Goal: Task Accomplishment & Management: Use online tool/utility

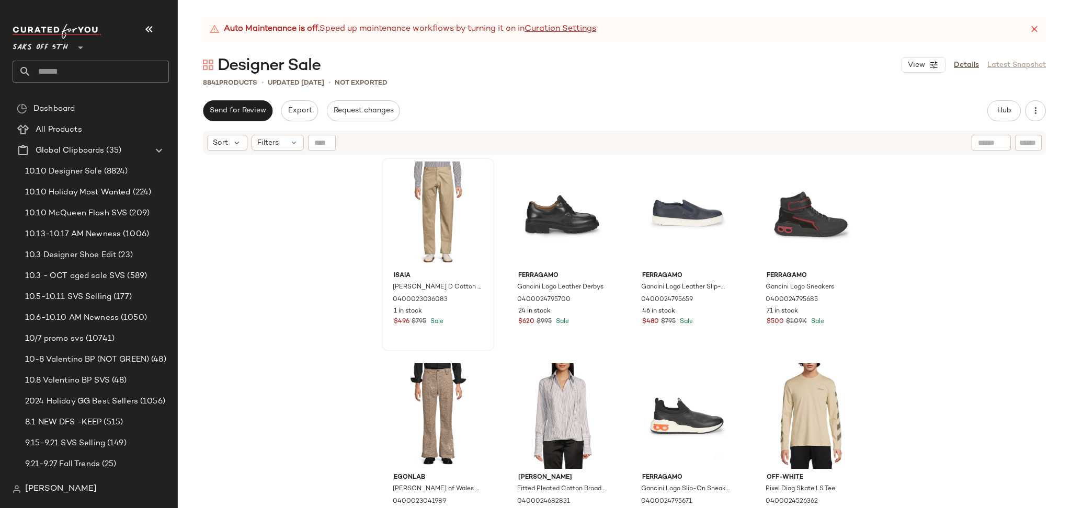
scroll to position [614, 0]
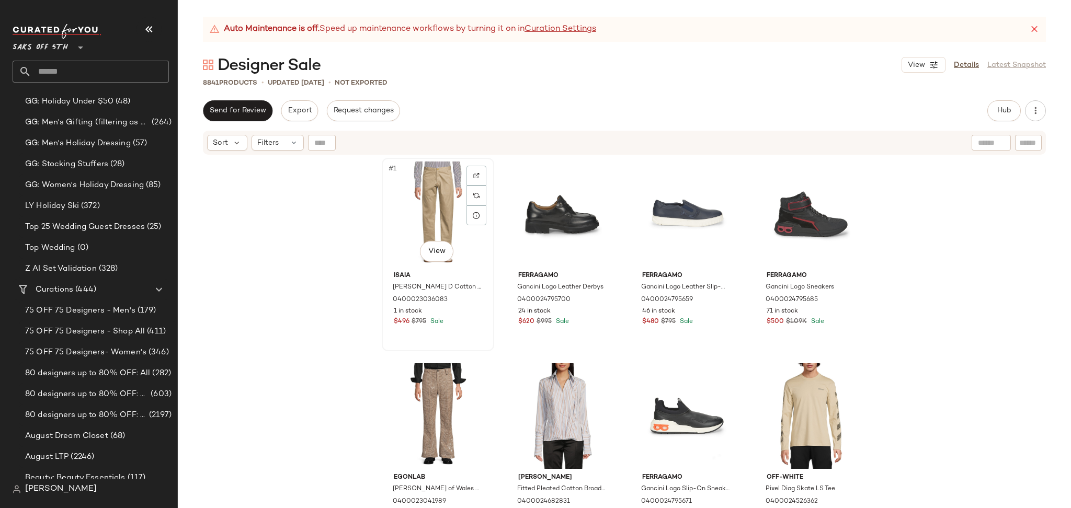
click at [433, 201] on div "#1 View" at bounding box center [437, 215] width 105 height 106
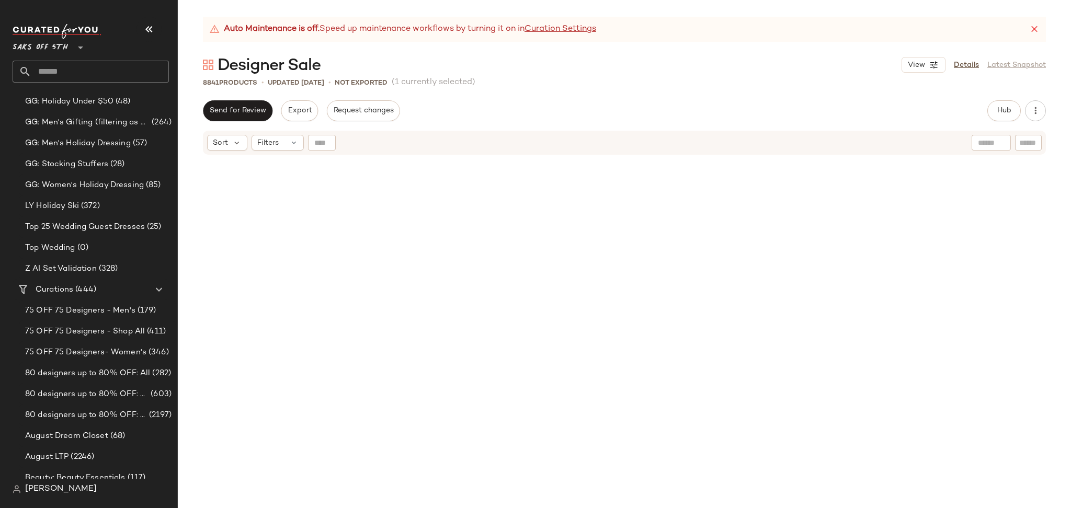
scroll to position [446024, 0]
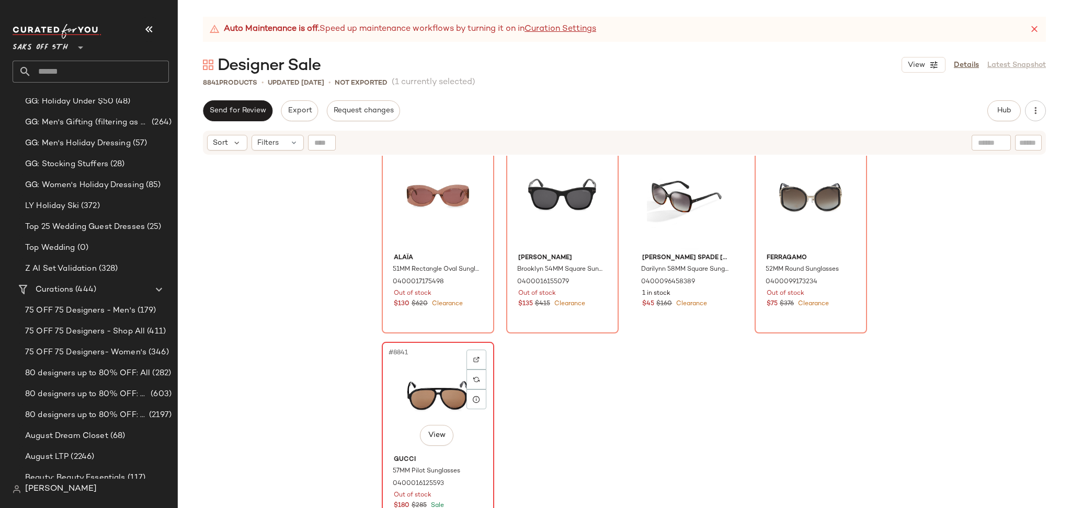
click at [434, 383] on div "#8841 View" at bounding box center [437, 399] width 105 height 106
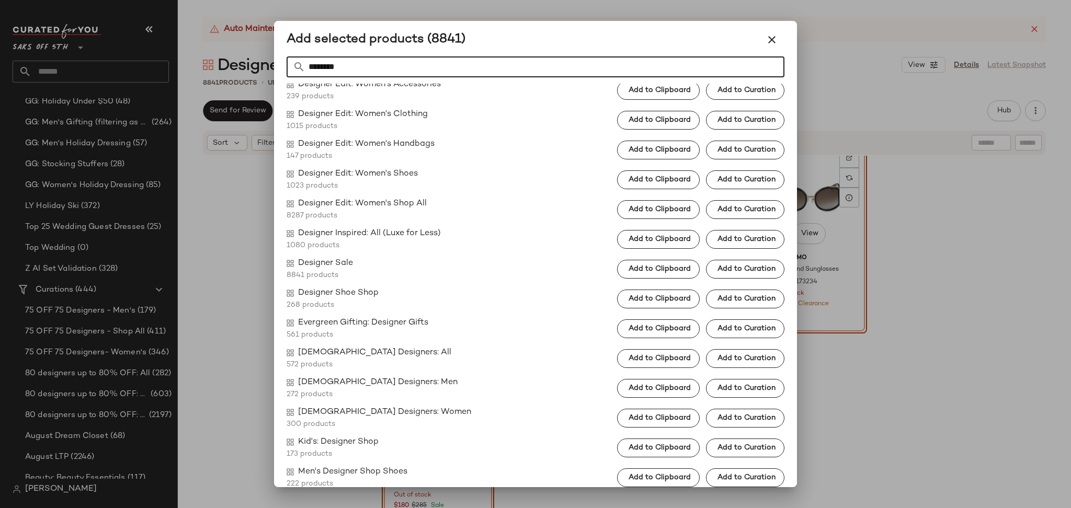
scroll to position [819, 0]
type input "********"
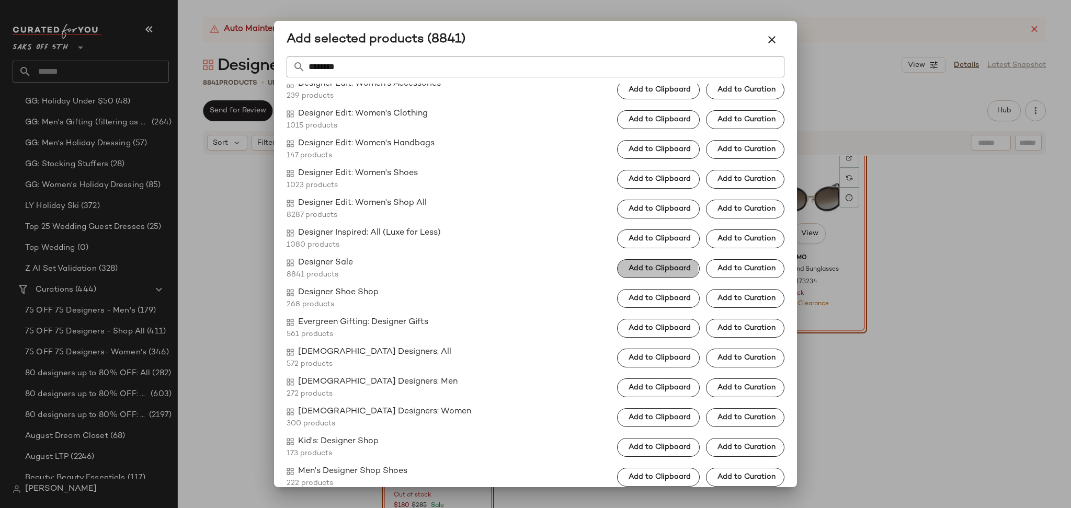
click at [628, 266] on span "Add to Clipboard" at bounding box center [659, 269] width 63 height 8
click at [764, 36] on button "button" at bounding box center [771, 39] width 25 height 25
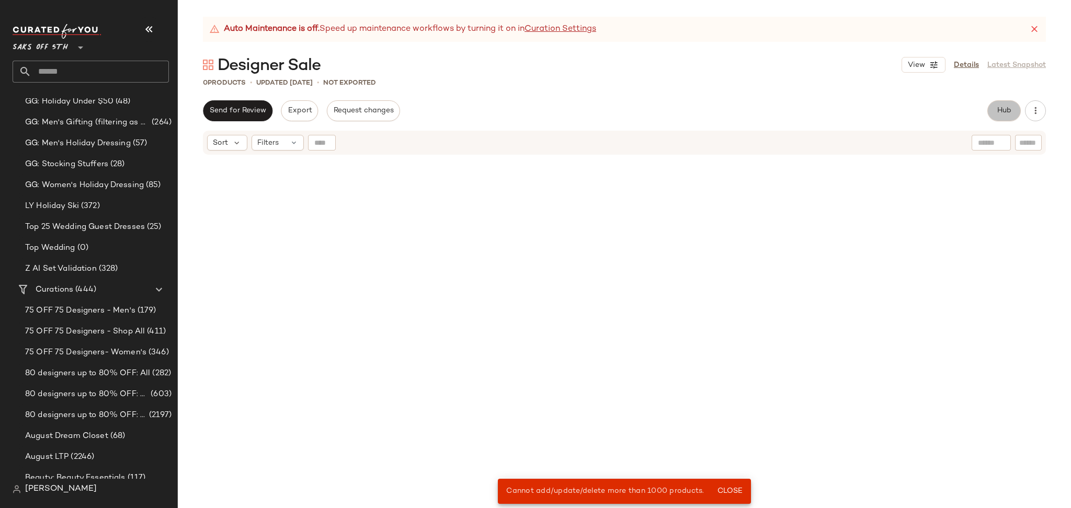
click at [998, 115] on span "Hub" at bounding box center [1004, 111] width 15 height 8
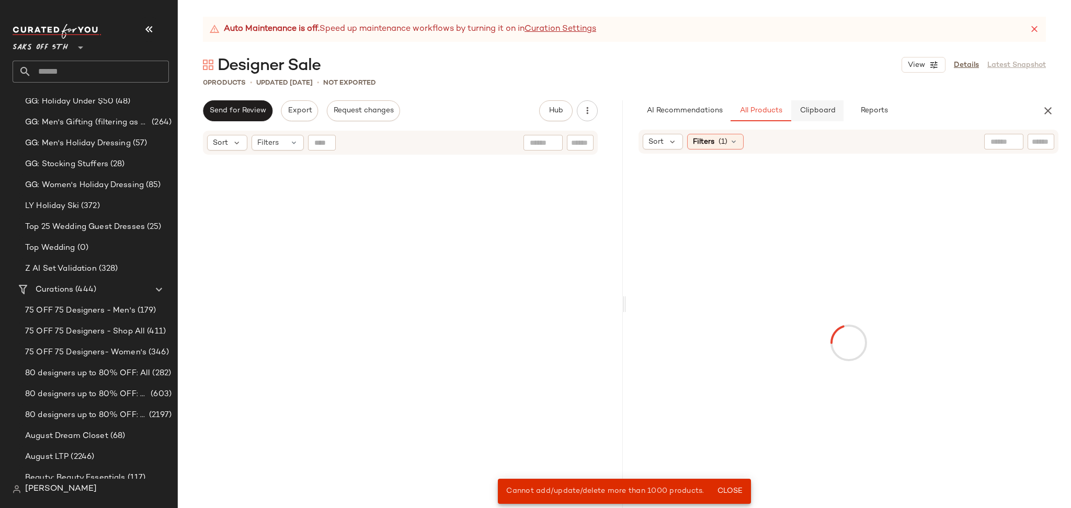
scroll to position [358803, 0]
click at [813, 107] on span "Clipboard" at bounding box center [817, 111] width 36 height 8
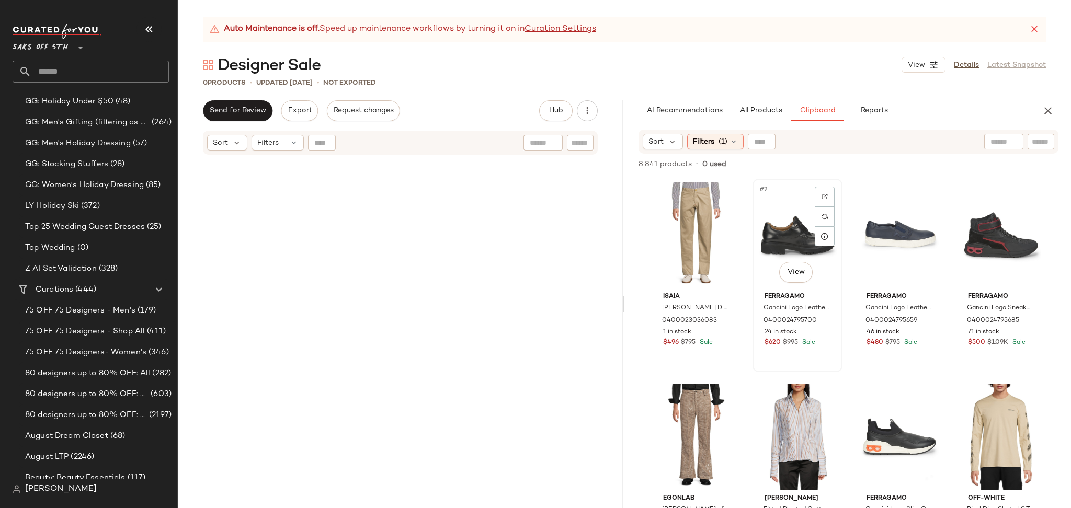
scroll to position [0, 0]
click at [724, 140] on span "(1)" at bounding box center [723, 142] width 9 height 11
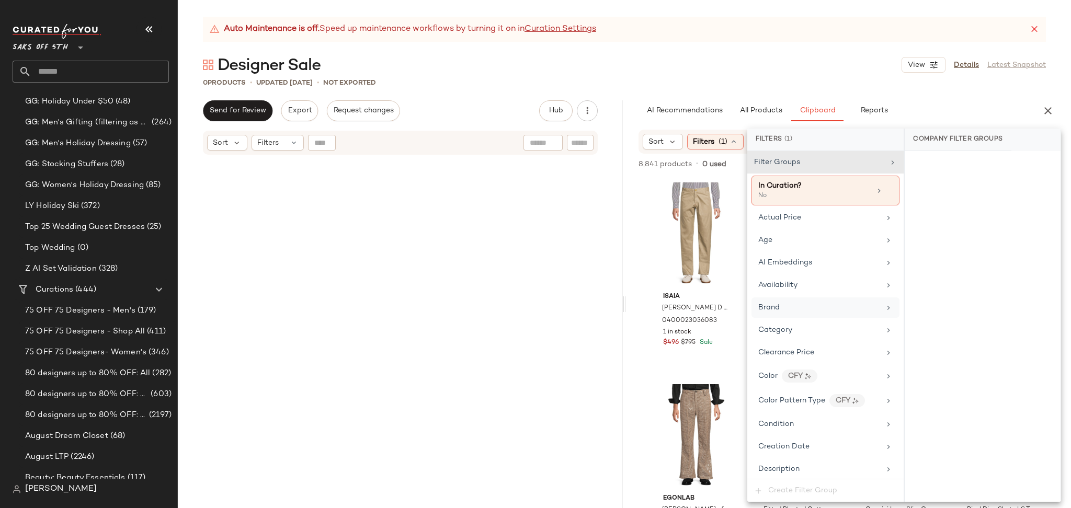
click at [797, 305] on div "Brand" at bounding box center [819, 307] width 122 height 11
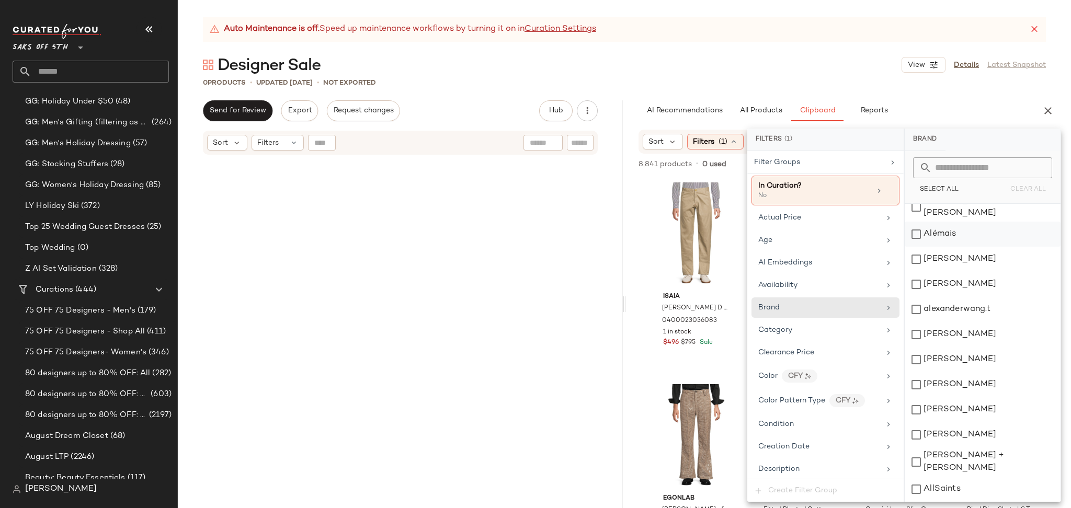
scroll to position [689, 0]
click at [952, 161] on input "text" at bounding box center [989, 167] width 114 height 21
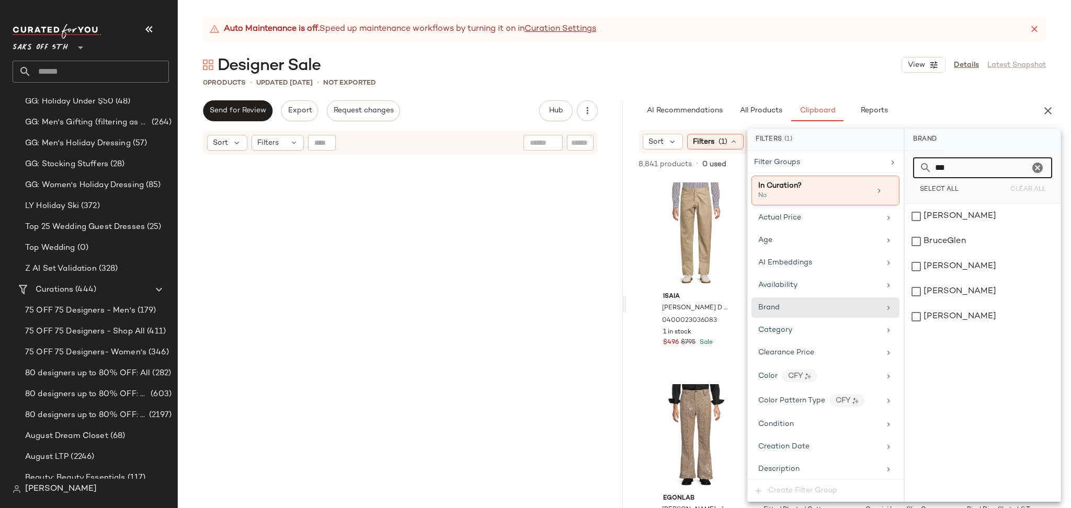
scroll to position [0, 0]
click at [915, 272] on div "[PERSON_NAME]" at bounding box center [983, 266] width 156 height 25
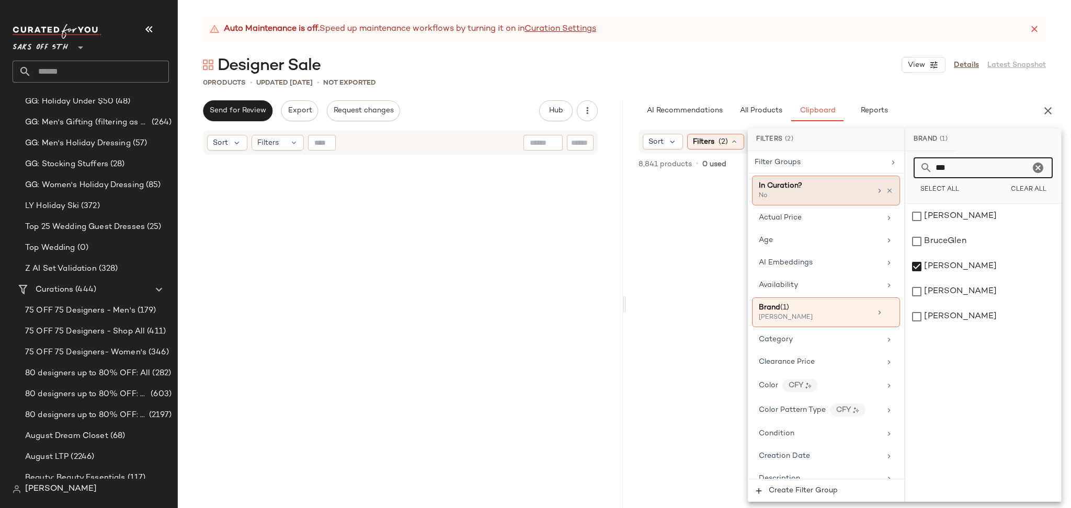
drag, startPoint x: 981, startPoint y: 164, endPoint x: 892, endPoint y: 201, distance: 96.1
click at [892, 201] on div "Filters (2) Filter Groups In Curation? No Actual Price Age AI Embeddings Availa…" at bounding box center [905, 315] width 314 height 373
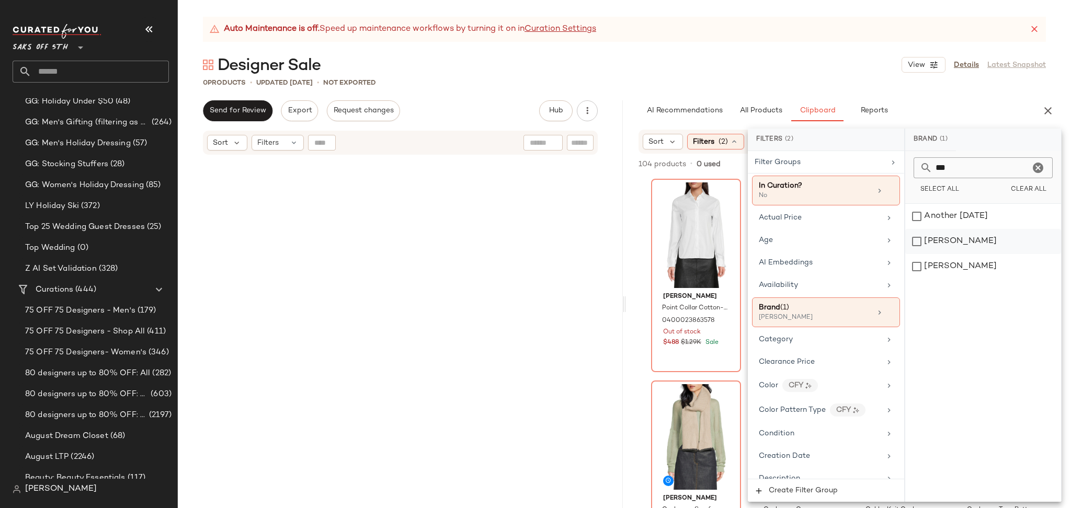
click at [929, 242] on div "[PERSON_NAME]" at bounding box center [983, 241] width 156 height 25
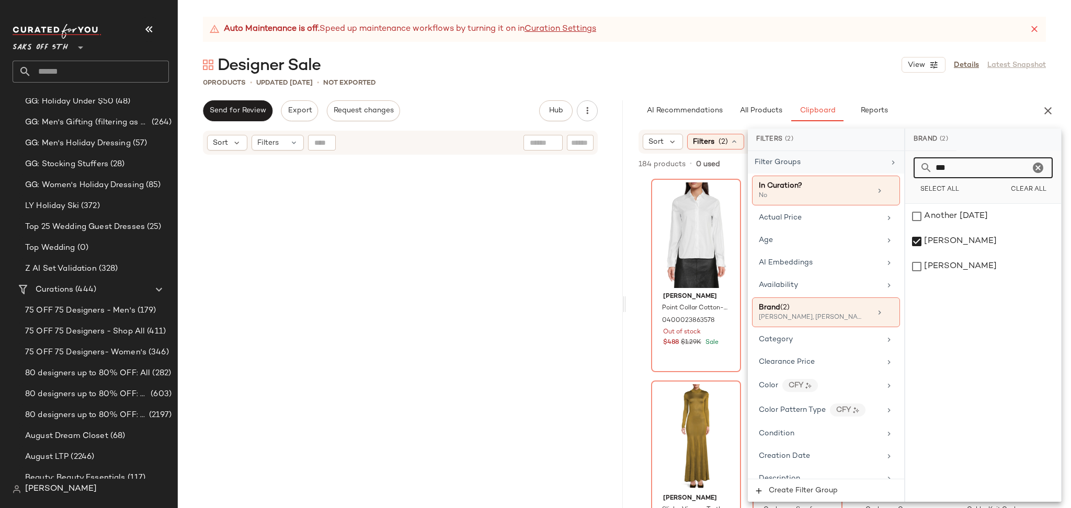
drag, startPoint x: 989, startPoint y: 167, endPoint x: 851, endPoint y: 167, distance: 137.6
click at [851, 167] on div "Filters (2) Filter Groups In Curation? No Actual Price Age AI Embeddings Availa…" at bounding box center [905, 315] width 314 height 373
type input "*****"
click at [921, 214] on div "Burberry" at bounding box center [983, 216] width 156 height 25
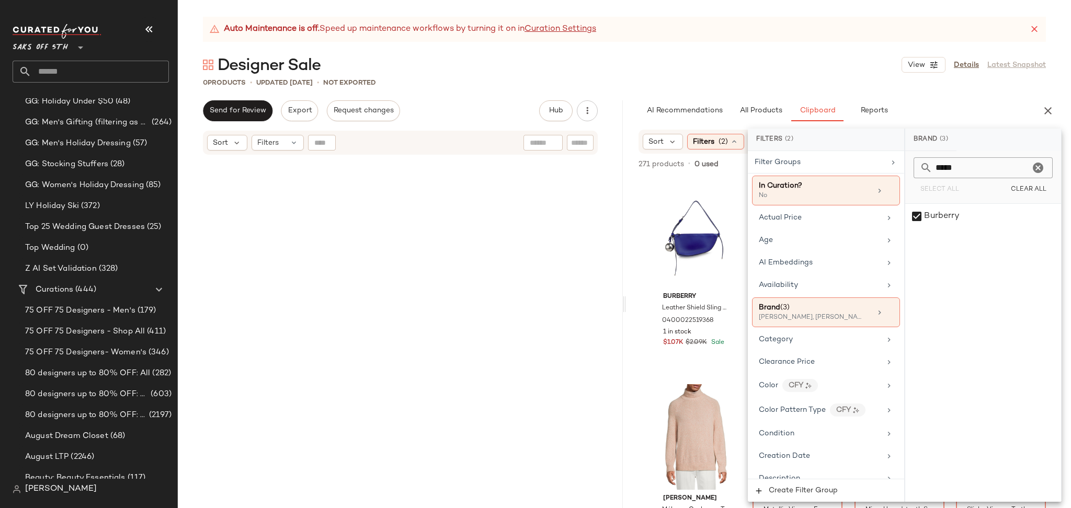
click at [771, 56] on div "Designer Sale View Details Latest Snapshot" at bounding box center [624, 64] width 893 height 21
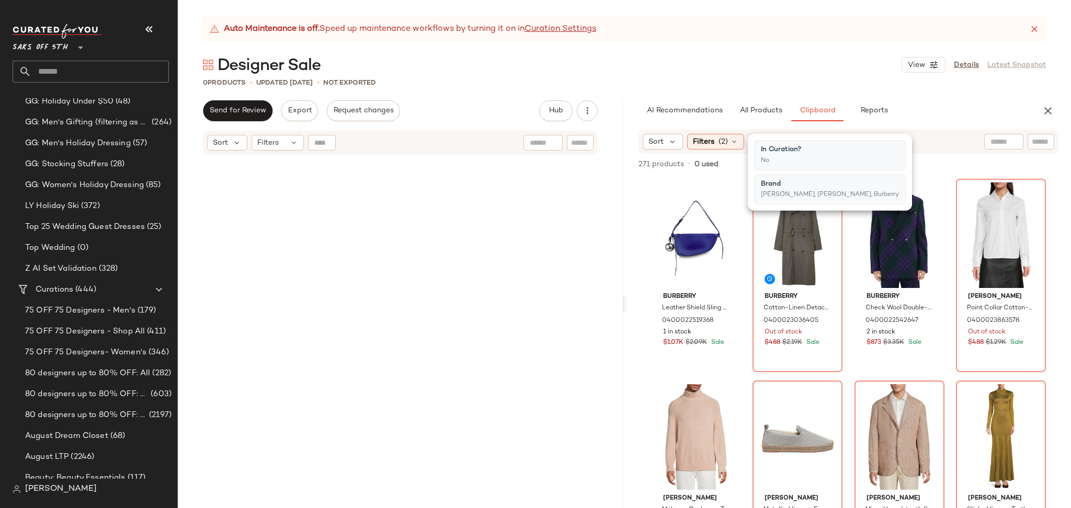
click at [771, 56] on div "Designer Sale View Details Latest Snapshot" at bounding box center [624, 64] width 893 height 21
click at [711, 140] on span "Filters" at bounding box center [703, 142] width 21 height 11
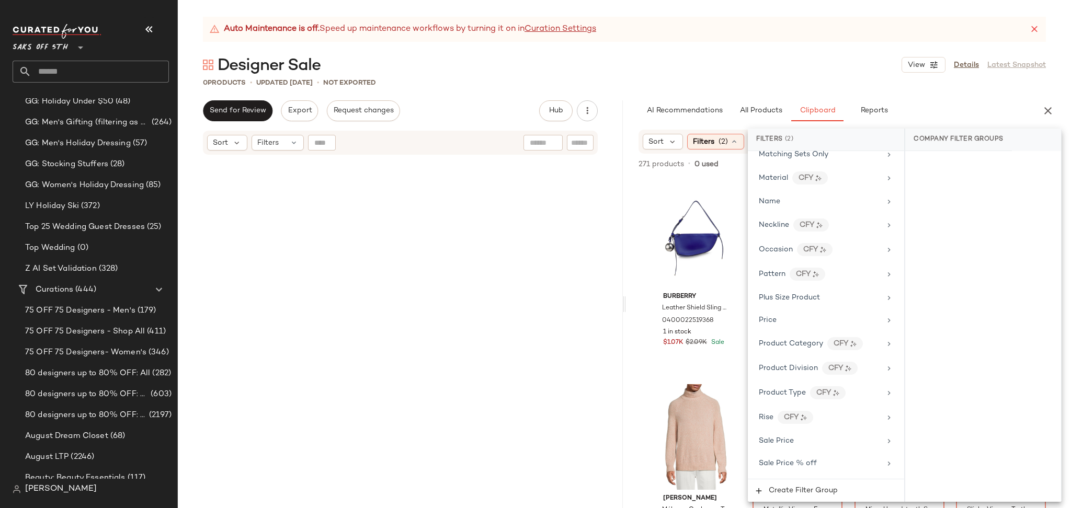
scroll to position [679, 0]
click at [808, 441] on span "Total Inventory" at bounding box center [785, 442] width 53 height 8
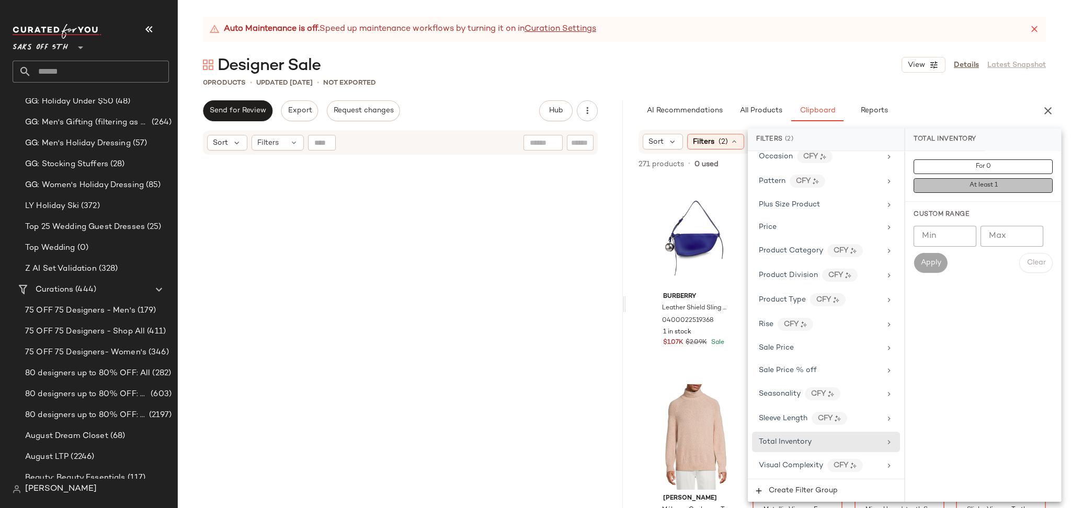
click at [935, 189] on button "At least 1" at bounding box center [983, 185] width 139 height 15
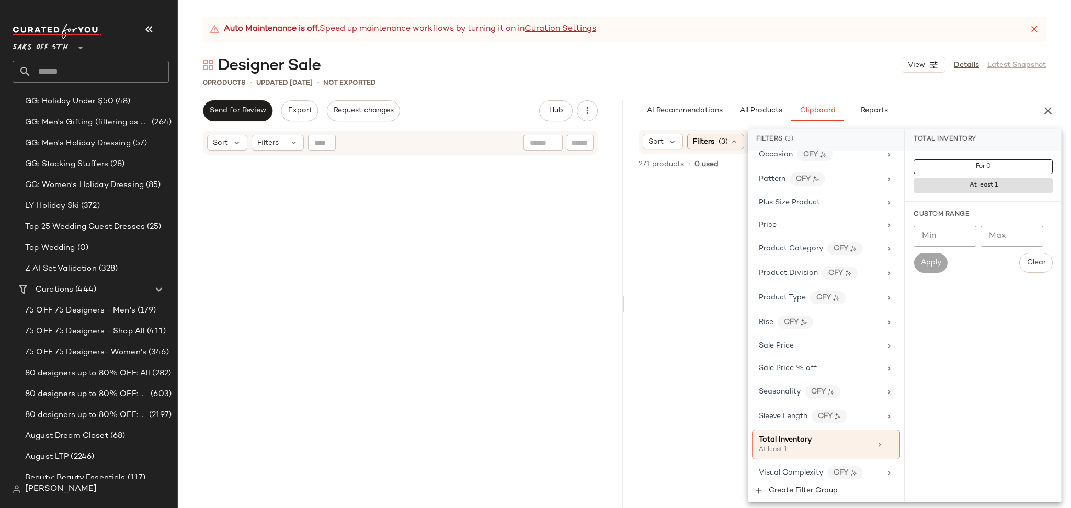
click at [859, 77] on div "0 Products • updated Oct 14th • Not Exported" at bounding box center [624, 82] width 893 height 10
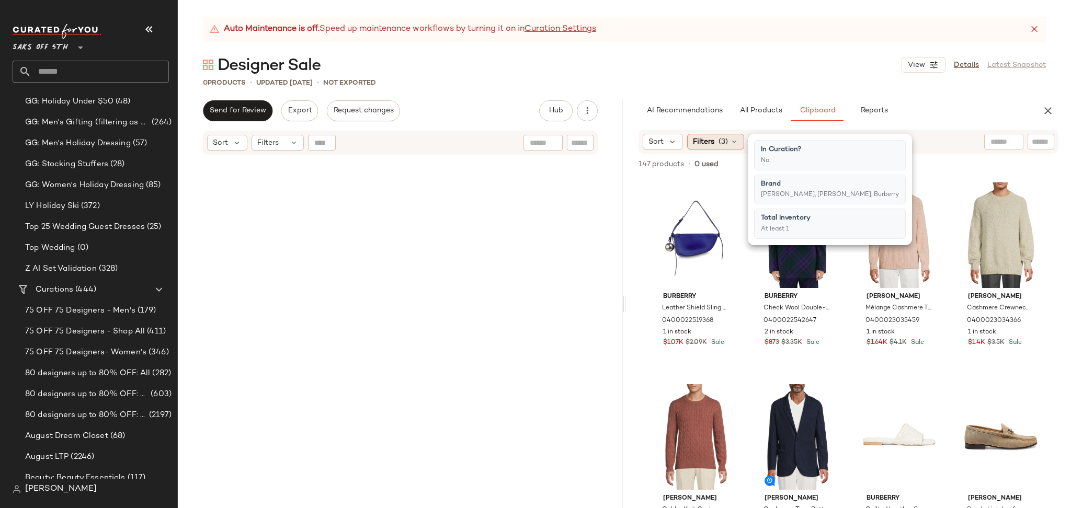
click at [726, 138] on span "(3)" at bounding box center [723, 142] width 9 height 11
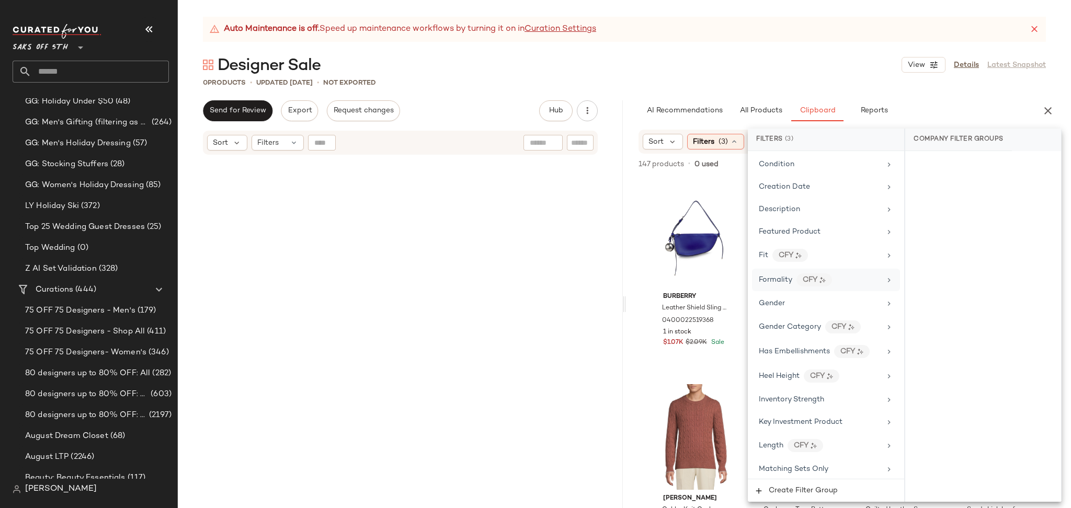
scroll to position [256, 0]
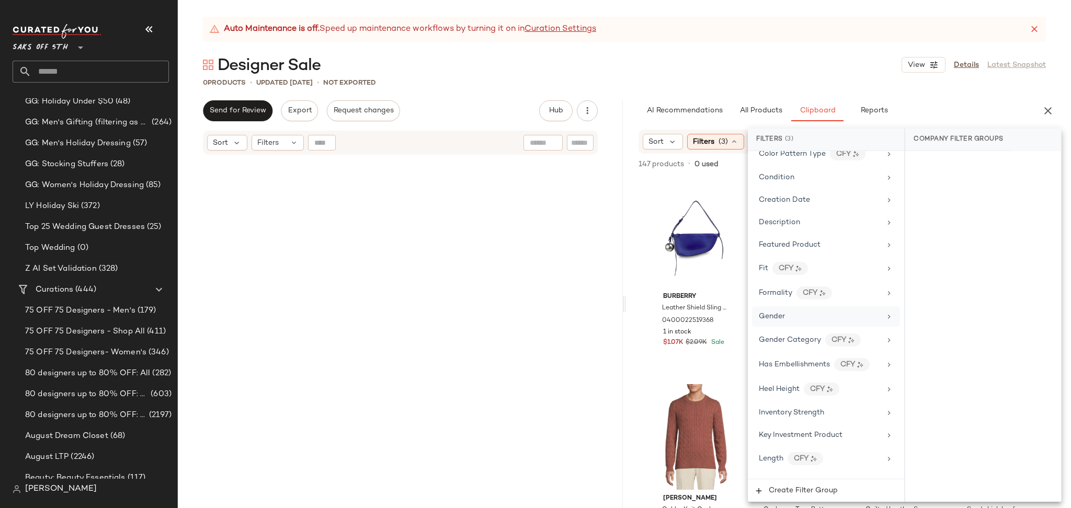
click at [792, 320] on div "Gender" at bounding box center [820, 316] width 122 height 11
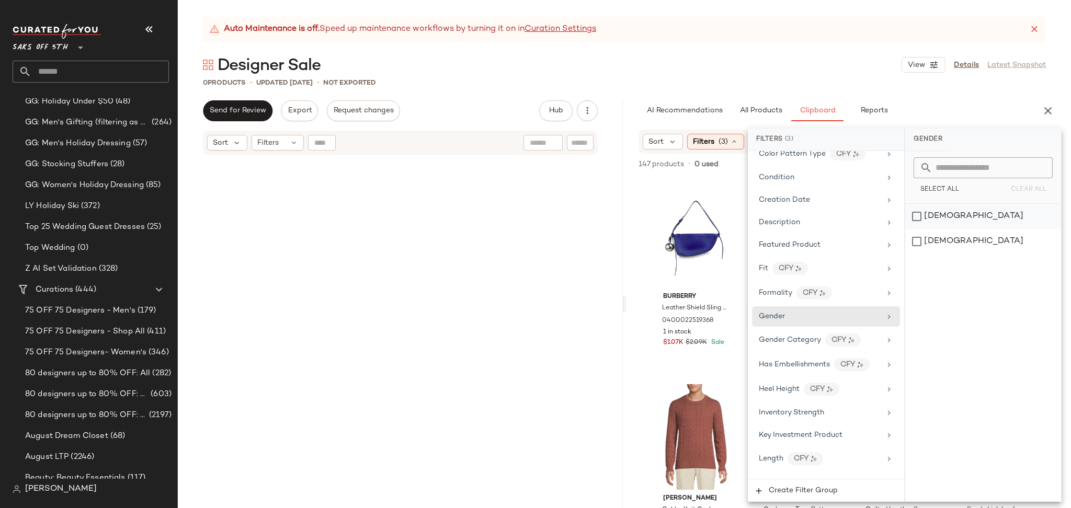
click at [912, 218] on div "[DEMOGRAPHIC_DATA]" at bounding box center [983, 216] width 156 height 25
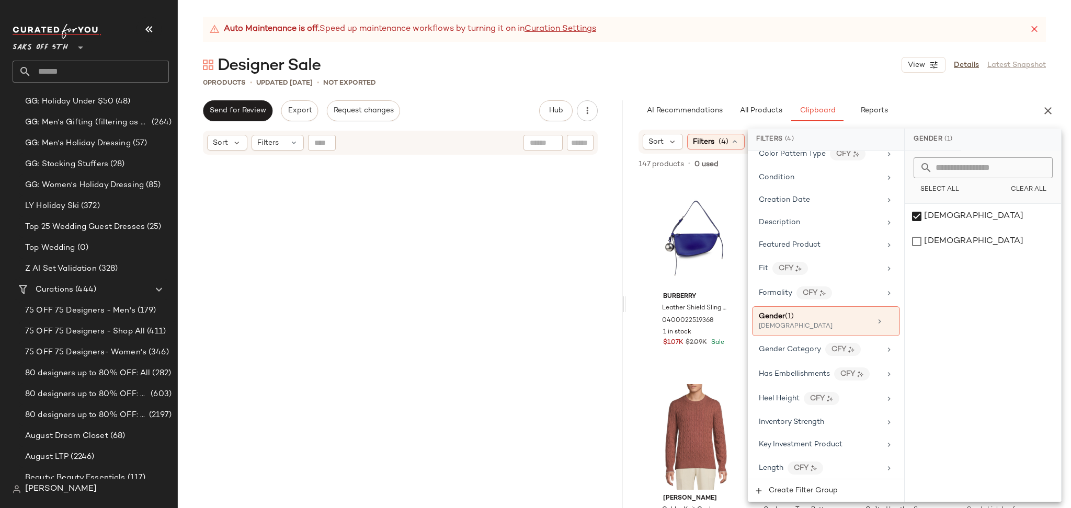
click at [834, 70] on div "Designer Sale View Details Latest Snapshot" at bounding box center [624, 64] width 893 height 21
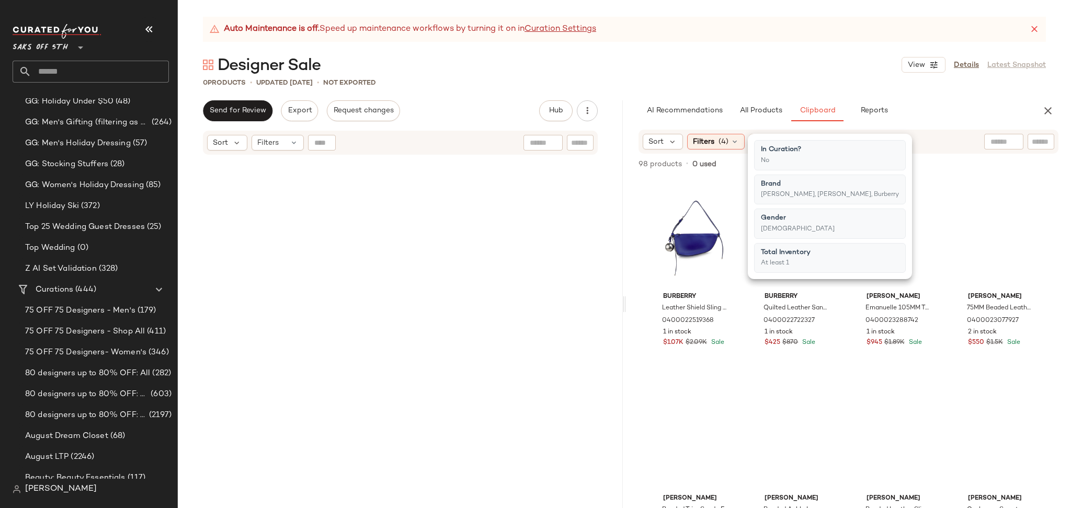
click at [834, 70] on div "Designer Sale View Details Latest Snapshot" at bounding box center [624, 64] width 893 height 21
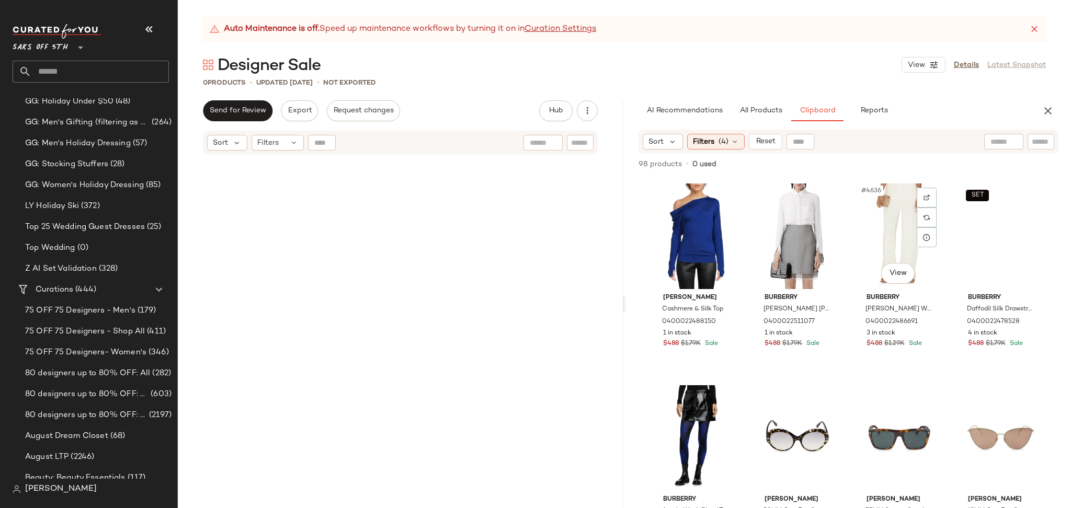
scroll to position [1624, 0]
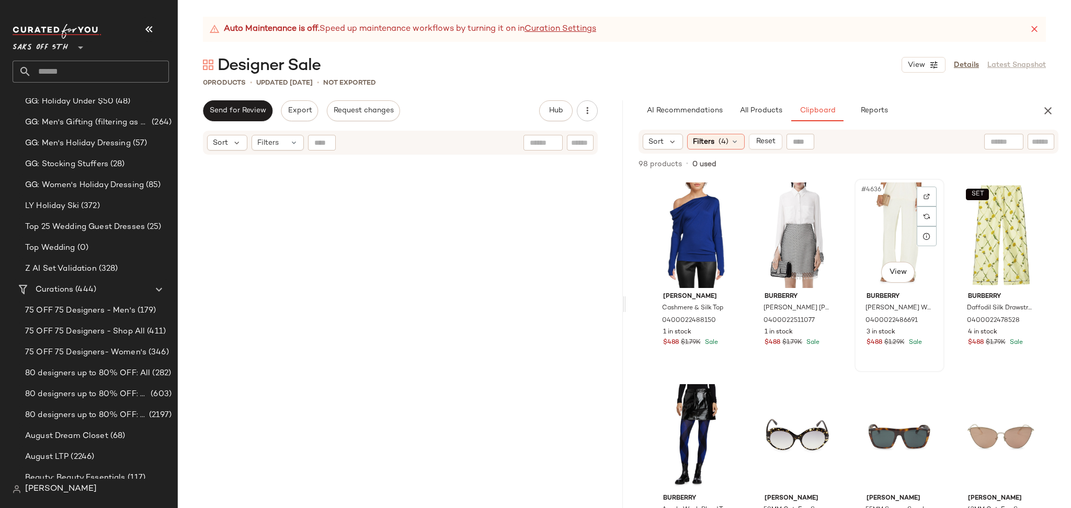
click at [874, 237] on div "#4636 View" at bounding box center [899, 236] width 83 height 106
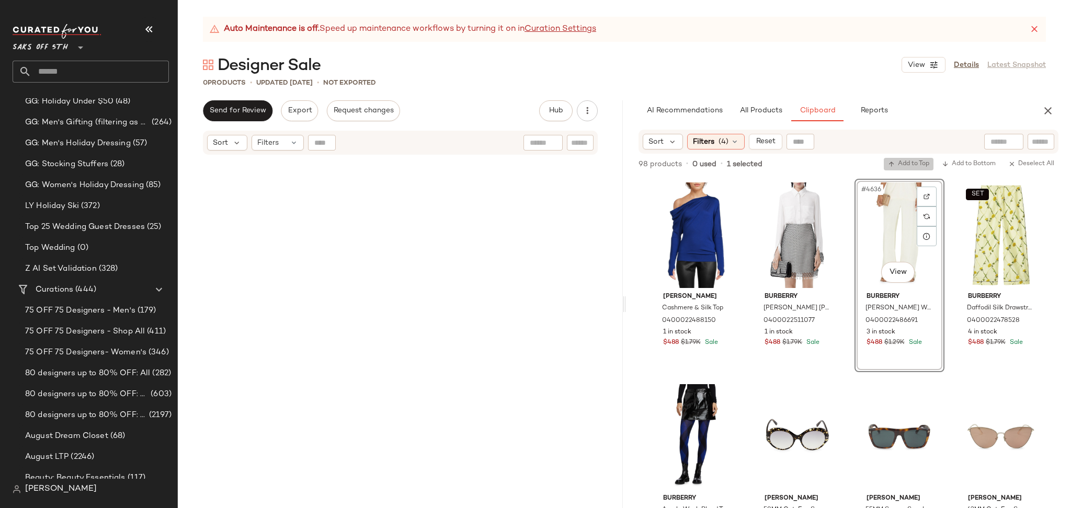
click at [915, 166] on span "Add to Top" at bounding box center [908, 164] width 41 height 7
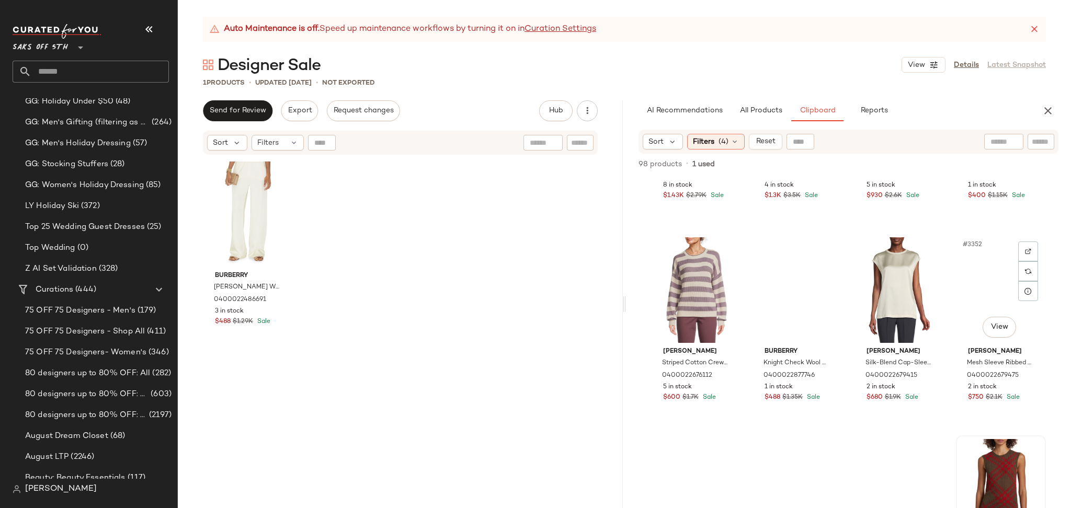
scroll to position [961, 0]
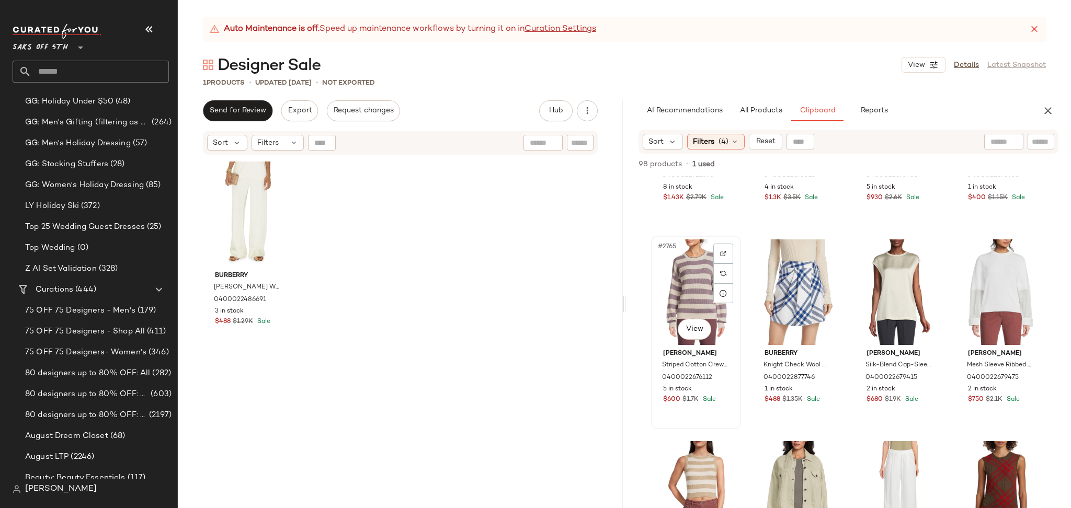
click at [690, 270] on div "#2765 View" at bounding box center [696, 293] width 83 height 106
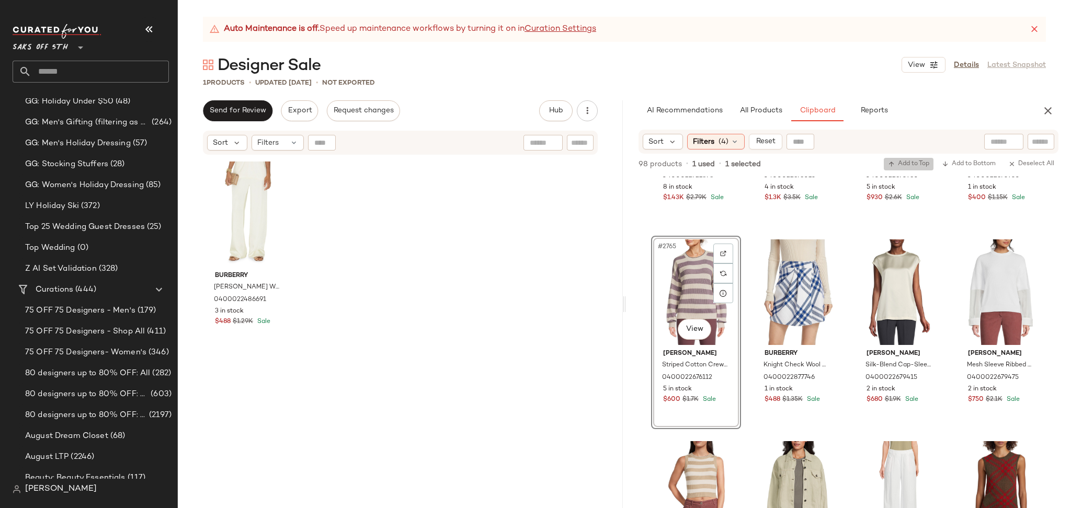
click at [905, 163] on span "Add to Top" at bounding box center [908, 164] width 41 height 7
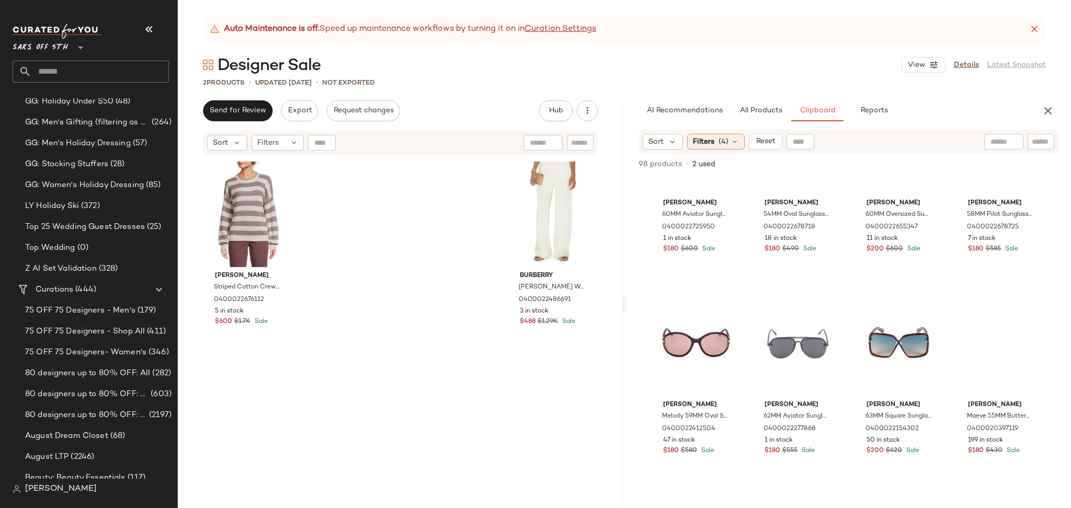
scroll to position [2526, 0]
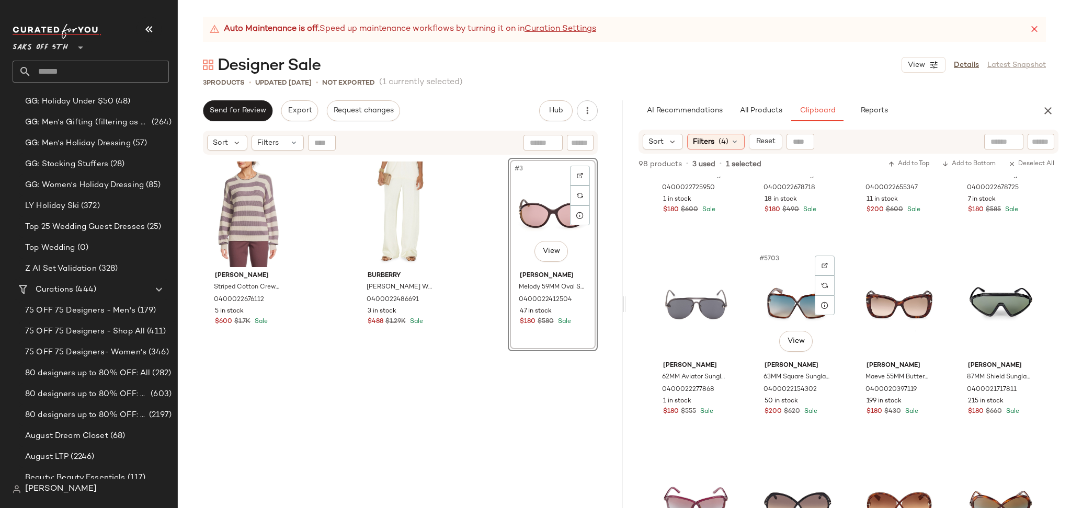
scroll to position [2565, 0]
click at [718, 135] on div "Filters (4)" at bounding box center [716, 142] width 58 height 16
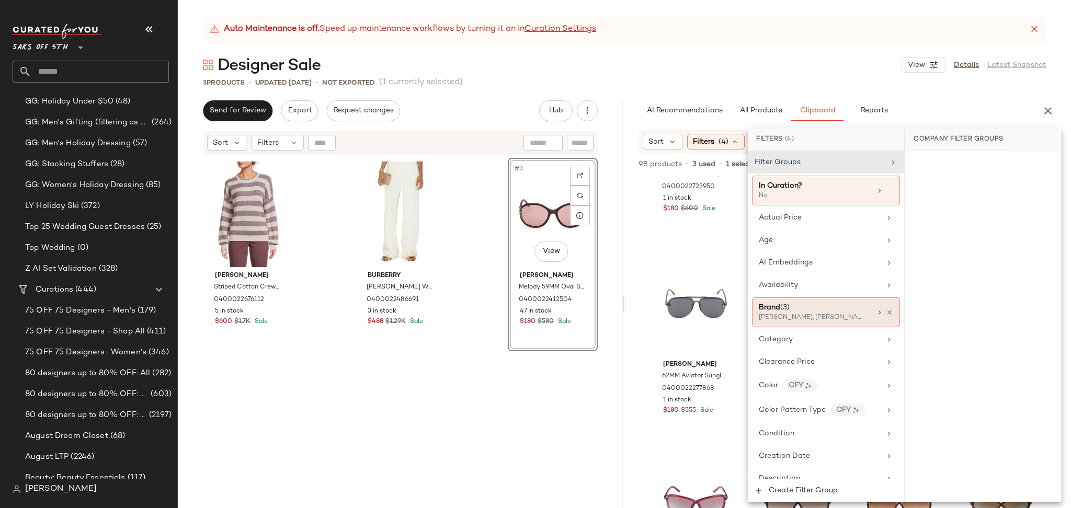
click at [832, 311] on div "Brand (3)" at bounding box center [815, 307] width 112 height 11
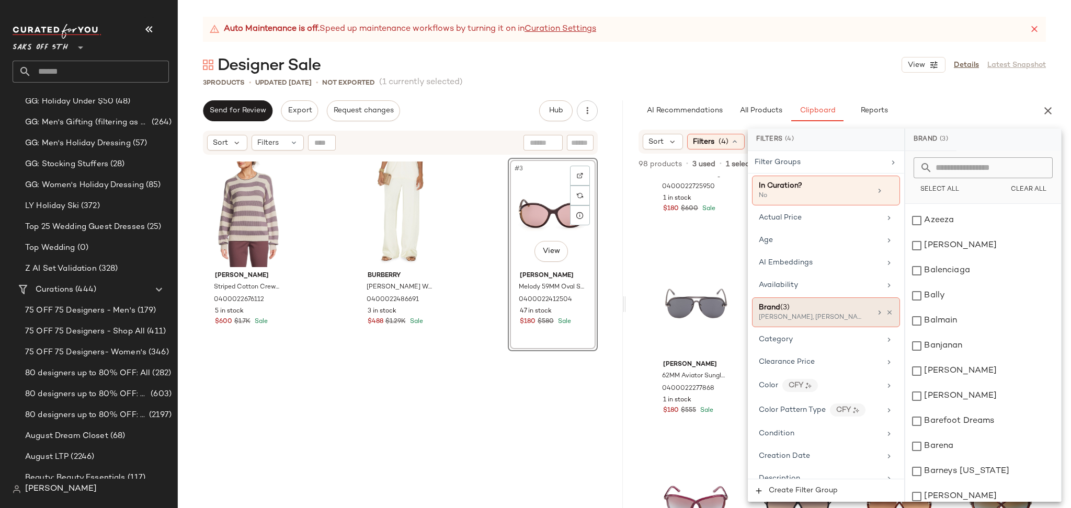
scroll to position [1892, 0]
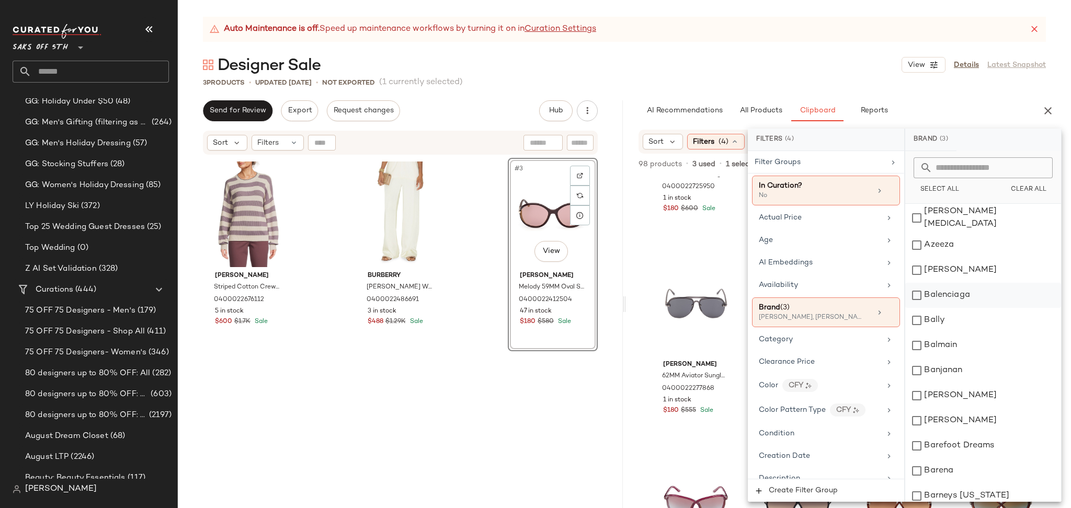
click at [915, 283] on div "Balenciaga" at bounding box center [983, 295] width 156 height 25
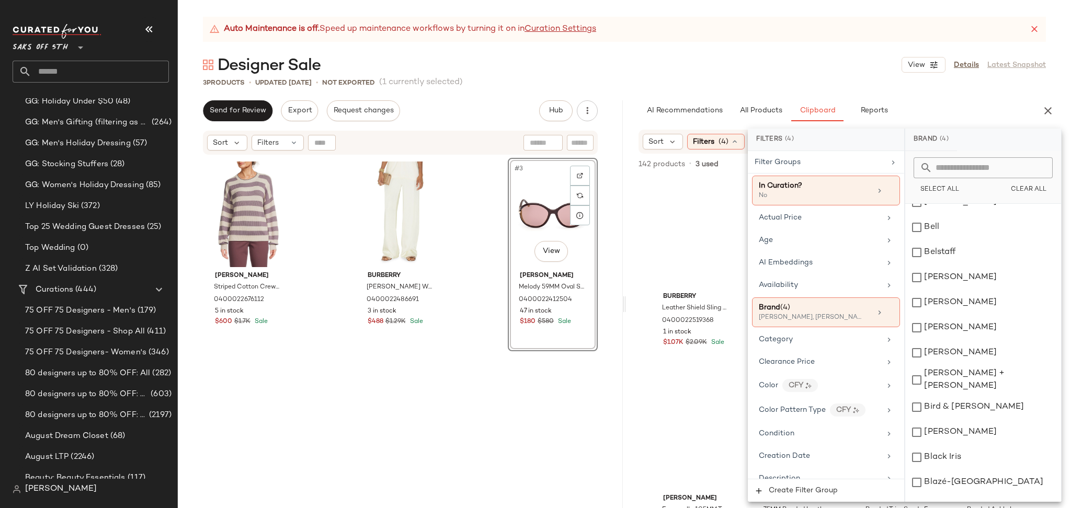
scroll to position [2287, 0]
click at [832, 71] on div "Designer Sale View Details Latest Snapshot" at bounding box center [624, 64] width 893 height 21
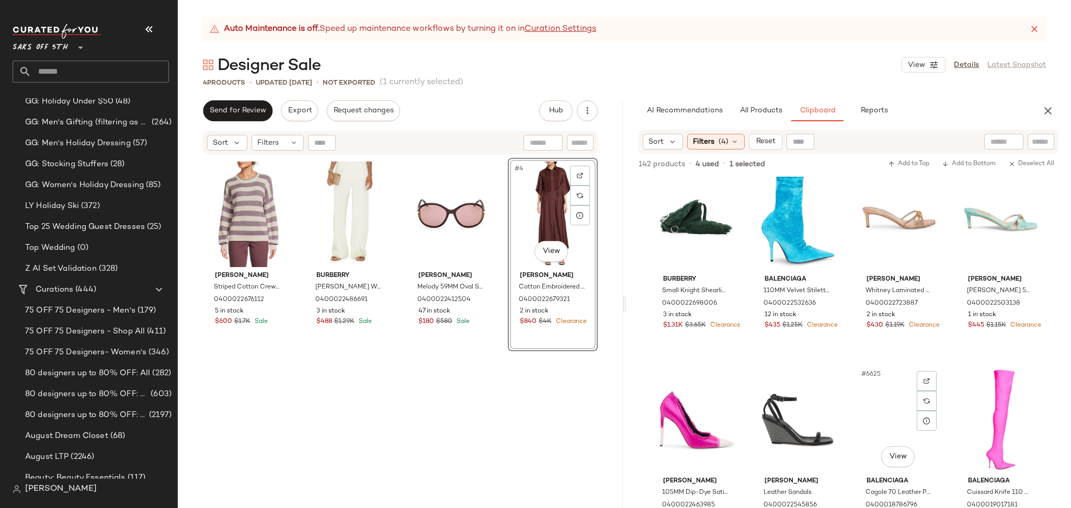
scroll to position [5680, 0]
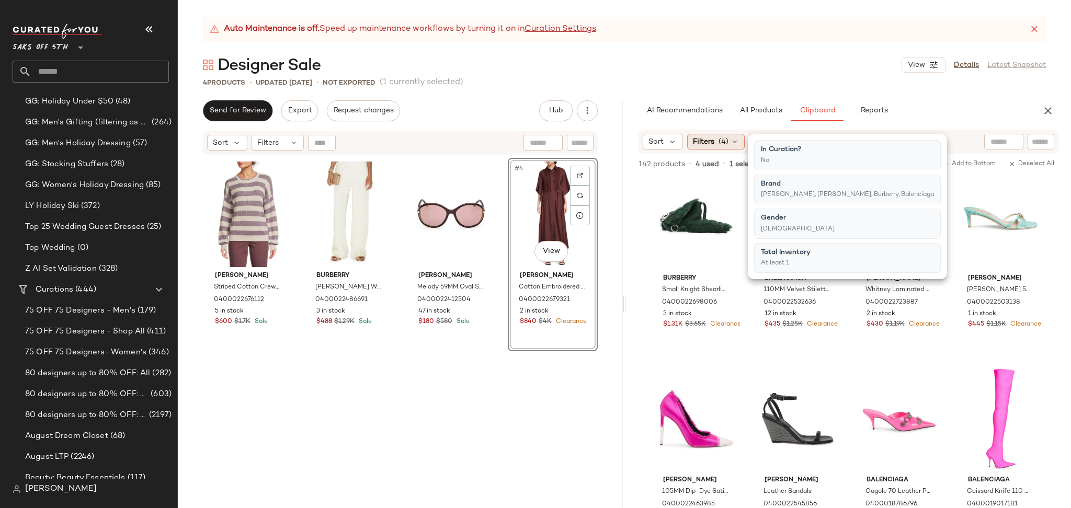
click at [716, 143] on div "Filters (4)" at bounding box center [716, 142] width 58 height 16
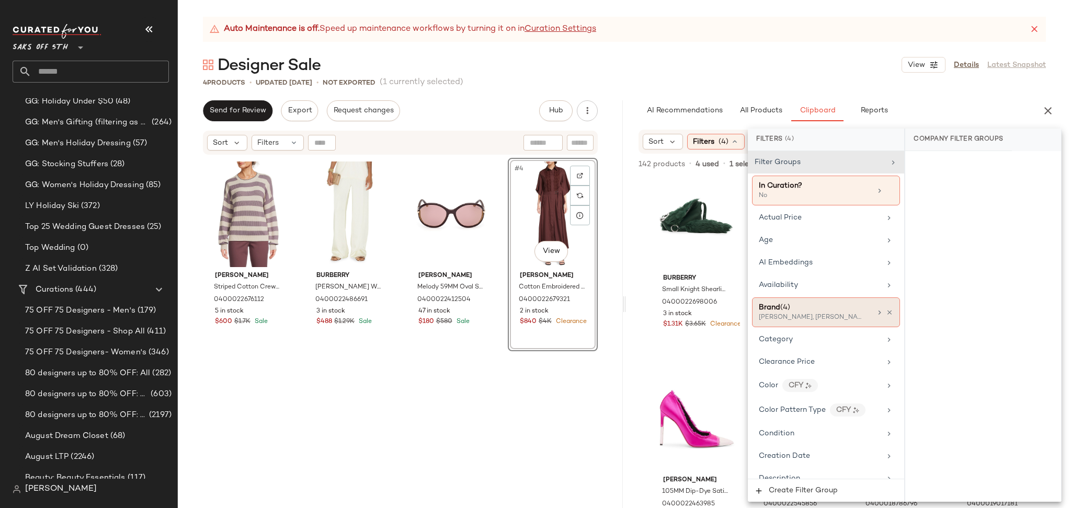
click at [795, 320] on div "Brunello Cucinelli, Tom Ford, Burberry +1 more" at bounding box center [811, 317] width 105 height 9
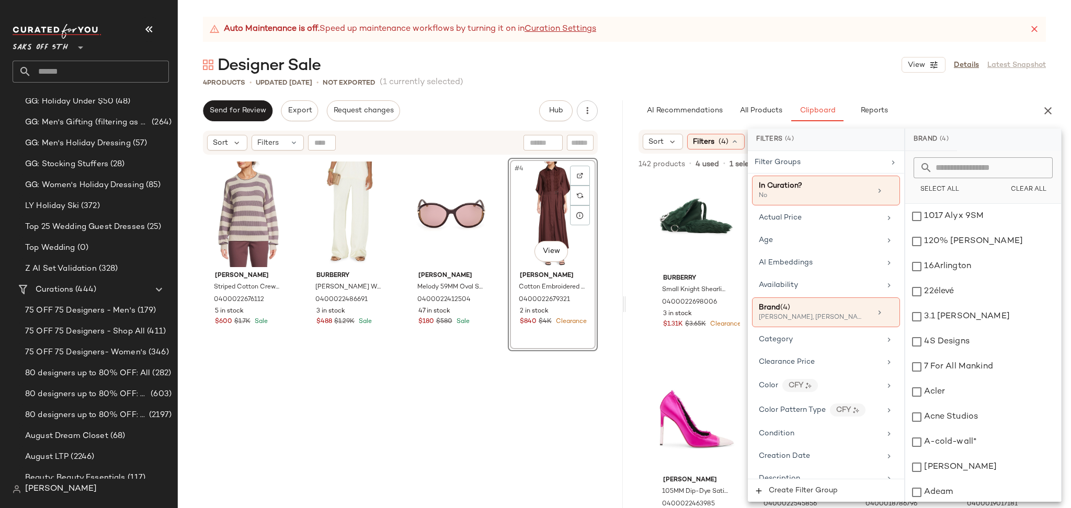
click at [742, 86] on div "4 Products • updated Oct 14th • Not Exported (1 currently selected)" at bounding box center [624, 82] width 893 height 10
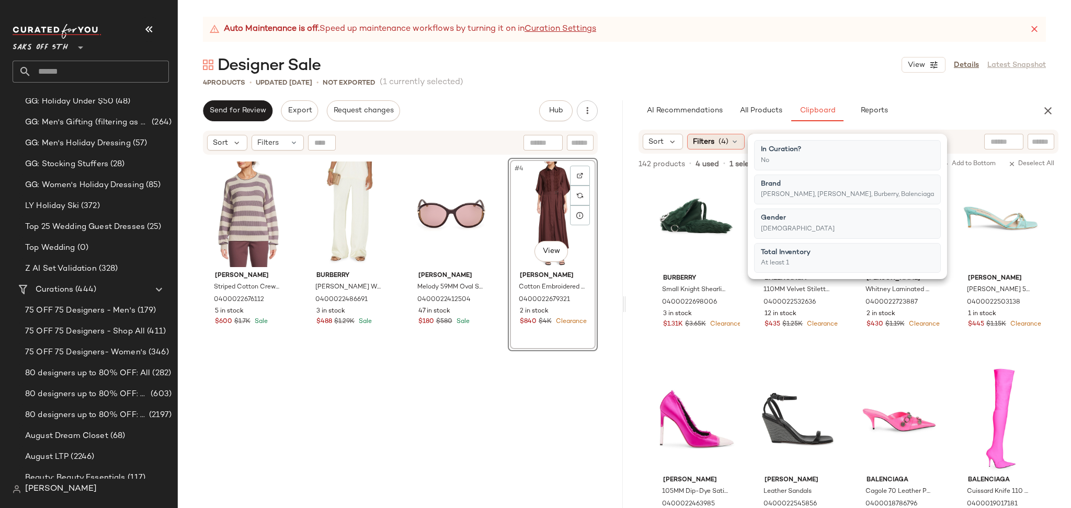
click at [721, 143] on span "(4)" at bounding box center [724, 142] width 10 height 11
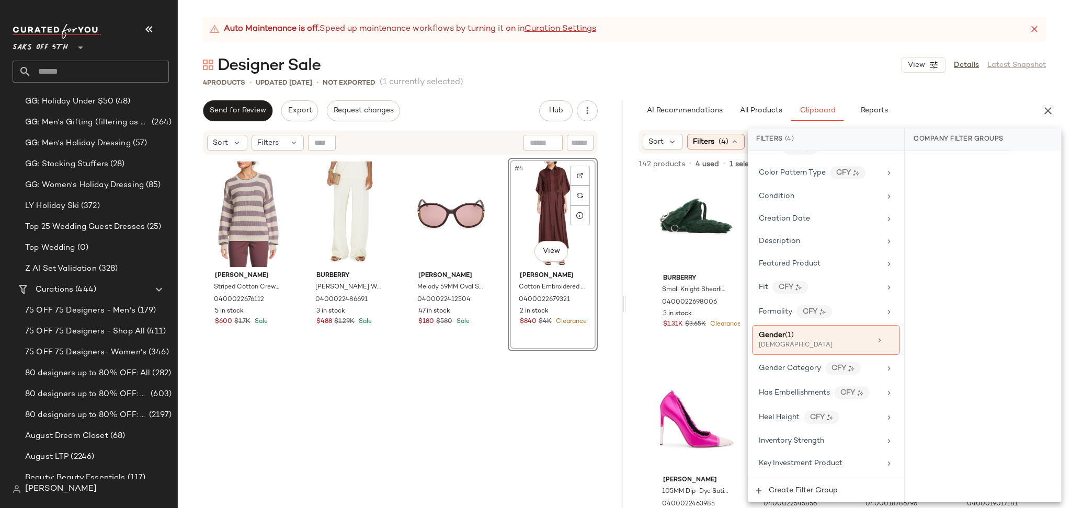
scroll to position [236, 0]
click at [833, 346] on div "[DEMOGRAPHIC_DATA]" at bounding box center [811, 347] width 105 height 9
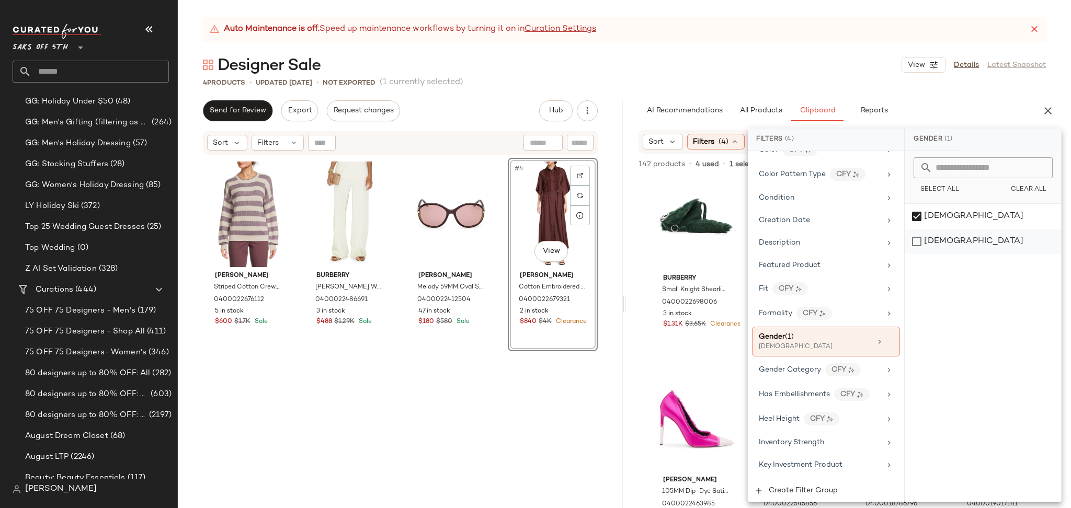
click at [922, 241] on div "[DEMOGRAPHIC_DATA]" at bounding box center [983, 241] width 156 height 25
click at [919, 218] on div "[DEMOGRAPHIC_DATA]" at bounding box center [983, 216] width 156 height 25
click at [819, 72] on div "Designer Sale View Details Latest Snapshot" at bounding box center [624, 64] width 893 height 21
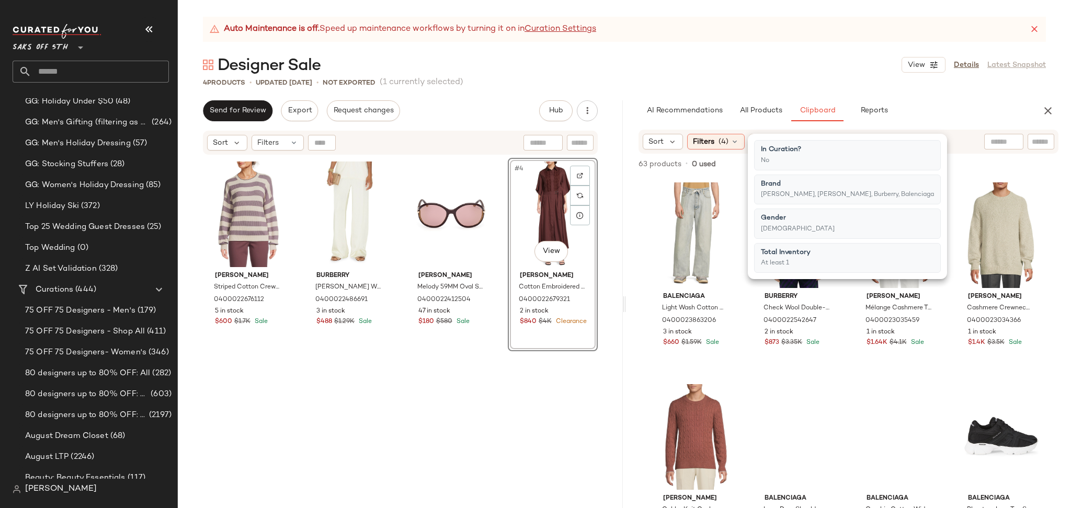
click at [819, 72] on div "Designer Sale View Details Latest Snapshot" at bounding box center [624, 64] width 893 height 21
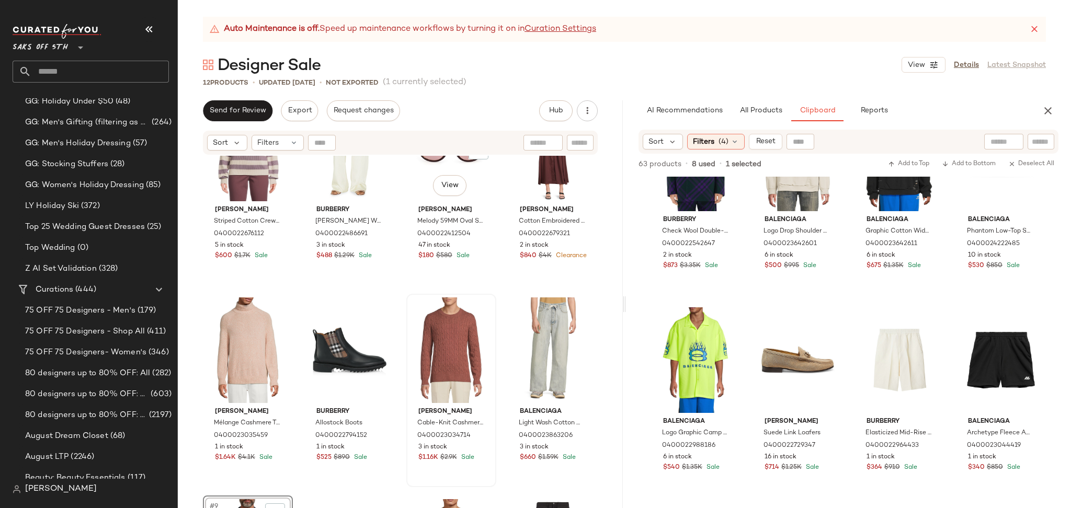
scroll to position [0, 0]
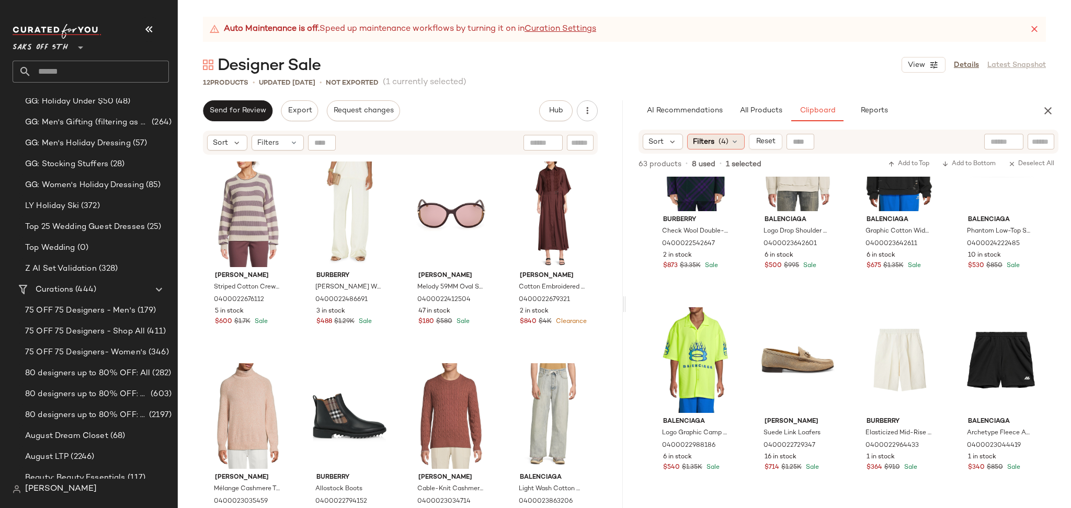
click at [717, 144] on div "Filters (4)" at bounding box center [716, 142] width 58 height 16
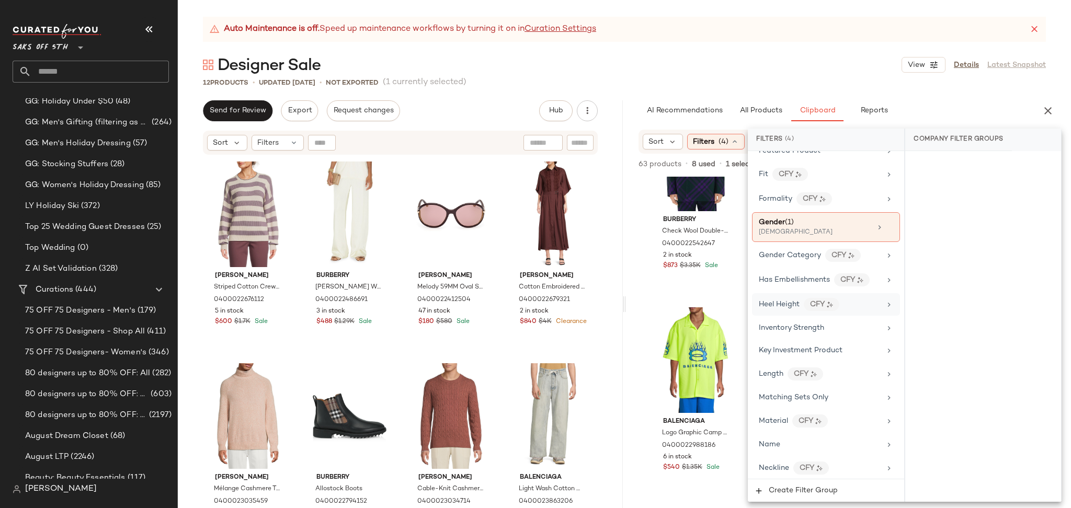
scroll to position [349, 0]
click at [807, 228] on div "Gender (1)" at bounding box center [815, 224] width 112 height 11
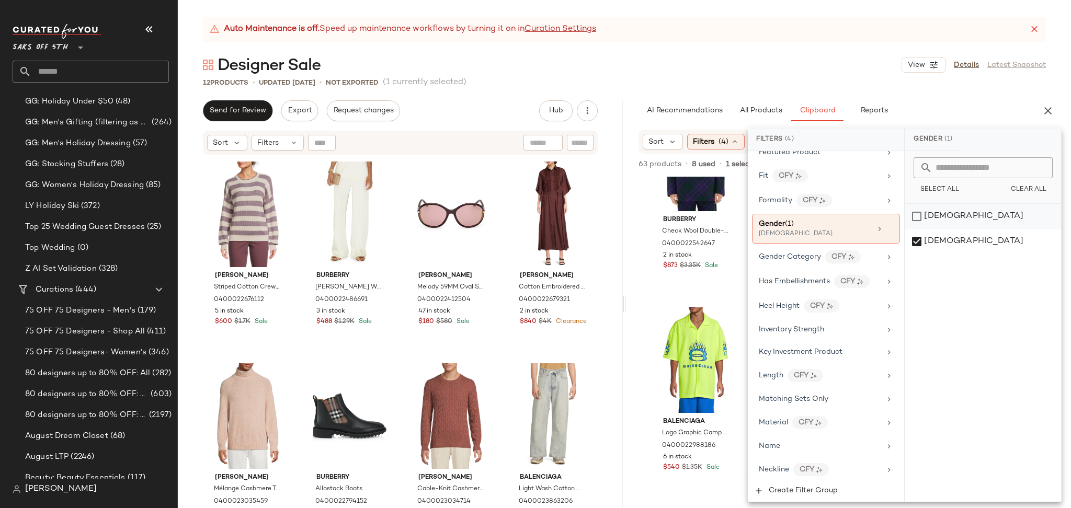
click at [911, 212] on div "[DEMOGRAPHIC_DATA]" at bounding box center [983, 216] width 156 height 25
click at [918, 235] on div "[DEMOGRAPHIC_DATA]" at bounding box center [983, 241] width 156 height 25
click at [852, 92] on div "Auto Maintenance is off. Speed up maintenance workflows by turning it on in Cur…" at bounding box center [624, 263] width 893 height 492
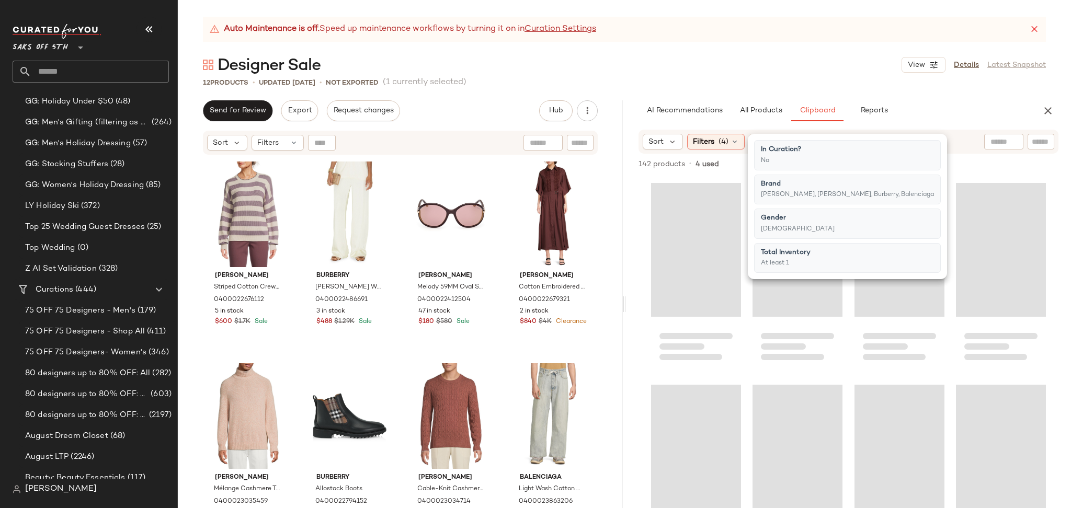
click at [852, 92] on div "Auto Maintenance is off. Speed up maintenance workflows by turning it on in Cur…" at bounding box center [624, 263] width 893 height 492
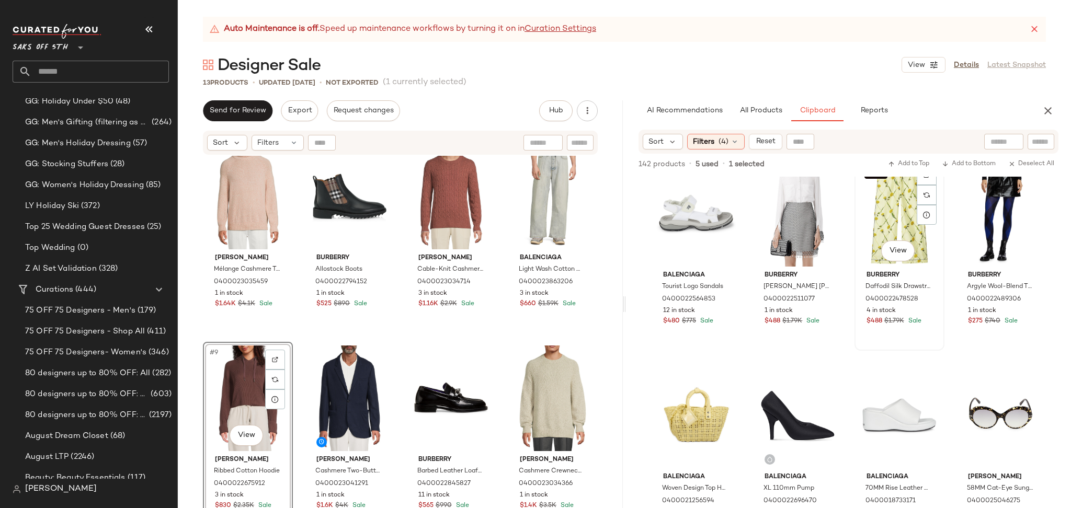
scroll to position [2052, 0]
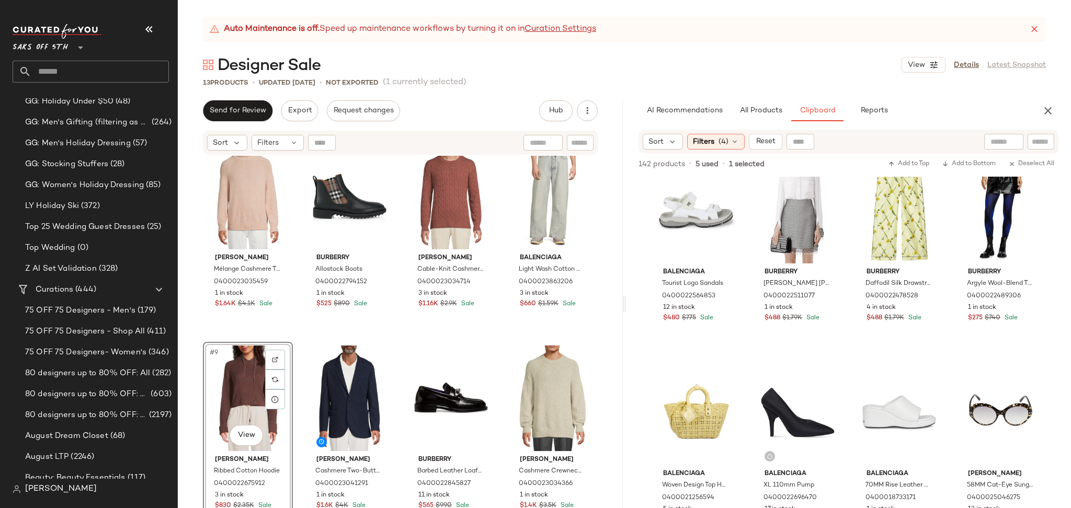
click at [228, 377] on div "#9 View" at bounding box center [248, 399] width 83 height 106
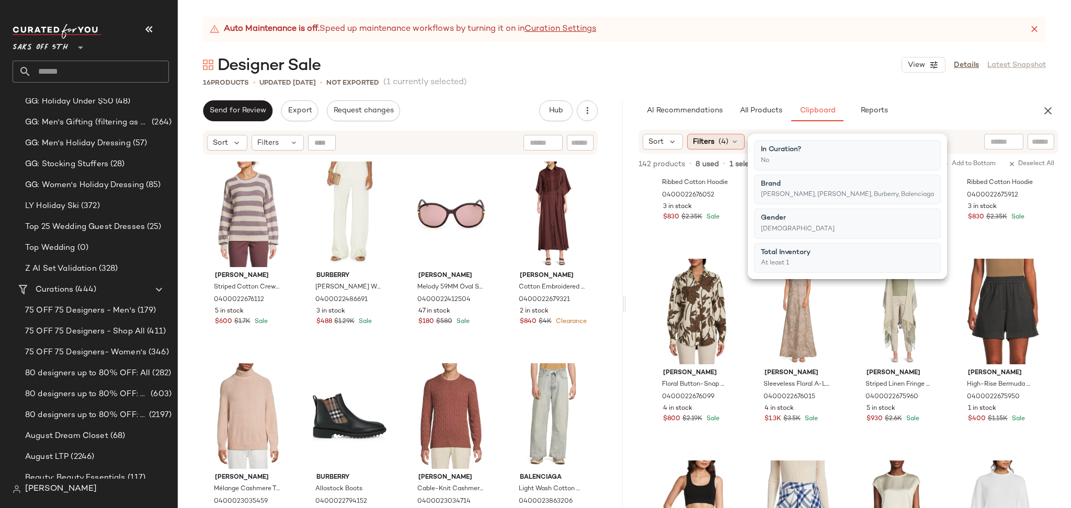
click at [720, 143] on span "(4)" at bounding box center [724, 142] width 10 height 11
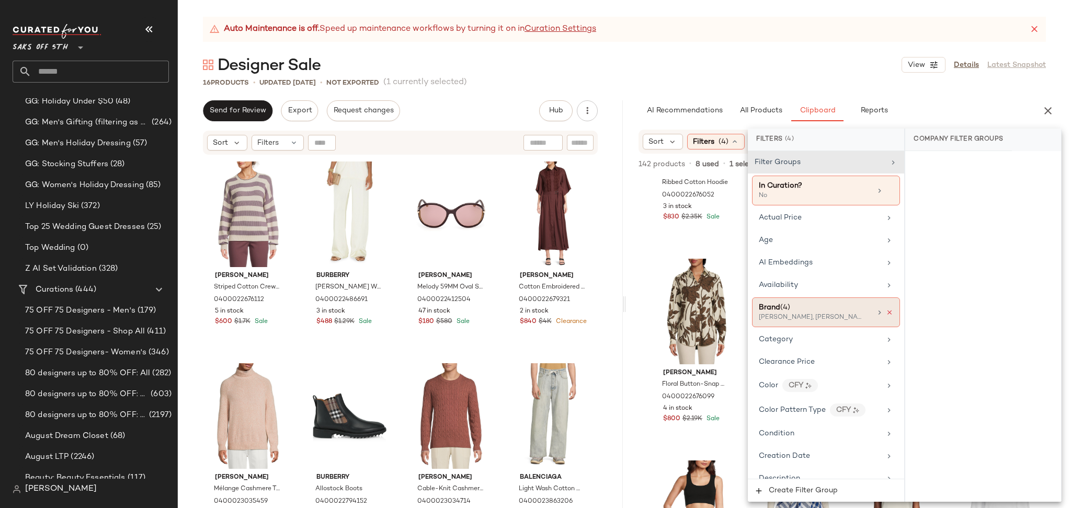
click at [886, 312] on icon at bounding box center [889, 312] width 7 height 7
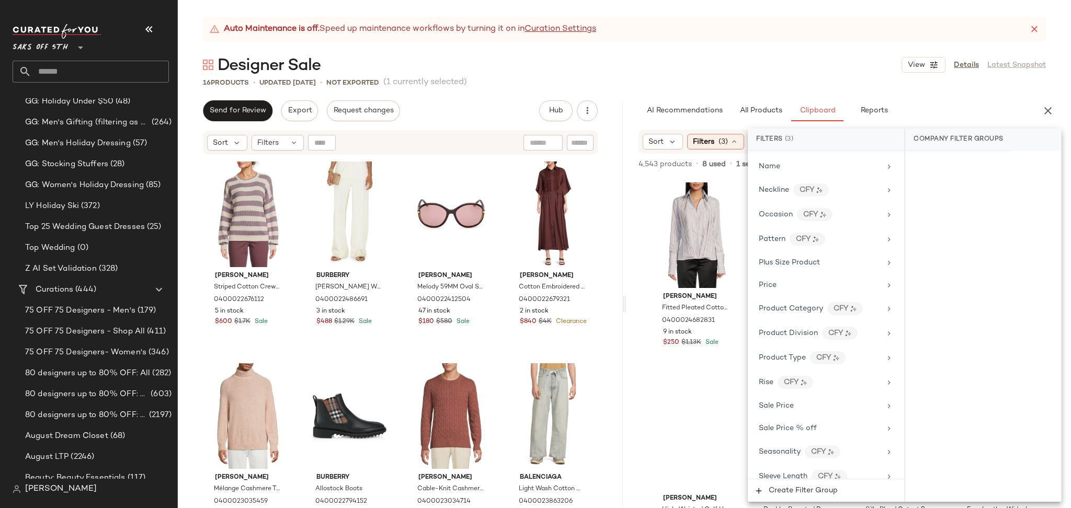
scroll to position [689, 0]
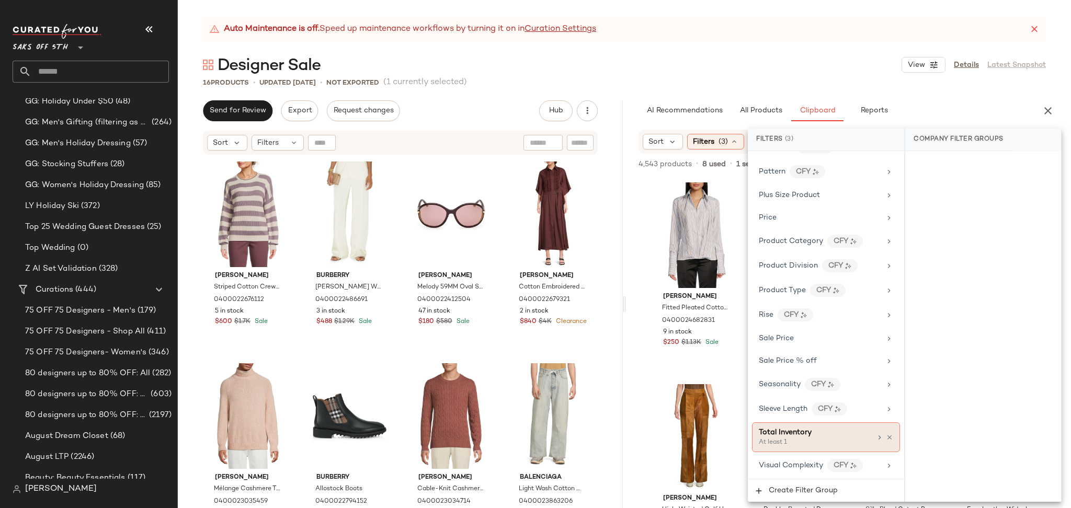
click at [810, 439] on div "At least 1" at bounding box center [811, 442] width 105 height 9
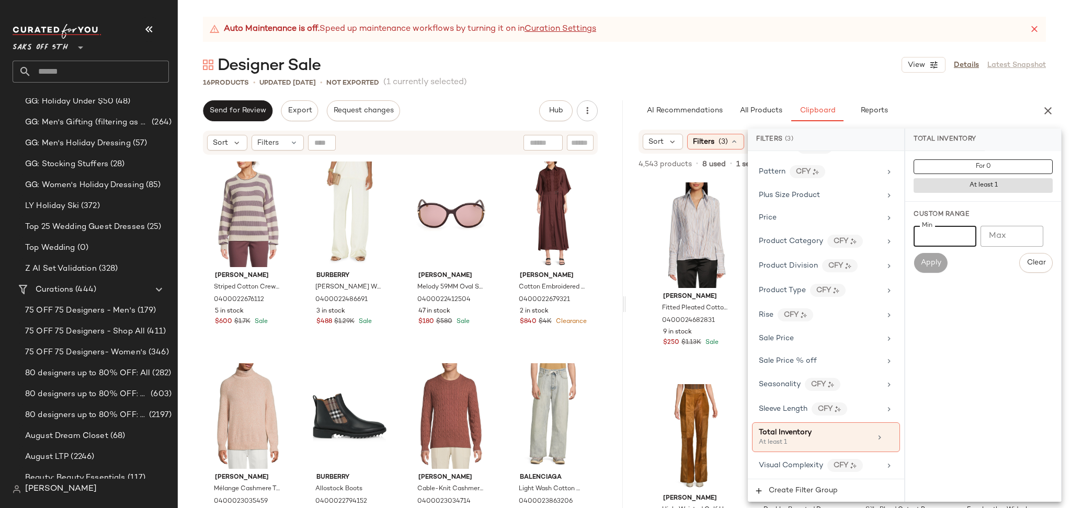
click at [944, 231] on input "Min" at bounding box center [945, 236] width 63 height 21
type input "*"
click at [934, 259] on span "Apply" at bounding box center [930, 263] width 21 height 8
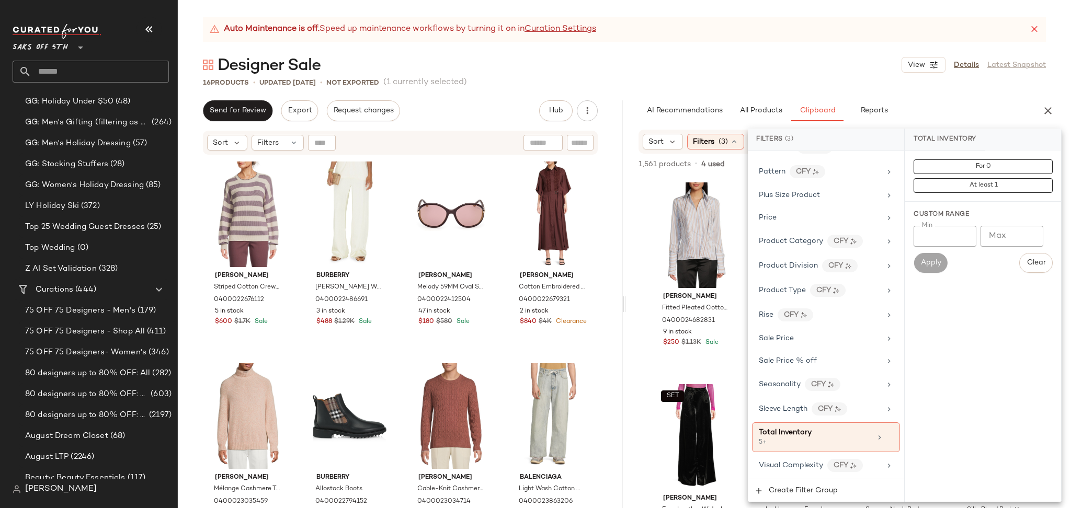
click at [838, 82] on div "16 Products • updated Oct 14th • Not Exported (1 currently selected)" at bounding box center [624, 82] width 893 height 10
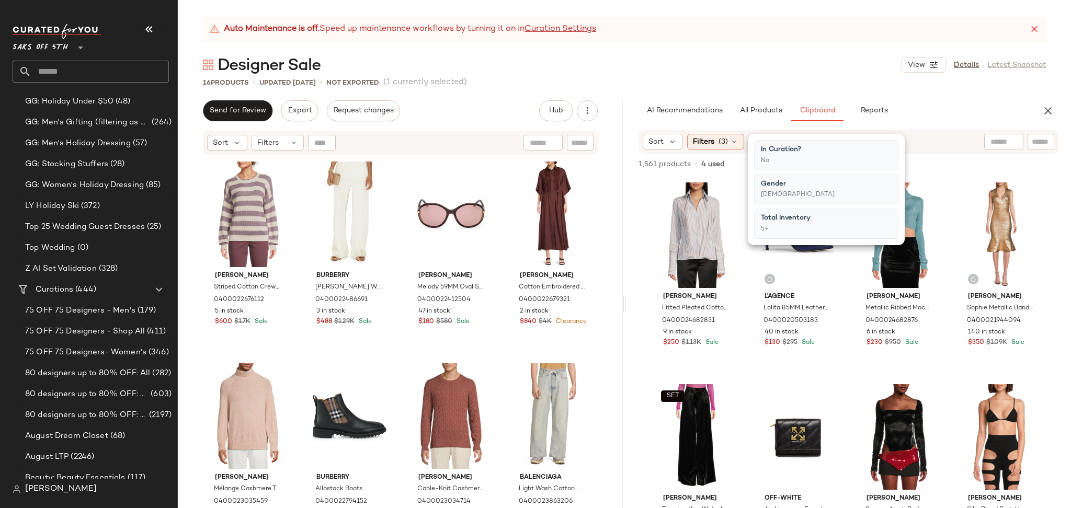
click at [838, 82] on div "16 Products • updated Oct 14th • Not Exported (1 currently selected)" at bounding box center [624, 82] width 893 height 10
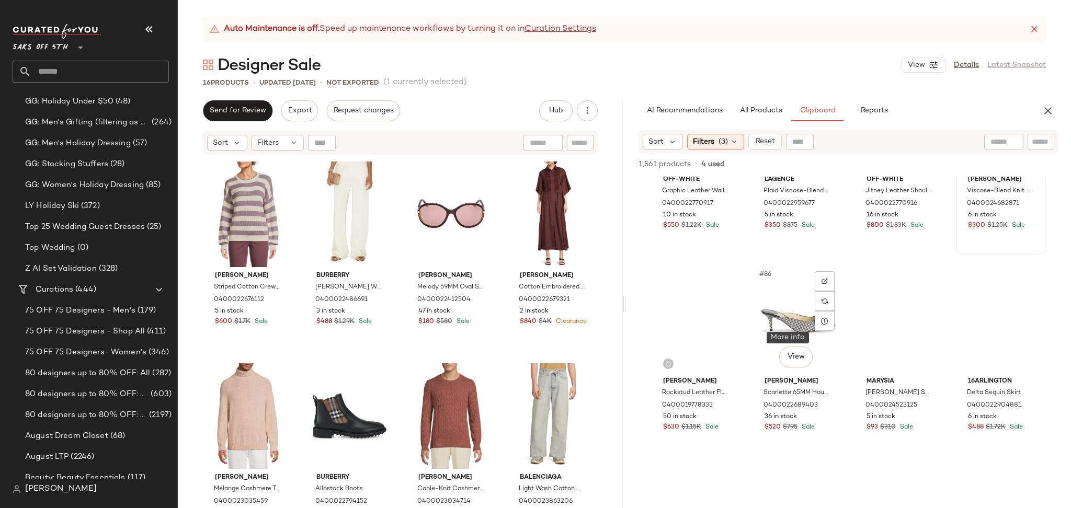
scroll to position [733, 0]
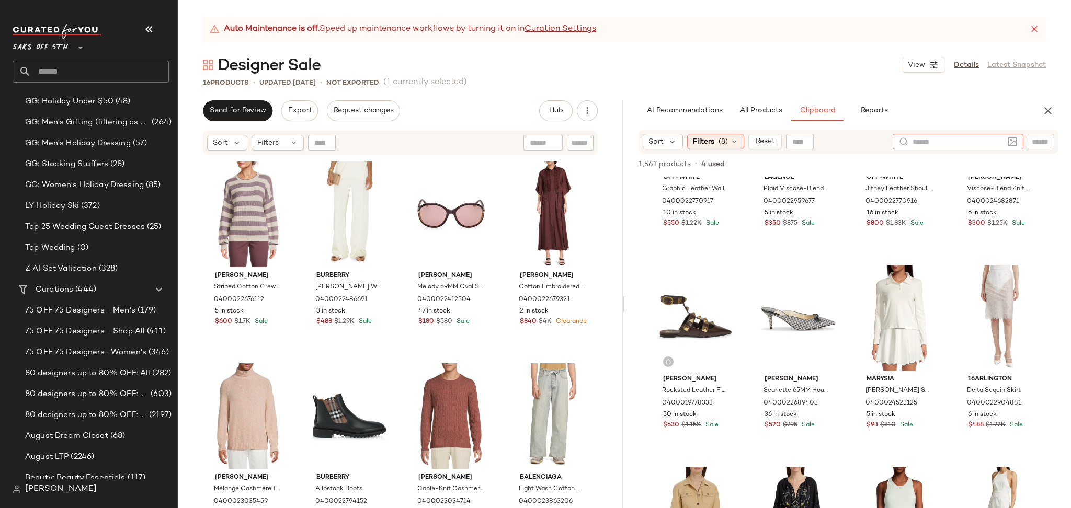
click at [1006, 145] on div at bounding box center [958, 142] width 131 height 16
type input "****"
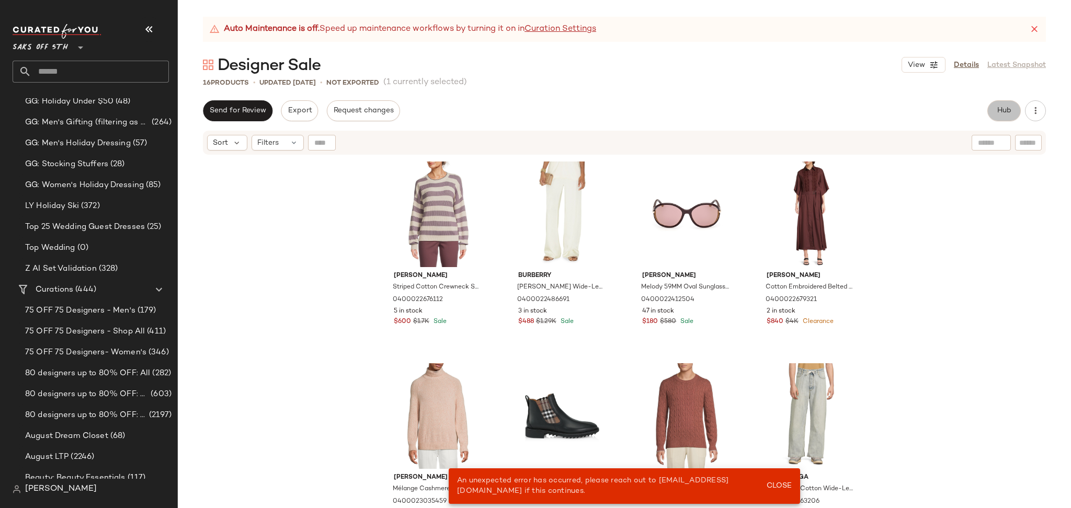
click at [994, 110] on button "Hub" at bounding box center [1004, 110] width 33 height 21
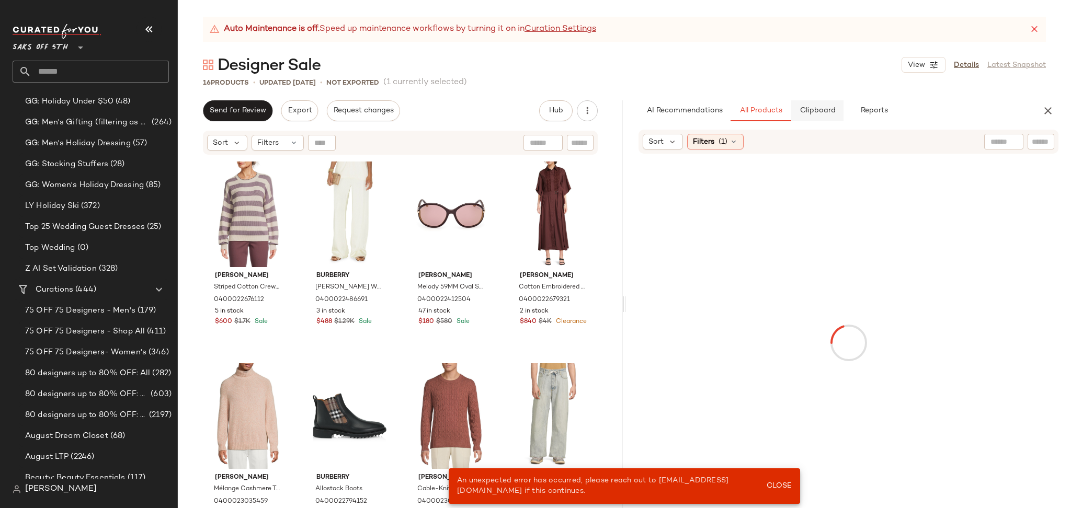
click at [810, 110] on span "Clipboard" at bounding box center [817, 111] width 36 height 8
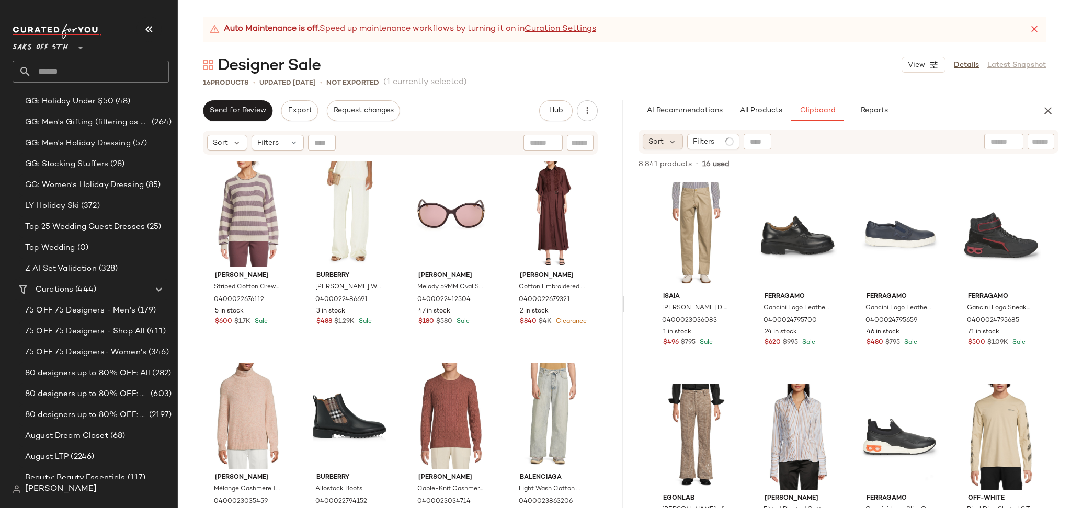
click at [663, 141] on span "Sort" at bounding box center [656, 142] width 15 height 11
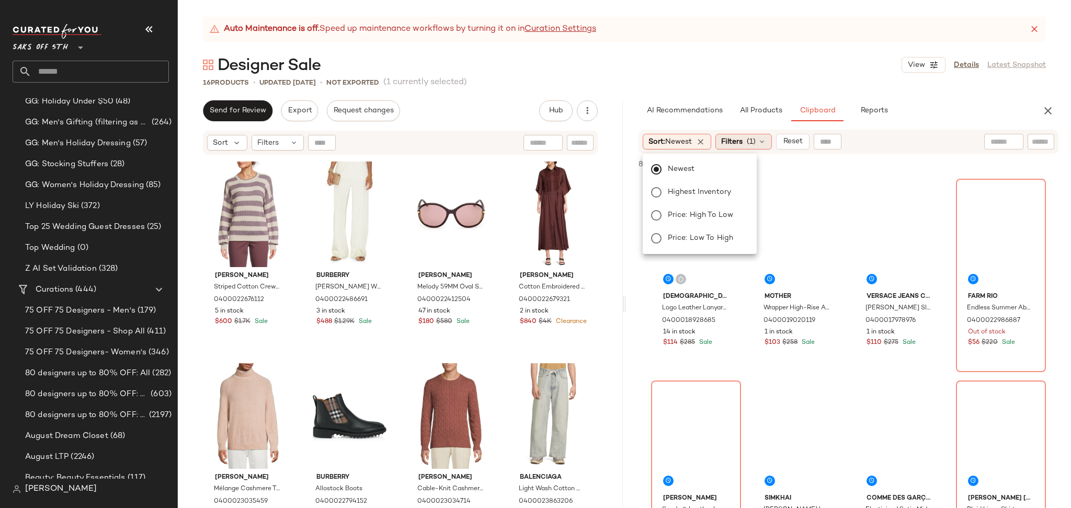
click at [754, 142] on span "(1)" at bounding box center [751, 142] width 9 height 11
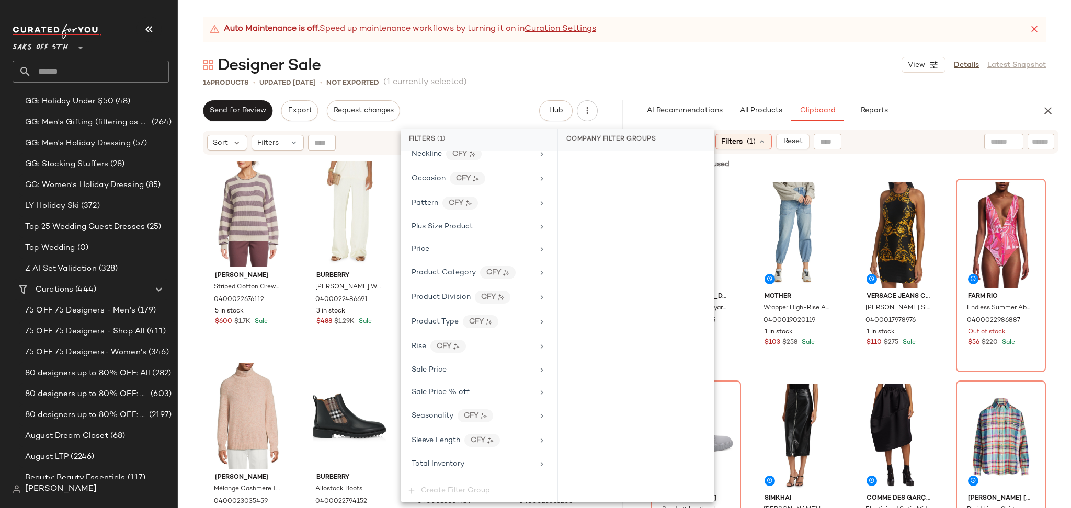
scroll to position [671, 0]
click at [442, 450] on div "Total Inventory" at bounding box center [479, 442] width 148 height 20
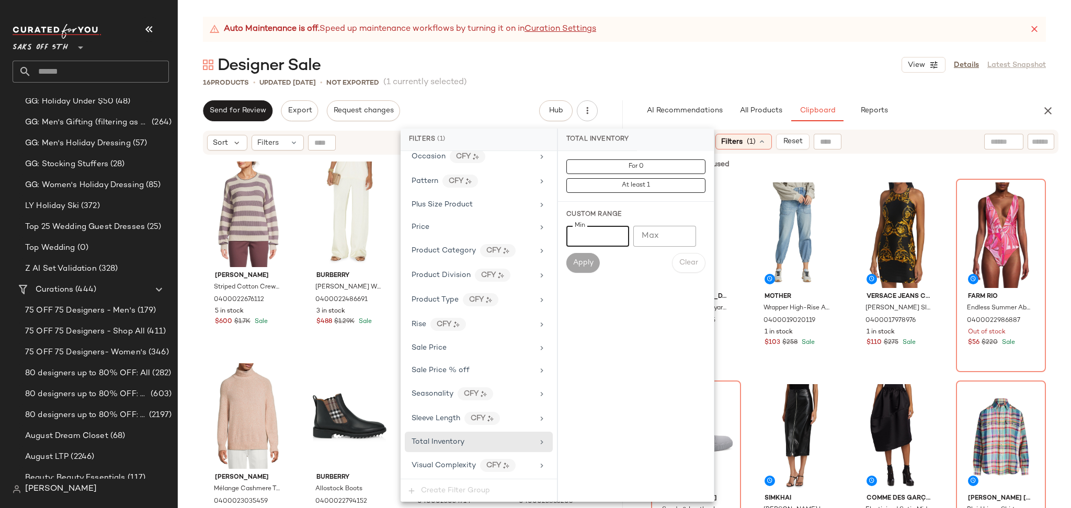
click at [596, 241] on input "Min" at bounding box center [597, 236] width 63 height 21
type input "*"
click at [587, 258] on button "Apply" at bounding box center [582, 263] width 33 height 20
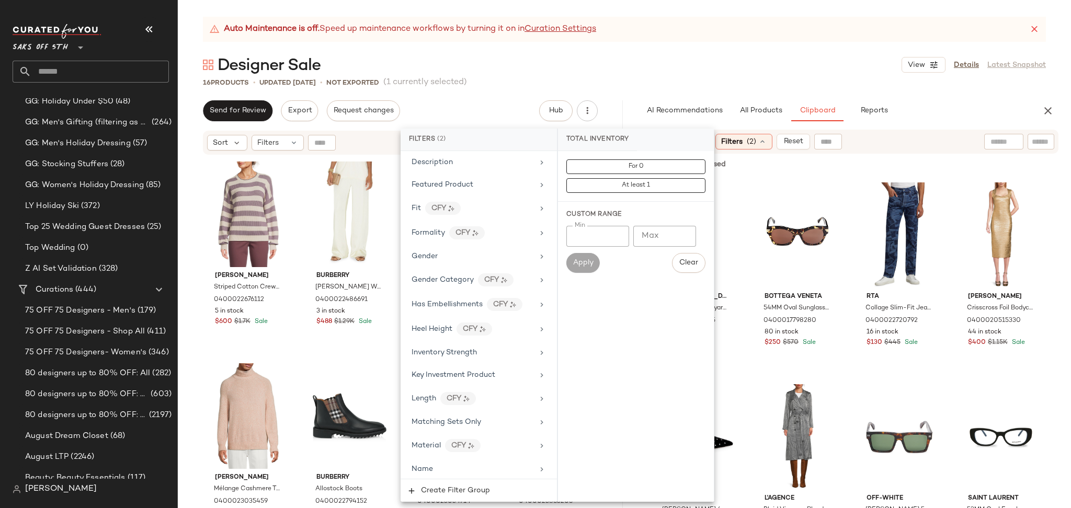
scroll to position [304, 0]
click at [470, 258] on div "Gender" at bounding box center [473, 259] width 122 height 11
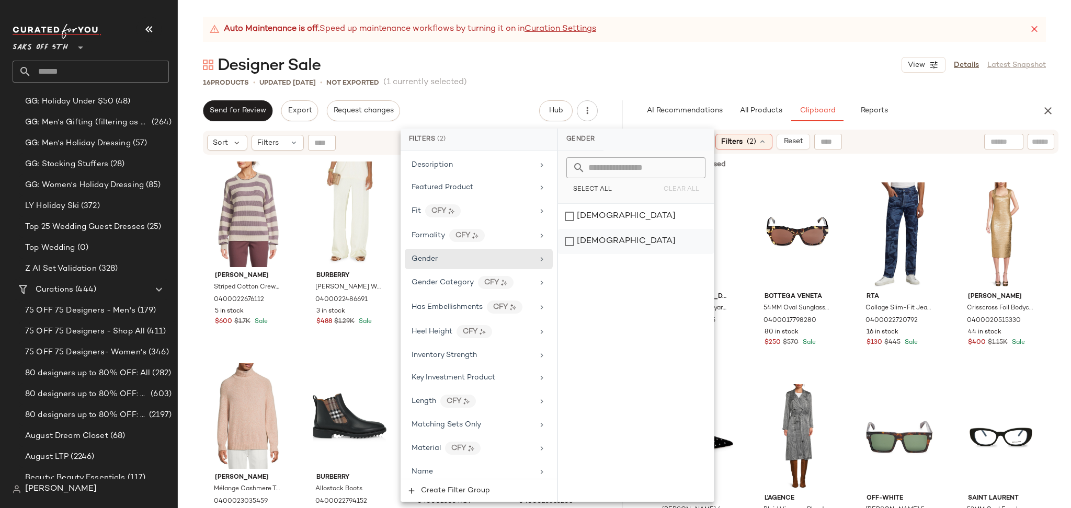
click at [589, 240] on div "[DEMOGRAPHIC_DATA]" at bounding box center [636, 241] width 156 height 25
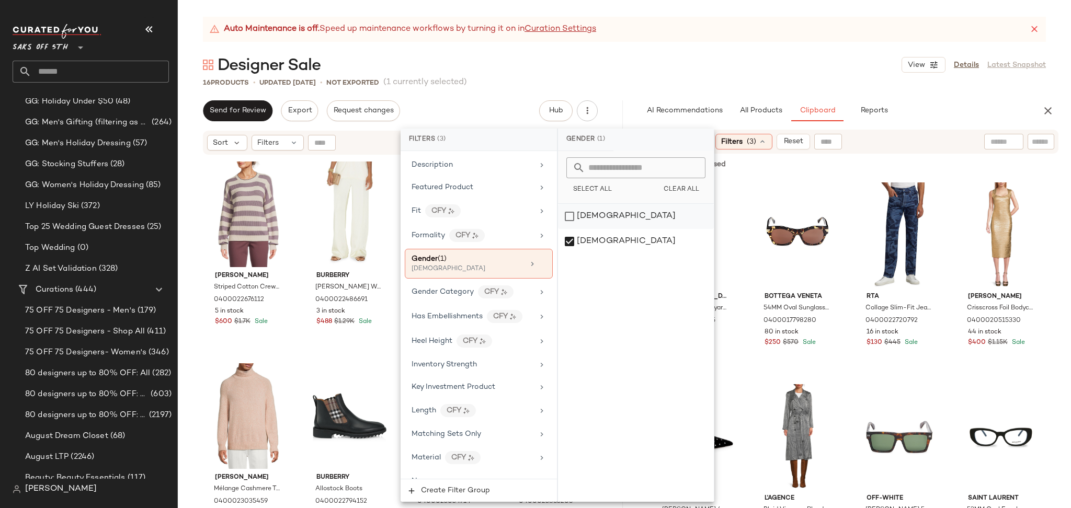
click at [572, 214] on div "[DEMOGRAPHIC_DATA]" at bounding box center [636, 216] width 156 height 25
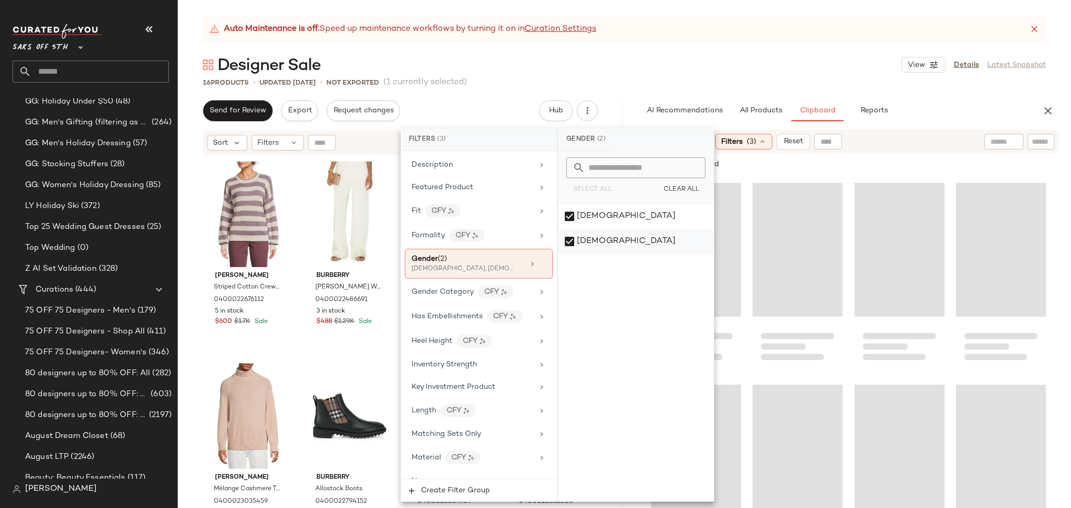
click at [568, 233] on div "[DEMOGRAPHIC_DATA]" at bounding box center [636, 241] width 156 height 25
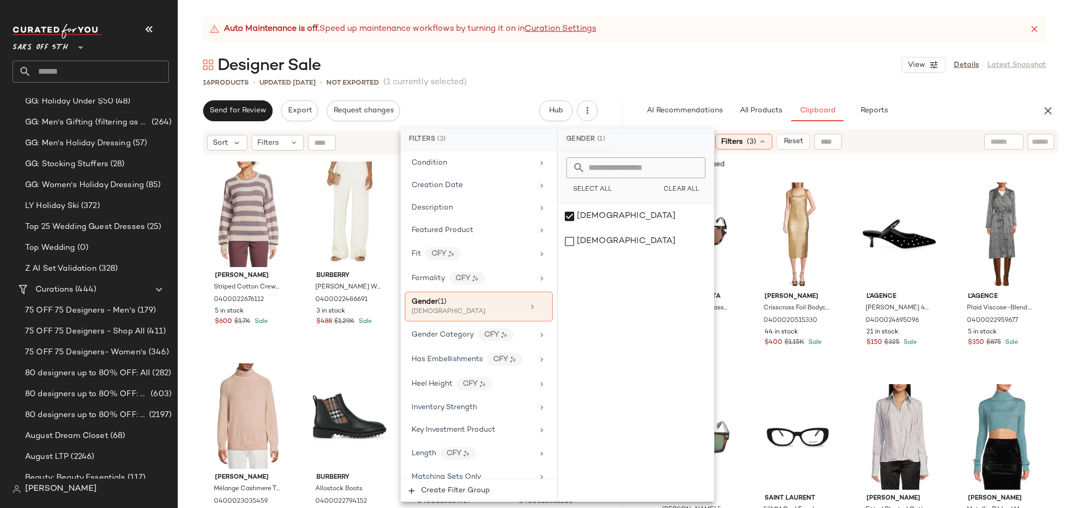
scroll to position [258, 0]
click at [668, 76] on div "Auto Maintenance is off. Speed up maintenance workflows by turning it on in Cur…" at bounding box center [624, 263] width 893 height 492
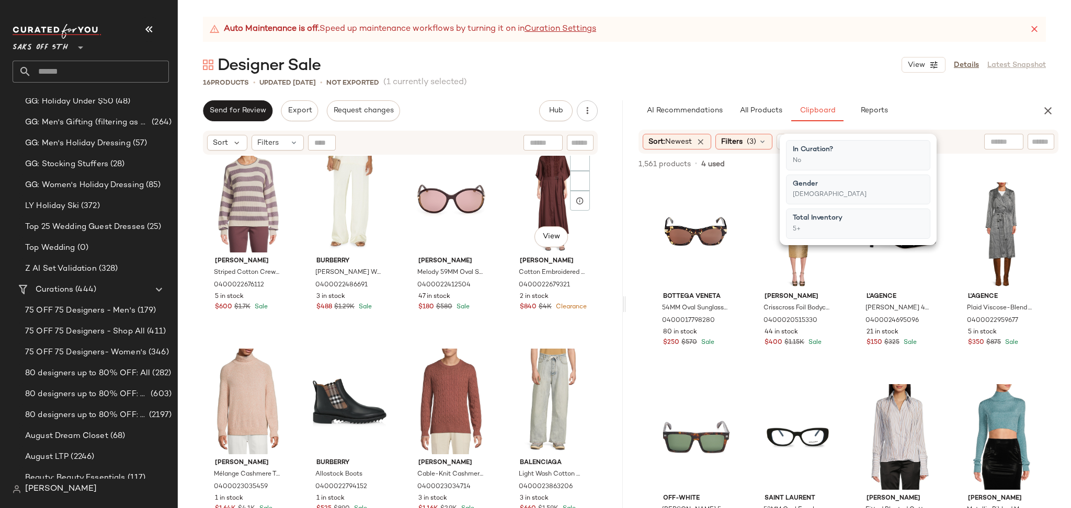
scroll to position [4, 0]
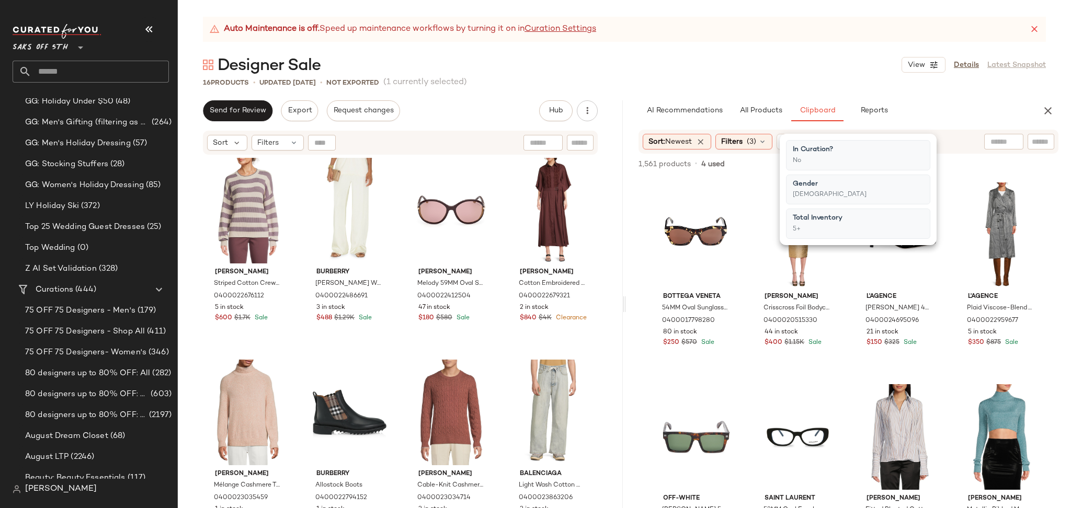
click at [755, 78] on div "16 Products • updated Oct 14th • Not Exported (1 currently selected)" at bounding box center [624, 82] width 893 height 10
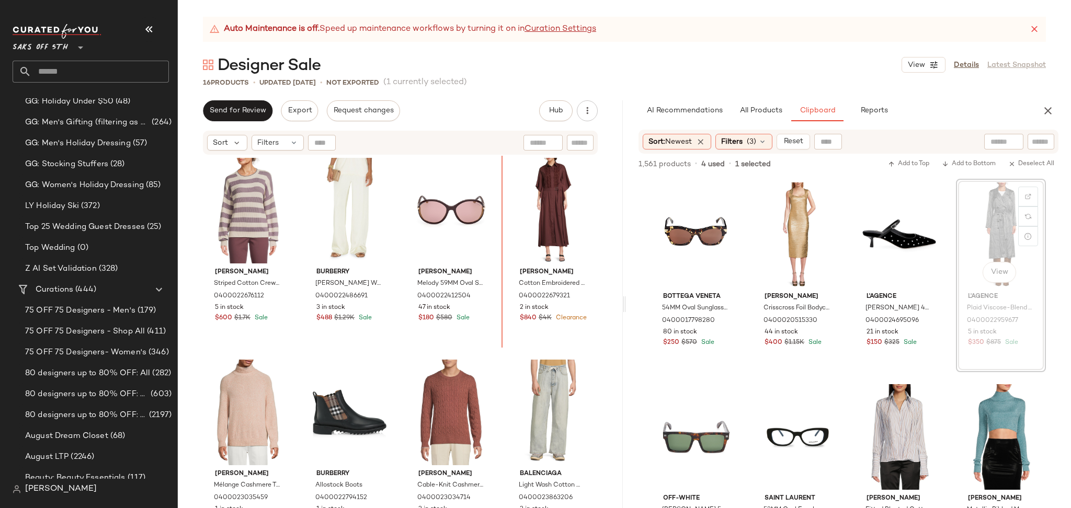
scroll to position [0, 0]
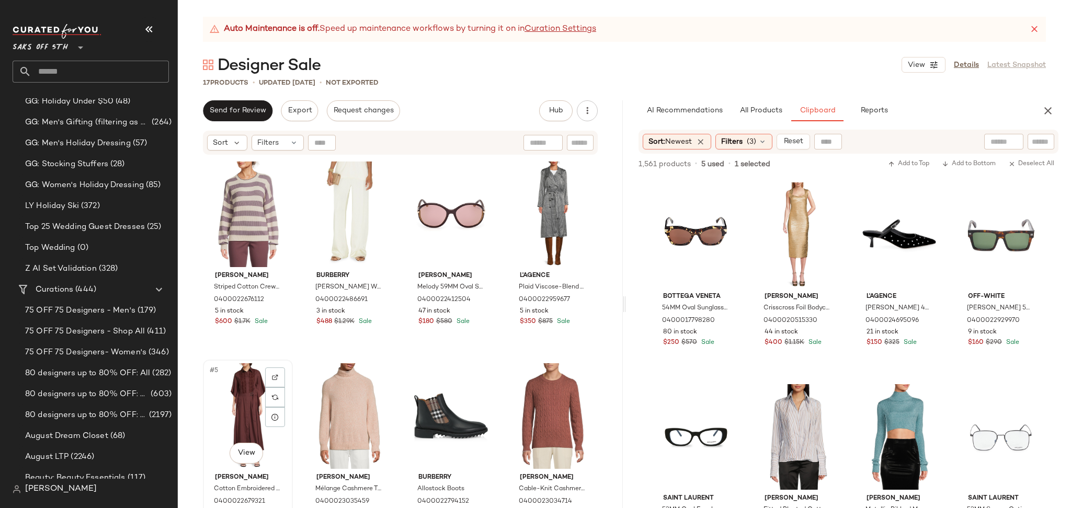
click at [233, 407] on div "#5 View" at bounding box center [248, 417] width 83 height 106
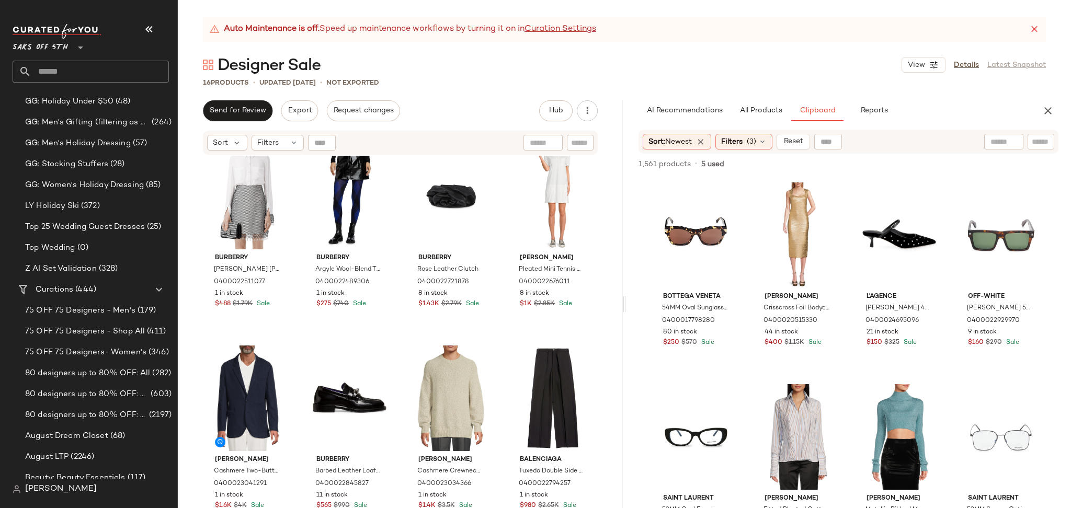
scroll to position [111, 0]
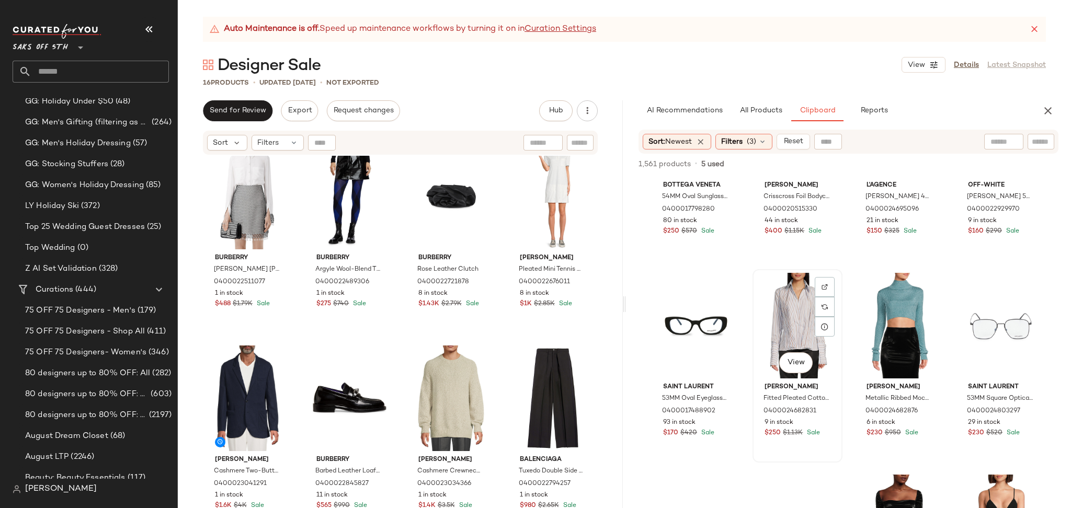
click at [791, 308] on div "View" at bounding box center [797, 326] width 83 height 106
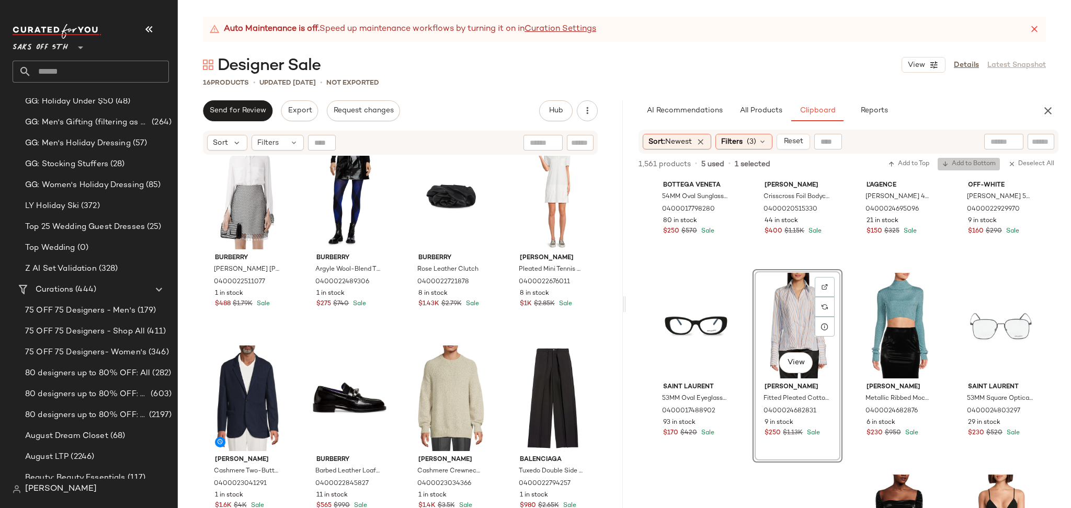
click at [969, 167] on span "Add to Bottom" at bounding box center [969, 164] width 54 height 7
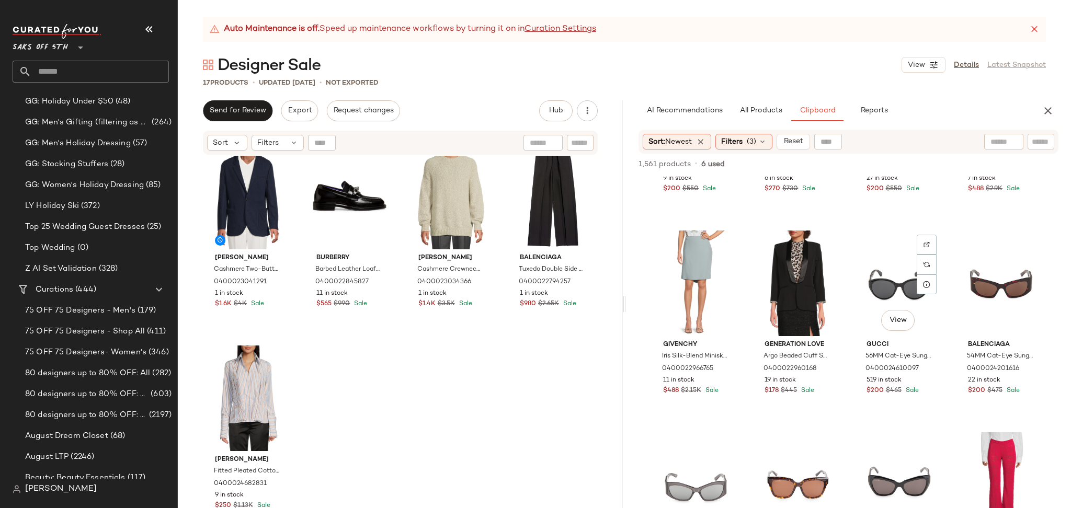
scroll to position [4806, 0]
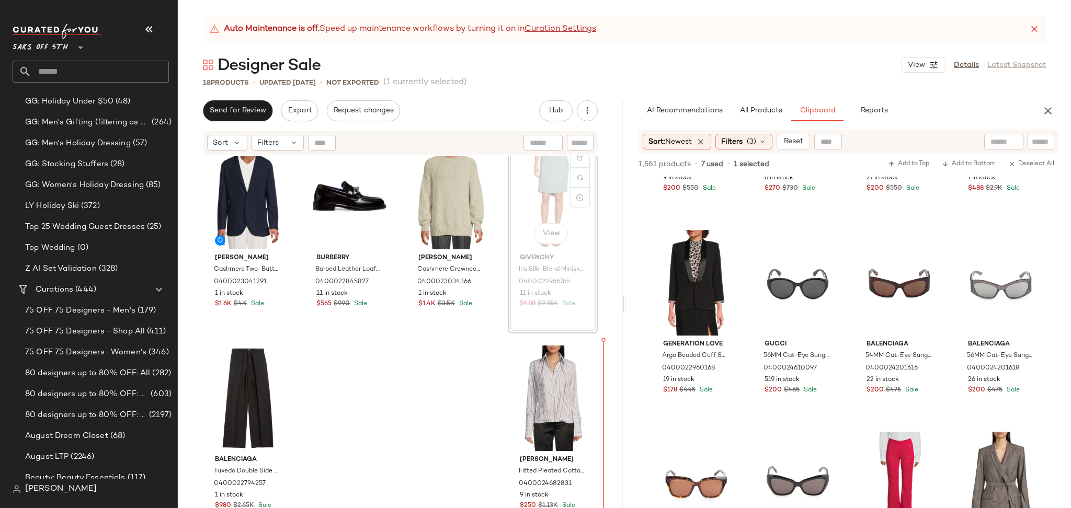
scroll to position [631, 0]
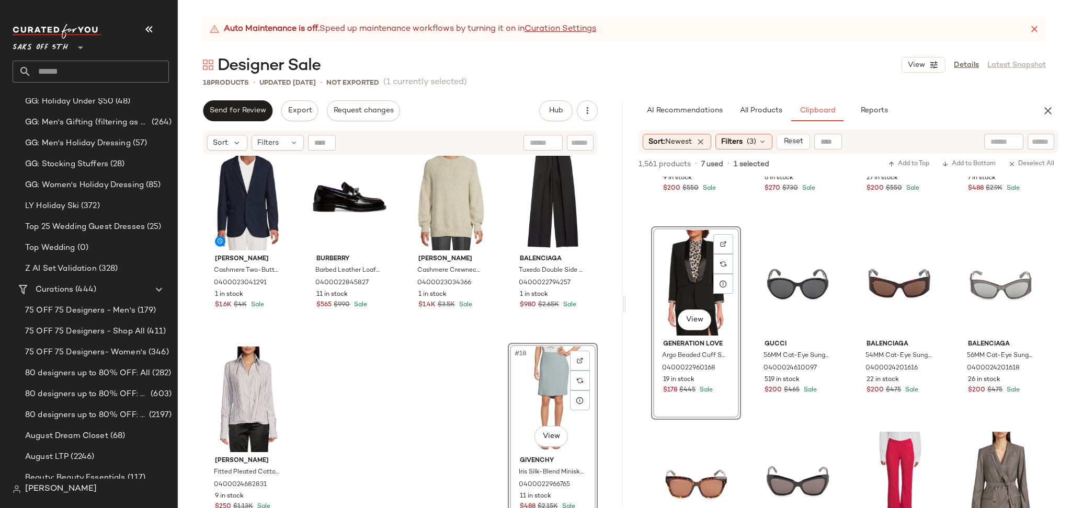
click at [604, 389] on div "Burberry Paola Crystal-Embellished Silk Shirt 0400022511077 1 in stock $488 $1.…" at bounding box center [400, 345] width 445 height 379
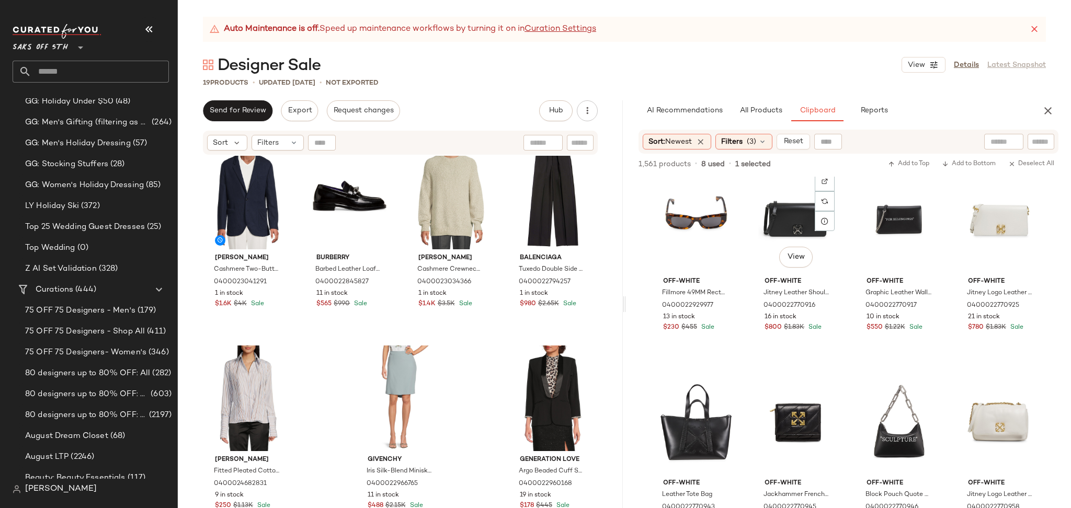
scroll to position [1652, 0]
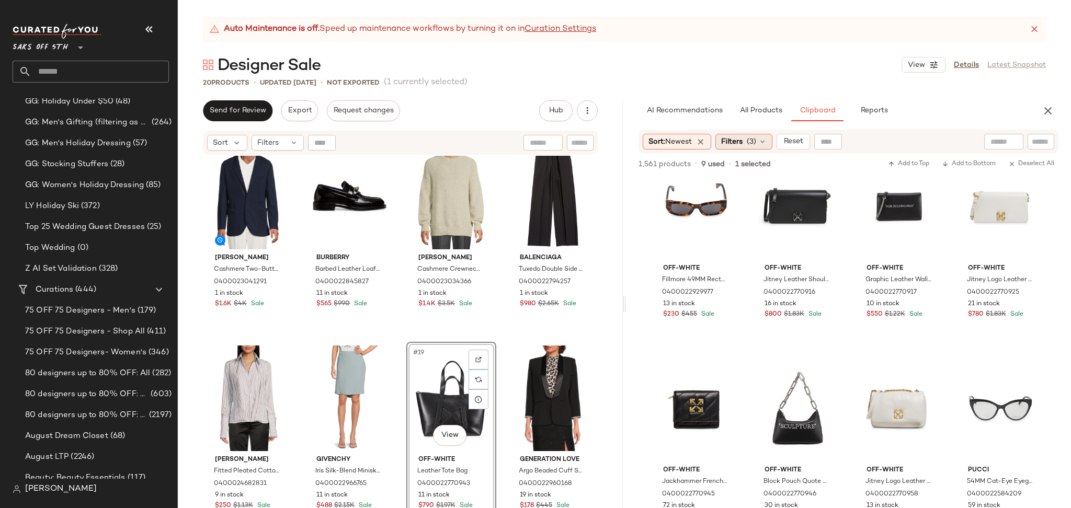
click at [742, 142] on span "Filters" at bounding box center [731, 142] width 21 height 11
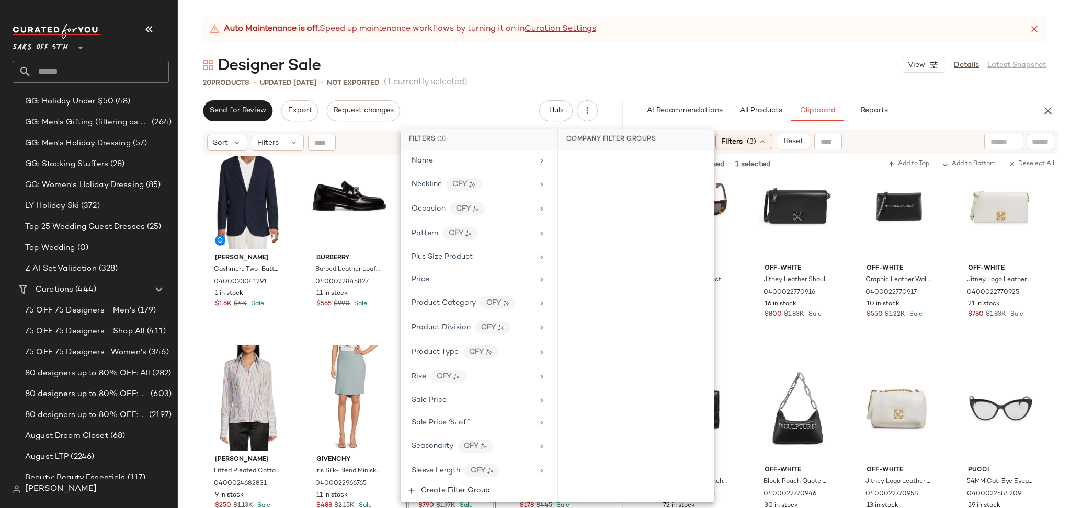
scroll to position [689, 0]
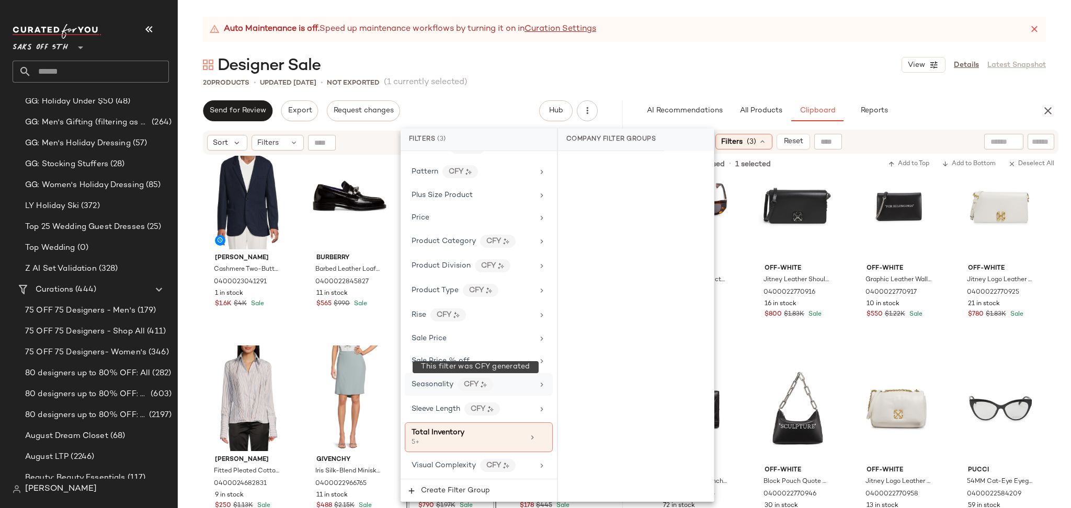
click at [490, 381] on div "CFY" at bounding box center [476, 384] width 36 height 13
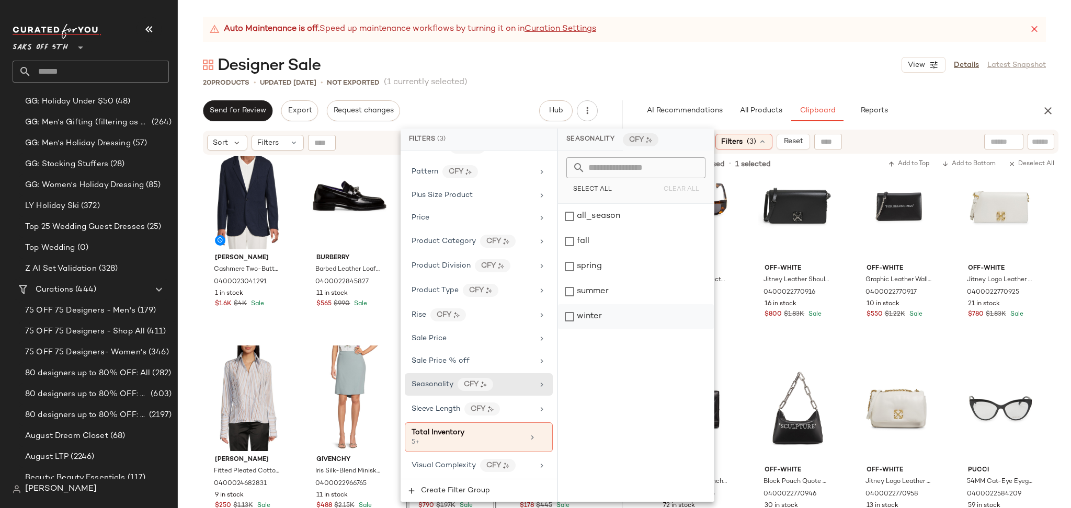
click at [572, 315] on div "winter" at bounding box center [636, 316] width 156 height 25
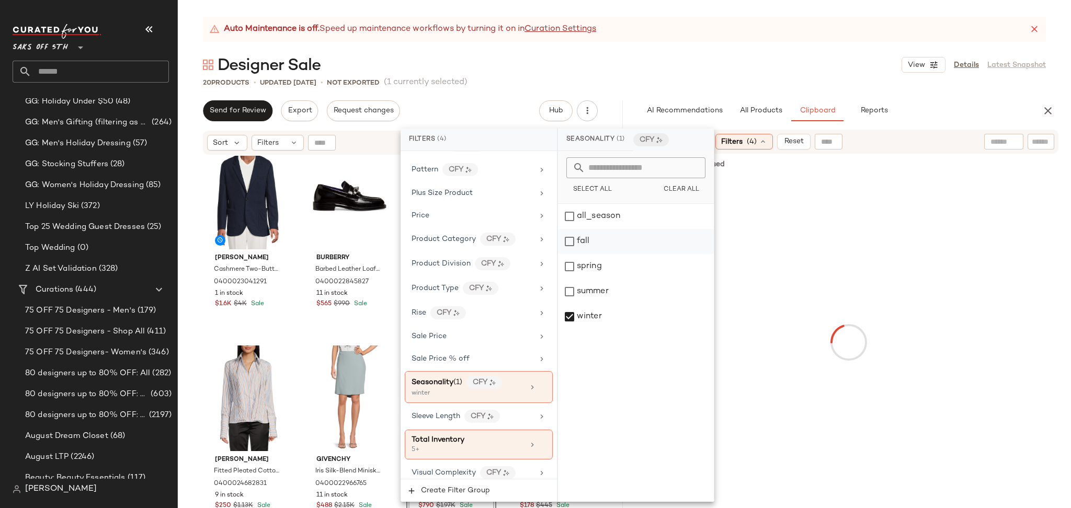
click at [574, 240] on div "fall" at bounding box center [636, 241] width 156 height 25
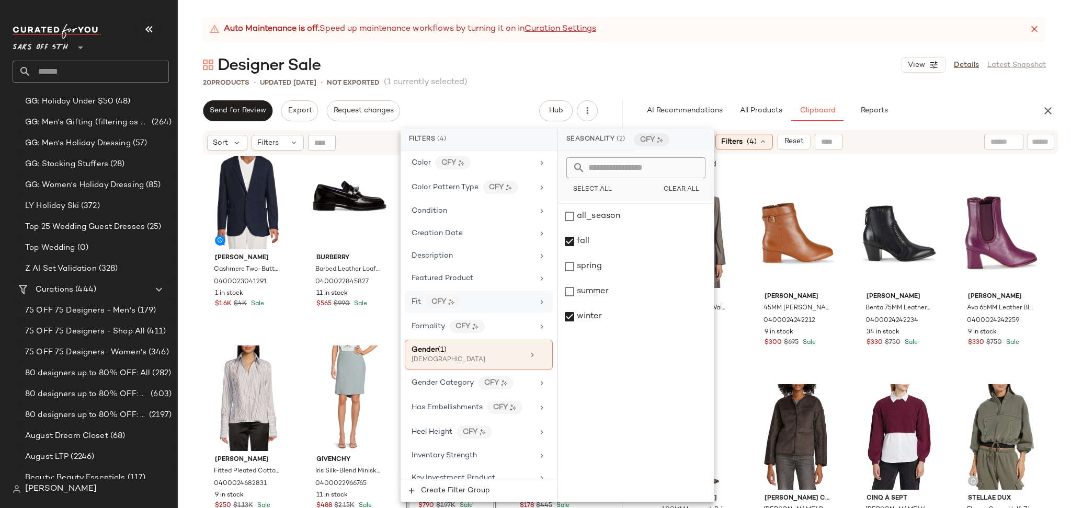
scroll to position [210, 0]
click at [472, 359] on div "Gender (1)" at bounding box center [468, 353] width 112 height 11
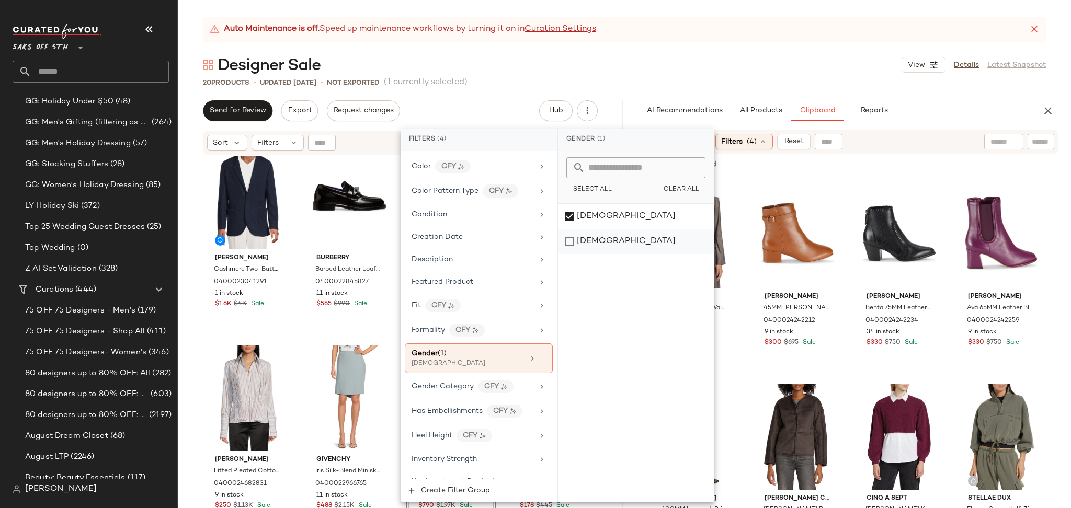
click at [571, 238] on div "[DEMOGRAPHIC_DATA]" at bounding box center [636, 241] width 156 height 25
click at [569, 214] on div "[DEMOGRAPHIC_DATA]" at bounding box center [636, 216] width 156 height 25
click at [679, 84] on div "20 Products • updated Oct 14th • Not Exported (1 currently selected)" at bounding box center [624, 82] width 893 height 10
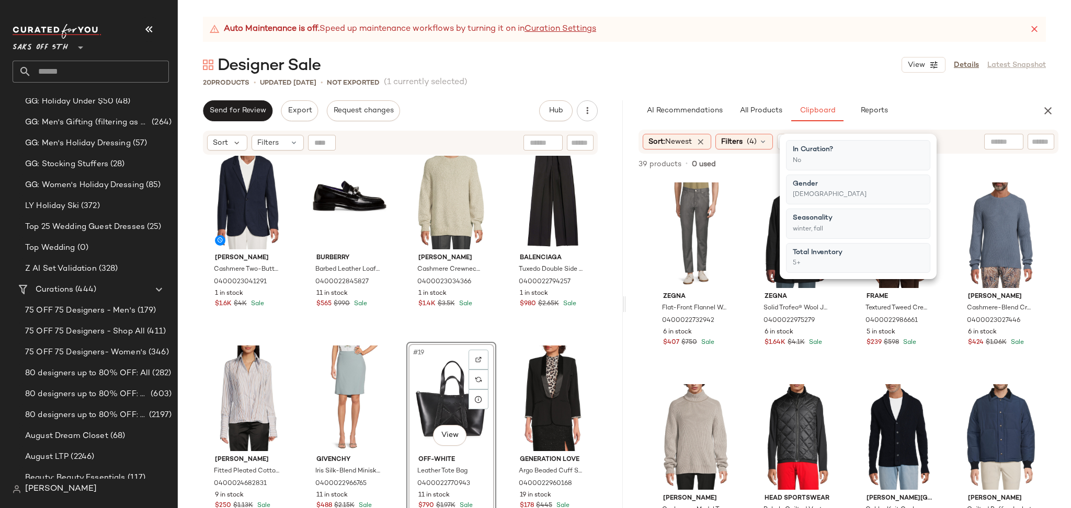
click at [750, 65] on div "Designer Sale View Details Latest Snapshot" at bounding box center [624, 64] width 893 height 21
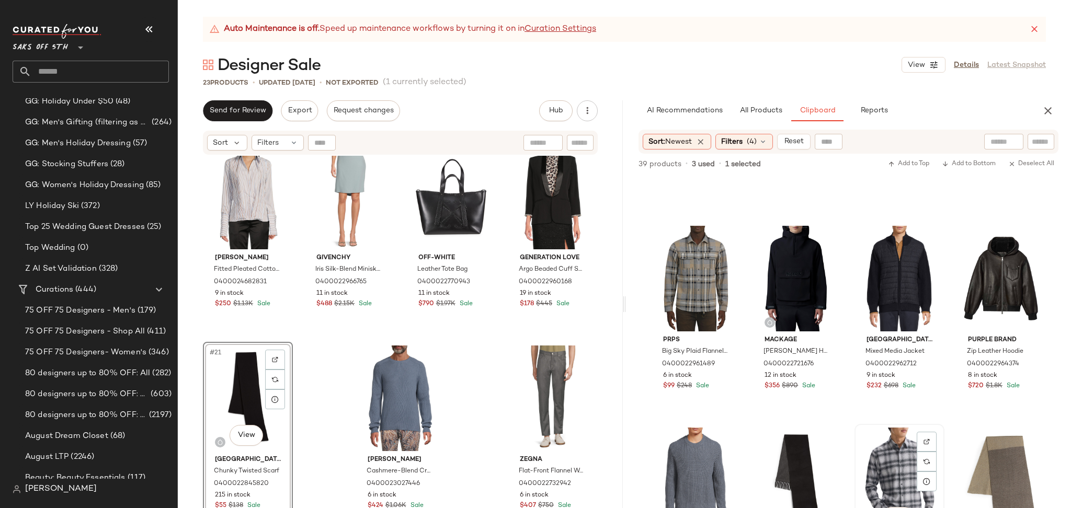
scroll to position [568, 0]
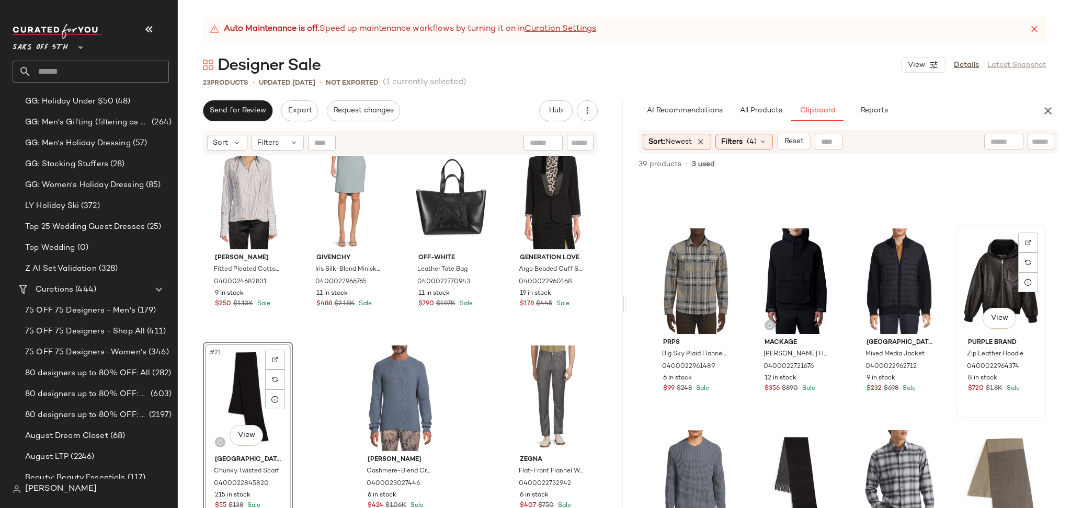
click at [991, 276] on div "View" at bounding box center [1001, 282] width 83 height 106
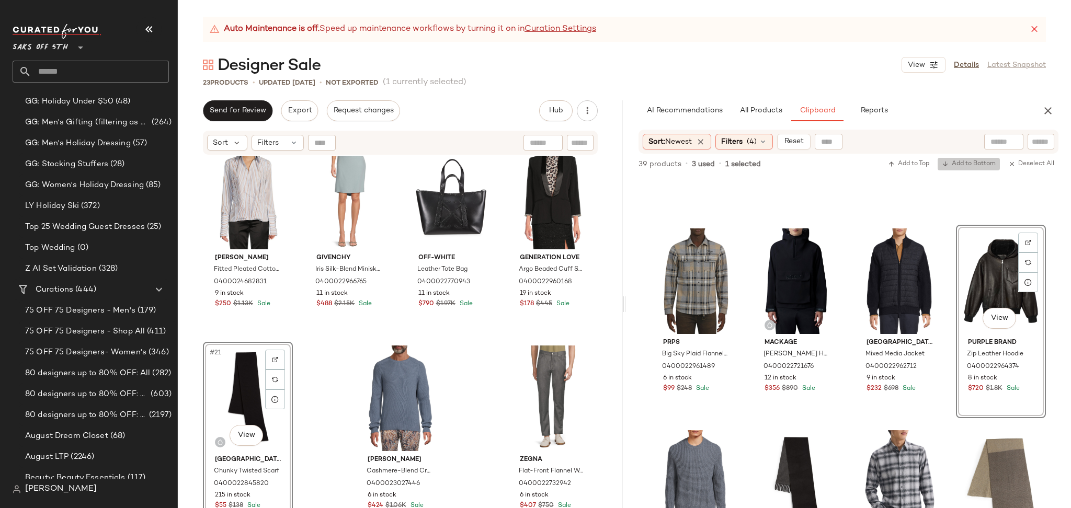
click at [984, 162] on span "Add to Bottom" at bounding box center [969, 164] width 54 height 7
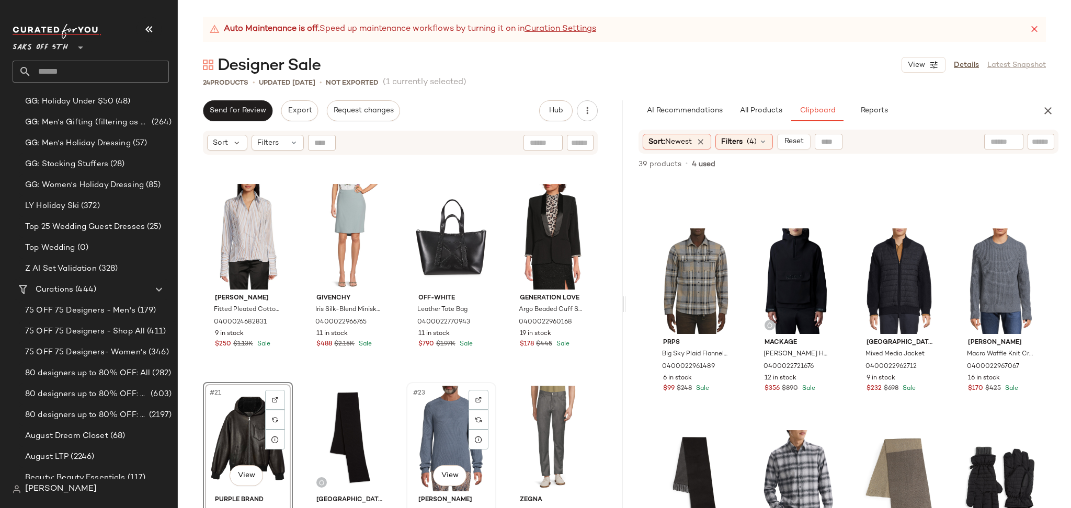
scroll to position [834, 0]
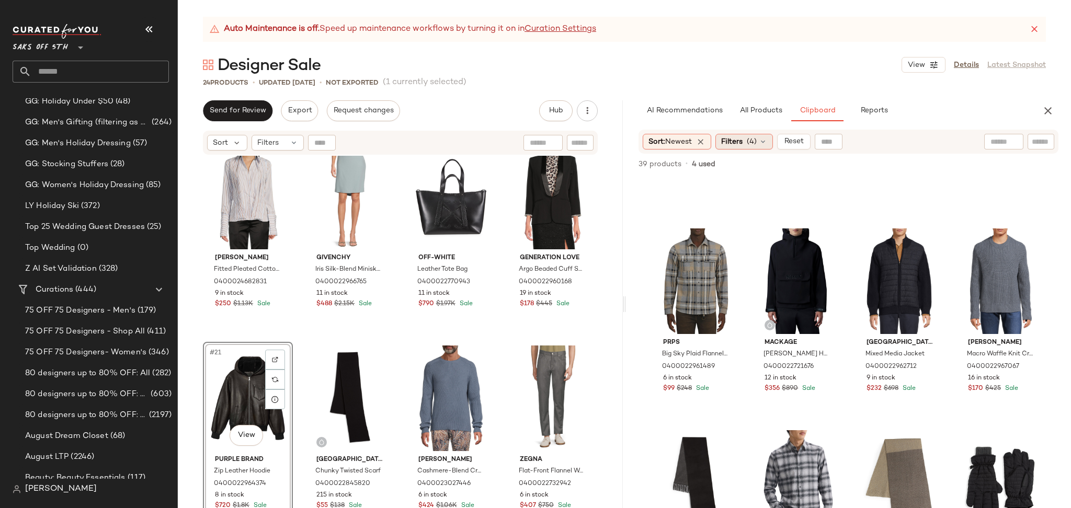
click at [750, 139] on span "(4)" at bounding box center [752, 142] width 10 height 11
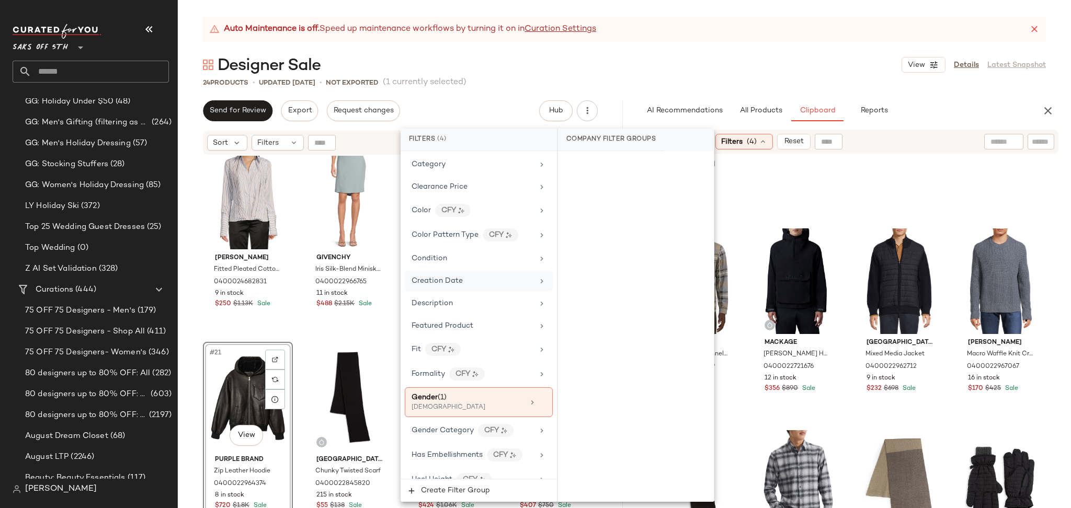
scroll to position [167, 0]
click at [494, 404] on div "[DEMOGRAPHIC_DATA]" at bounding box center [464, 406] width 105 height 9
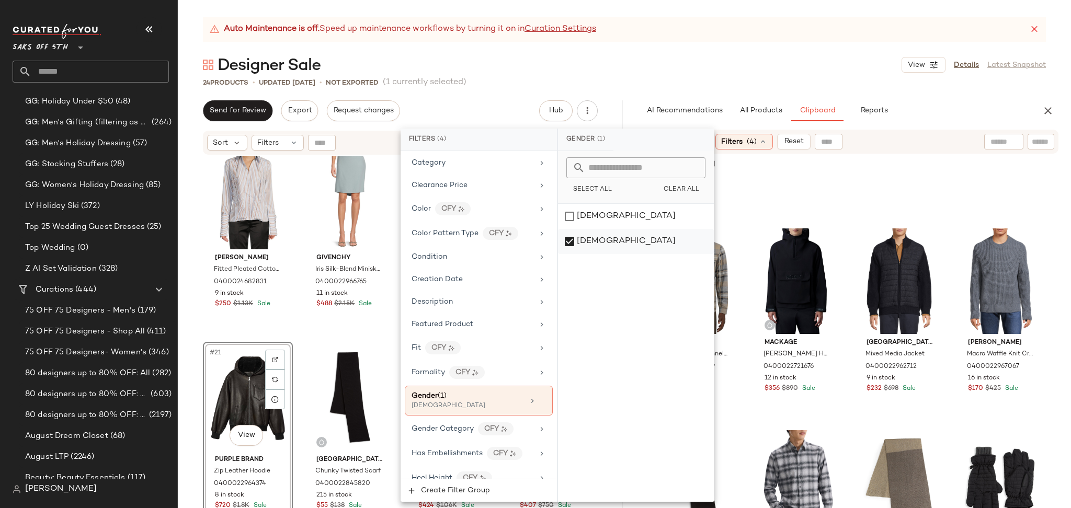
drag, startPoint x: 568, startPoint y: 219, endPoint x: 568, endPoint y: 246, distance: 27.7
click at [568, 246] on div "female male" at bounding box center [636, 353] width 156 height 298
click at [569, 217] on div "[DEMOGRAPHIC_DATA]" at bounding box center [636, 216] width 156 height 25
click at [571, 233] on div "[DEMOGRAPHIC_DATA]" at bounding box center [636, 241] width 156 height 25
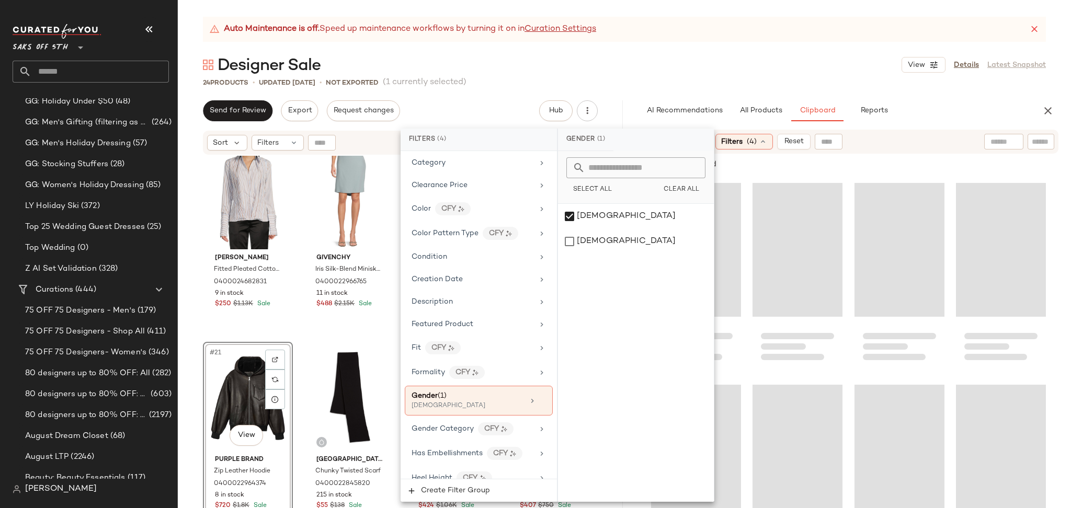
click at [697, 69] on div "Designer Sale View Details Latest Snapshot" at bounding box center [624, 64] width 893 height 21
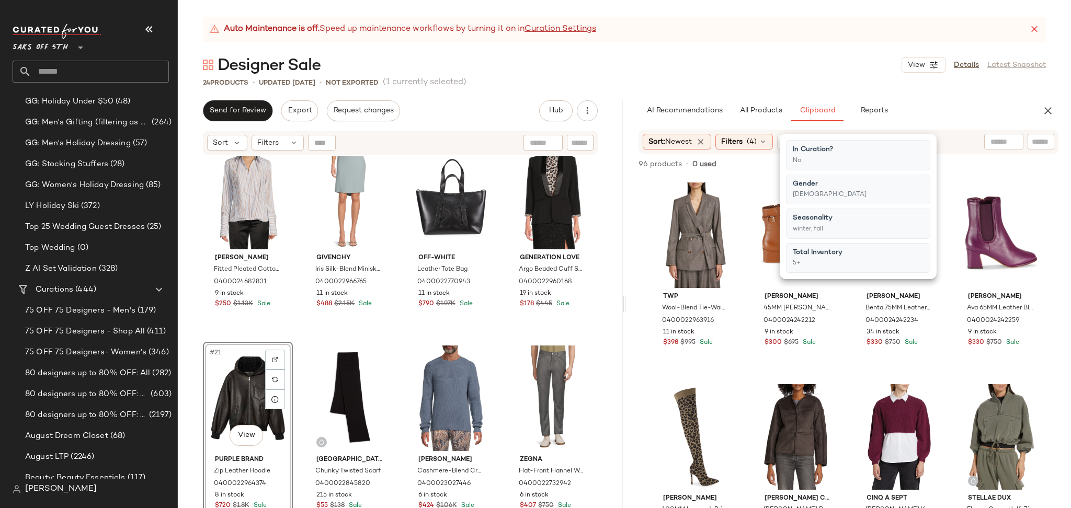
click at [697, 69] on div "Designer Sale View Details Latest Snapshot" at bounding box center [624, 64] width 893 height 21
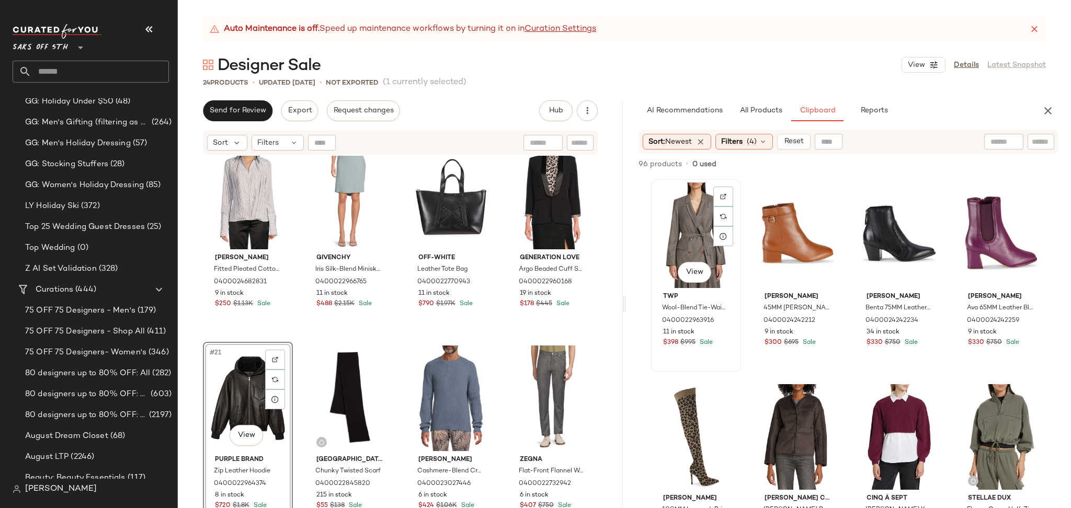
click at [704, 217] on div "View" at bounding box center [696, 236] width 83 height 106
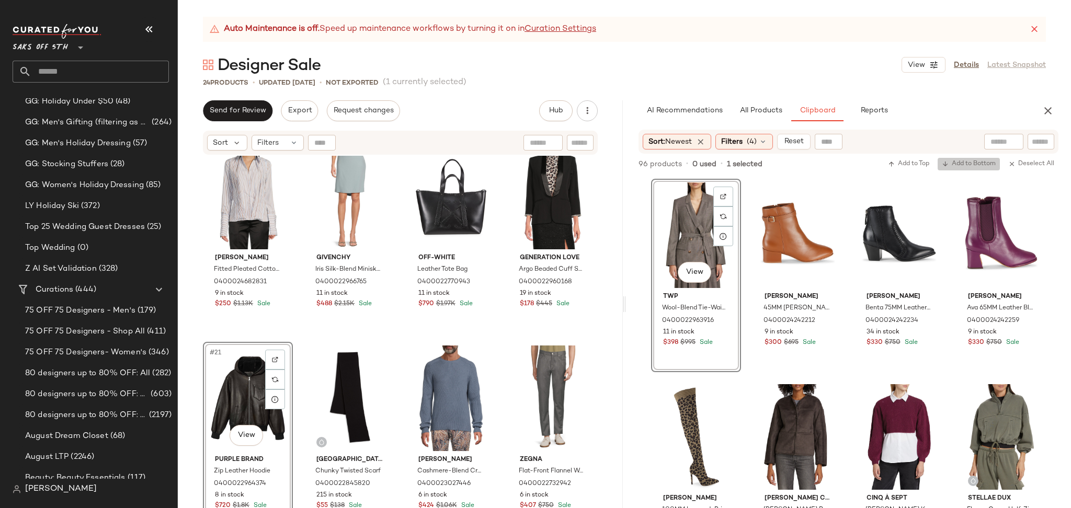
click at [950, 168] on span "Add to Bottom" at bounding box center [969, 164] width 54 height 7
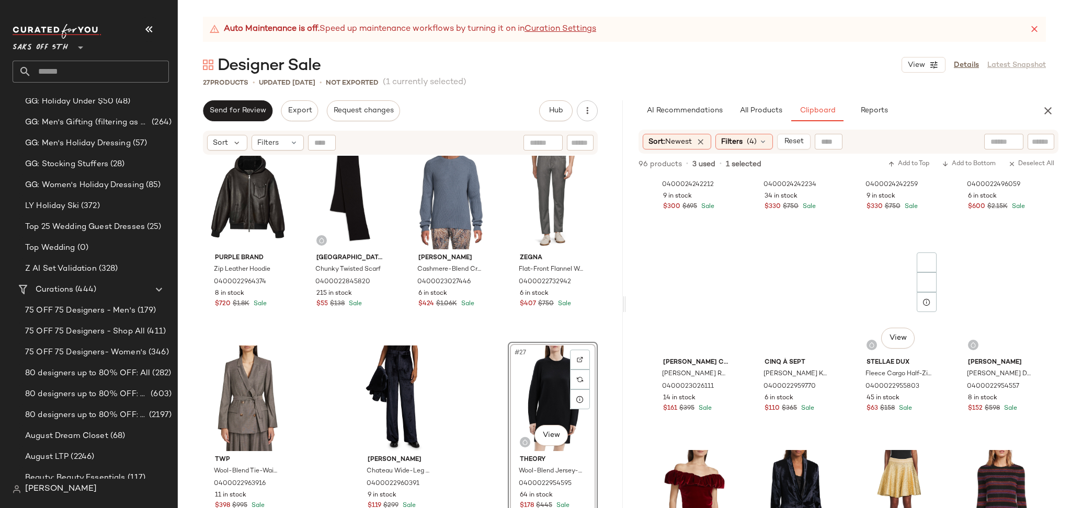
scroll to position [0, 0]
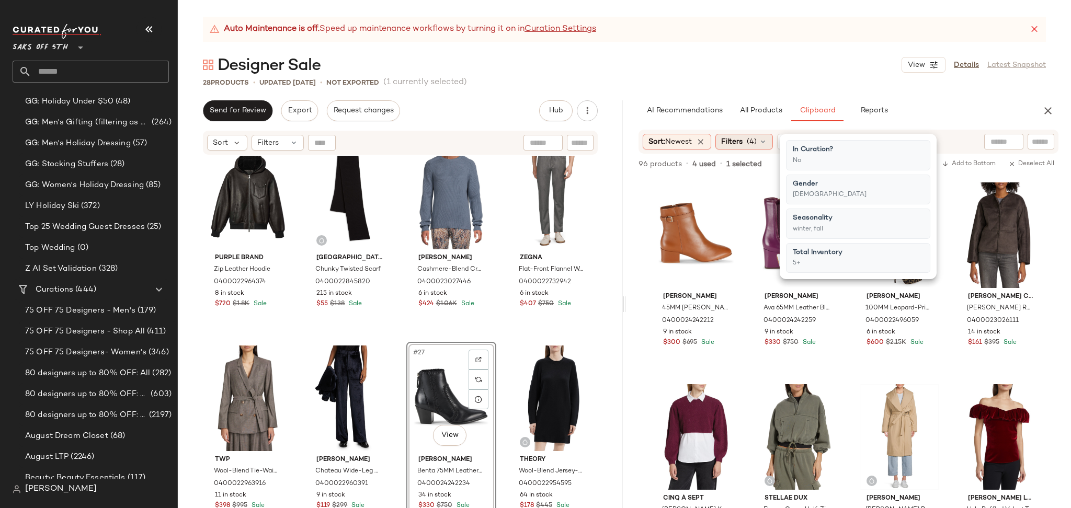
click at [728, 142] on span "Filters" at bounding box center [731, 142] width 21 height 11
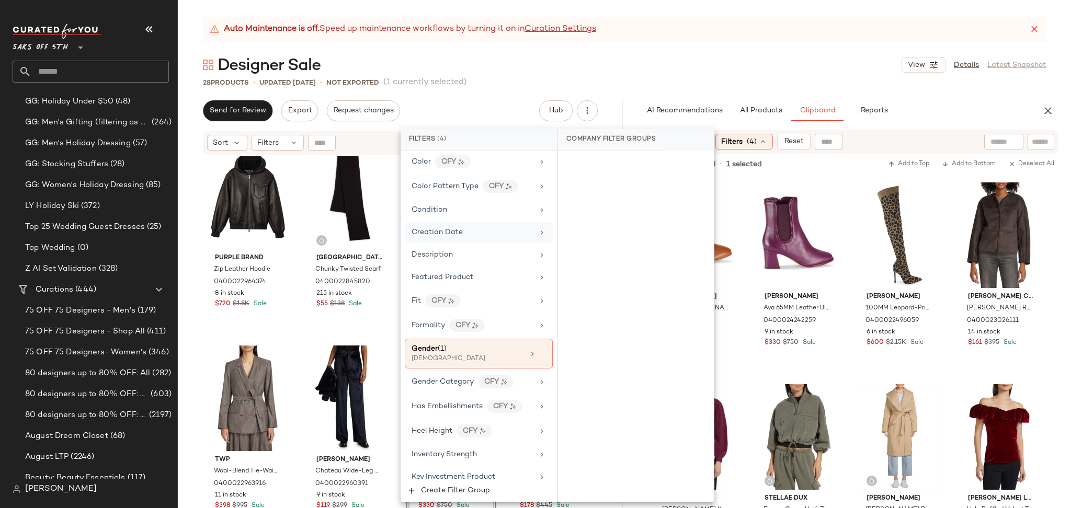
scroll to position [217, 0]
click at [486, 354] on div "[DEMOGRAPHIC_DATA]" at bounding box center [464, 357] width 105 height 9
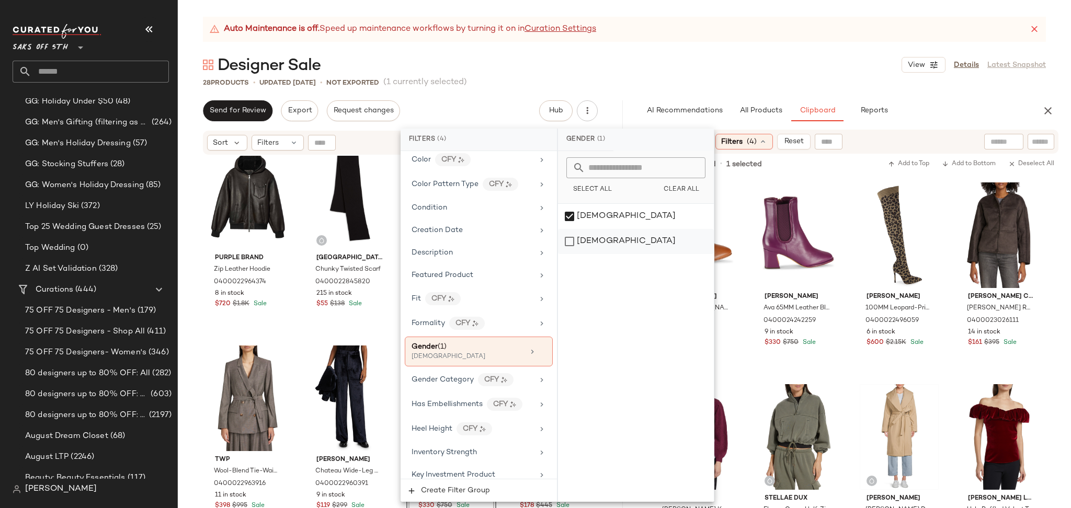
click at [568, 243] on div "[DEMOGRAPHIC_DATA]" at bounding box center [636, 241] width 156 height 25
click at [570, 214] on div "[DEMOGRAPHIC_DATA]" at bounding box center [636, 216] width 156 height 25
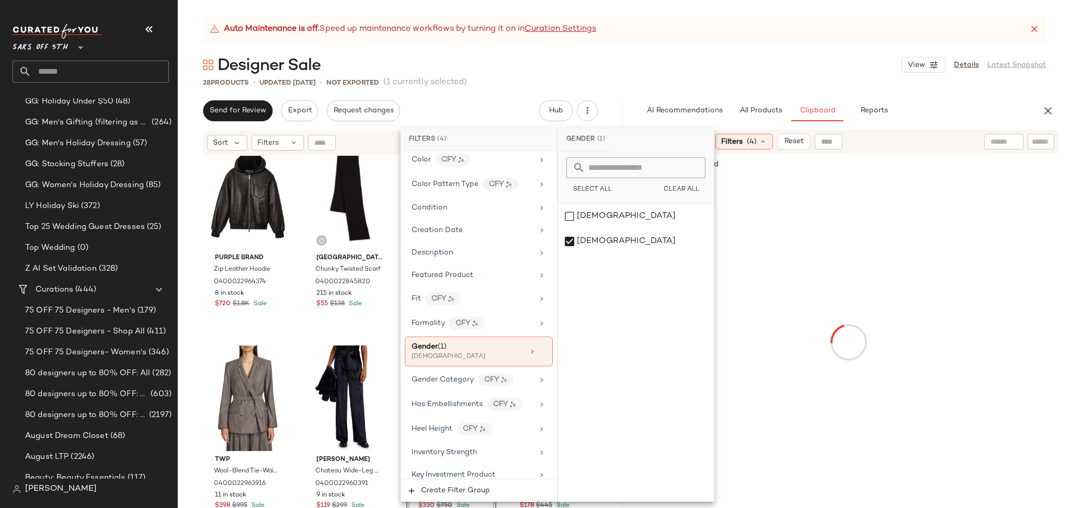
click at [707, 82] on div "28 Products • updated Oct 14th • Not Exported (1 currently selected)" at bounding box center [624, 82] width 893 height 10
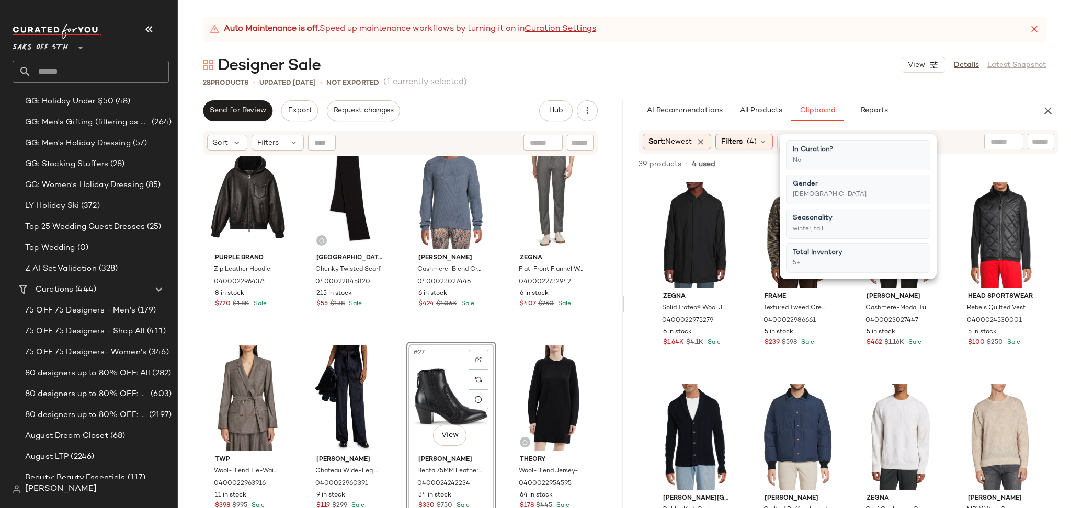
click at [707, 82] on div "28 Products • updated Oct 14th • Not Exported (1 currently selected)" at bounding box center [624, 82] width 893 height 10
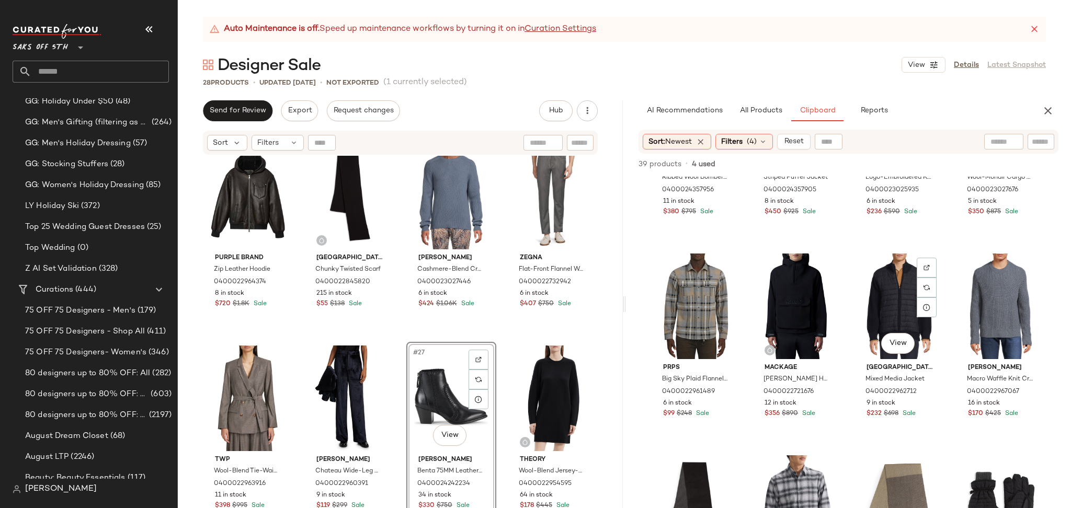
scroll to position [541, 0]
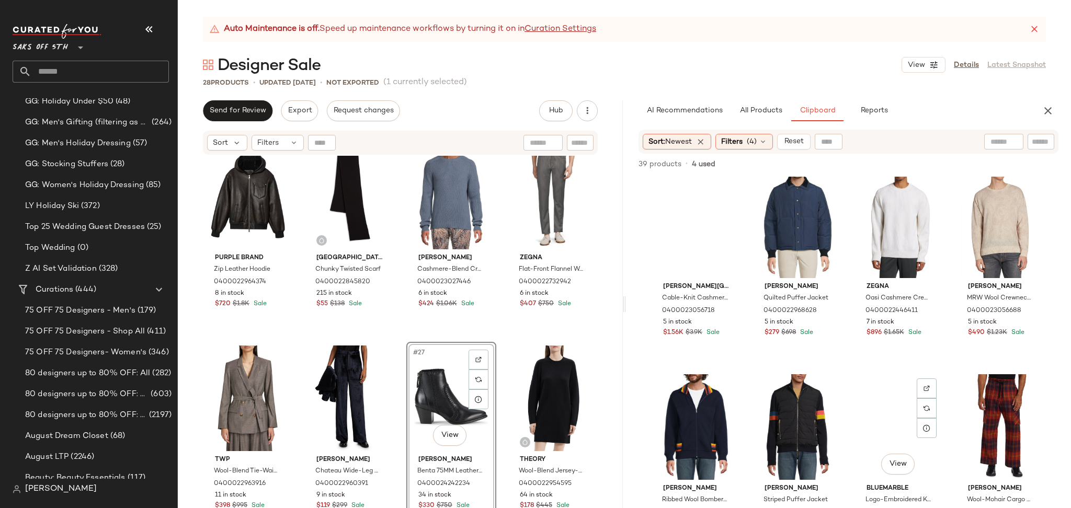
scroll to position [173, 0]
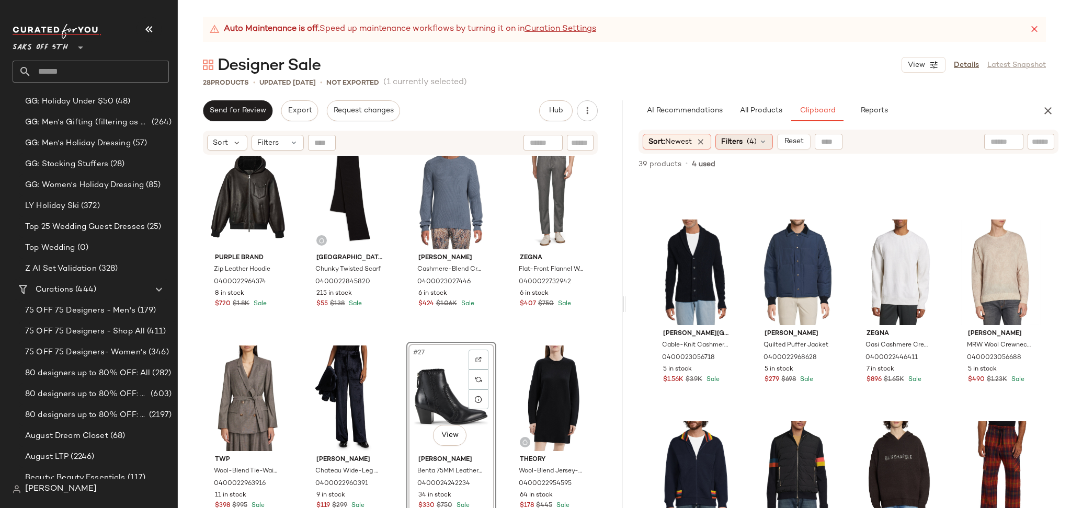
click at [752, 137] on span "(4)" at bounding box center [752, 142] width 10 height 11
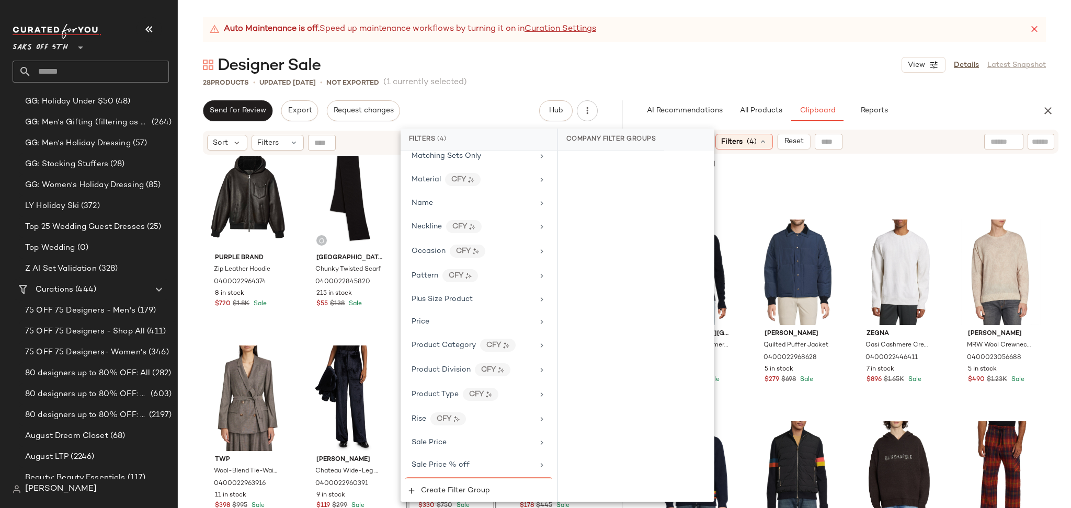
scroll to position [698, 0]
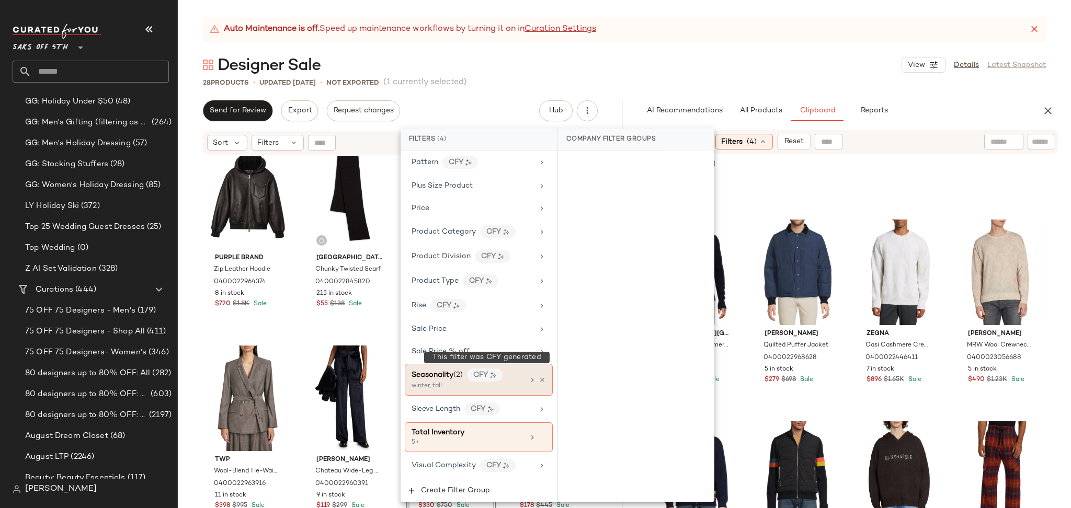
click at [494, 380] on div "CFY" at bounding box center [485, 375] width 36 height 13
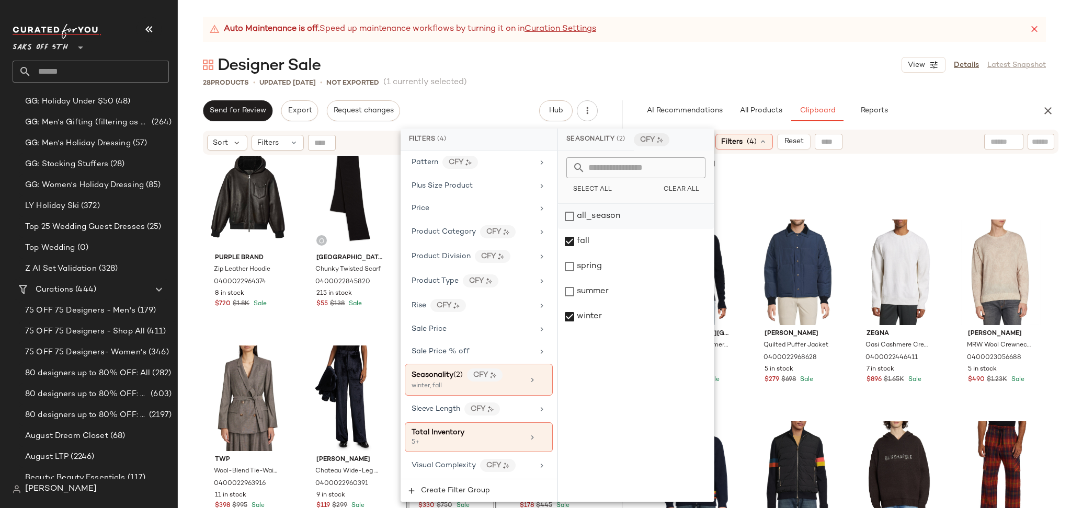
click at [573, 220] on div "all_season" at bounding box center [636, 216] width 156 height 25
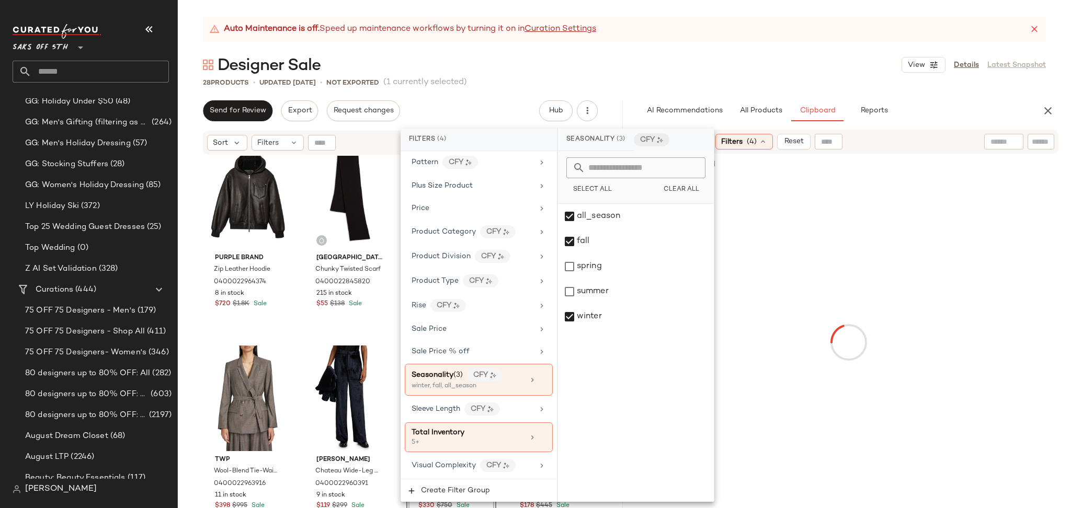
click at [760, 64] on div "Designer Sale View Details Latest Snapshot" at bounding box center [624, 64] width 893 height 21
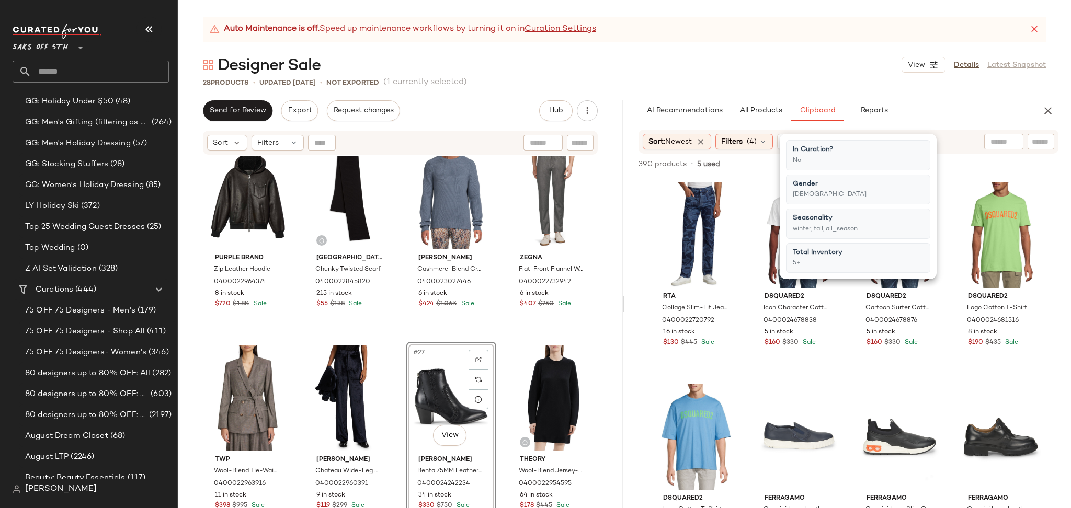
click at [760, 64] on div "Designer Sale View Details Latest Snapshot" at bounding box center [624, 64] width 893 height 21
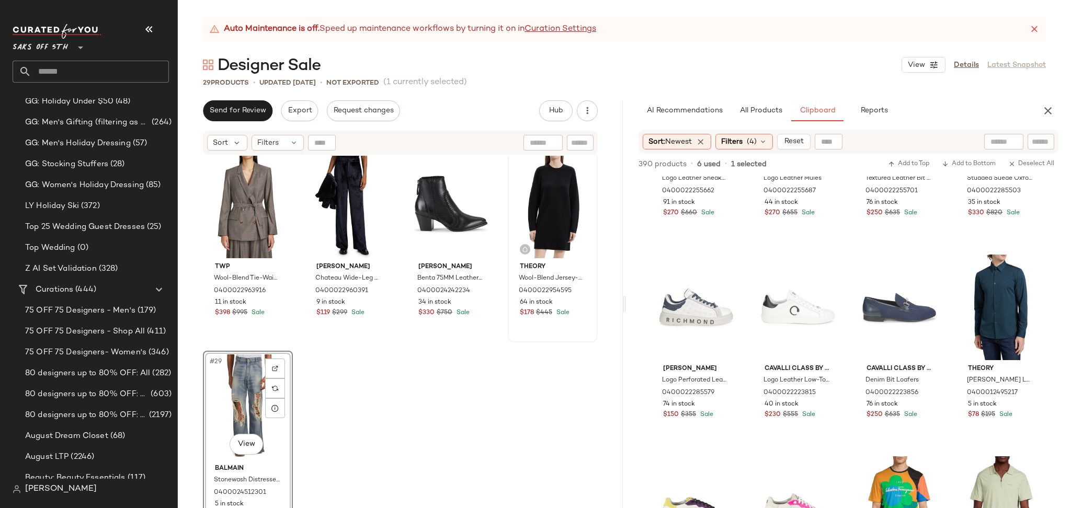
scroll to position [1238, 0]
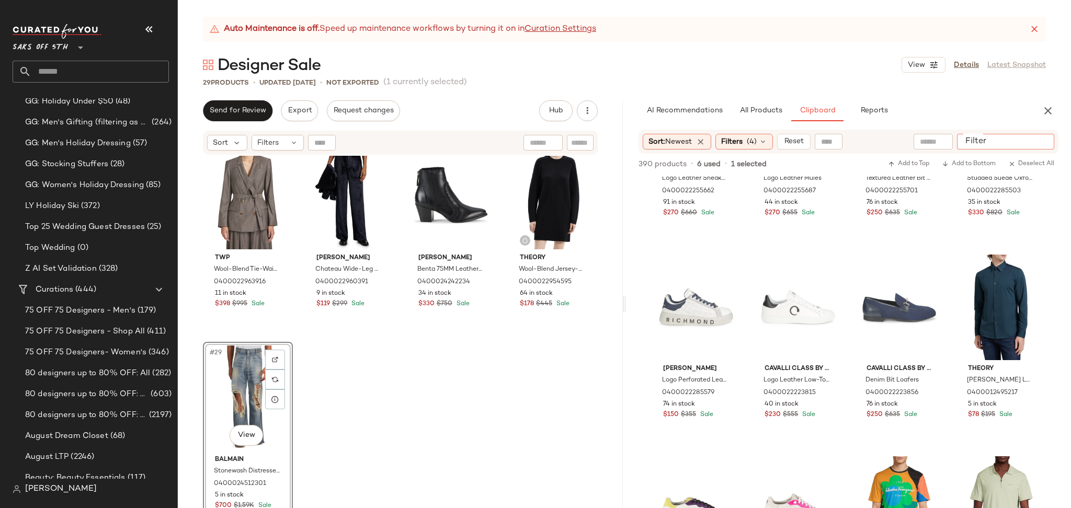
click at [1036, 141] on input "Filter" at bounding box center [1005, 142] width 89 height 11
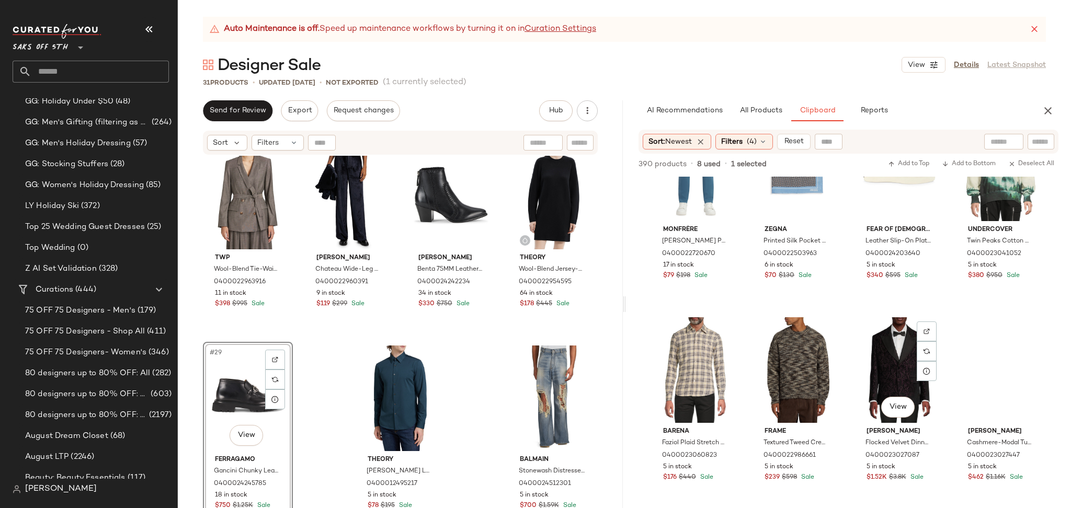
scroll to position [4950, 0]
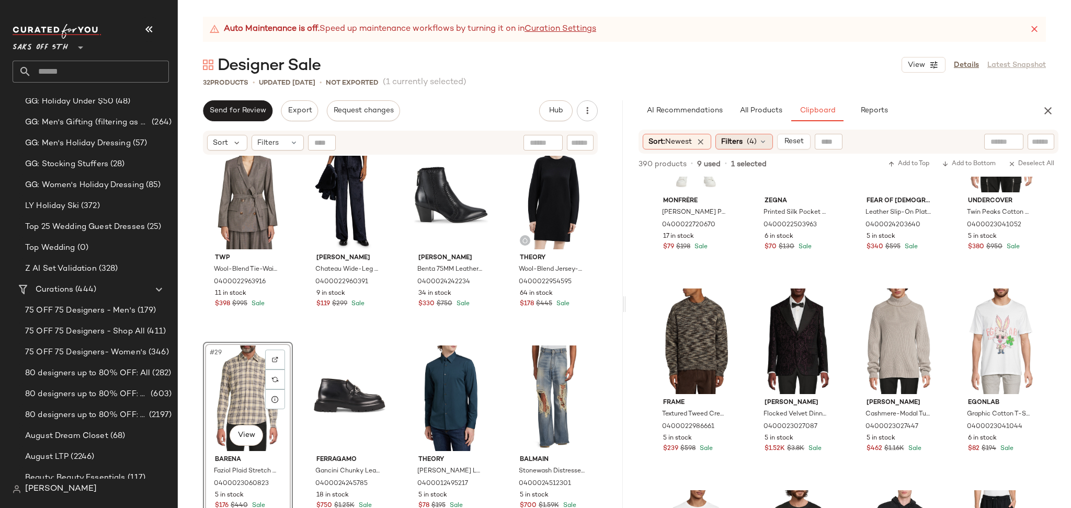
click at [757, 134] on div "Filters (4)" at bounding box center [745, 142] width 58 height 16
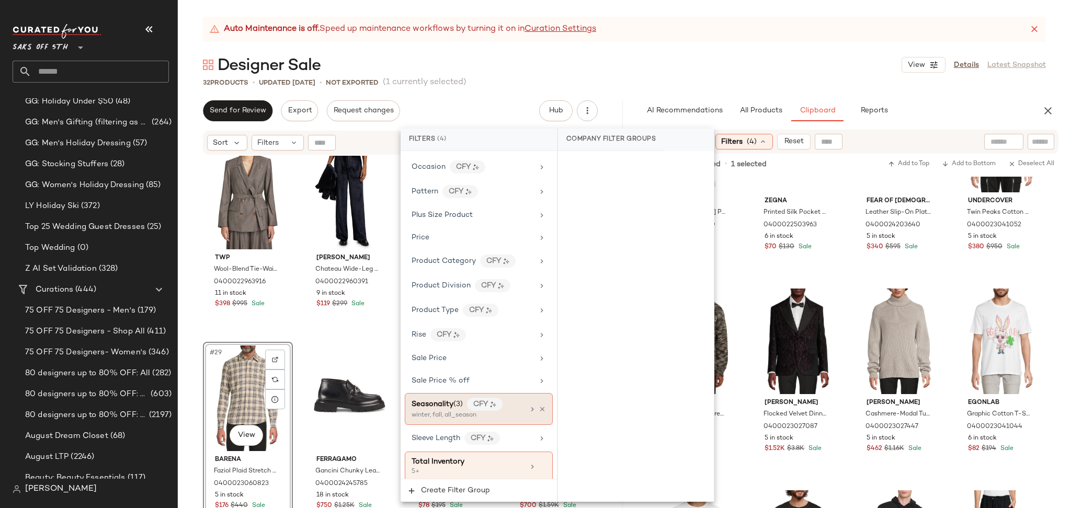
scroll to position [668, 0]
click at [480, 417] on div "winter, fall, all_season" at bounding box center [464, 414] width 105 height 9
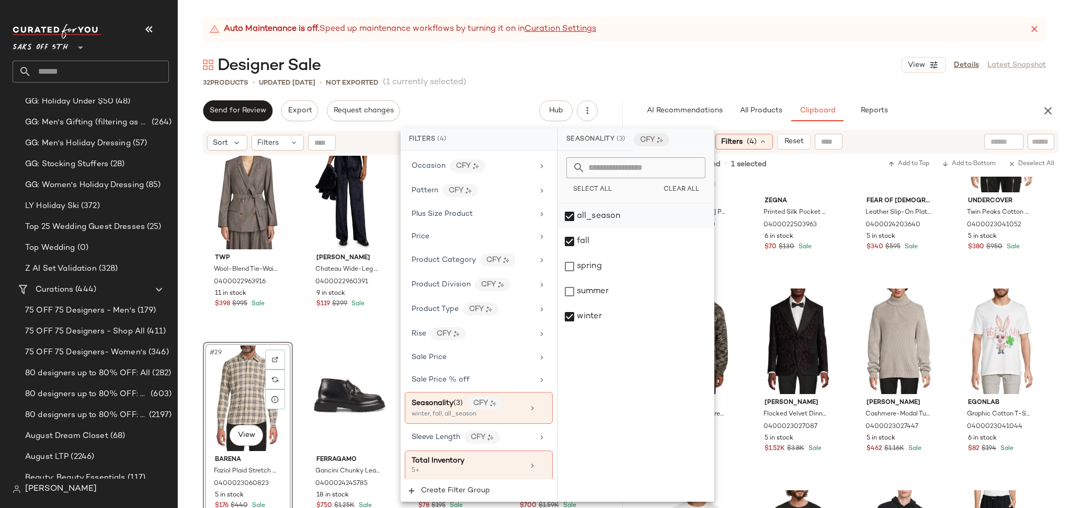
click at [572, 218] on div "all_season" at bounding box center [636, 216] width 156 height 25
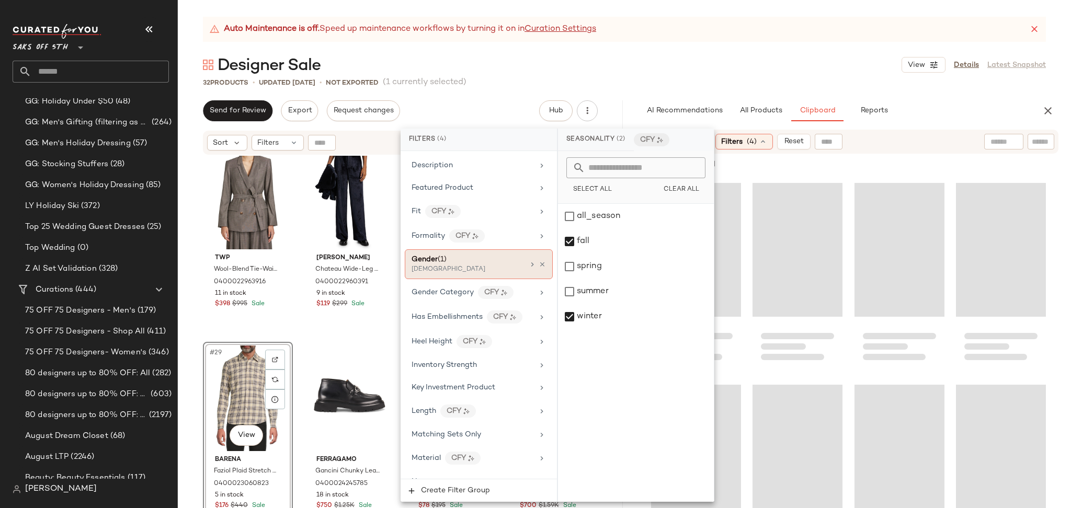
scroll to position [303, 0]
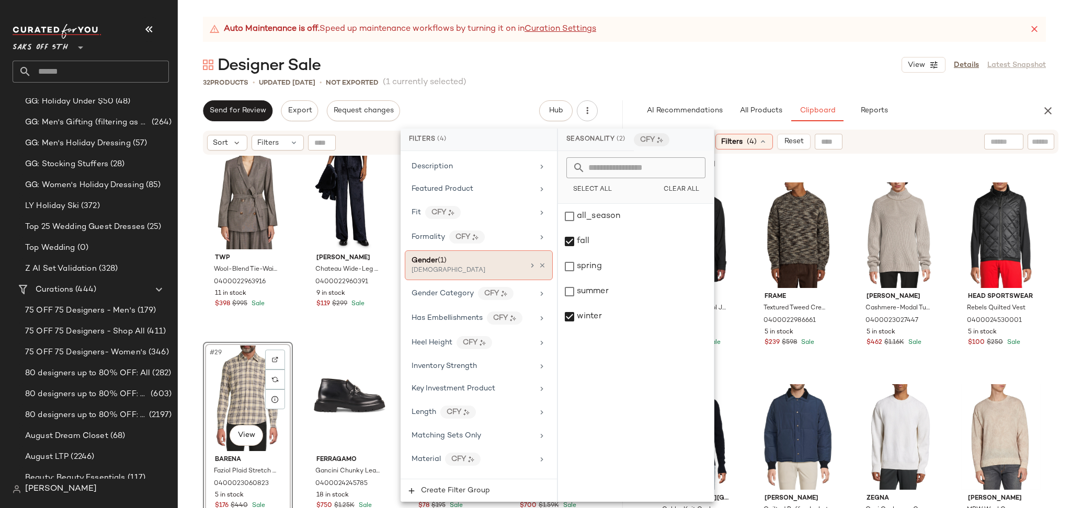
click at [473, 258] on div "Gender (1)" at bounding box center [468, 260] width 112 height 11
click at [572, 213] on div "[DEMOGRAPHIC_DATA]" at bounding box center [636, 216] width 156 height 25
click at [571, 242] on div "[DEMOGRAPHIC_DATA]" at bounding box center [636, 241] width 156 height 25
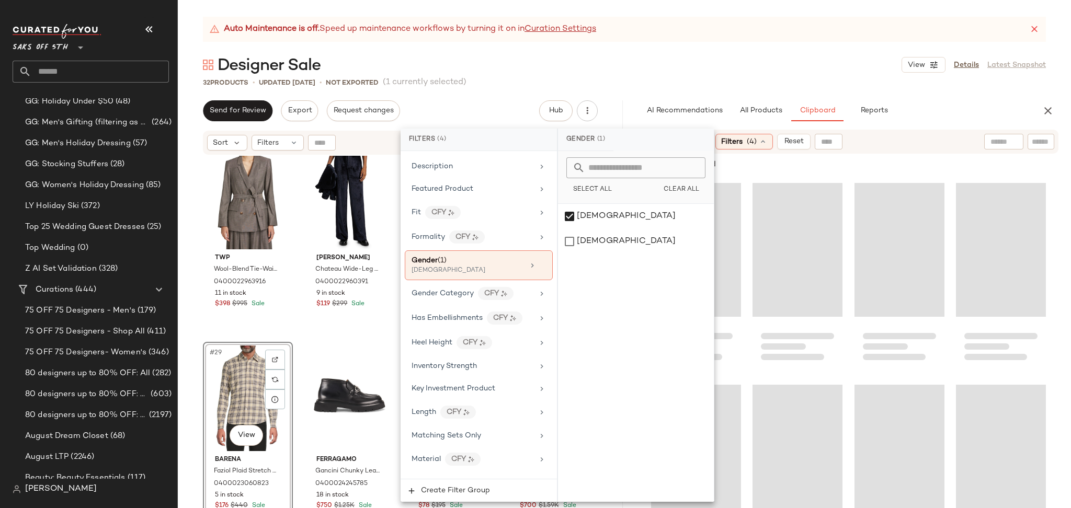
click at [692, 72] on div "Designer Sale View Details Latest Snapshot" at bounding box center [624, 64] width 893 height 21
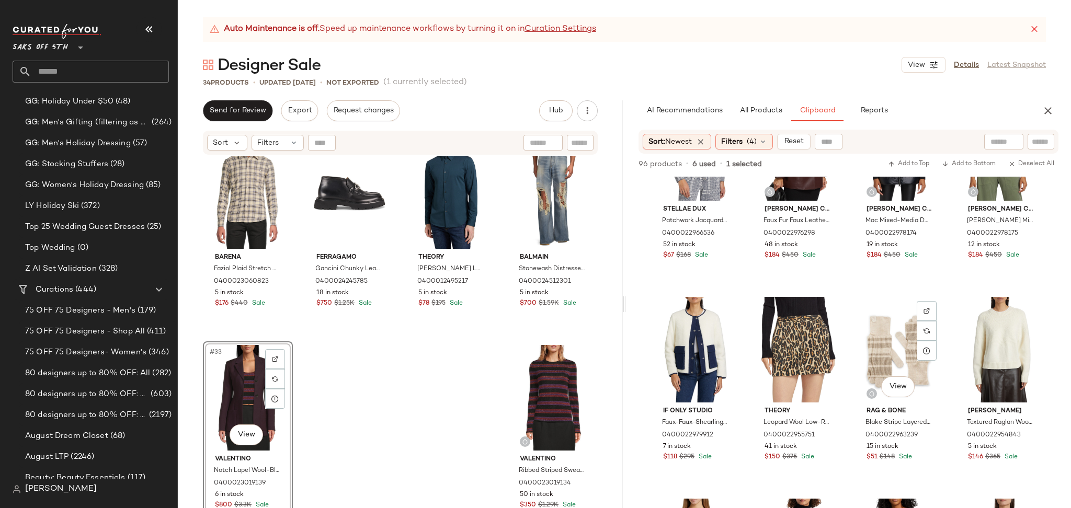
scroll to position [1106, 0]
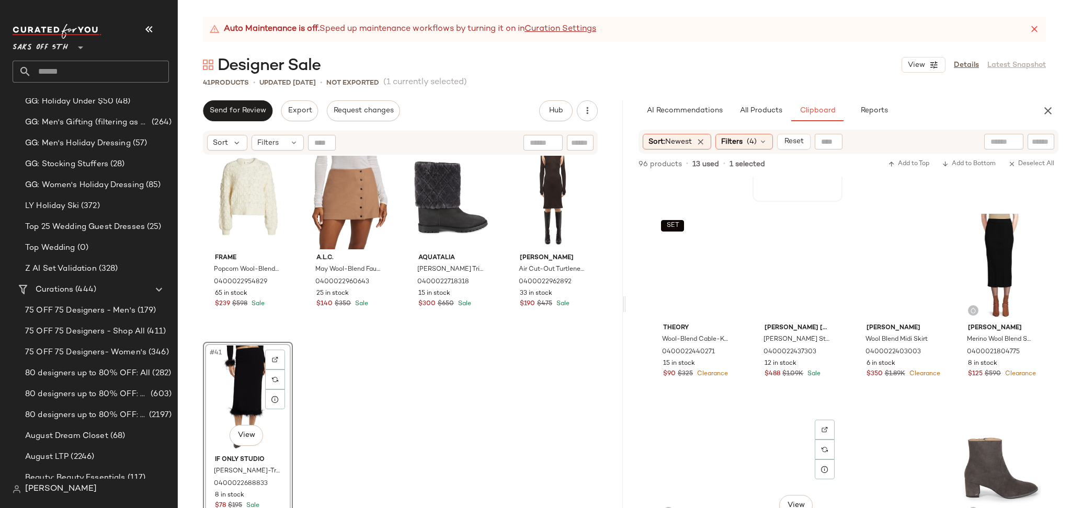
scroll to position [3625, 0]
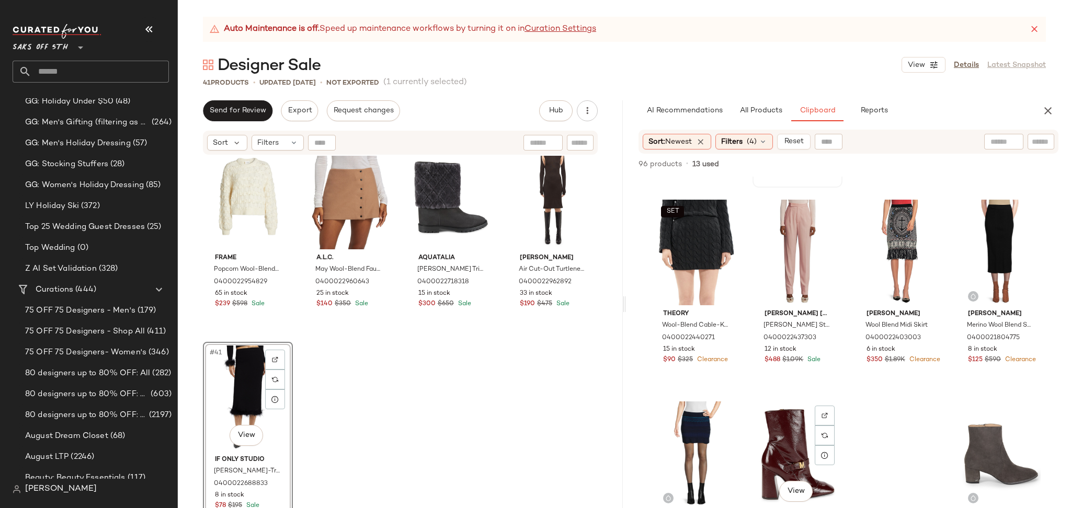
click at [771, 435] on div "View" at bounding box center [797, 455] width 83 height 106
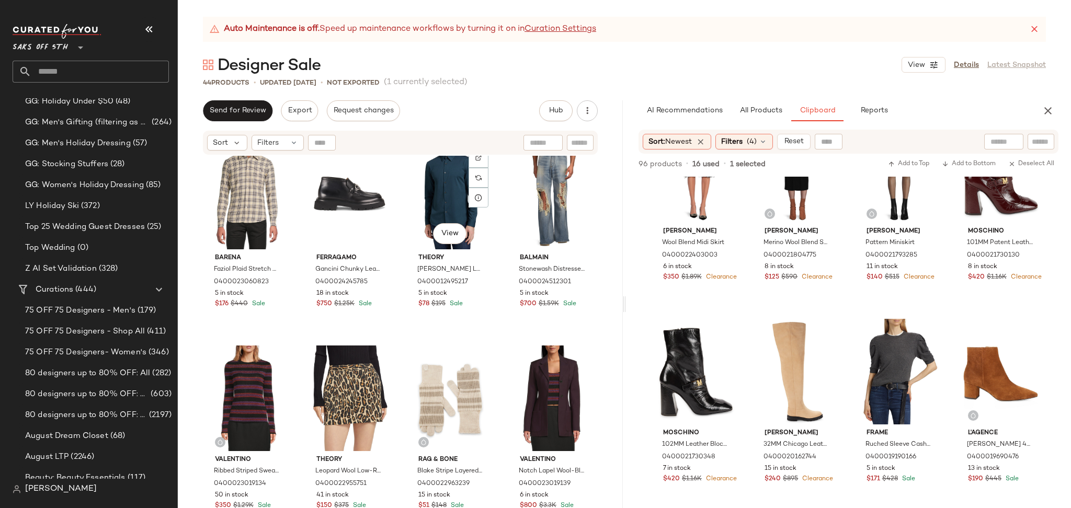
scroll to position [1438, 0]
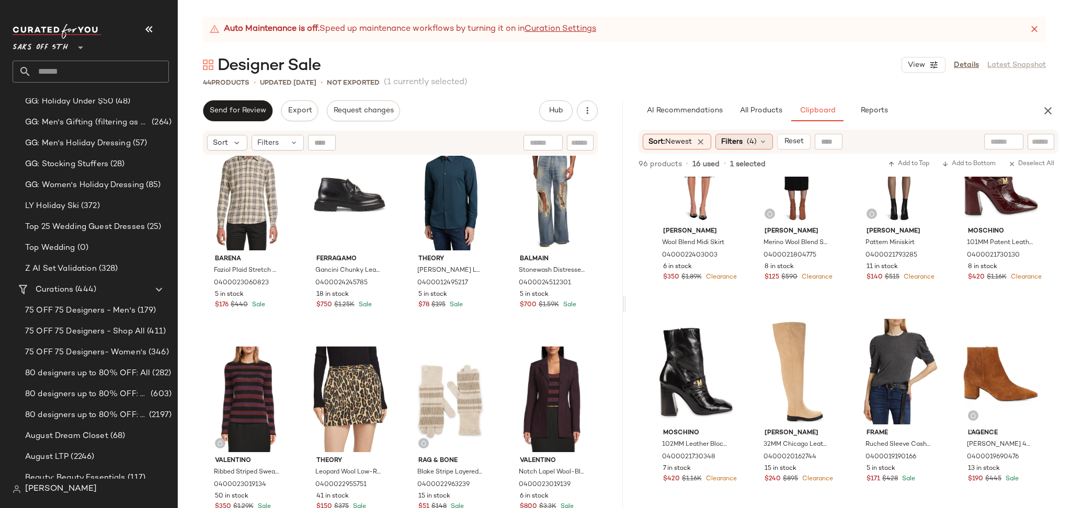
click at [733, 141] on span "Filters" at bounding box center [731, 142] width 21 height 11
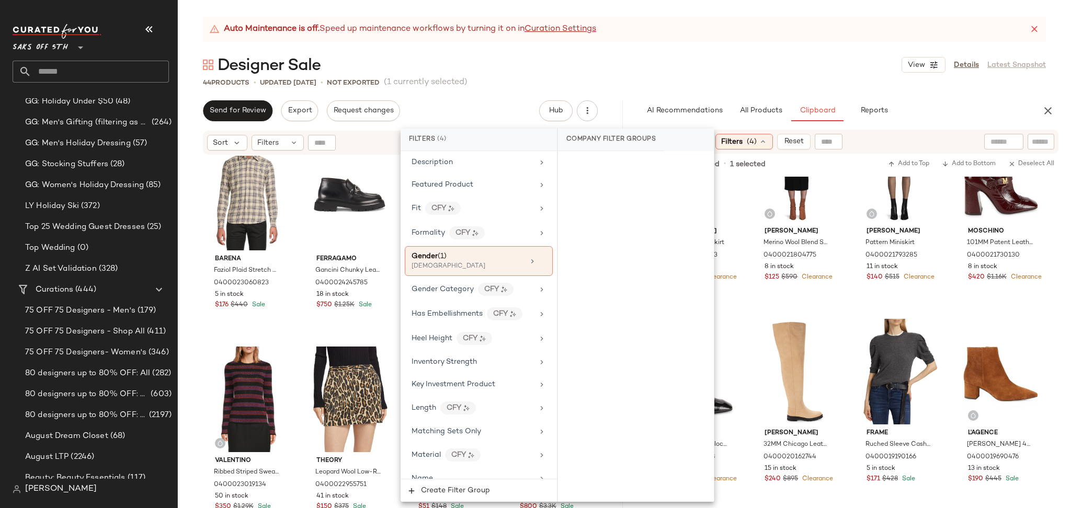
scroll to position [313, 0]
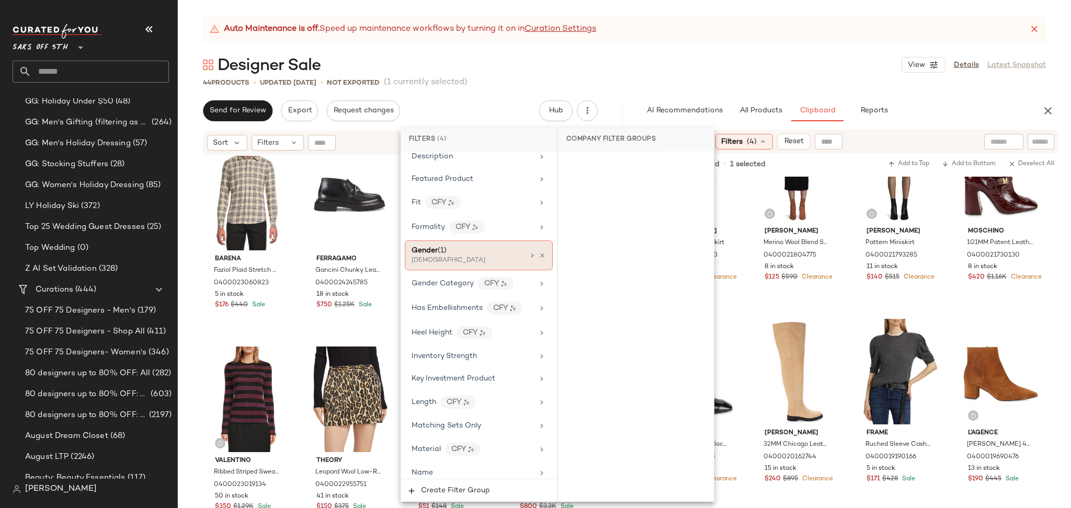
click at [483, 269] on div "Gender (1) [DEMOGRAPHIC_DATA]" at bounding box center [479, 256] width 148 height 30
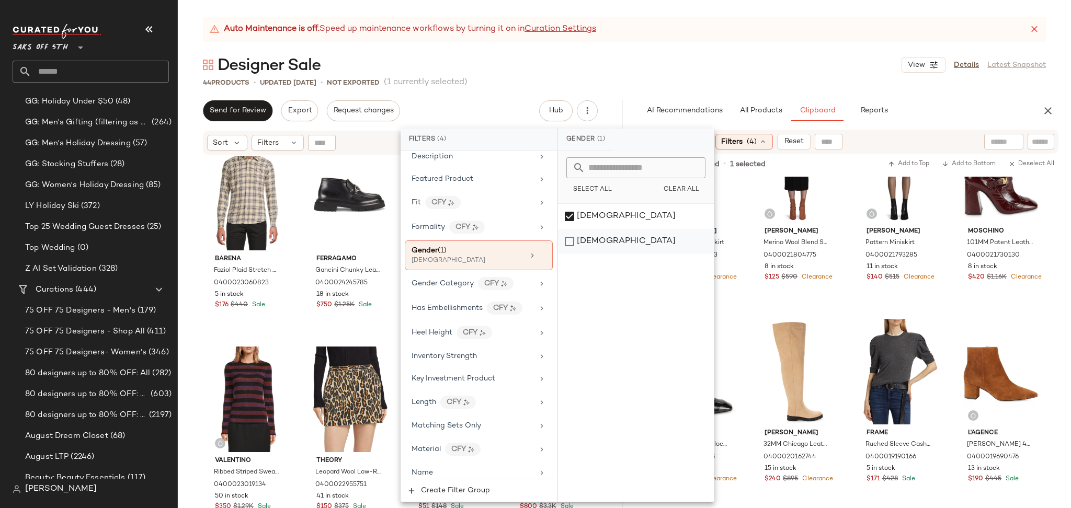
click at [573, 242] on div "[DEMOGRAPHIC_DATA]" at bounding box center [636, 241] width 156 height 25
click at [572, 212] on div "[DEMOGRAPHIC_DATA]" at bounding box center [636, 216] width 156 height 25
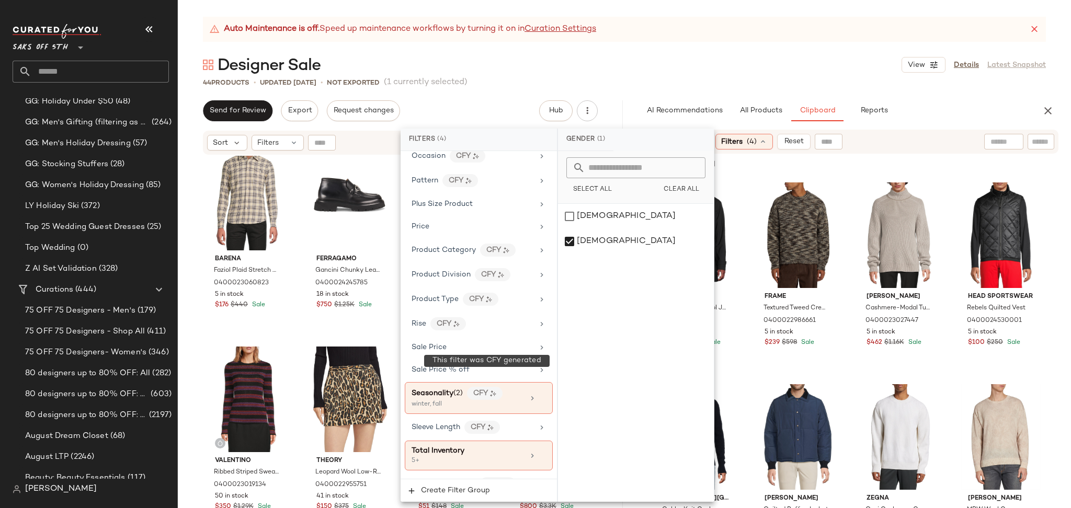
scroll to position [698, 0]
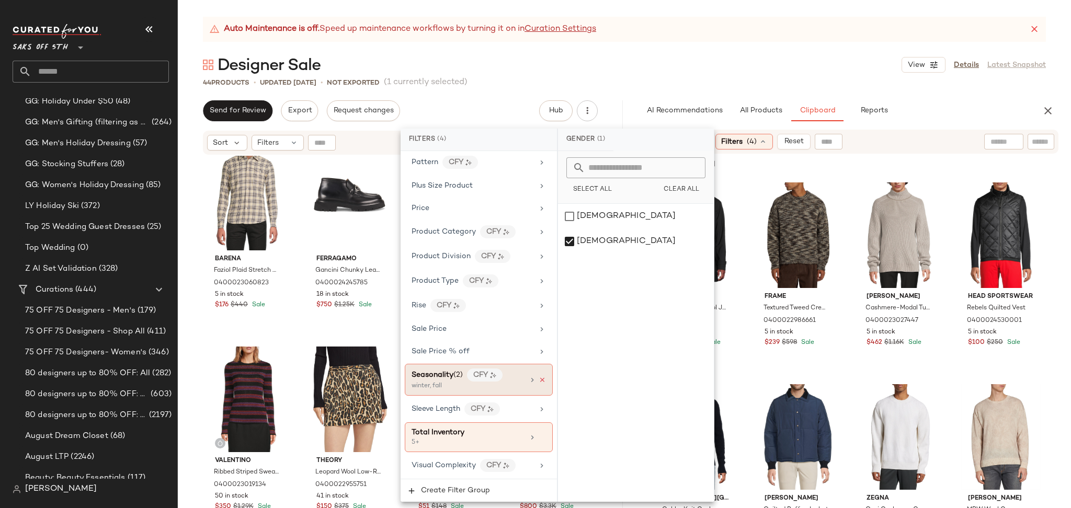
click at [539, 378] on icon at bounding box center [542, 380] width 7 height 7
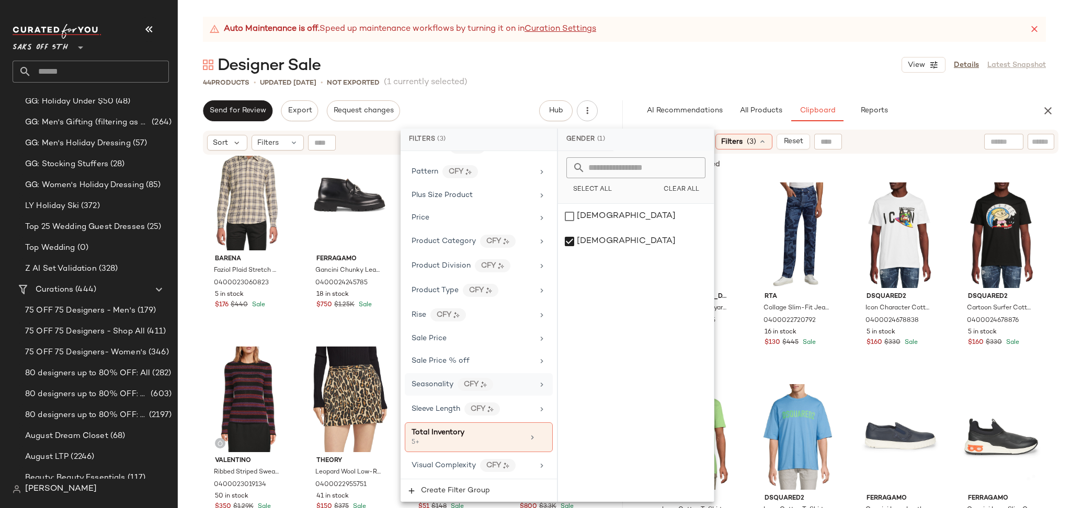
click at [773, 57] on div "Designer Sale View Details Latest Snapshot" at bounding box center [624, 64] width 893 height 21
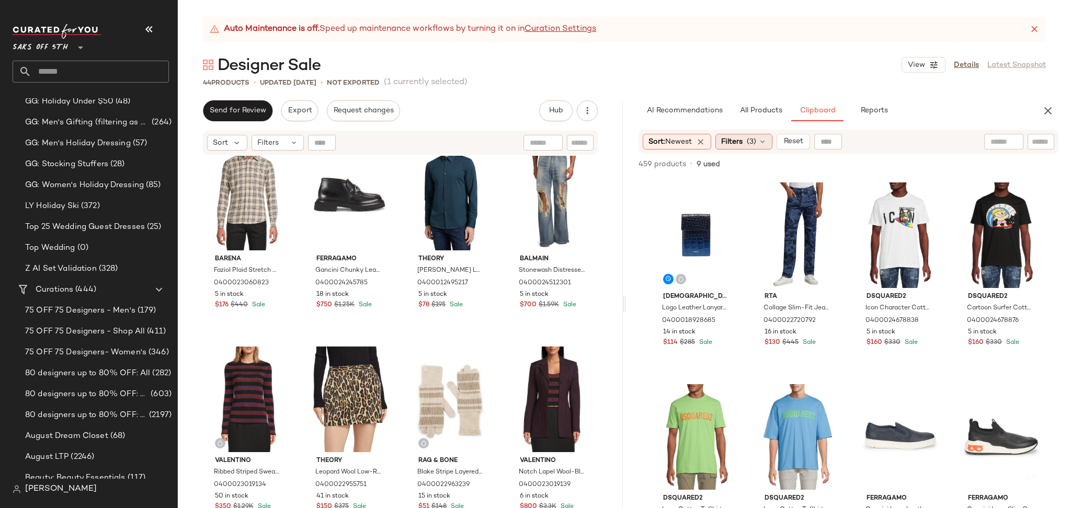
click at [761, 141] on icon at bounding box center [762, 142] width 8 height 8
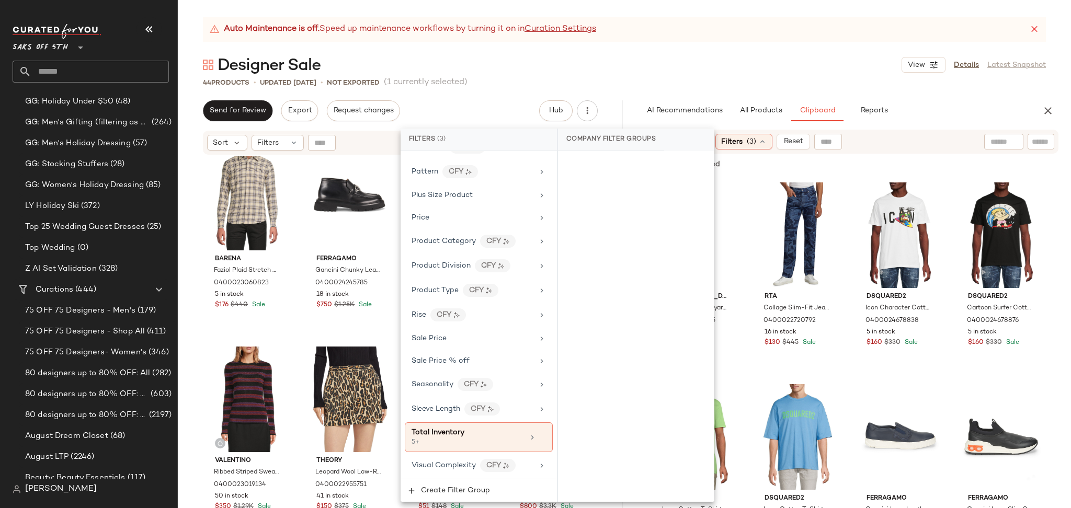
scroll to position [689, 0]
click at [685, 94] on div "Auto Maintenance is off. Speed up maintenance workflows by turning it on in Cur…" at bounding box center [624, 263] width 893 height 492
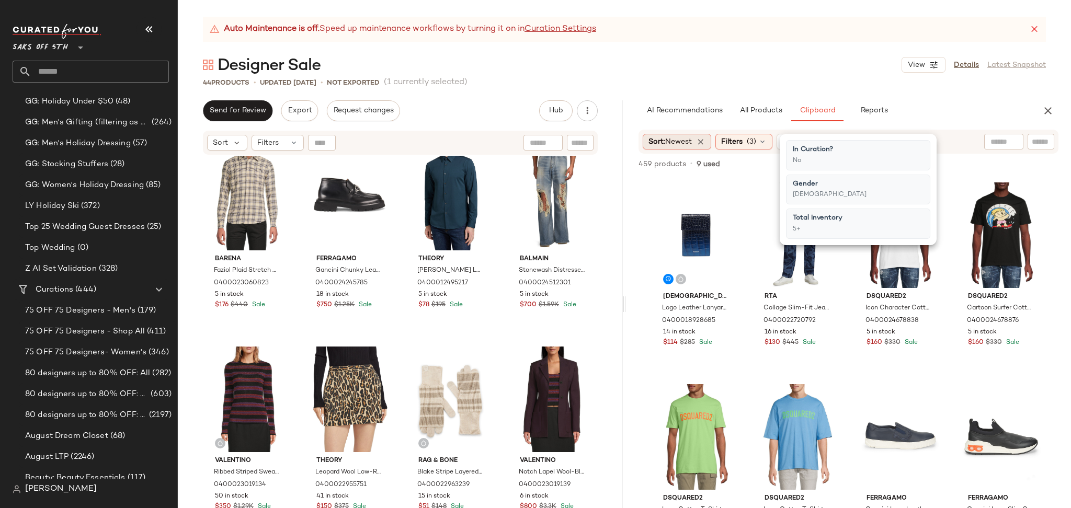
click at [688, 140] on span "Newest" at bounding box center [678, 142] width 27 height 8
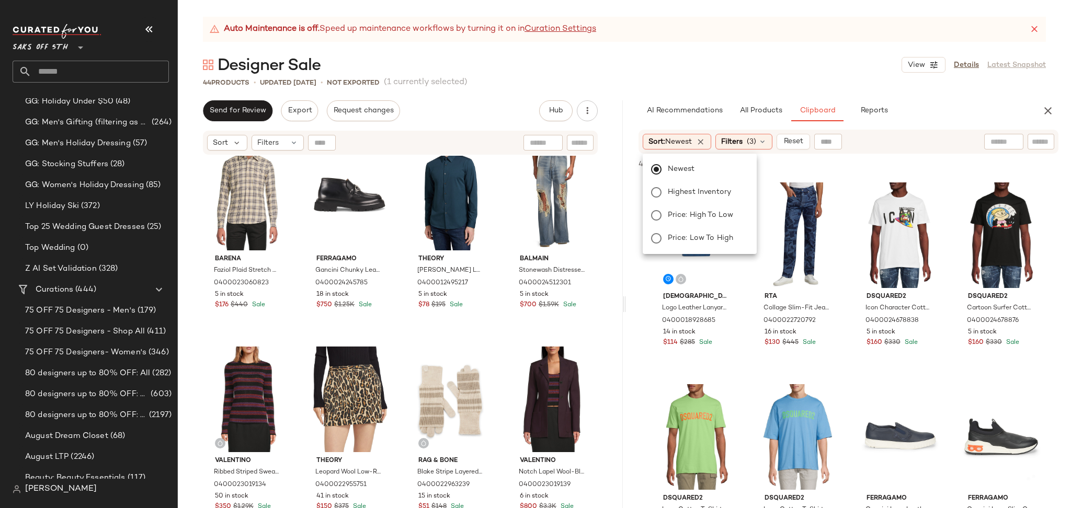
click at [755, 65] on div "Designer Sale View Details Latest Snapshot" at bounding box center [624, 64] width 893 height 21
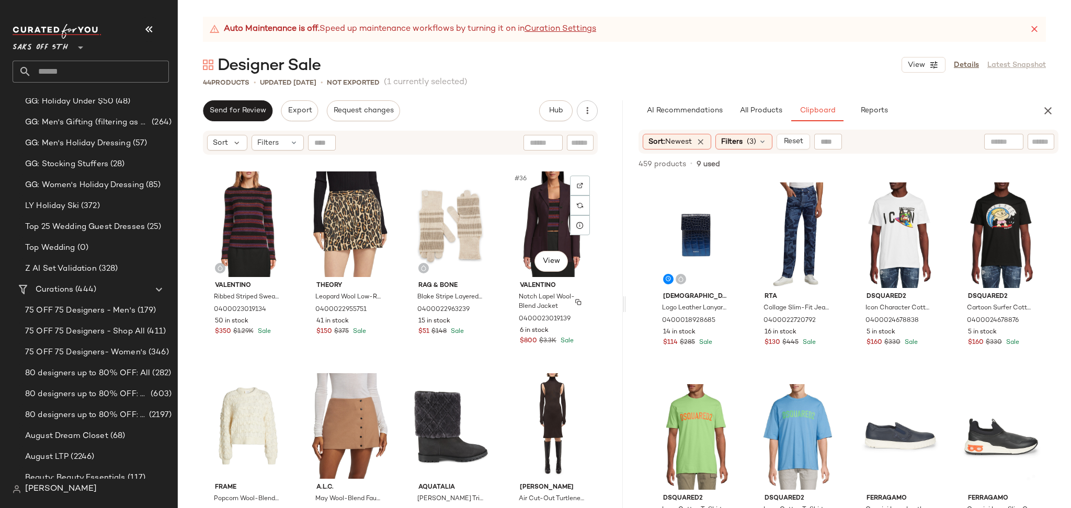
scroll to position [1614, 0]
click at [1035, 141] on input "Filter" at bounding box center [1005, 142] width 89 height 11
type input "*****"
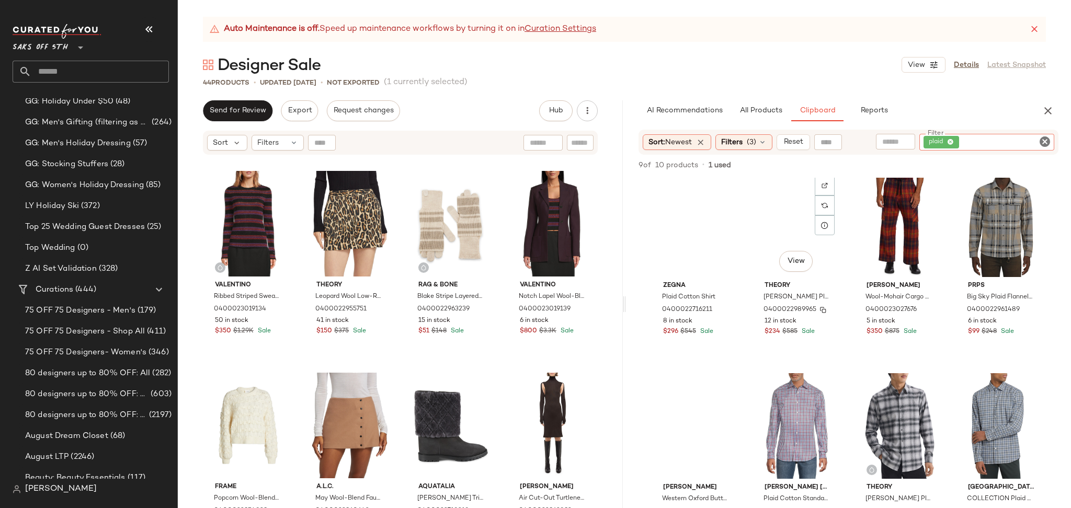
scroll to position [0, 0]
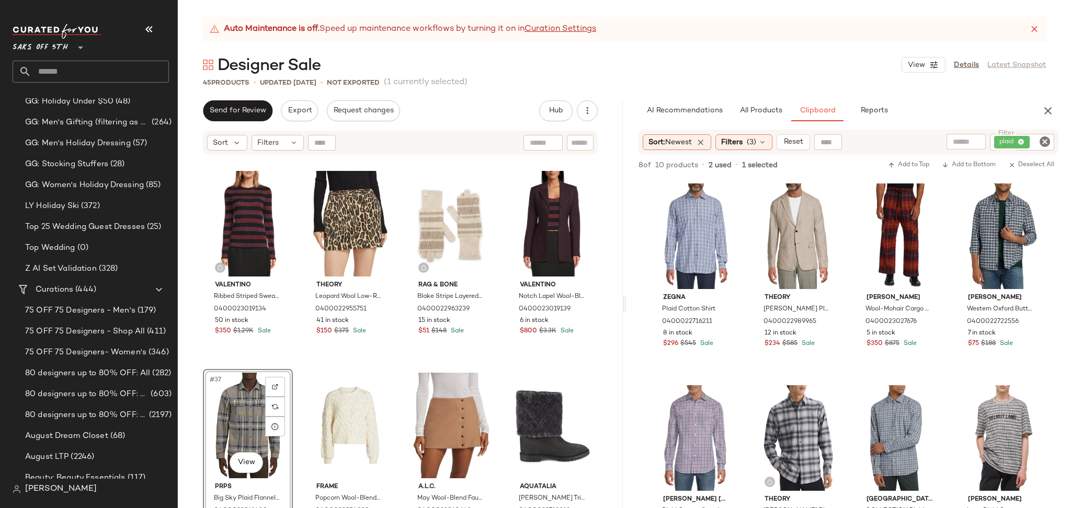
click at [1046, 139] on icon "Clear Filter" at bounding box center [1045, 141] width 13 height 13
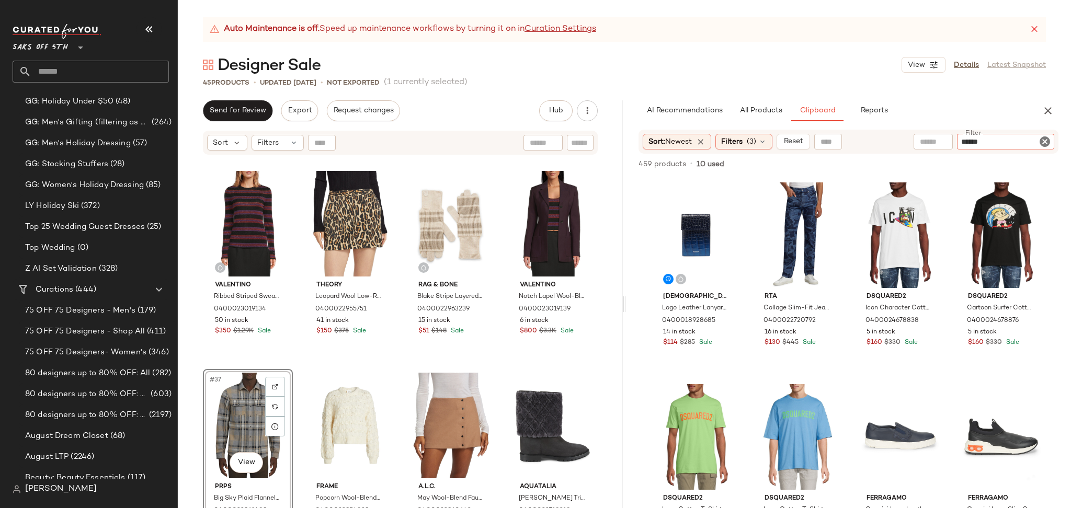
type input "*******"
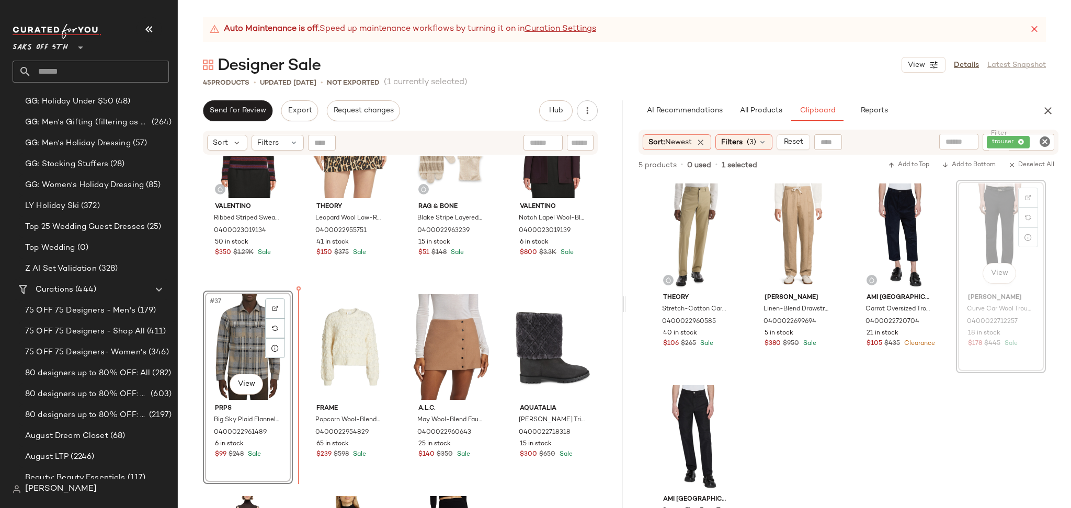
scroll to position [1695, 0]
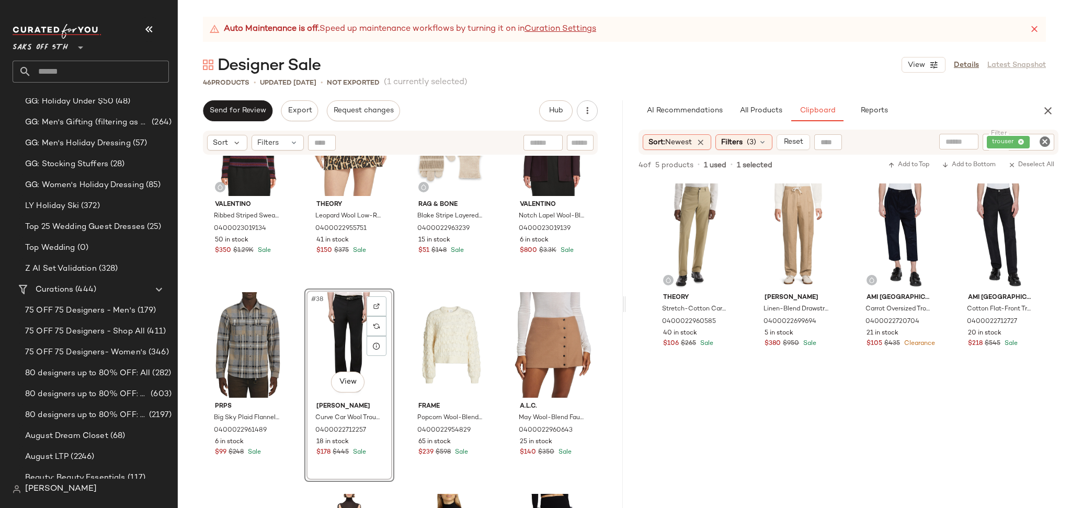
click at [1039, 141] on icon "Clear Filter" at bounding box center [1045, 141] width 13 height 13
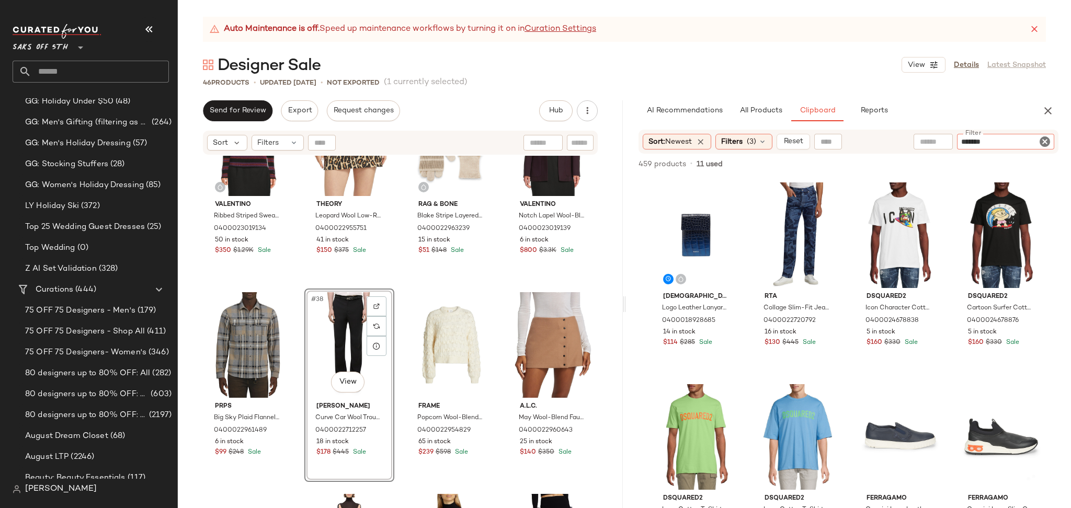
type input "********"
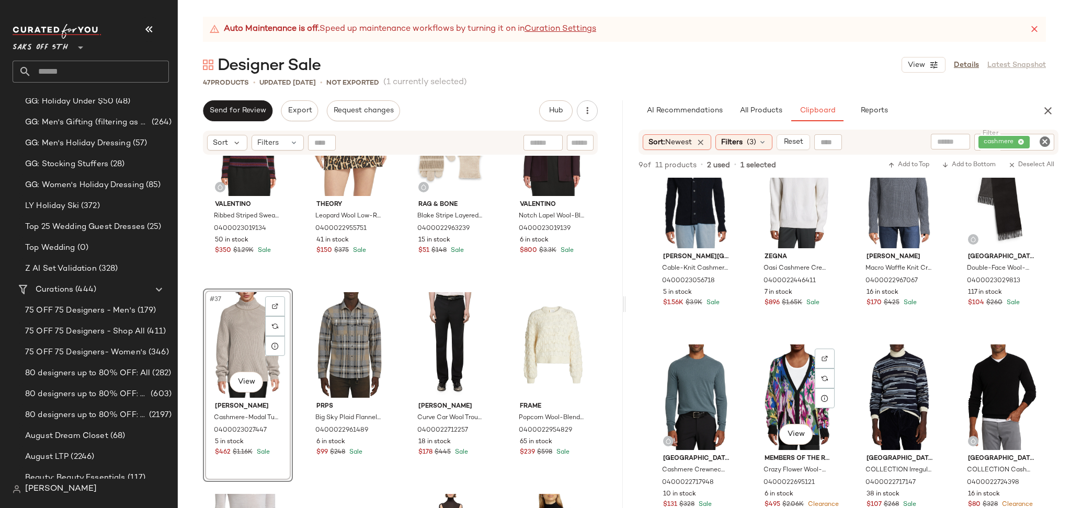
scroll to position [39, 0]
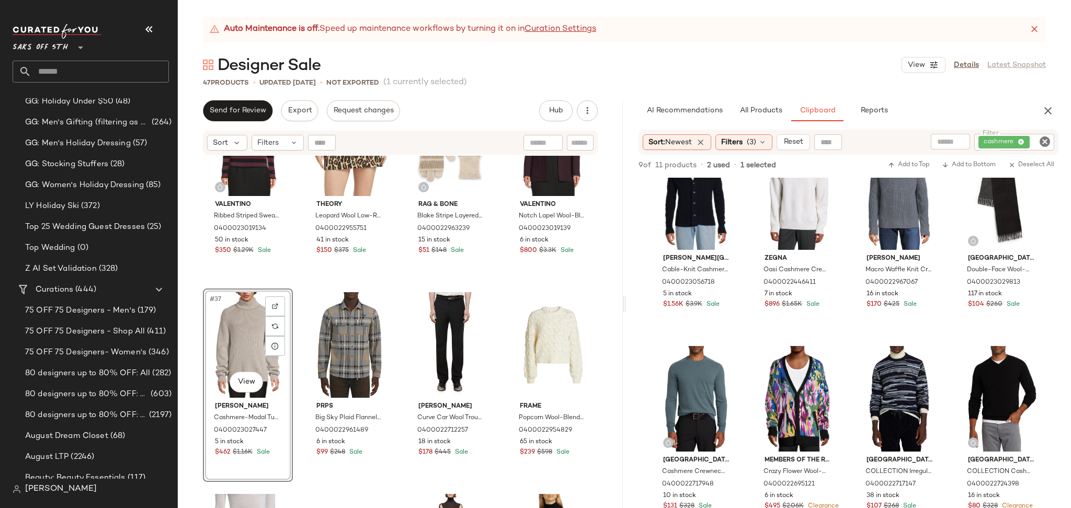
click at [1048, 142] on icon "Clear Filter" at bounding box center [1045, 141] width 13 height 13
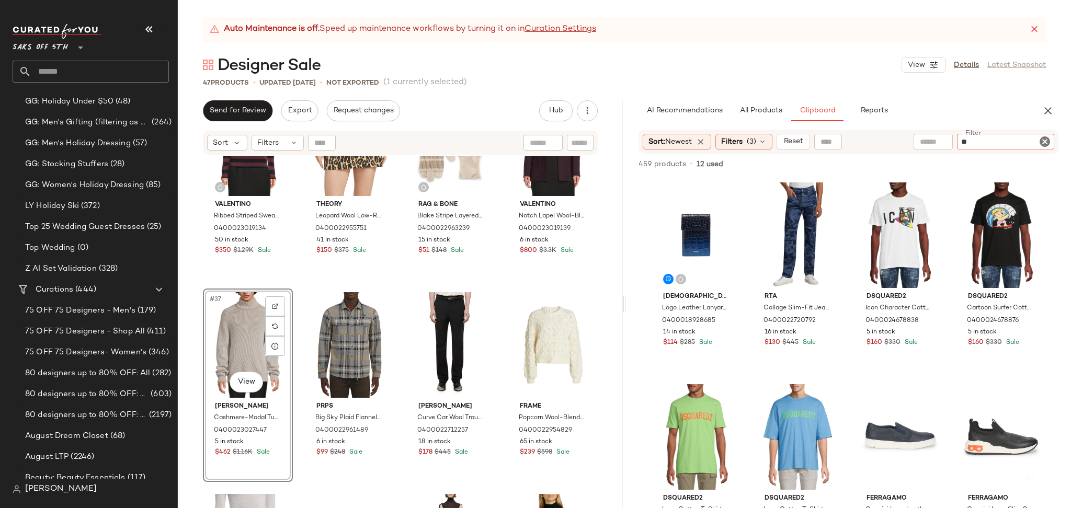
type input "*"
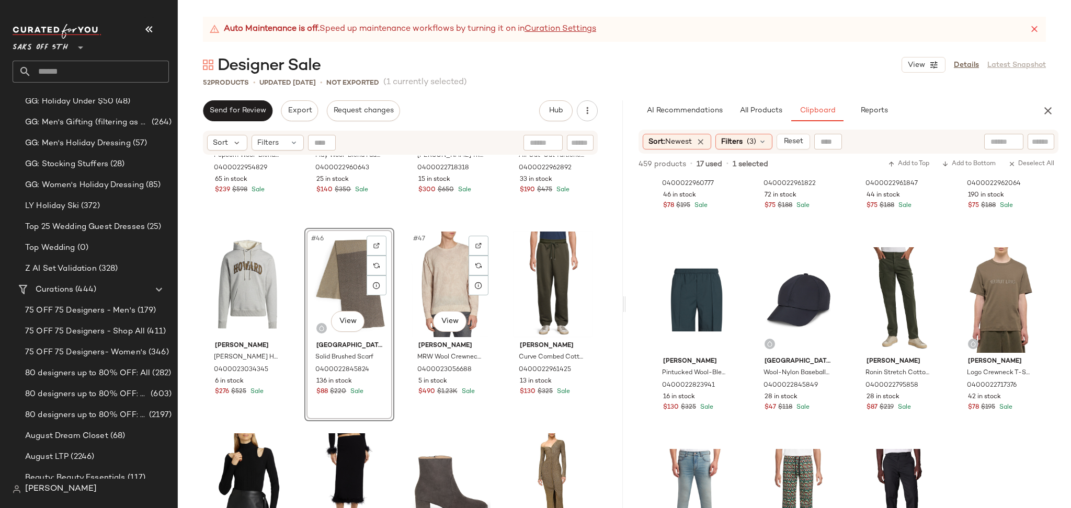
scroll to position [2247, 0]
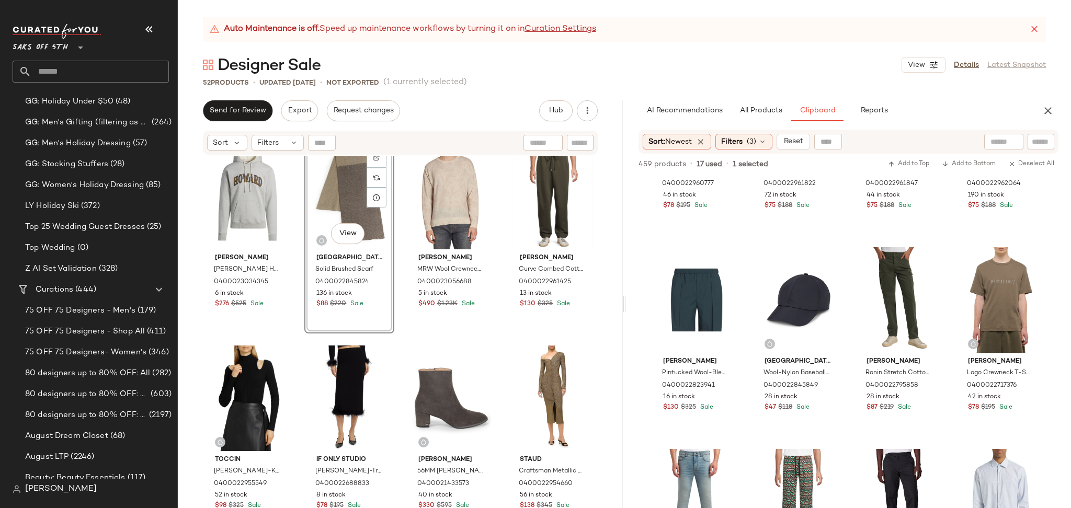
click at [600, 371] on div "Wales [PERSON_NAME] Cotton Hoodie 0400023034345 6 in stock $276 $525 Sale #46 V…" at bounding box center [400, 345] width 445 height 379
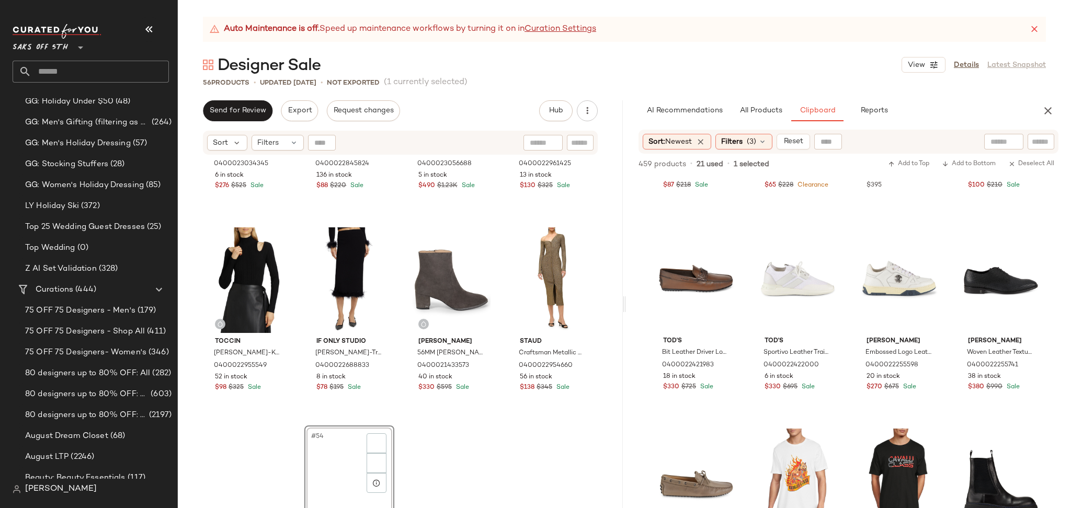
scroll to position [2449, 0]
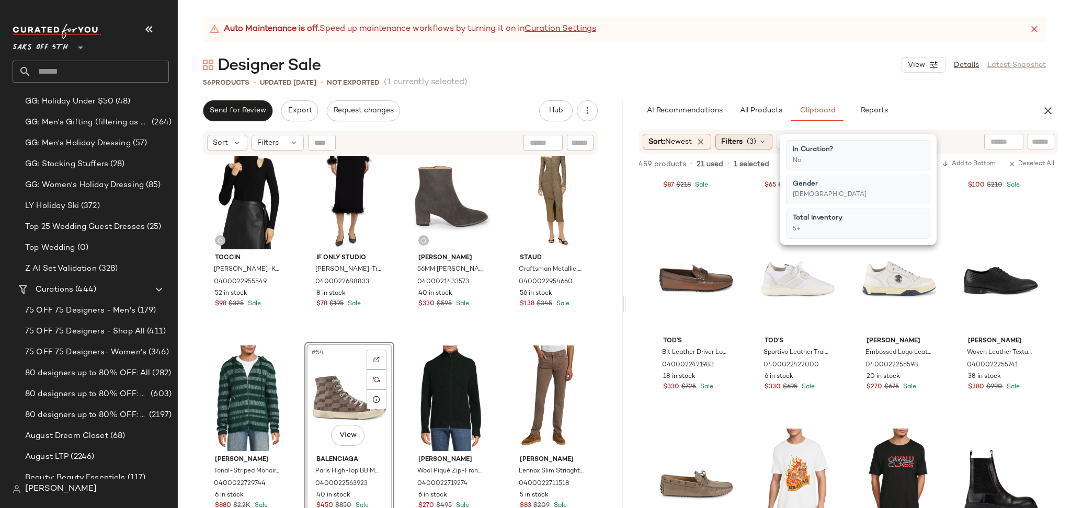
click at [752, 139] on span "(3)" at bounding box center [751, 142] width 9 height 11
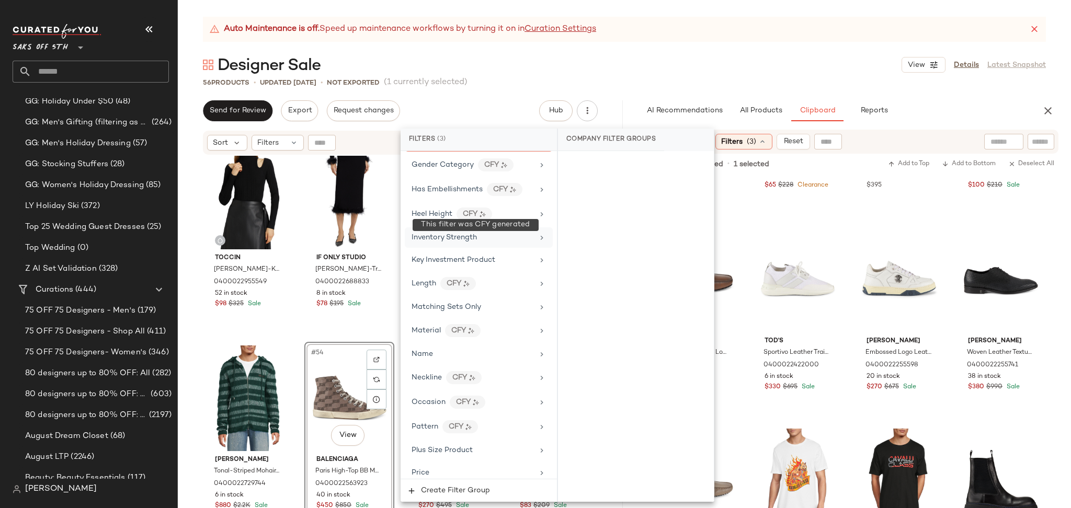
scroll to position [357, 0]
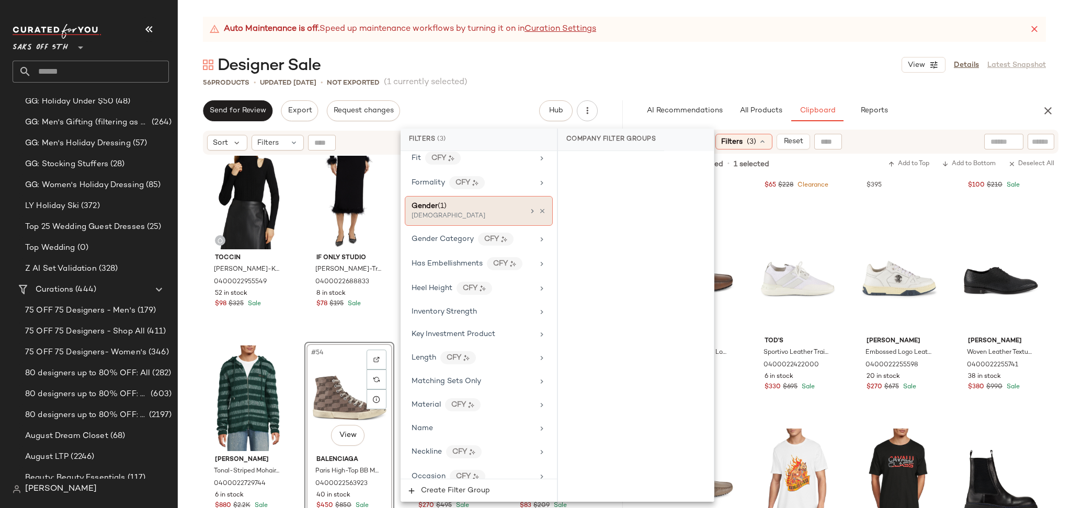
click at [440, 209] on span "(1)" at bounding box center [442, 206] width 9 height 8
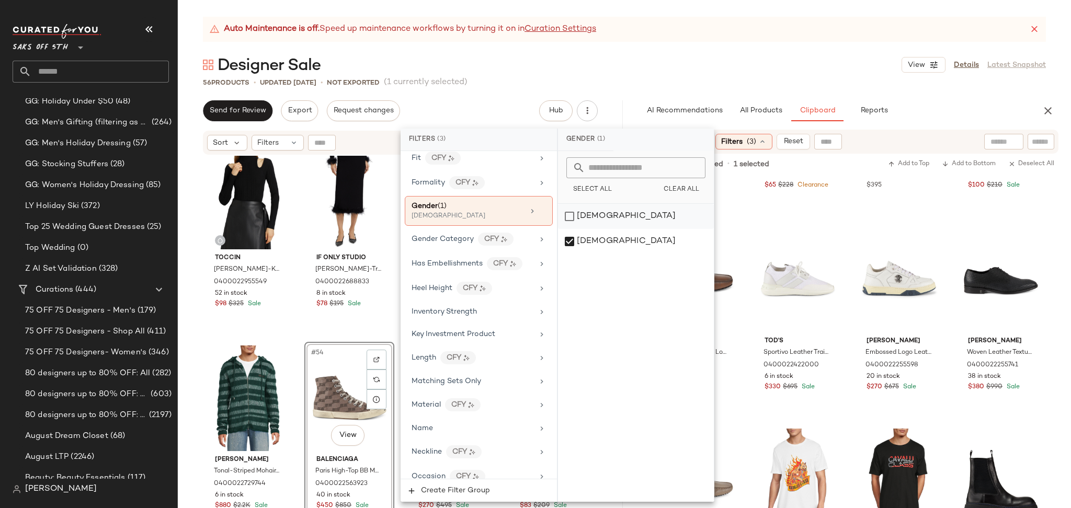
click at [569, 215] on div "[DEMOGRAPHIC_DATA]" at bounding box center [636, 216] width 156 height 25
click at [569, 240] on div "[DEMOGRAPHIC_DATA]" at bounding box center [636, 241] width 156 height 25
click at [683, 75] on div "Designer Sale View Details Latest Snapshot" at bounding box center [624, 64] width 893 height 21
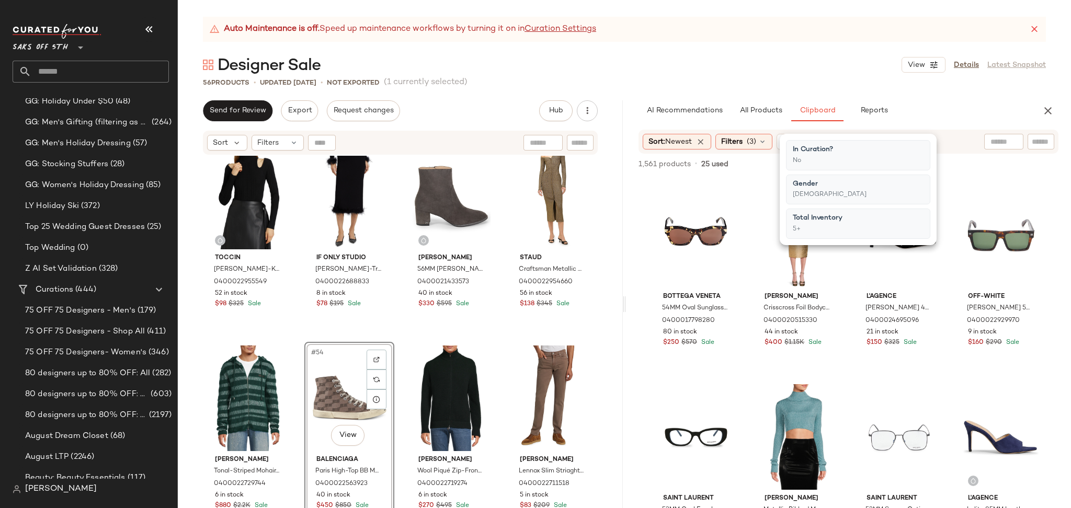
click at [683, 75] on div "Designer Sale View Details Latest Snapshot" at bounding box center [624, 64] width 893 height 21
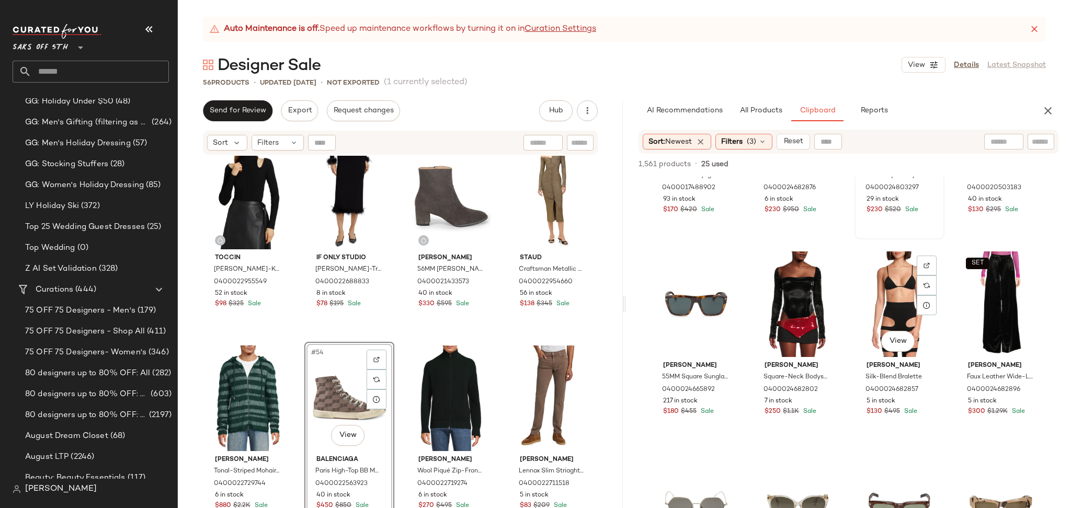
scroll to position [351, 0]
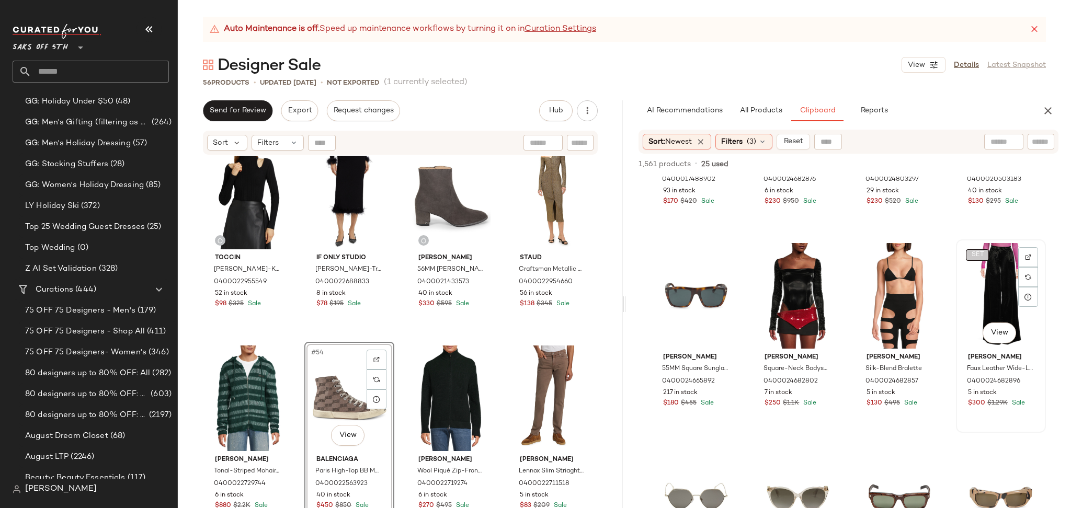
click at [968, 249] on body "Saks OFF 5TH ** Dashboard All Products Global Clipboards (35) 10.10 Designer Sa…" at bounding box center [535, 254] width 1071 height 508
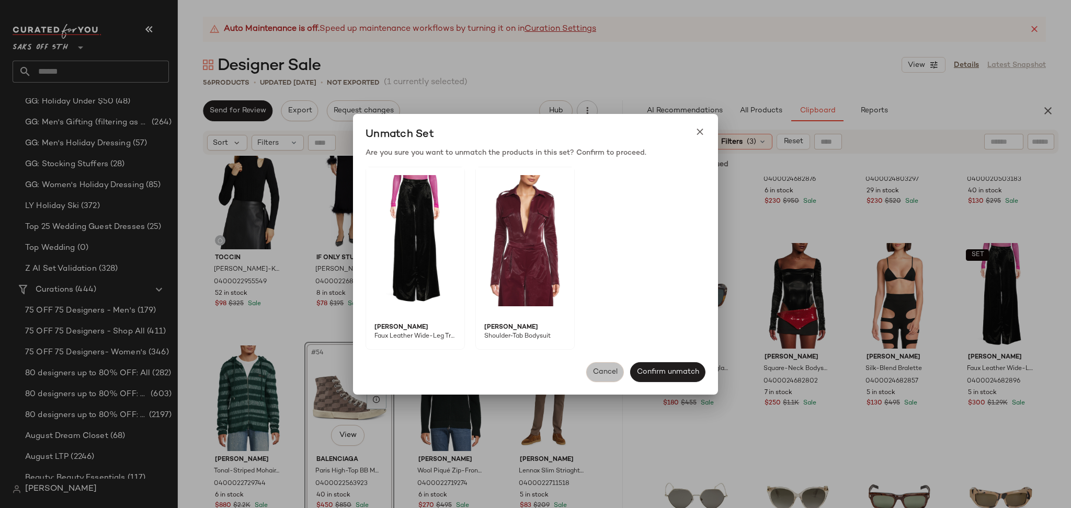
click at [613, 379] on button "Cancel" at bounding box center [605, 372] width 38 height 20
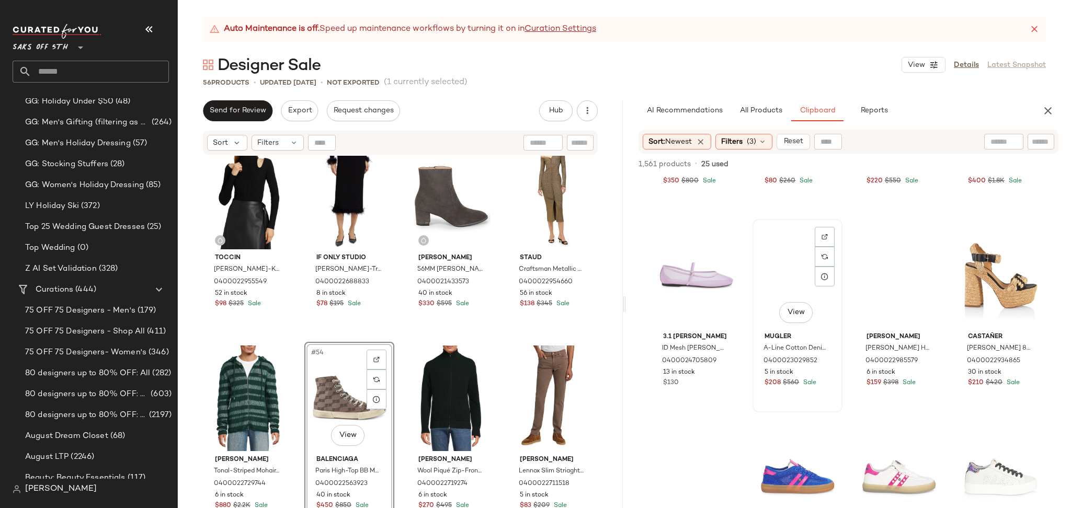
scroll to position [2995, 0]
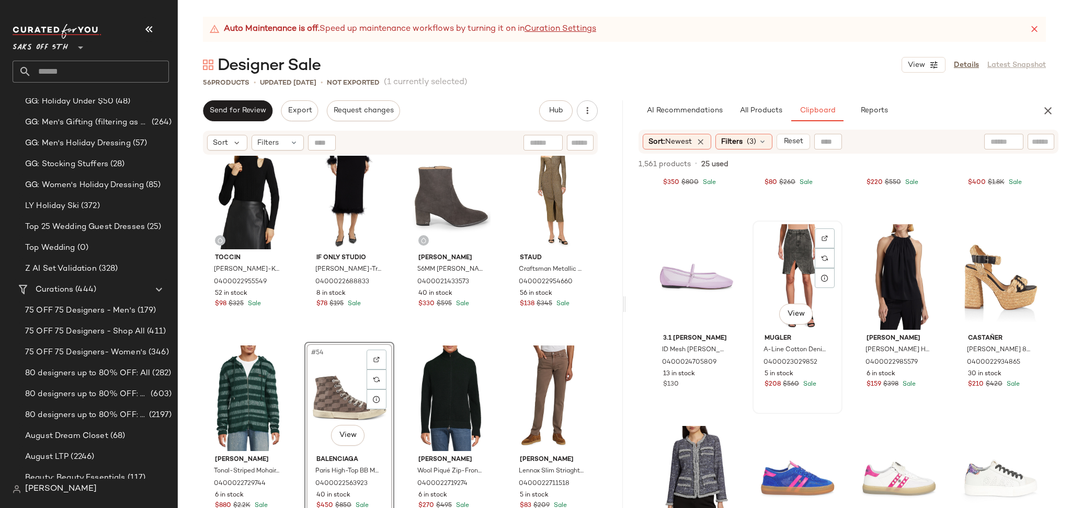
click at [791, 270] on div "View" at bounding box center [797, 277] width 83 height 106
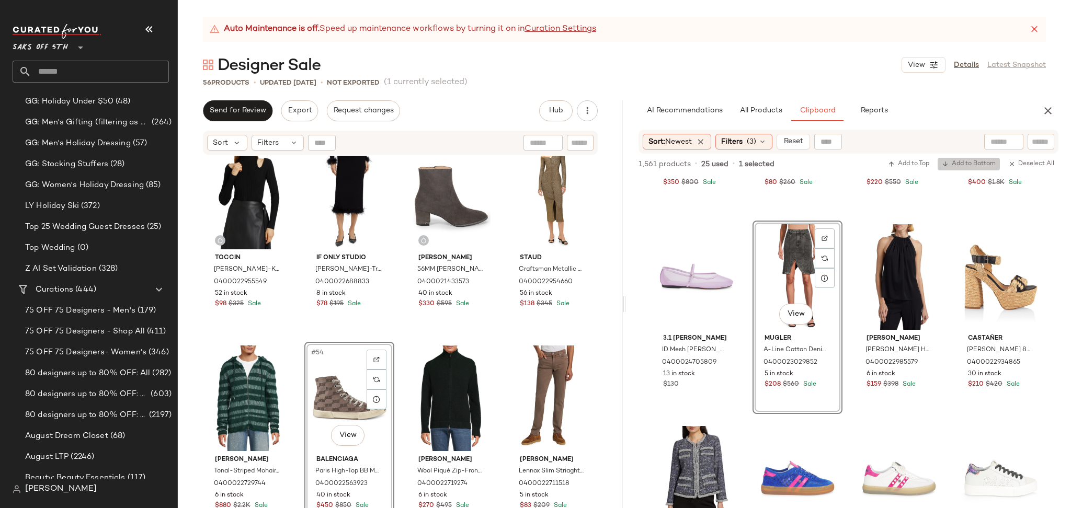
click at [963, 162] on span "Add to Bottom" at bounding box center [969, 164] width 54 height 7
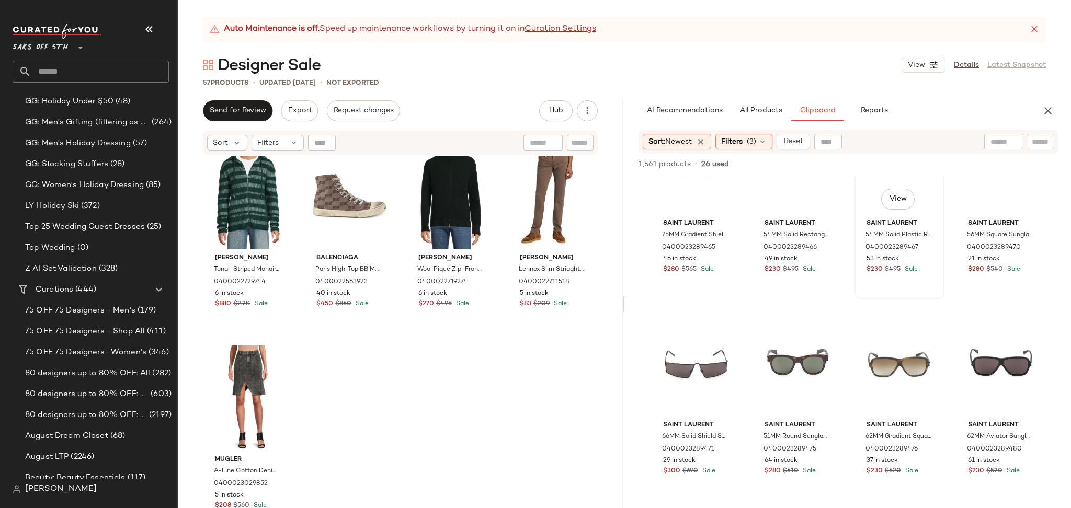
scroll to position [6751, 0]
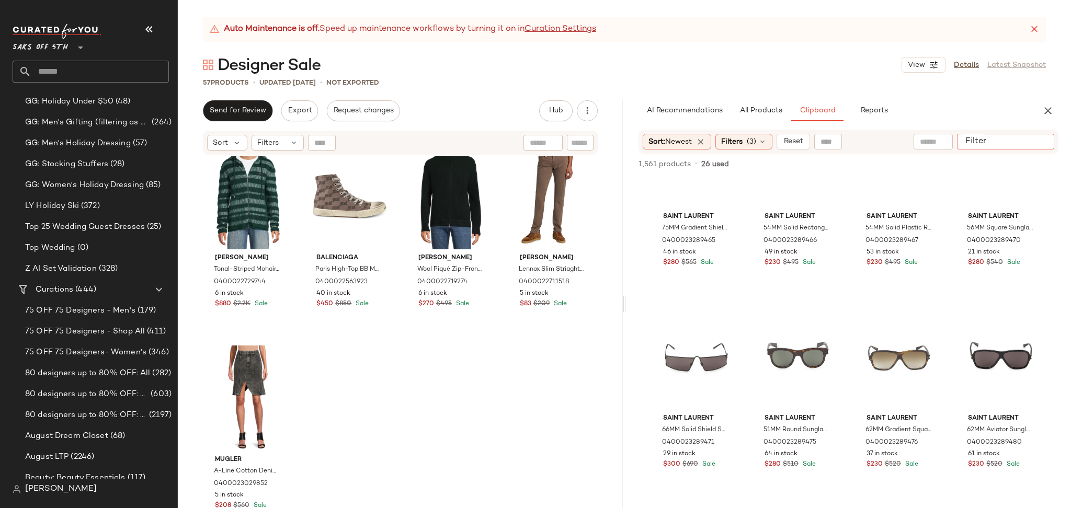
click at [1038, 140] on input "Filter" at bounding box center [1005, 142] width 89 height 11
type input "*******"
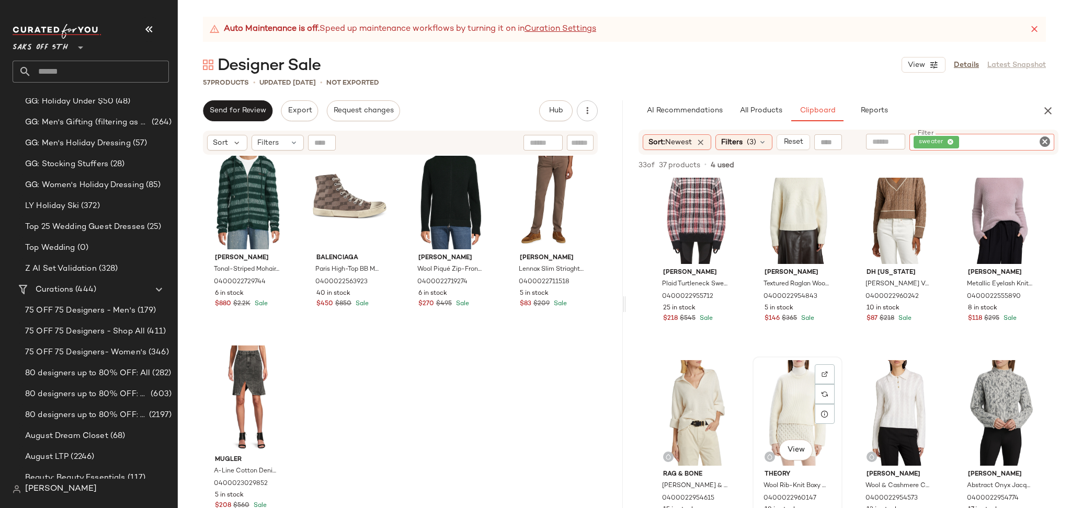
scroll to position [639, 0]
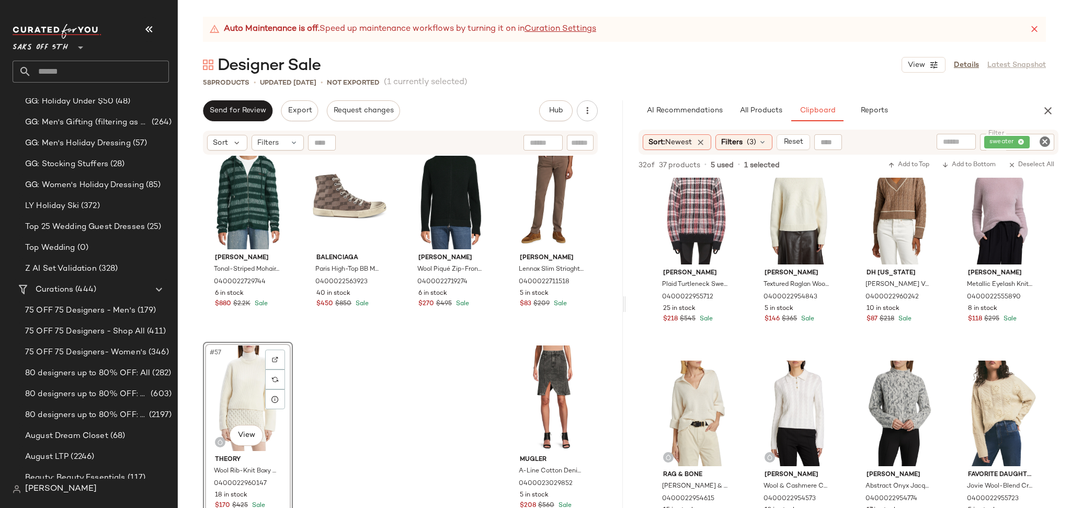
click at [1049, 135] on icon "Clear Filter" at bounding box center [1045, 141] width 13 height 13
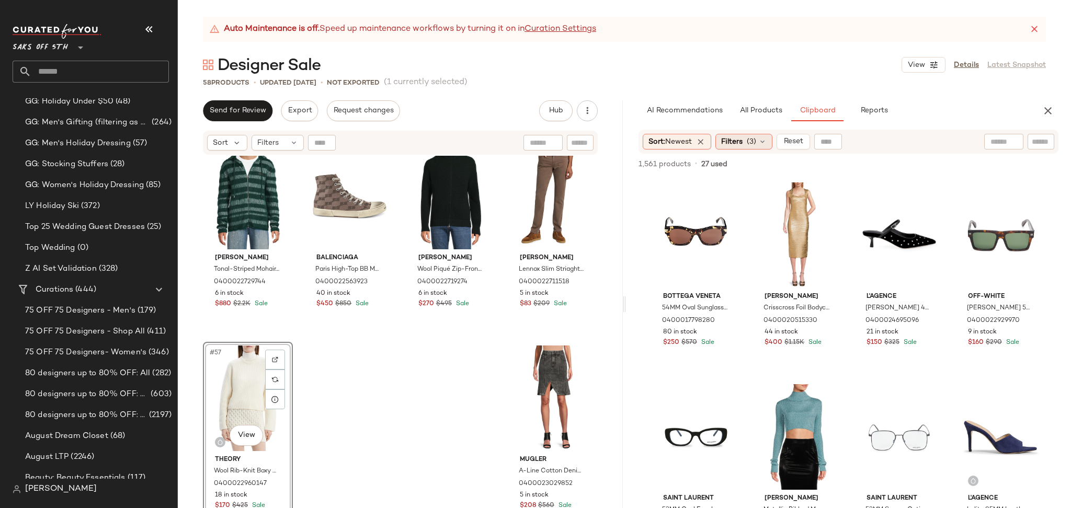
click at [754, 139] on span "(3)" at bounding box center [751, 142] width 9 height 11
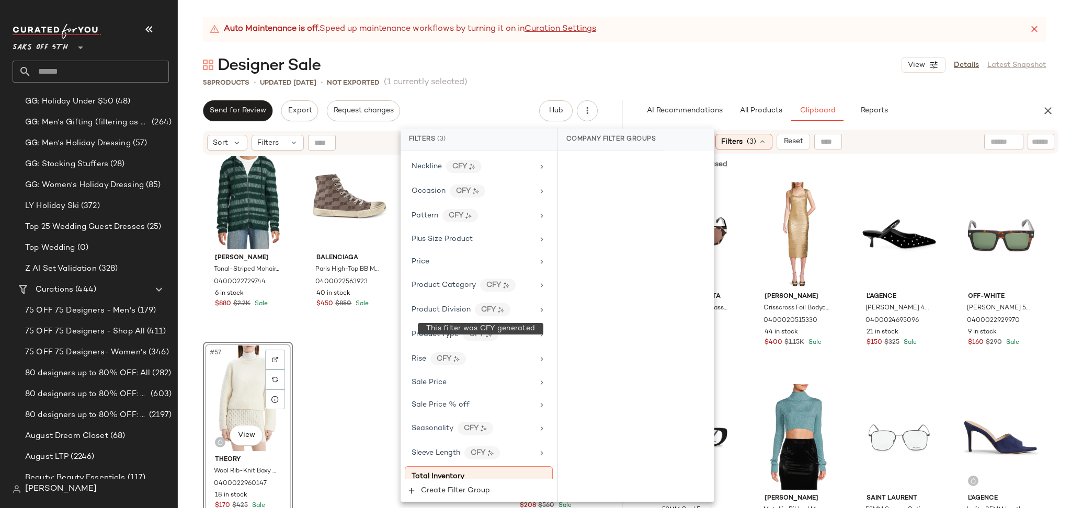
scroll to position [657, 0]
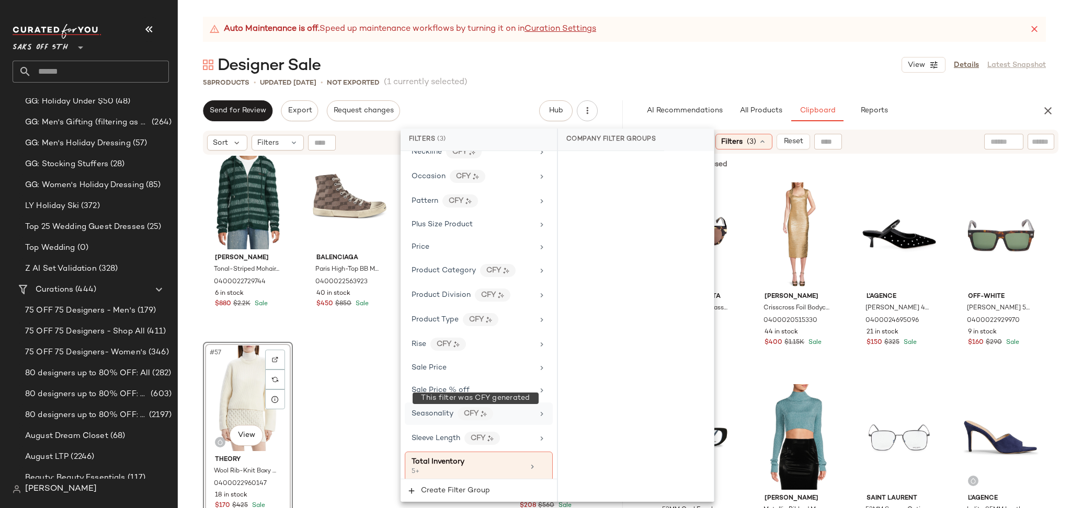
click at [480, 421] on div "CFY" at bounding box center [476, 413] width 36 height 13
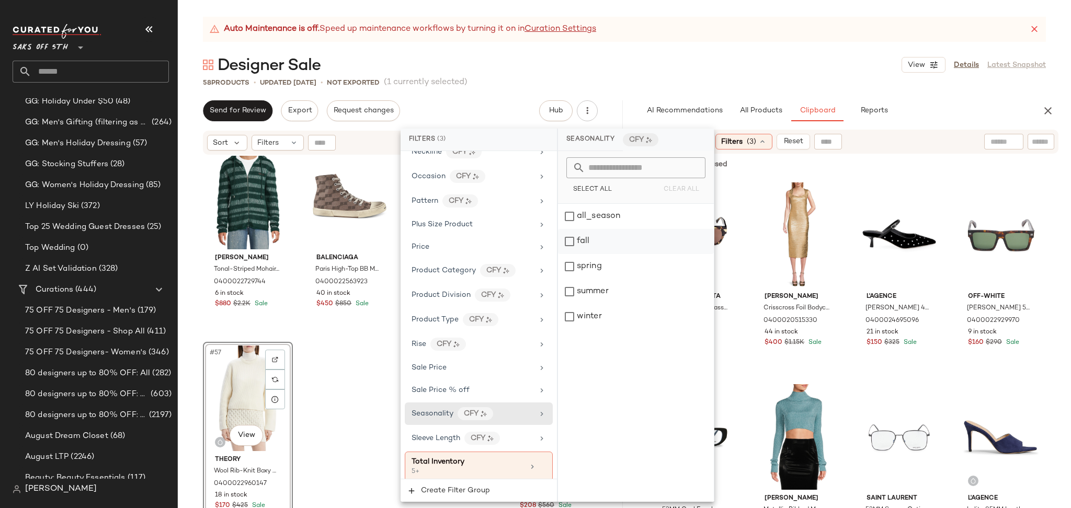
click at [569, 241] on div "fall" at bounding box center [636, 241] width 156 height 25
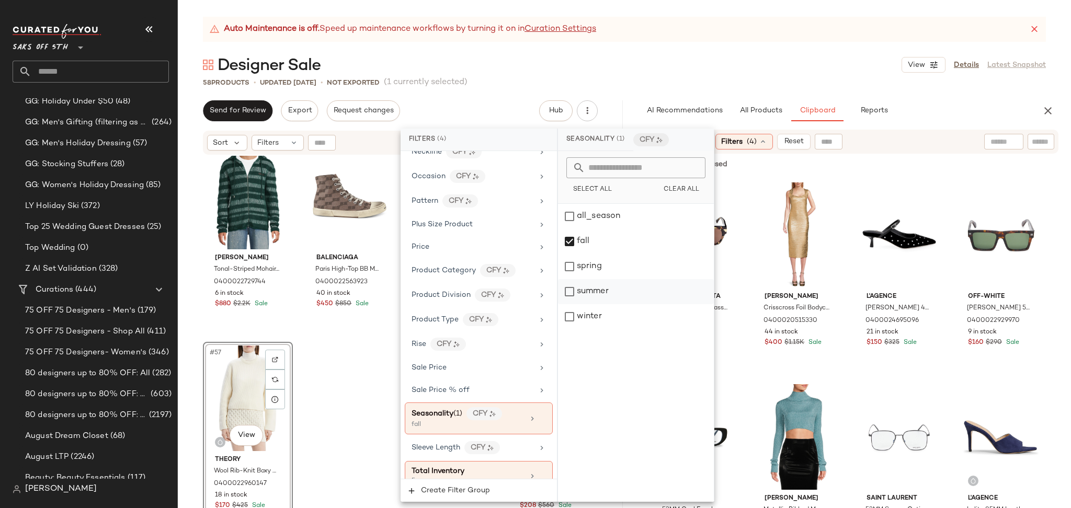
click at [571, 288] on div "summer" at bounding box center [636, 291] width 156 height 25
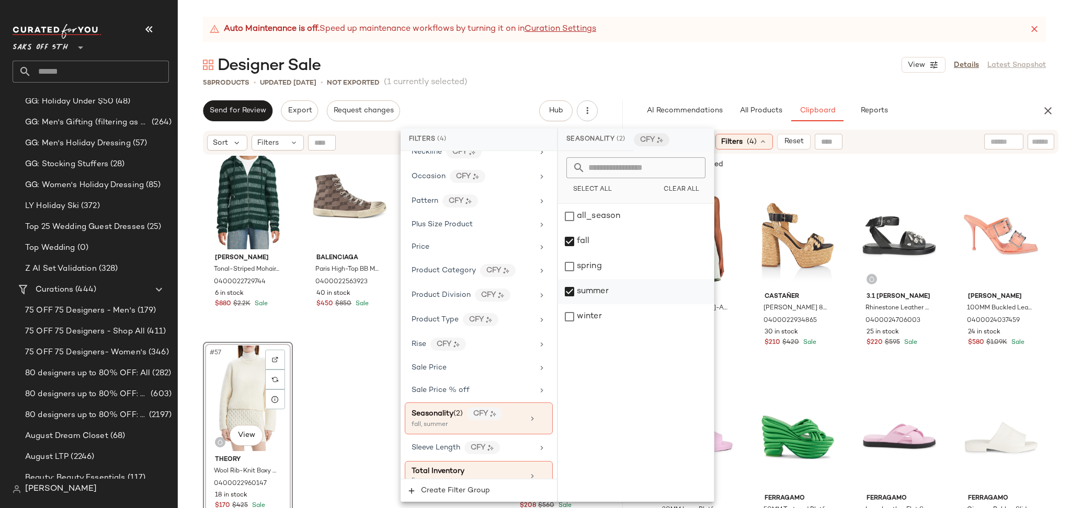
click at [571, 292] on div "summer" at bounding box center [636, 291] width 156 height 25
click at [572, 317] on div "winter" at bounding box center [636, 316] width 156 height 25
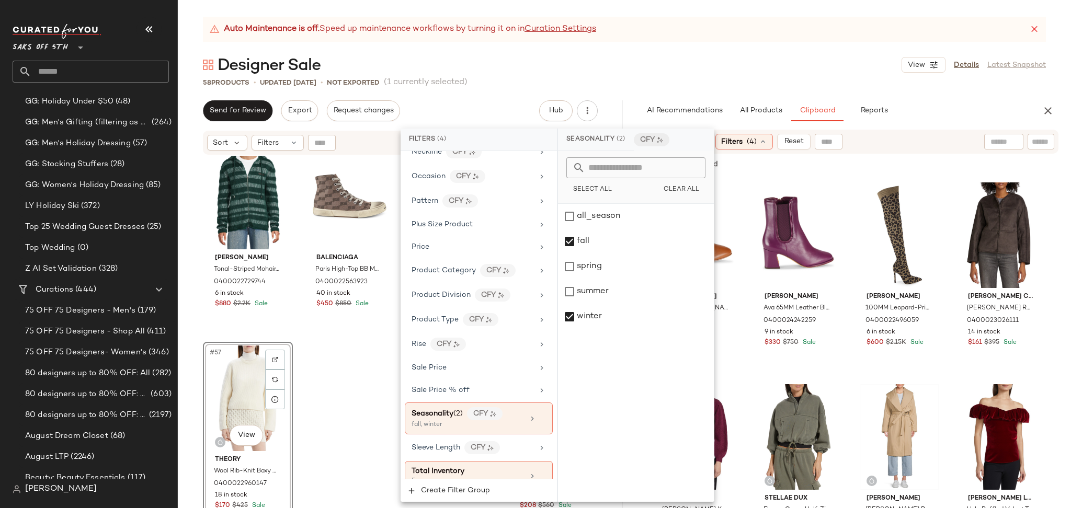
click at [775, 66] on div "Designer Sale View Details Latest Snapshot" at bounding box center [624, 64] width 893 height 21
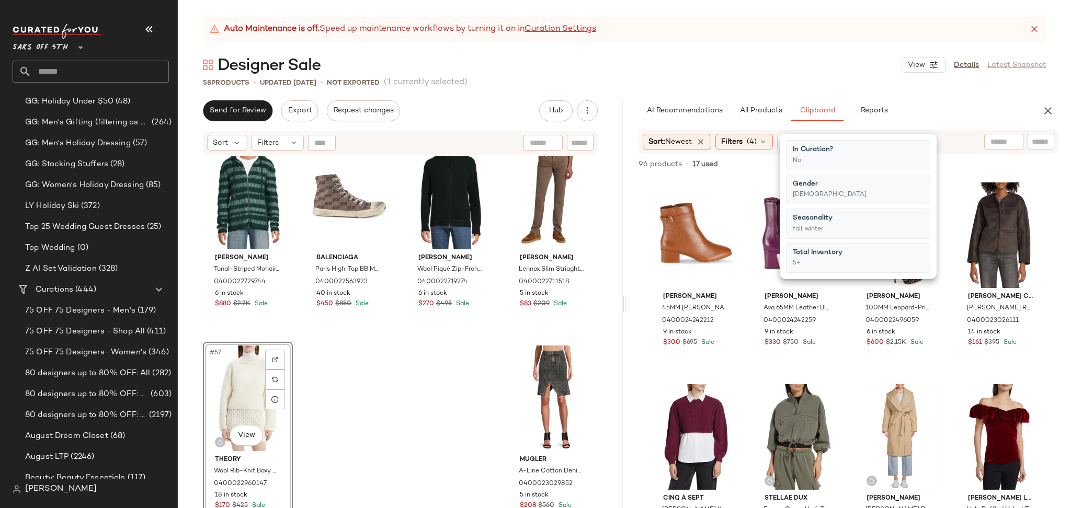
click at [775, 66] on div "Designer Sale View Details Latest Snapshot" at bounding box center [624, 64] width 893 height 21
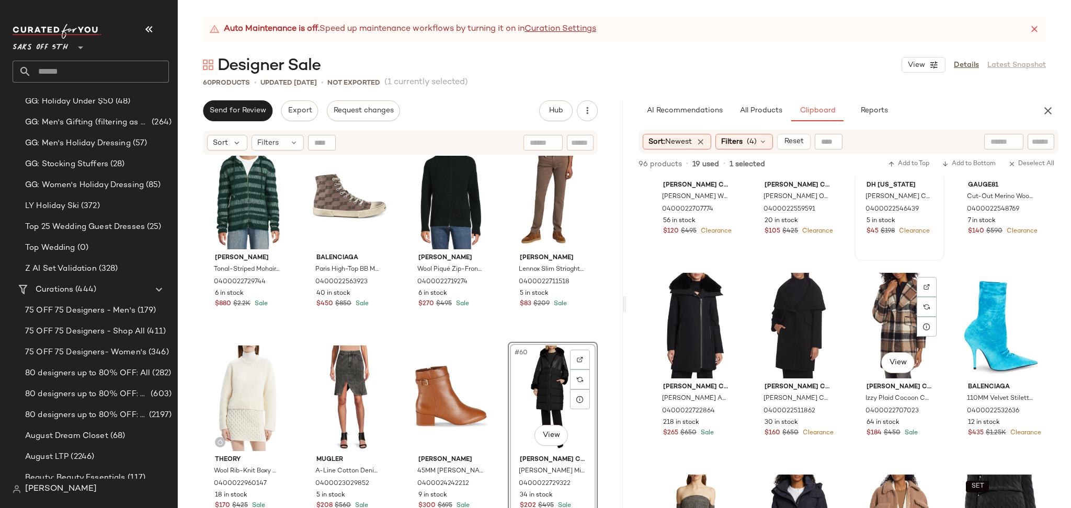
scroll to position [2955, 0]
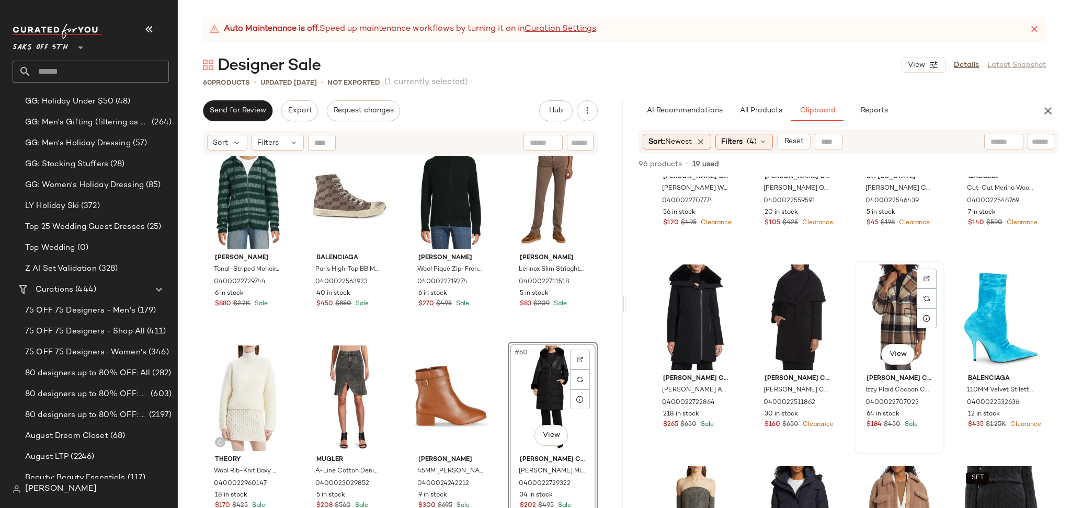
click at [891, 312] on div "View" at bounding box center [899, 318] width 83 height 106
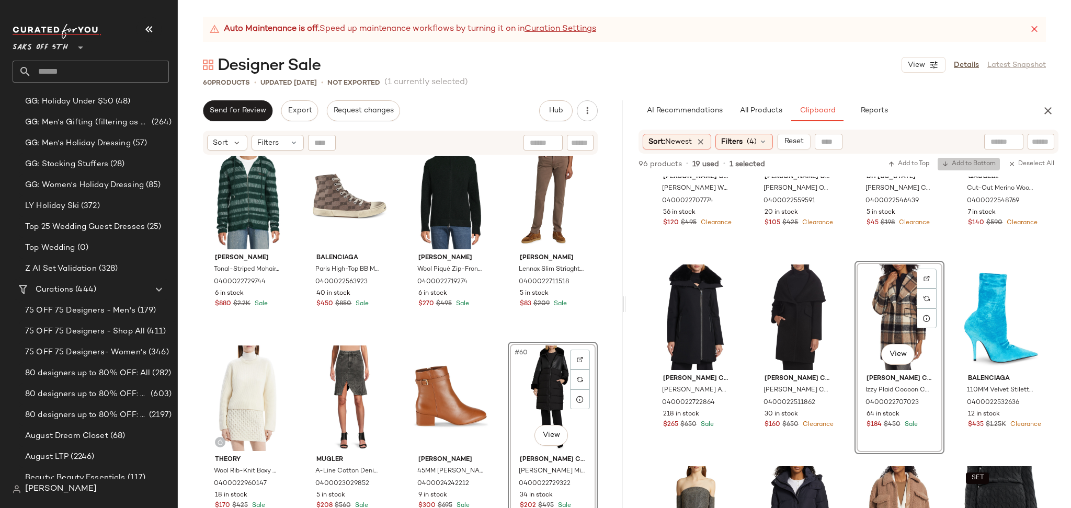
click at [949, 163] on span "Add to Bottom" at bounding box center [969, 164] width 54 height 7
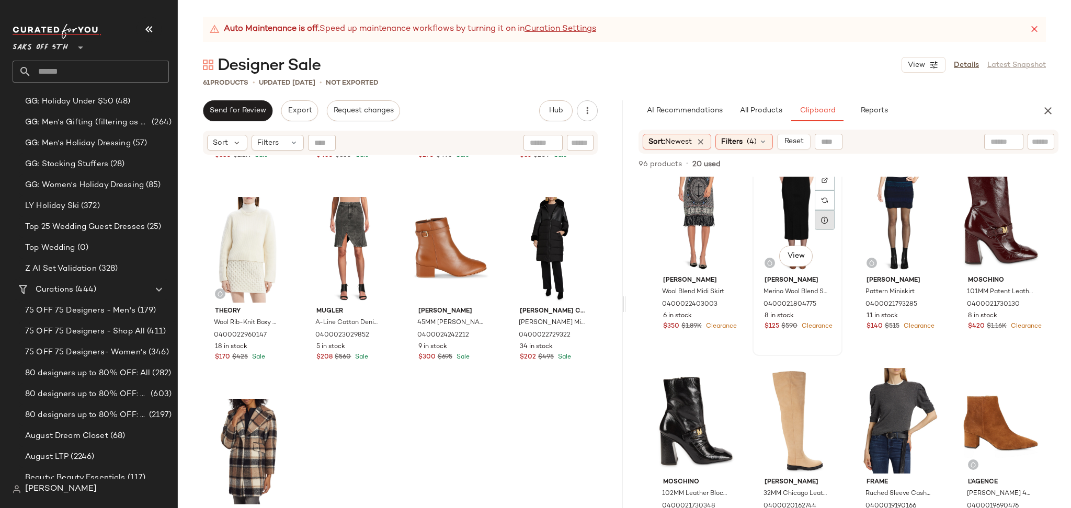
scroll to position [3506, 0]
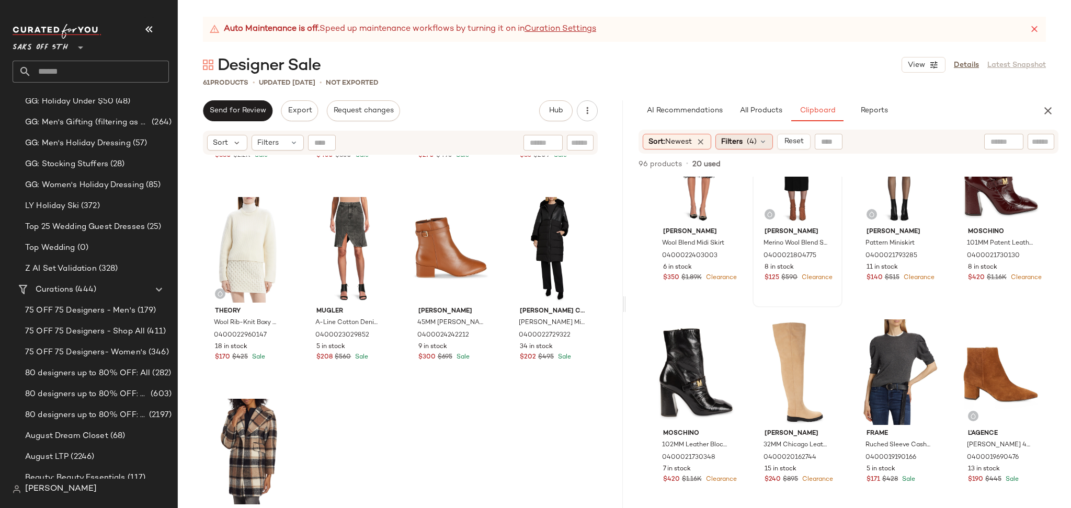
click at [740, 134] on div "Filters (4)" at bounding box center [745, 142] width 58 height 16
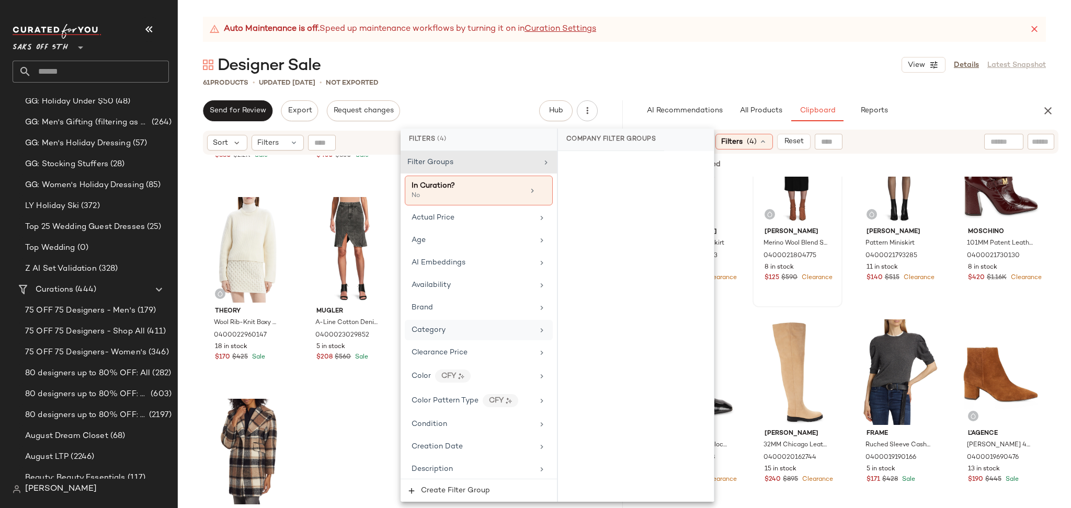
click at [463, 338] on div "Category" at bounding box center [479, 330] width 148 height 20
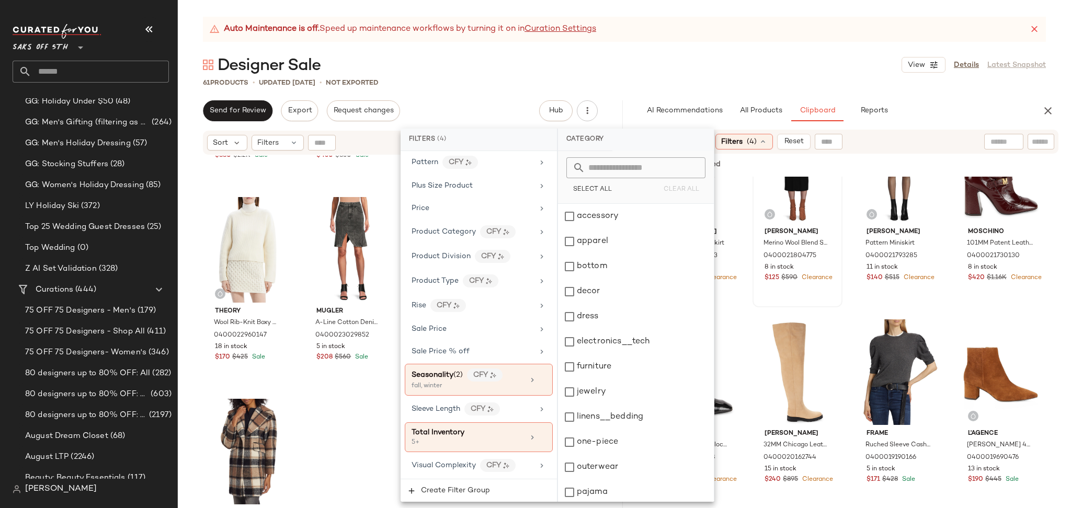
scroll to position [698, 0]
click at [492, 376] on img at bounding box center [493, 375] width 6 height 6
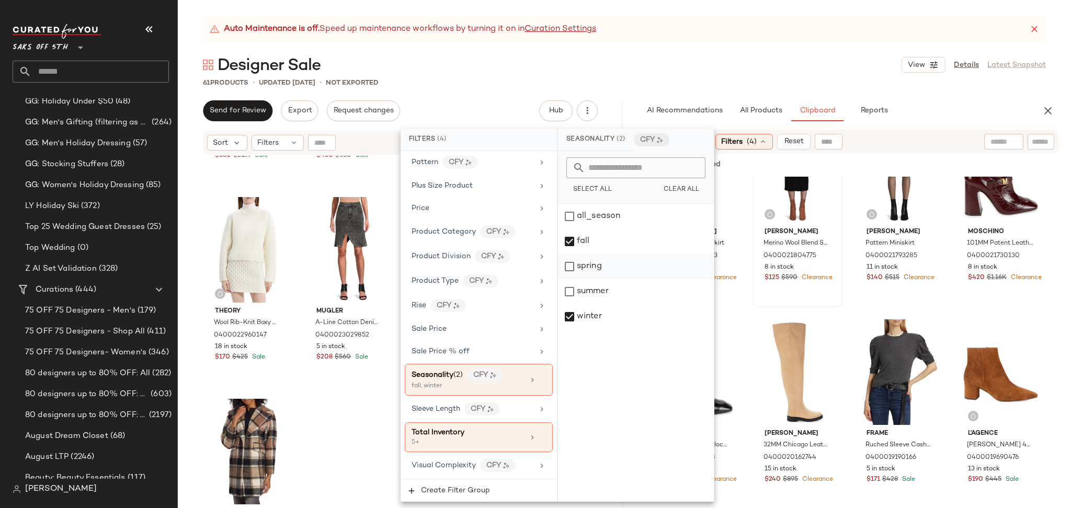
click at [576, 264] on div "spring" at bounding box center [636, 266] width 156 height 25
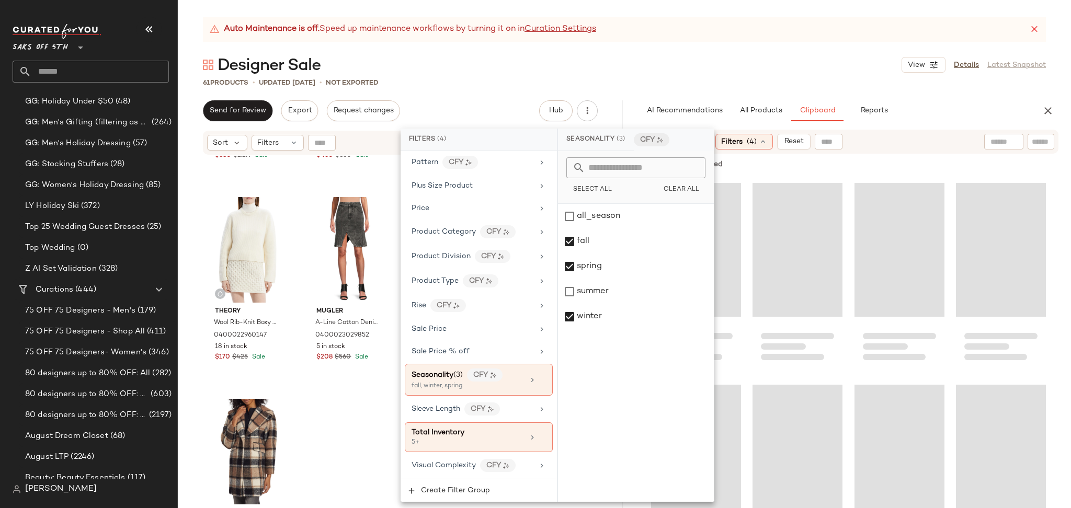
click at [684, 72] on div "Designer Sale View Details Latest Snapshot" at bounding box center [624, 64] width 893 height 21
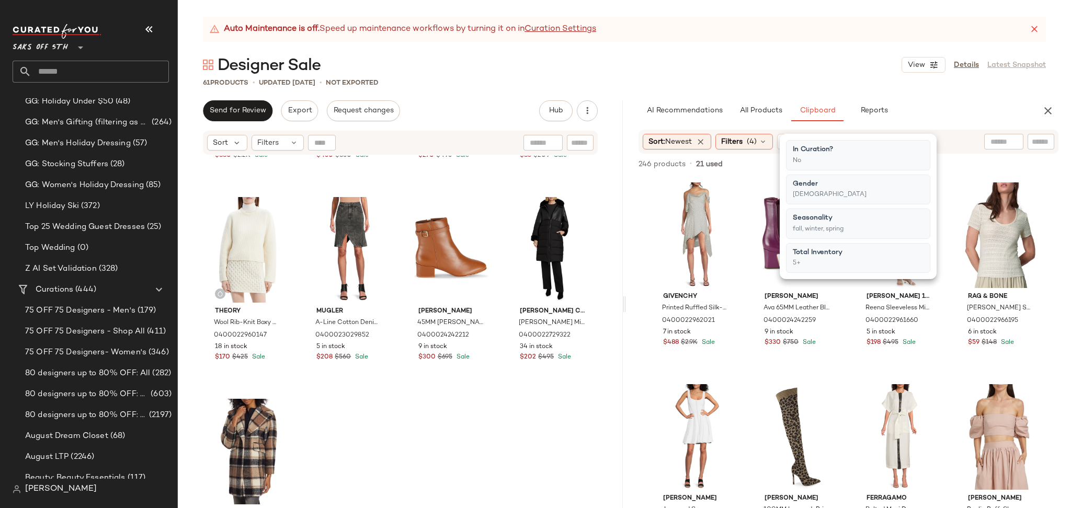
click at [684, 72] on div "Designer Sale View Details Latest Snapshot" at bounding box center [624, 64] width 893 height 21
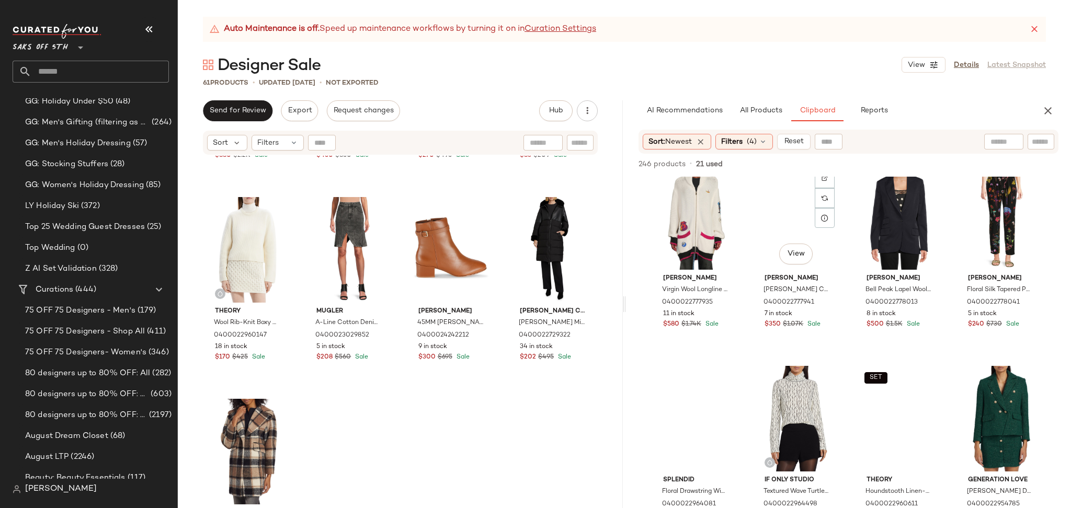
scroll to position [1844, 0]
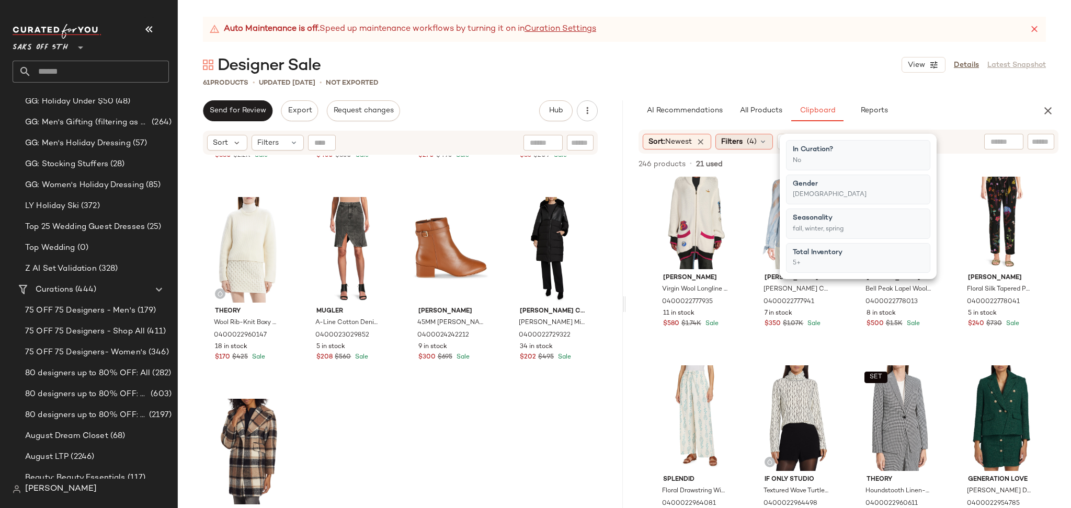
click at [741, 146] on span "Filters" at bounding box center [731, 142] width 21 height 11
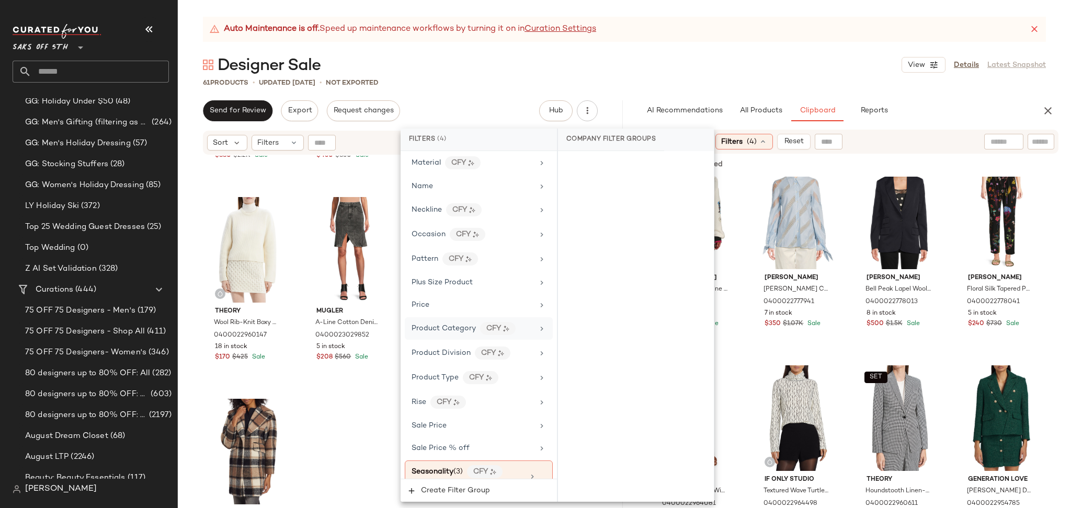
scroll to position [698, 0]
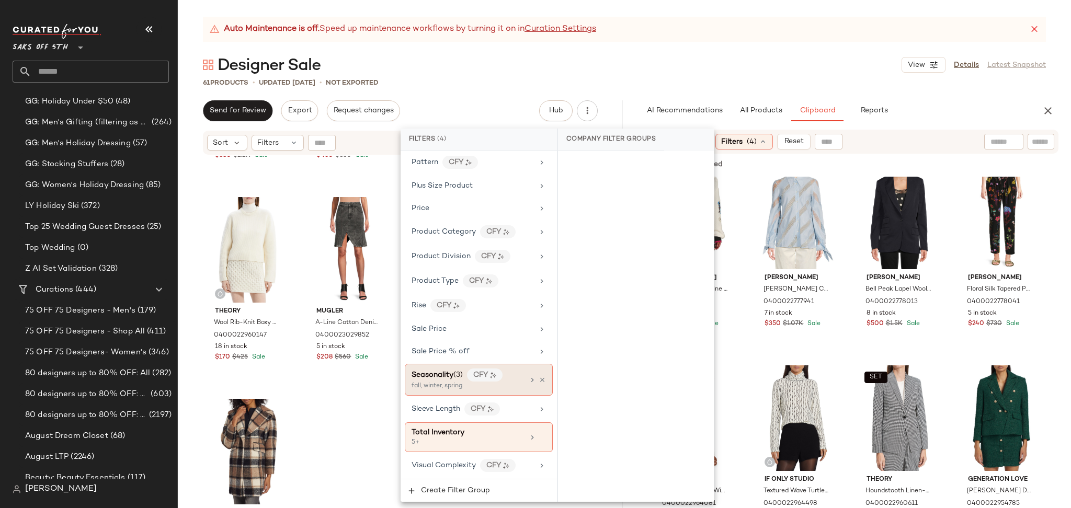
click at [513, 379] on div "Seasonality (3) CFY" at bounding box center [468, 375] width 112 height 13
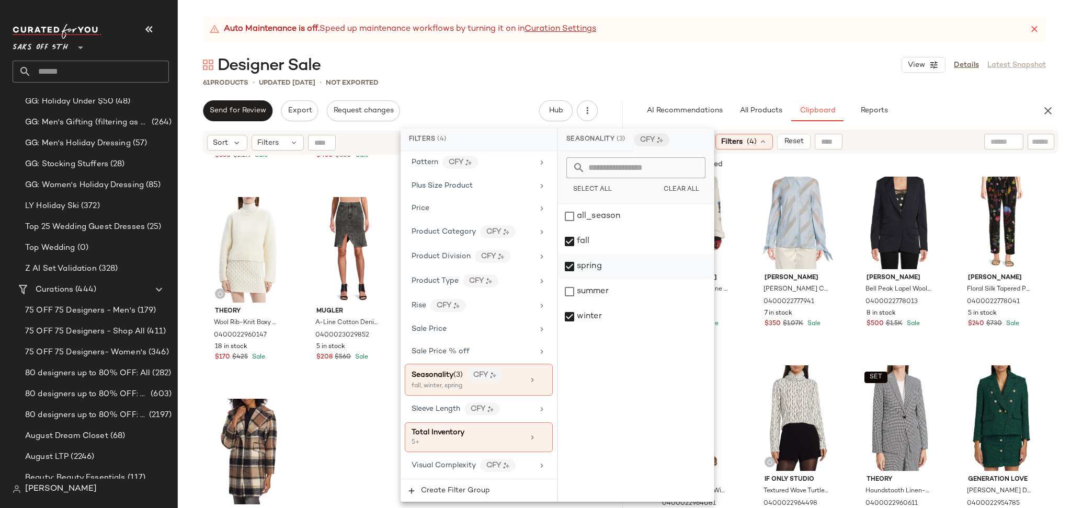
click at [567, 264] on div "spring" at bounding box center [636, 266] width 156 height 25
click at [571, 211] on div "all_season" at bounding box center [636, 216] width 156 height 25
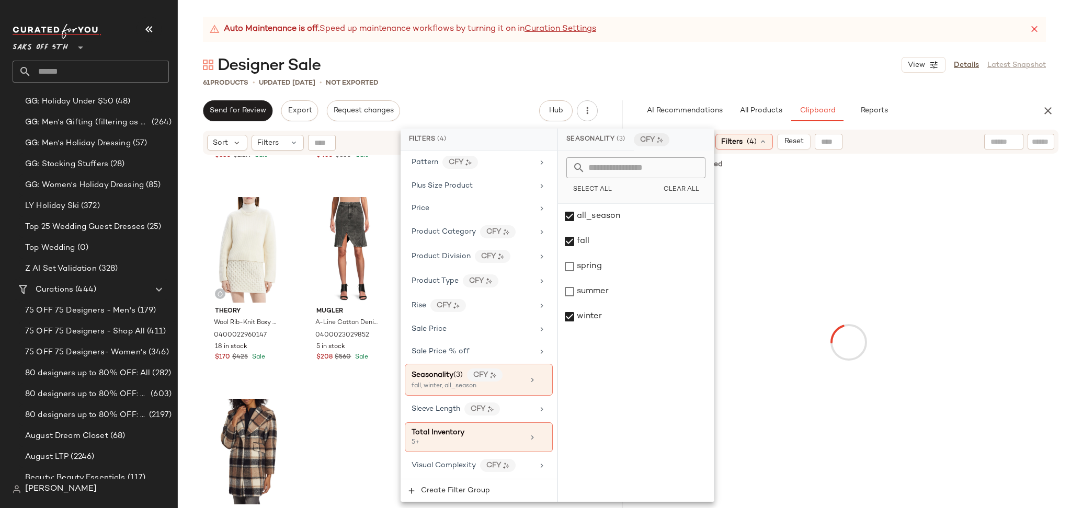
click at [711, 58] on div "Designer Sale View Details Latest Snapshot" at bounding box center [624, 64] width 893 height 21
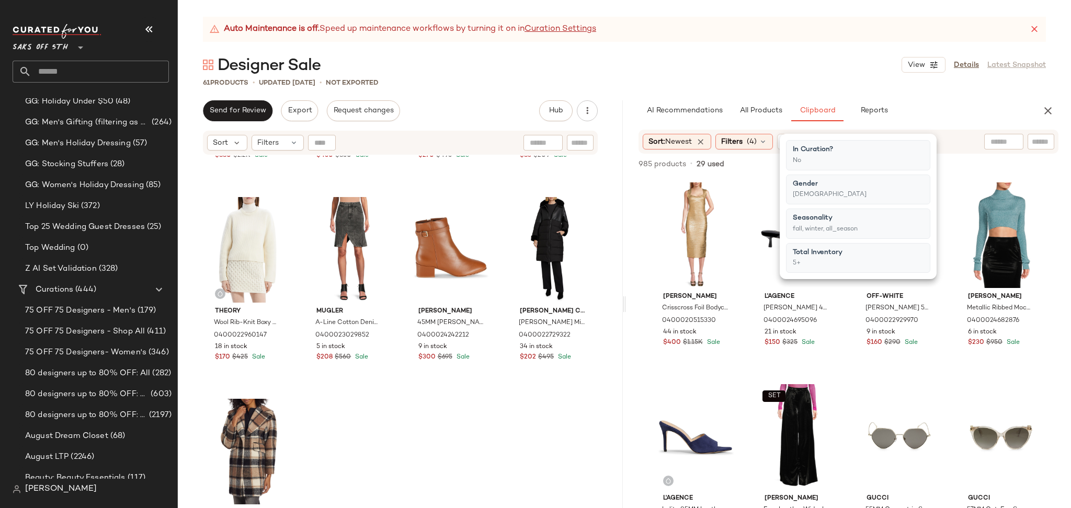
click at [711, 58] on div "Designer Sale View Details Latest Snapshot" at bounding box center [624, 64] width 893 height 21
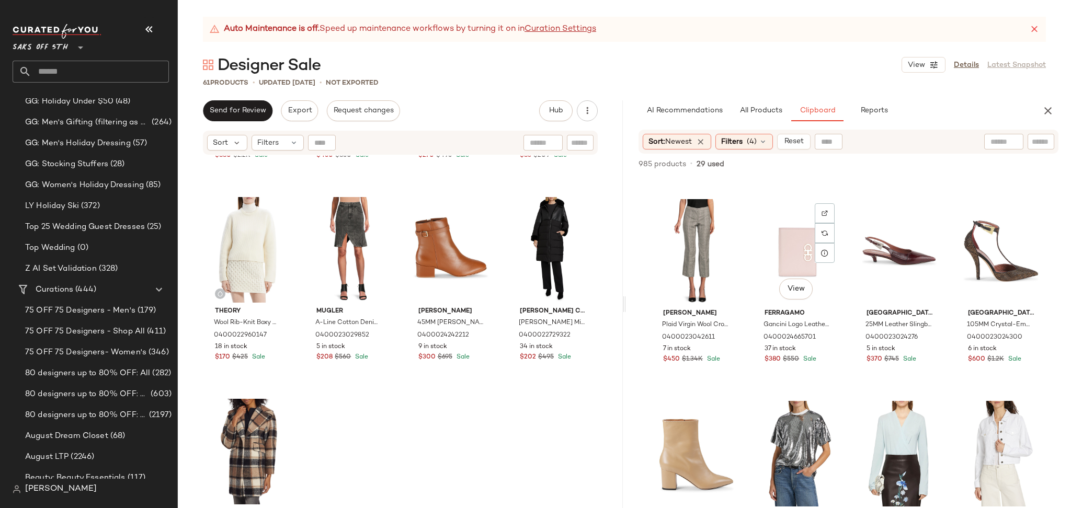
scroll to position [4870, 0]
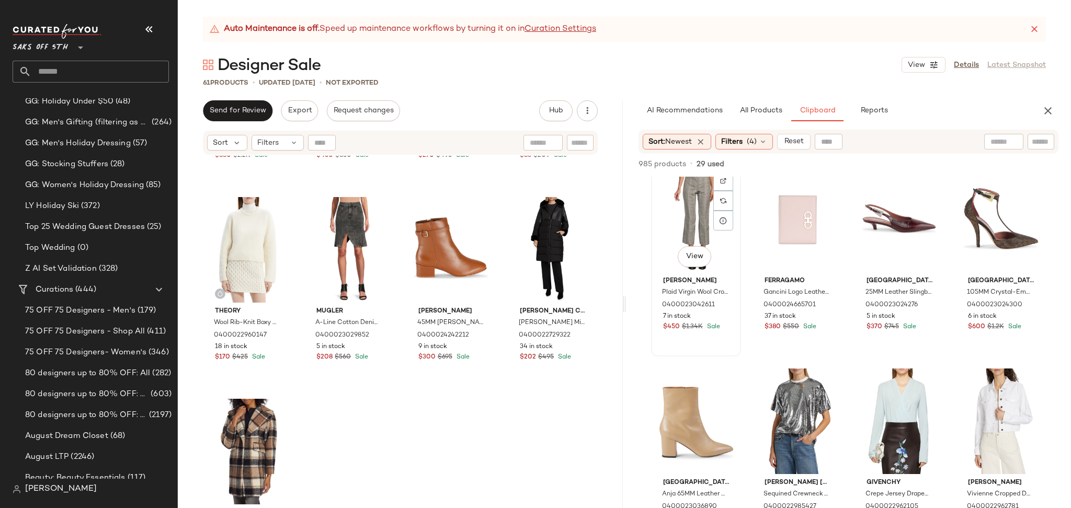
click at [685, 230] on div "View" at bounding box center [696, 220] width 83 height 106
click at [958, 162] on span "Add to Bottom" at bounding box center [969, 164] width 54 height 7
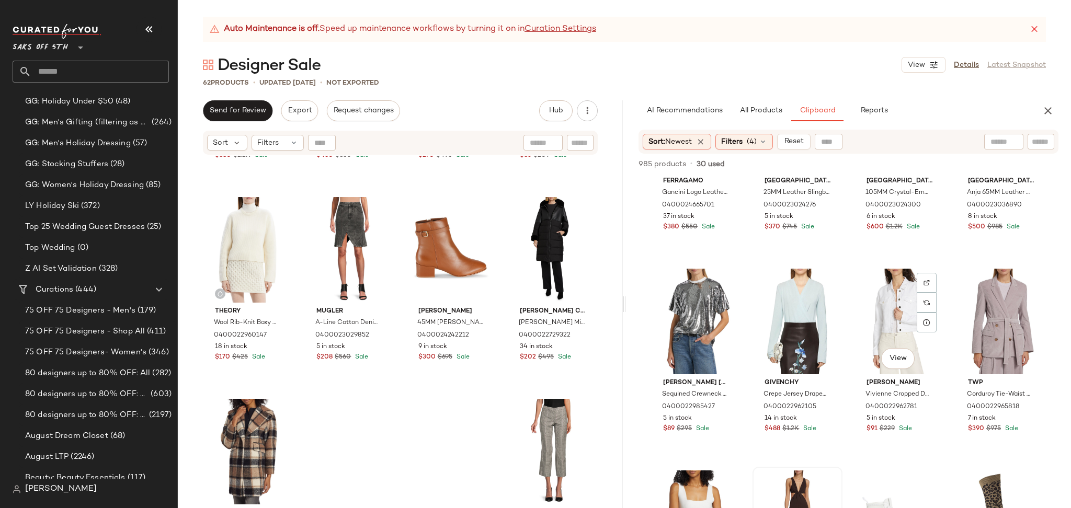
scroll to position [4970, 0]
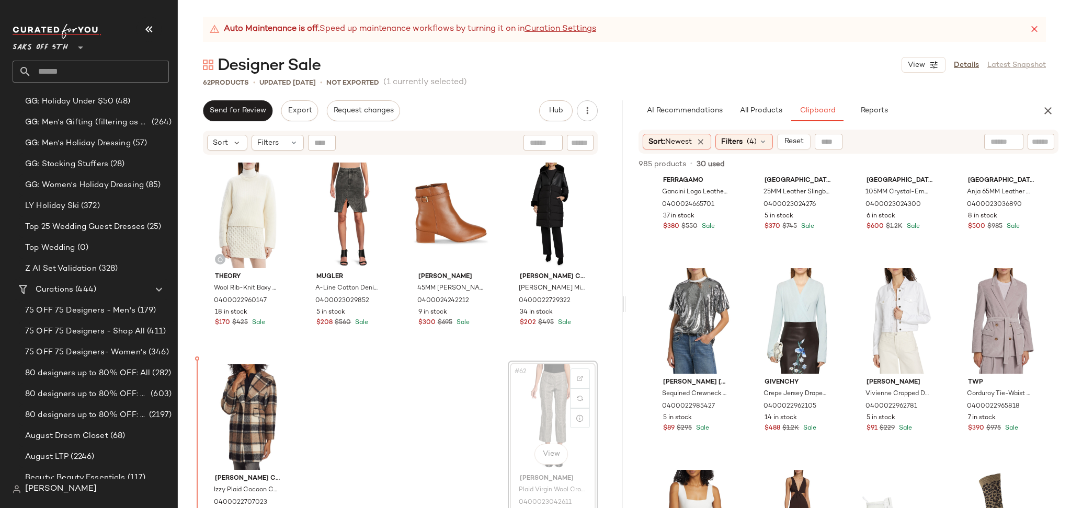
scroll to position [2853, 0]
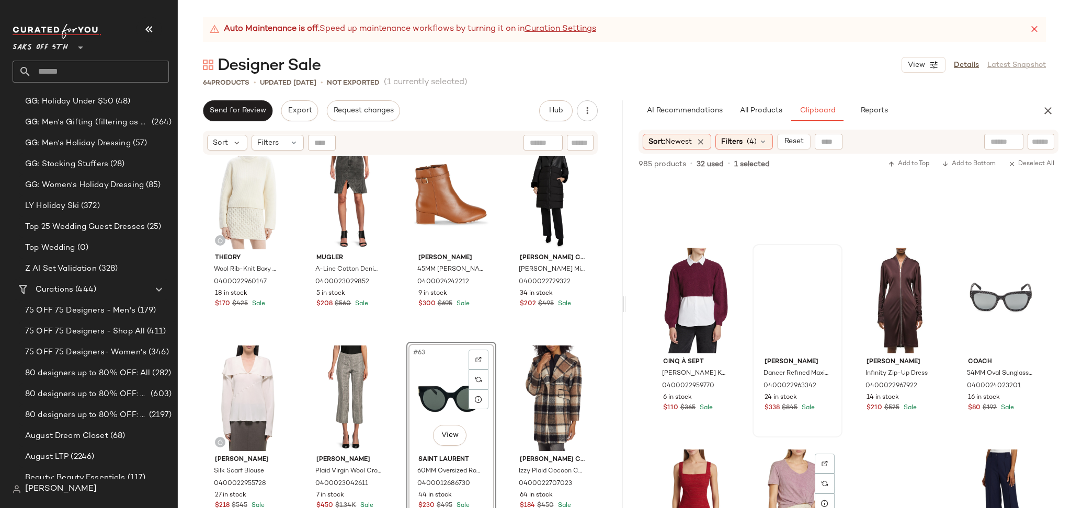
scroll to position [7203, 0]
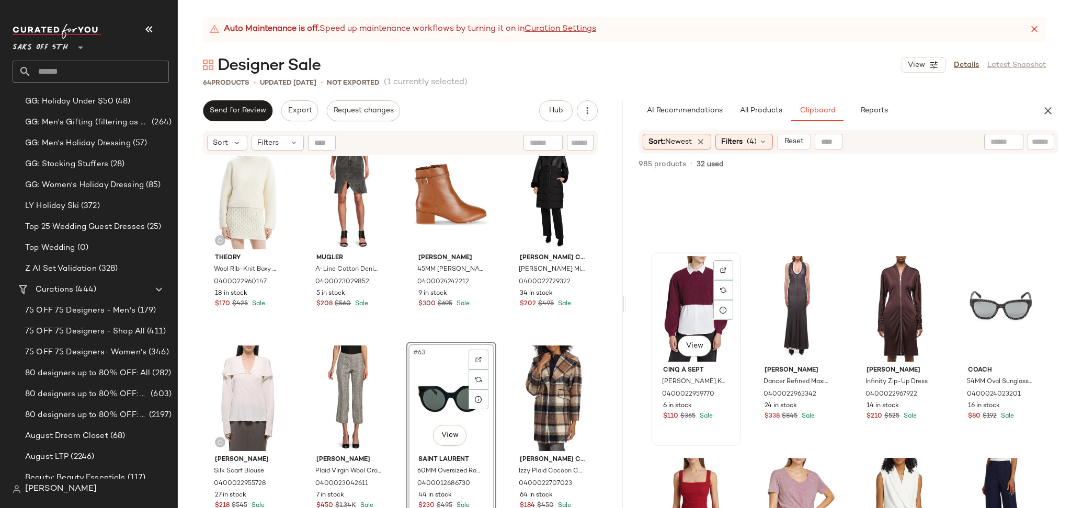
click at [696, 289] on div "View" at bounding box center [696, 309] width 83 height 106
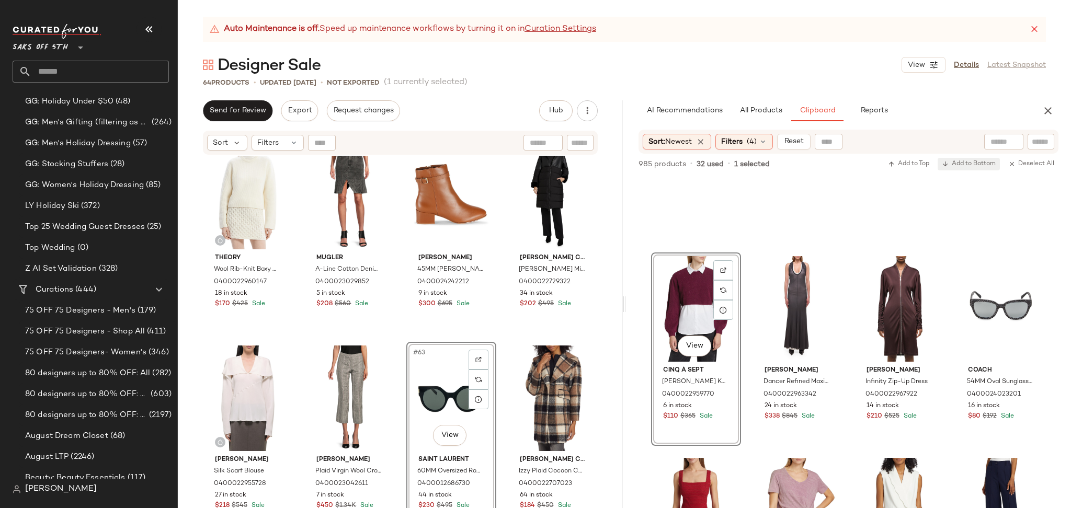
click at [961, 158] on button "Add to Bottom" at bounding box center [969, 164] width 62 height 13
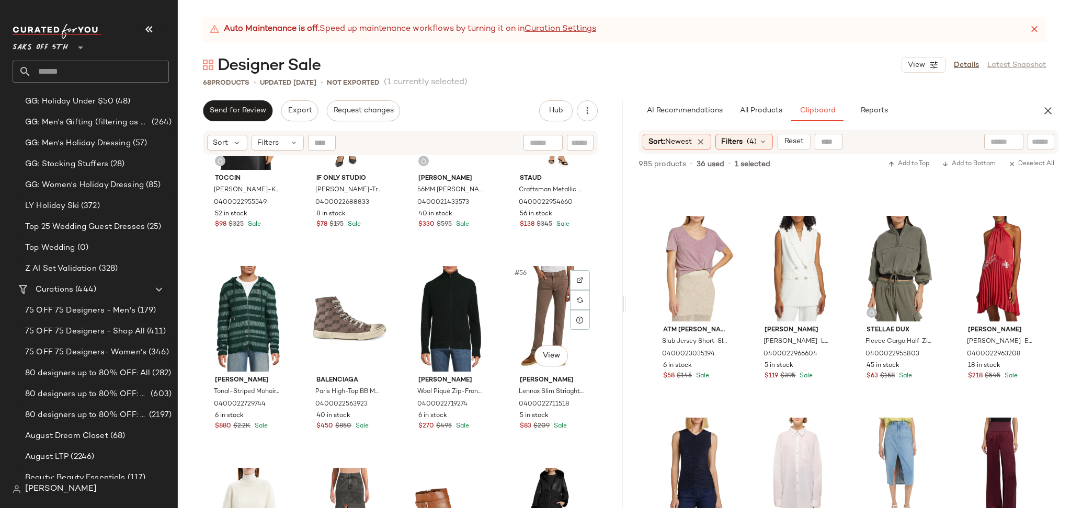
scroll to position [3055, 0]
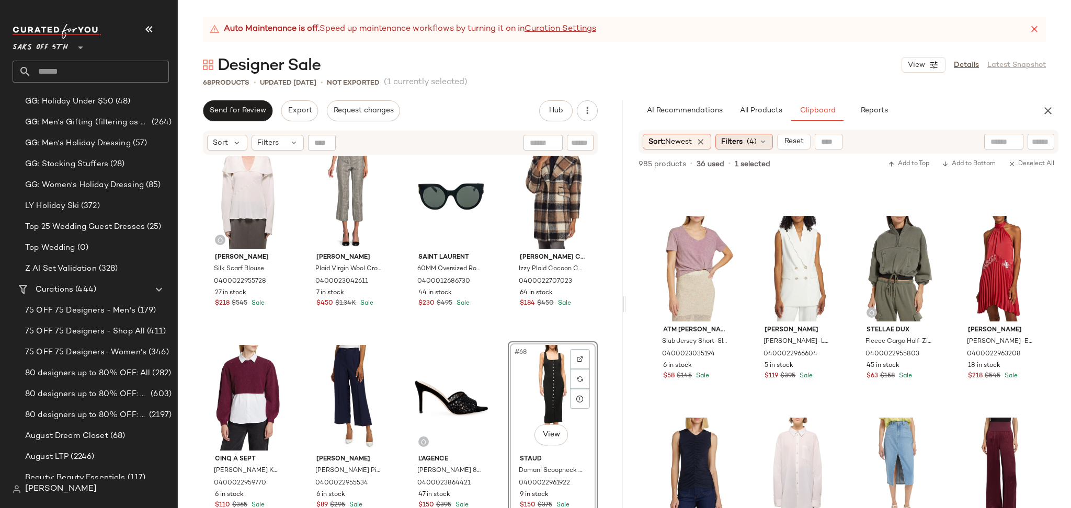
click at [754, 137] on span "(4)" at bounding box center [752, 142] width 10 height 11
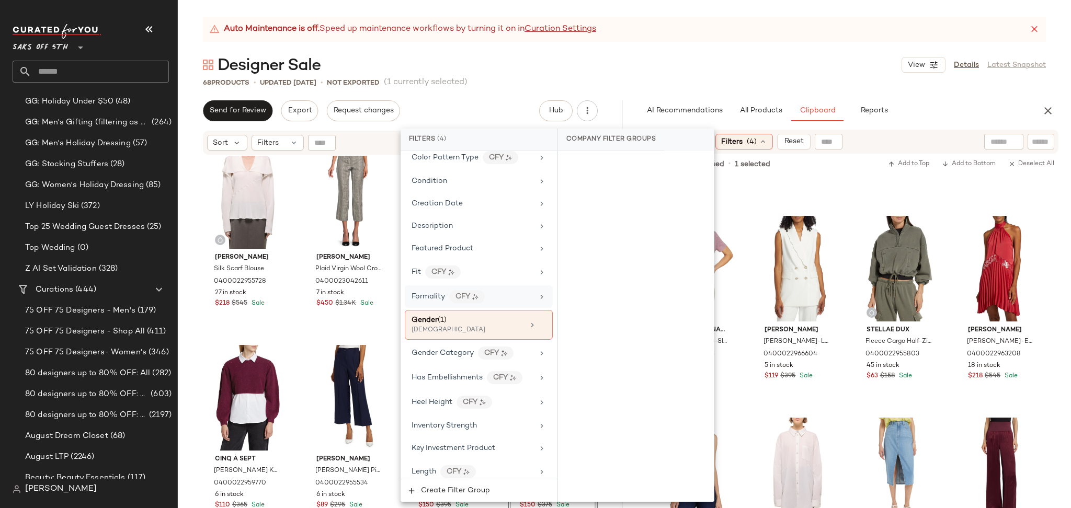
scroll to position [244, 0]
click at [481, 319] on div "Gender (1)" at bounding box center [468, 319] width 112 height 11
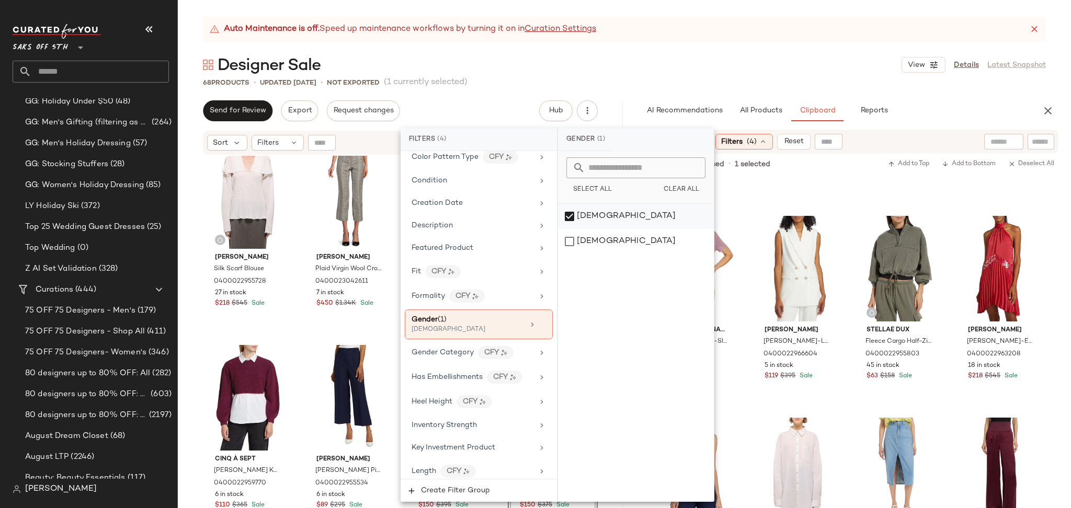
click at [568, 215] on div "[DEMOGRAPHIC_DATA]" at bounding box center [636, 216] width 156 height 25
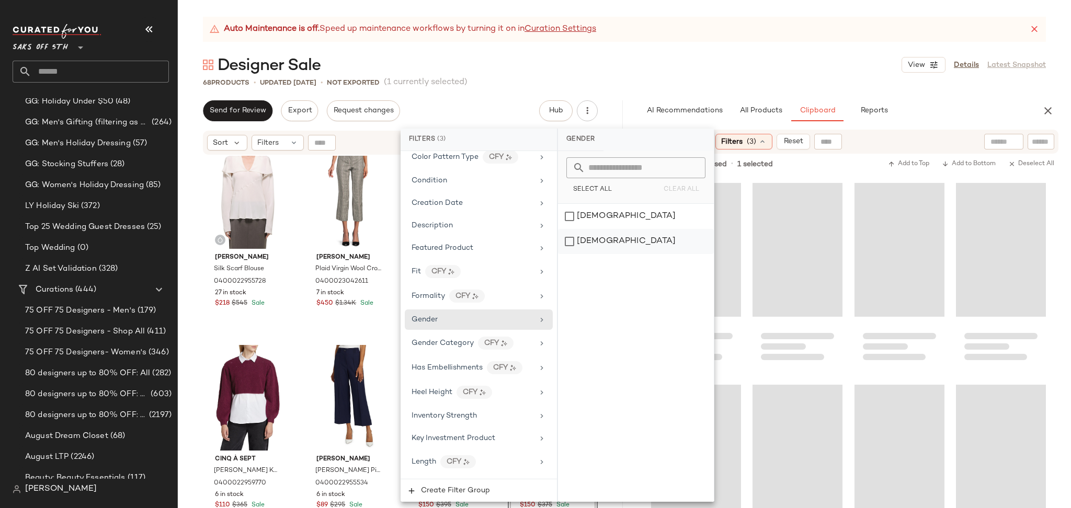
click at [569, 236] on div "[DEMOGRAPHIC_DATA]" at bounding box center [636, 241] width 156 height 25
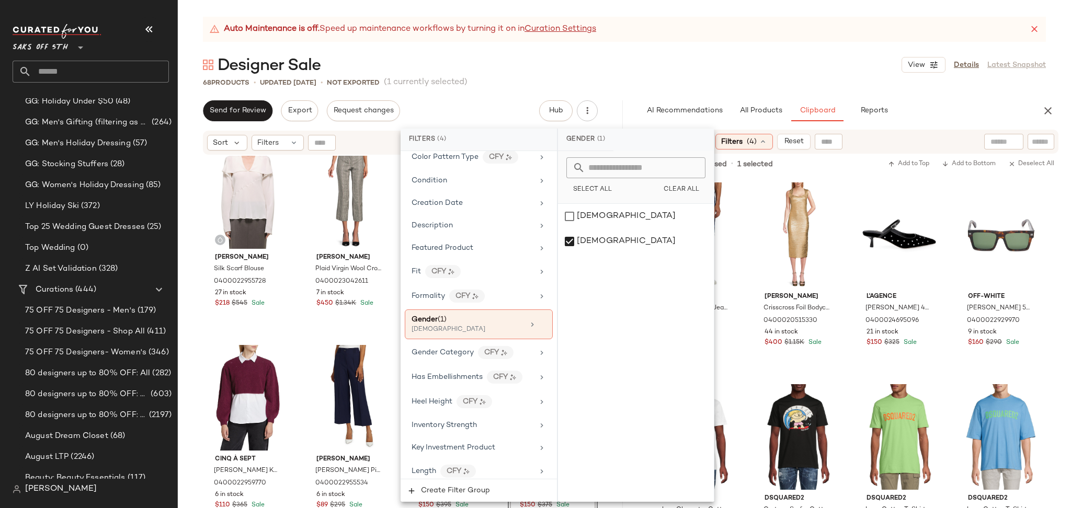
click at [757, 54] on div "Designer Sale View Details Latest Snapshot" at bounding box center [624, 64] width 893 height 21
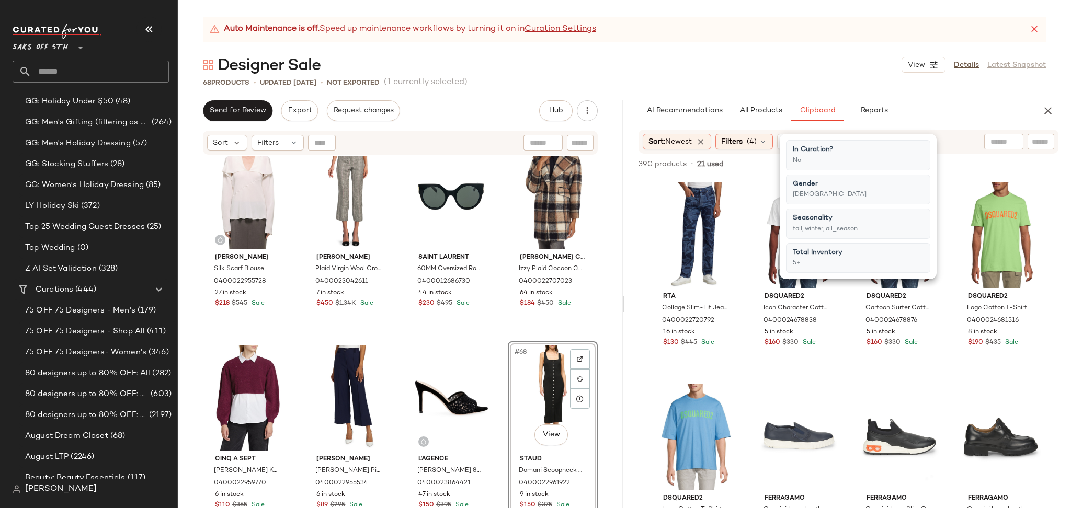
click at [756, 81] on div "68 Products • updated [DATE] • Not Exported (1 currently selected)" at bounding box center [624, 82] width 893 height 10
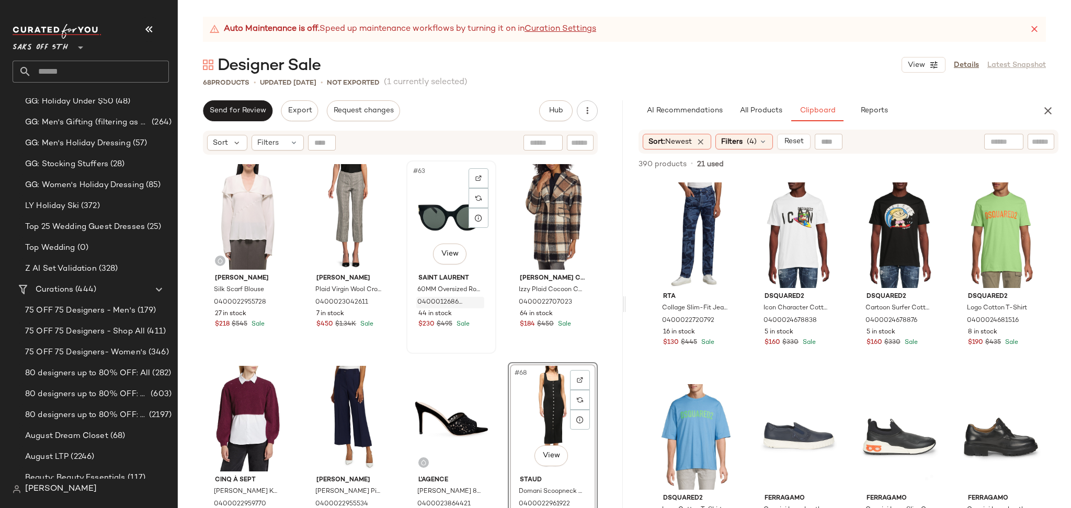
scroll to position [3055, 0]
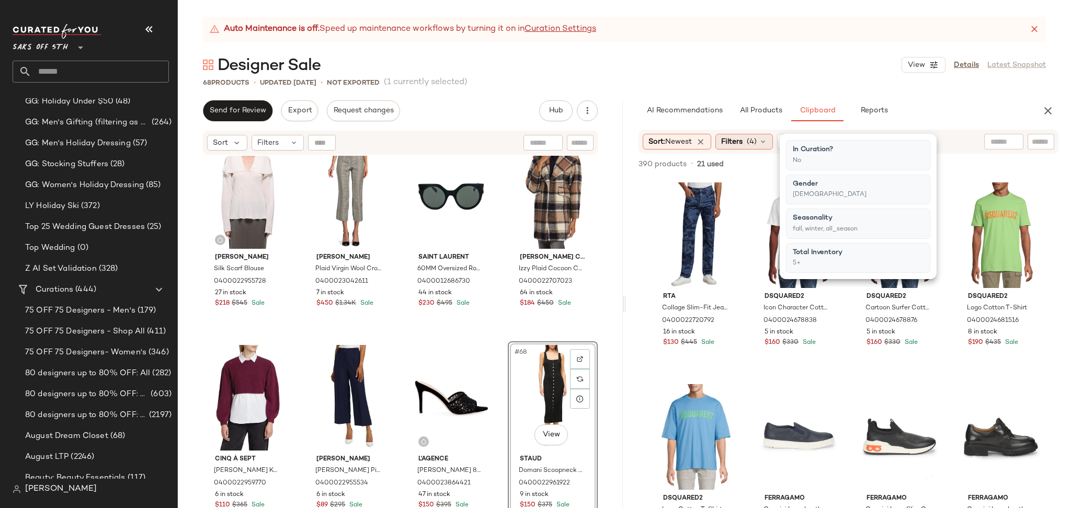
click at [753, 141] on span "(4)" at bounding box center [752, 142] width 10 height 11
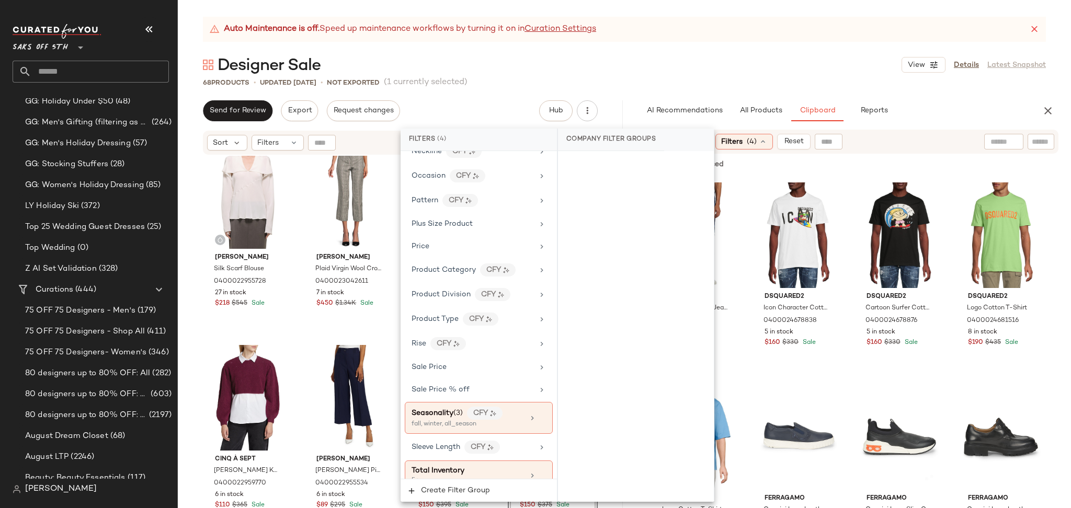
scroll to position [698, 0]
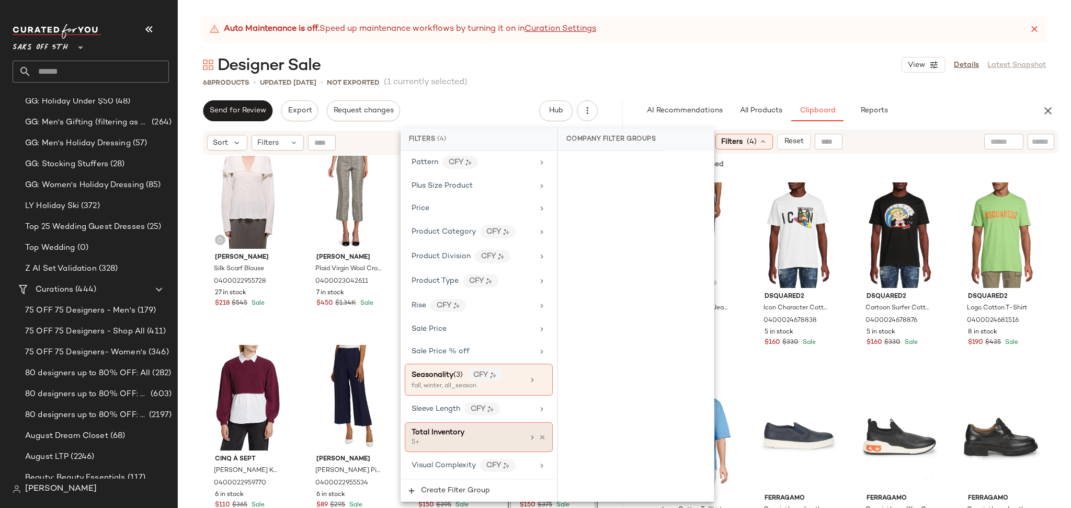
click at [474, 440] on div "5+" at bounding box center [464, 442] width 105 height 9
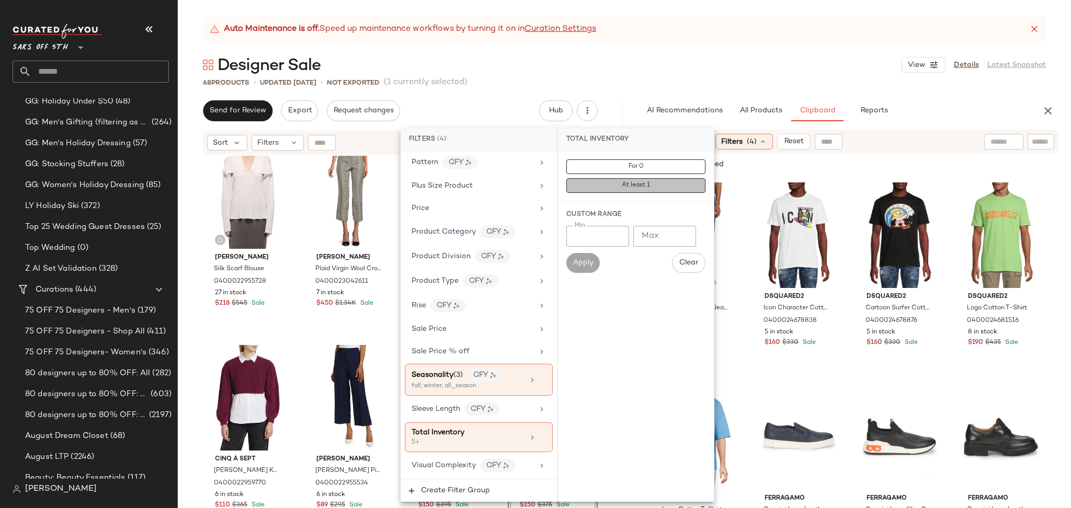
click at [608, 180] on button "At least 1" at bounding box center [635, 185] width 139 height 15
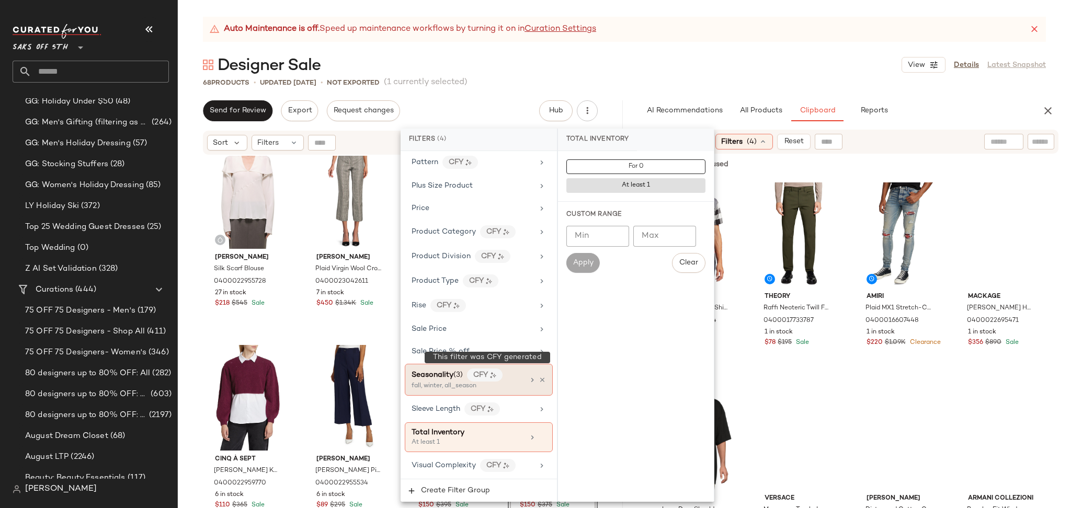
click at [487, 380] on div "CFY" at bounding box center [485, 375] width 36 height 13
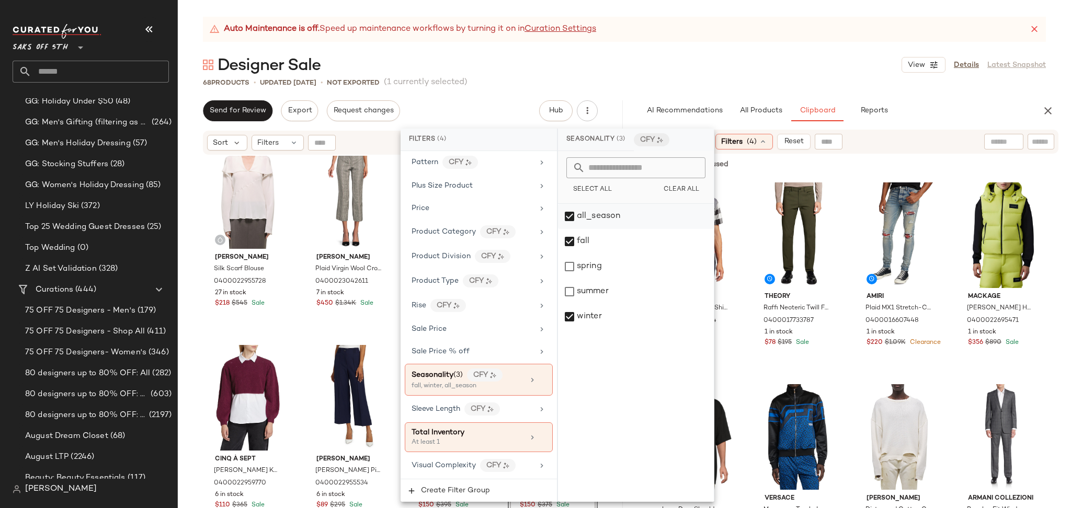
click at [570, 219] on div "all_season" at bounding box center [636, 216] width 156 height 25
click at [705, 74] on div "Designer Sale View Details Latest Snapshot" at bounding box center [624, 64] width 893 height 21
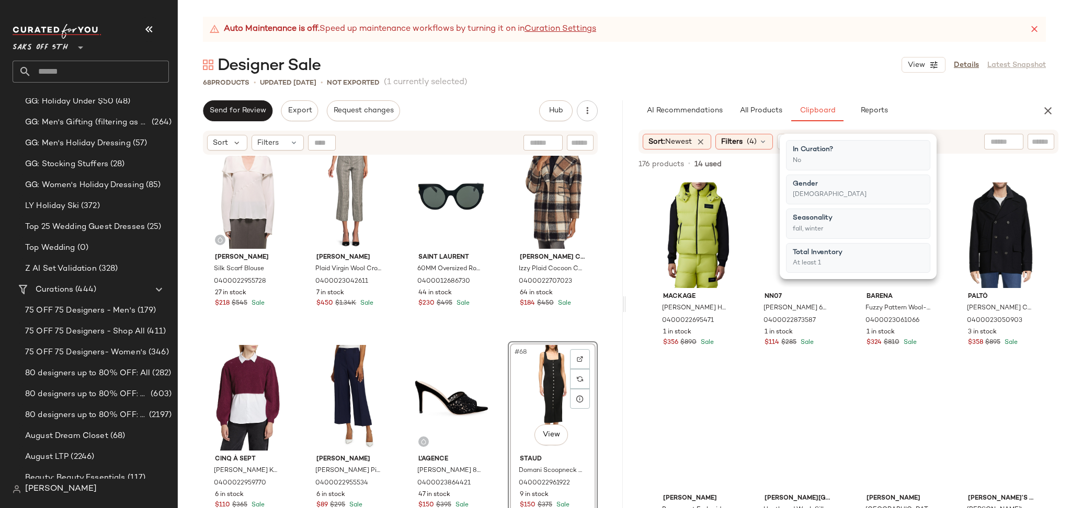
click at [705, 74] on div "Designer Sale View Details Latest Snapshot" at bounding box center [624, 64] width 893 height 21
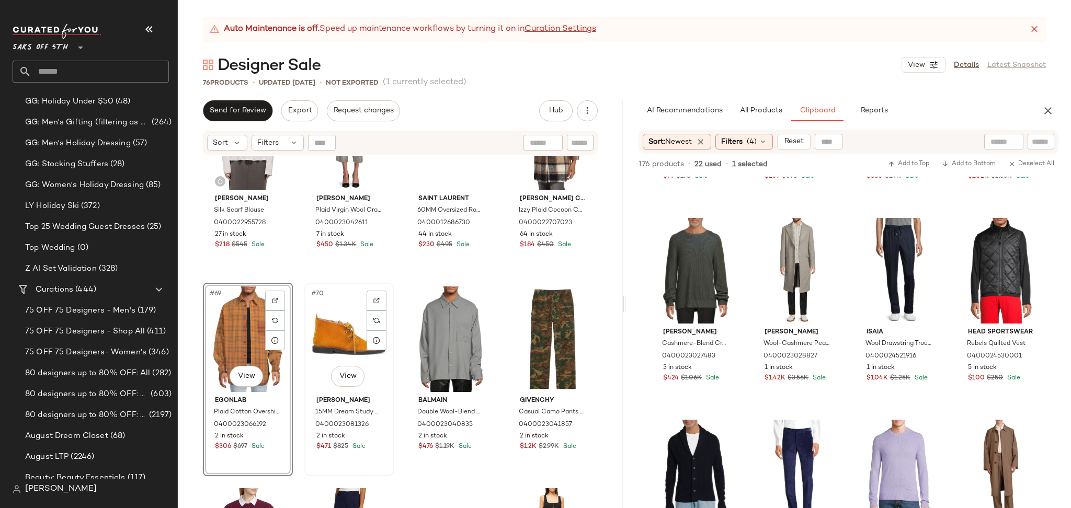
scroll to position [3350, 0]
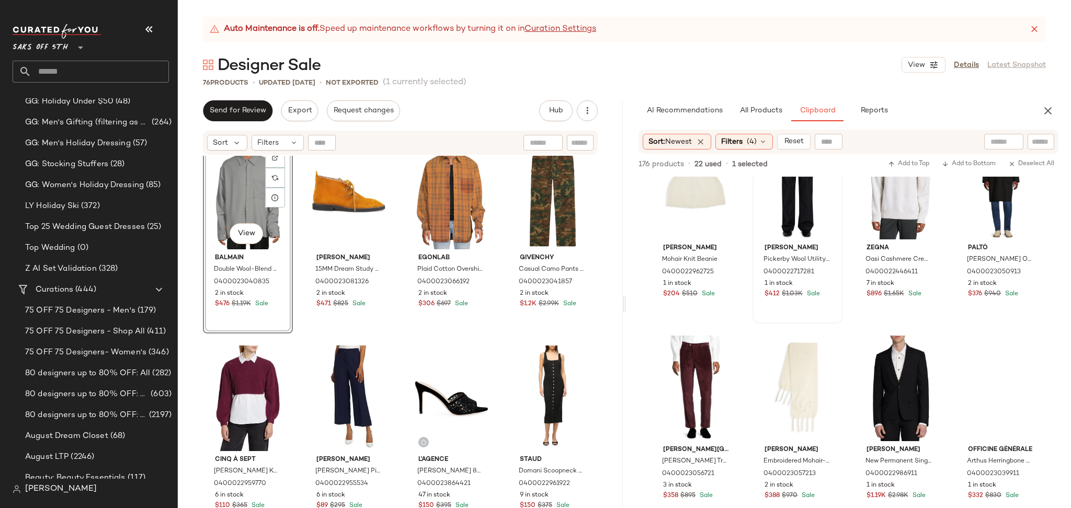
scroll to position [2684, 0]
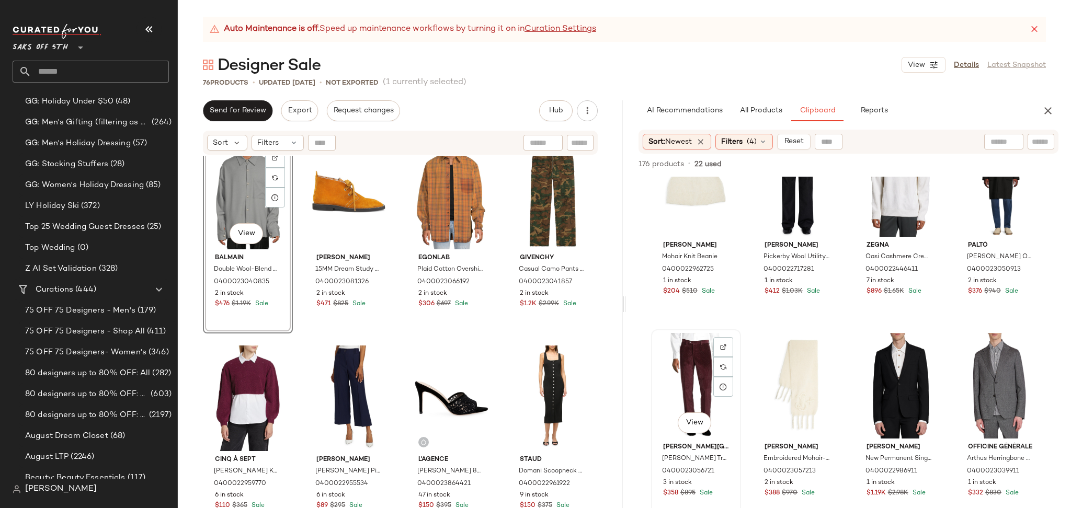
click at [699, 359] on div "View" at bounding box center [696, 386] width 83 height 106
click at [955, 161] on span "Add to Bottom" at bounding box center [969, 164] width 54 height 7
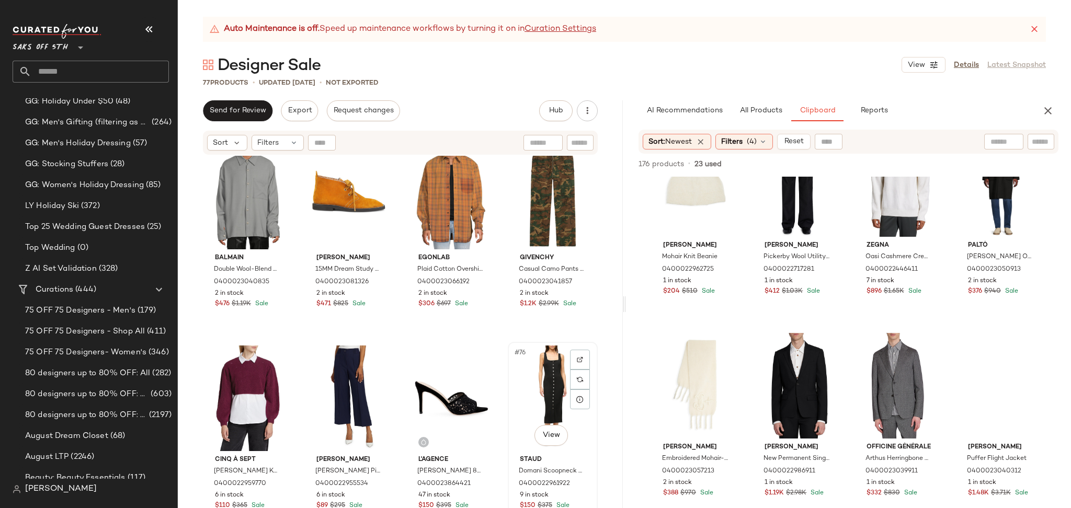
scroll to position [3568, 0]
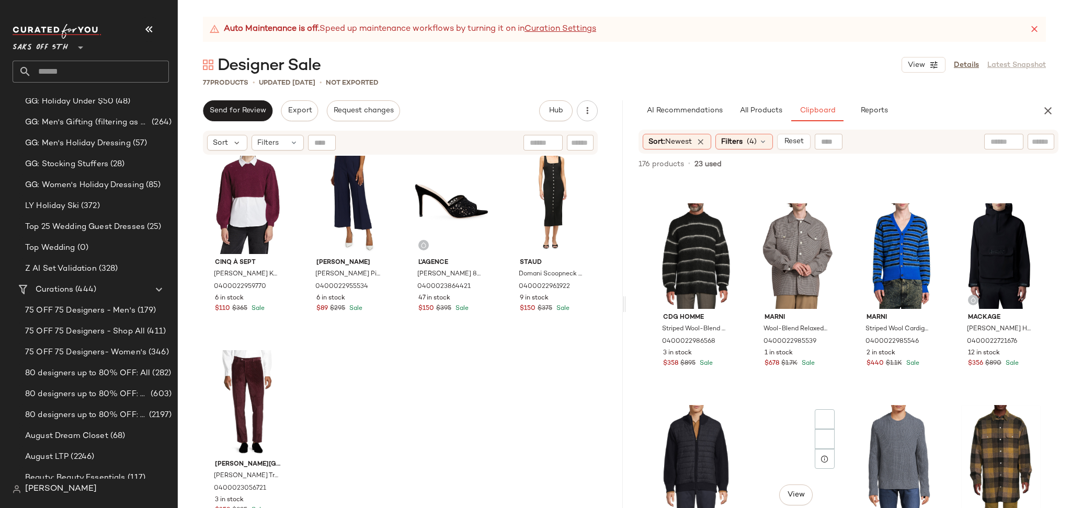
scroll to position [3663, 0]
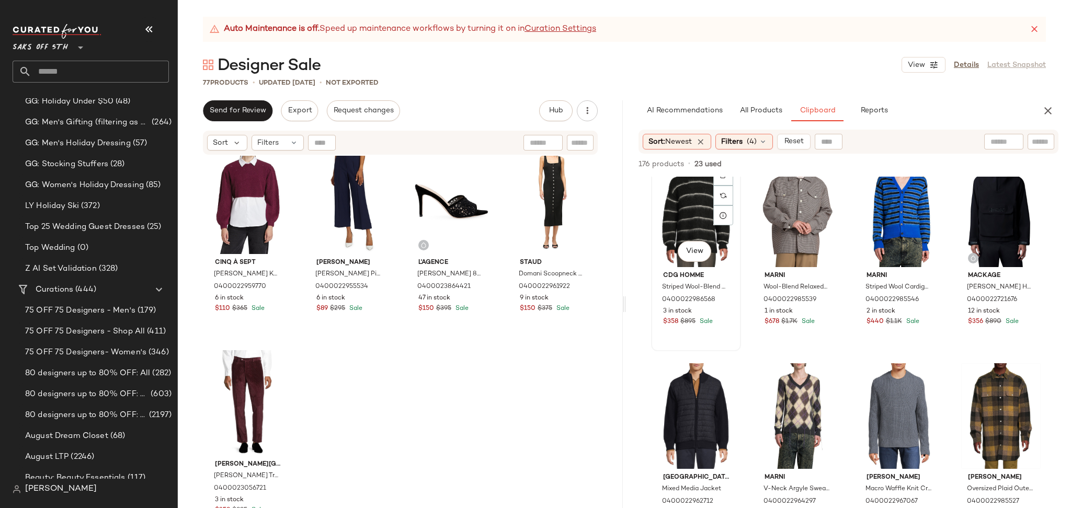
click at [691, 213] on div "View" at bounding box center [696, 215] width 83 height 106
click at [964, 161] on span "Add to Bottom" at bounding box center [969, 164] width 54 height 7
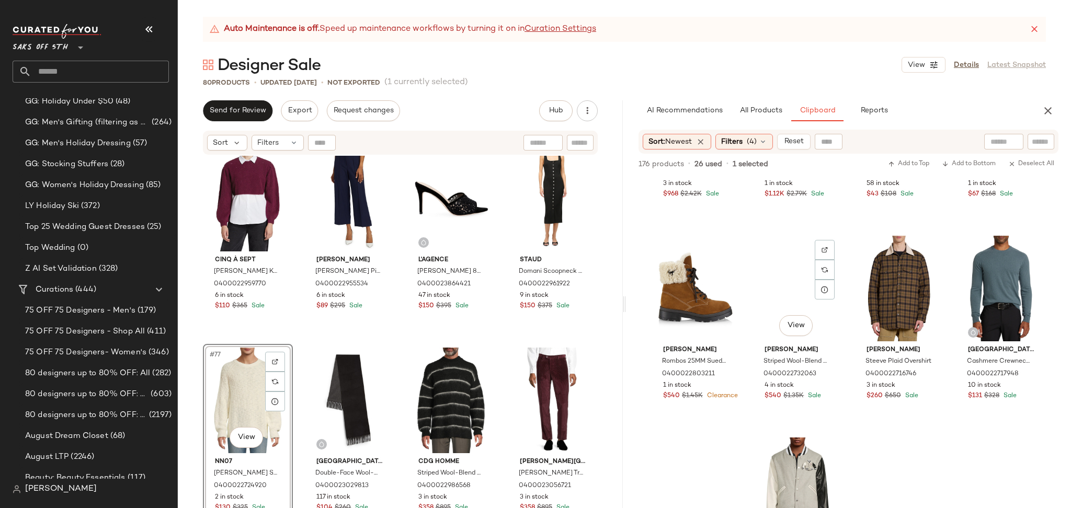
scroll to position [4802, 0]
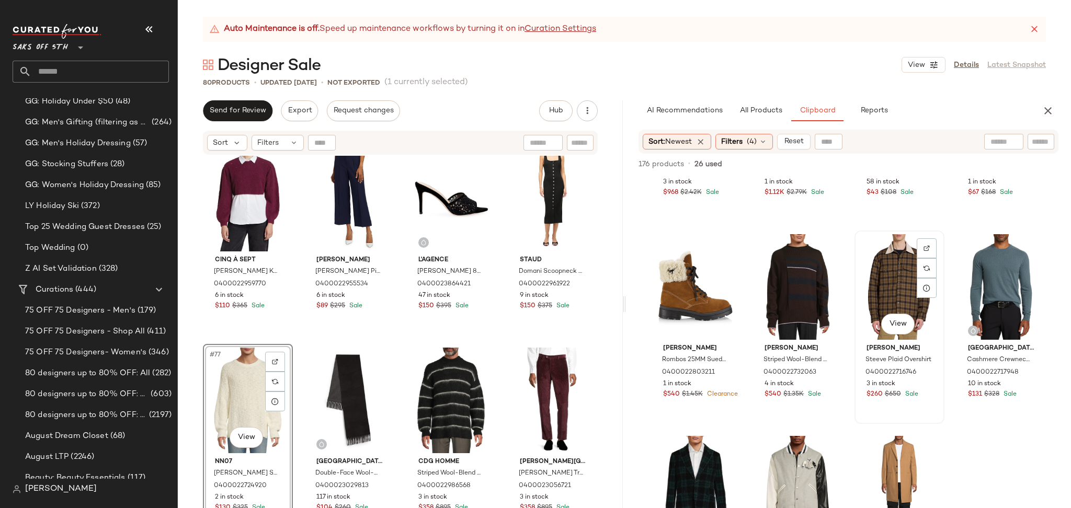
click at [872, 285] on div "View" at bounding box center [899, 287] width 83 height 106
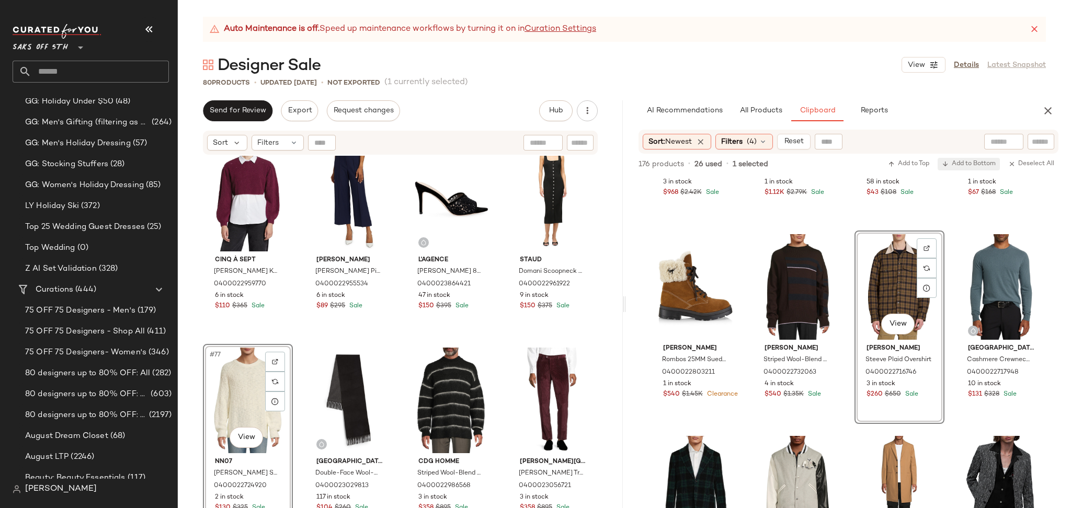
click at [956, 165] on span "Add to Bottom" at bounding box center [969, 164] width 54 height 7
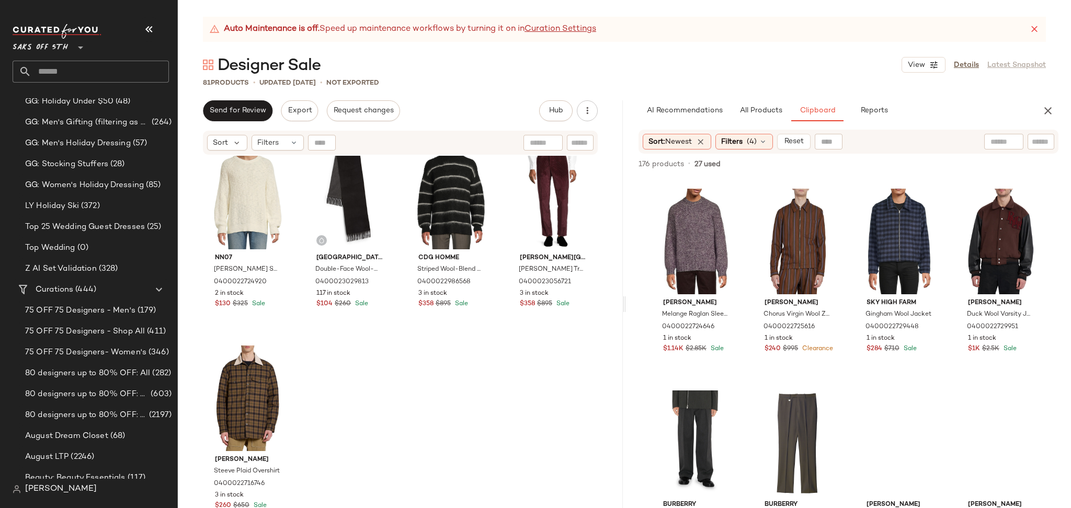
scroll to position [5288, 0]
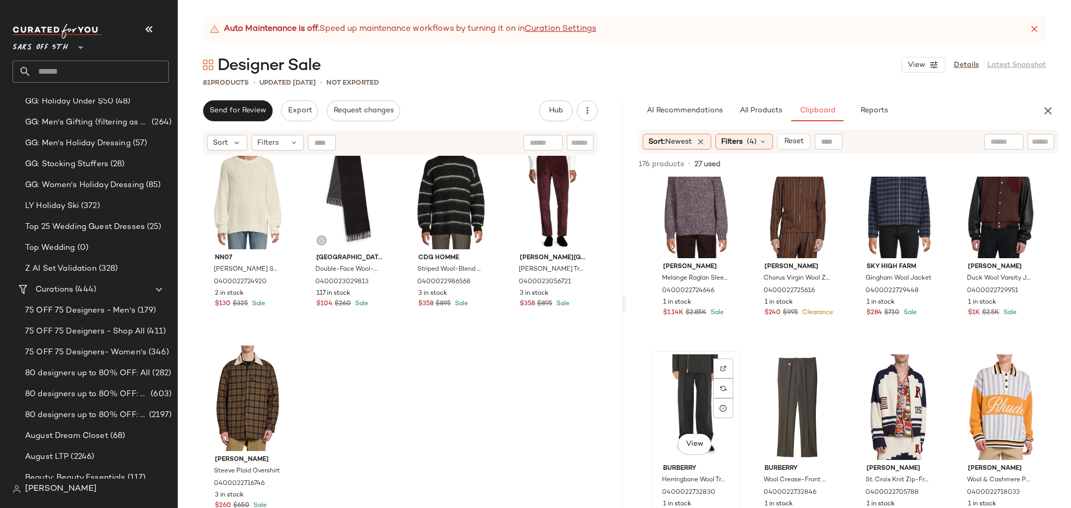
click at [692, 394] on div "View" at bounding box center [696, 408] width 83 height 106
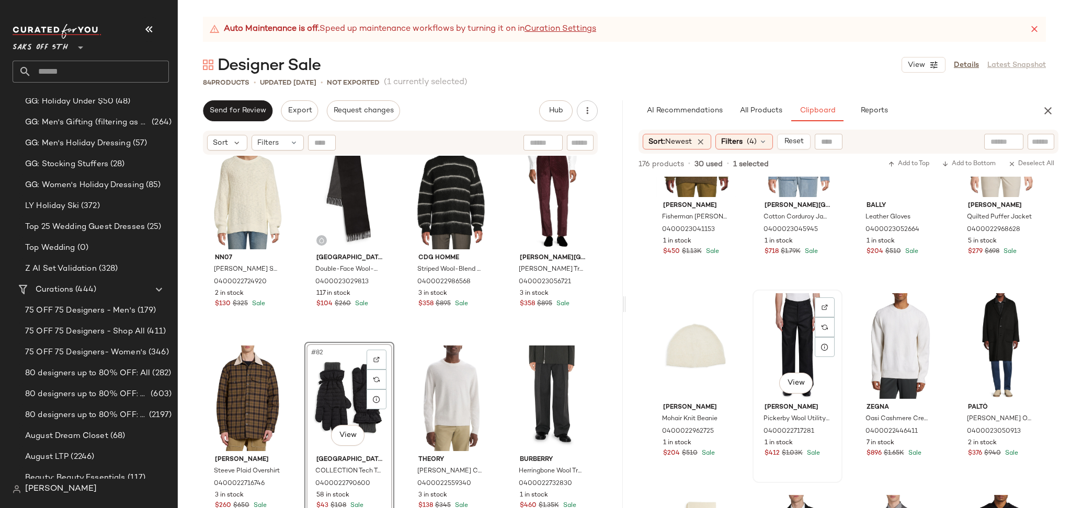
scroll to position [2523, 0]
click at [781, 334] on div "View" at bounding box center [797, 345] width 83 height 106
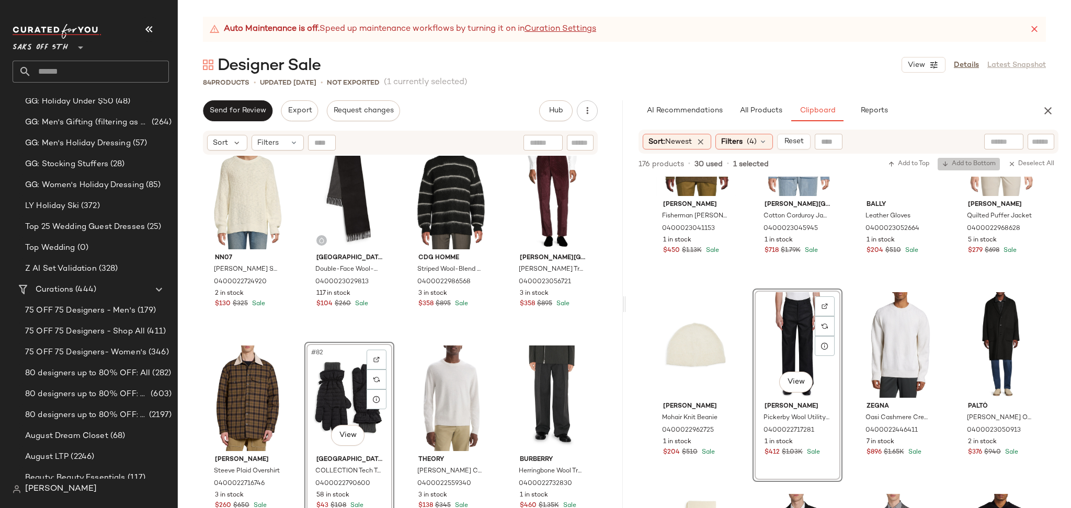
click at [967, 163] on span "Add to Bottom" at bounding box center [969, 164] width 54 height 7
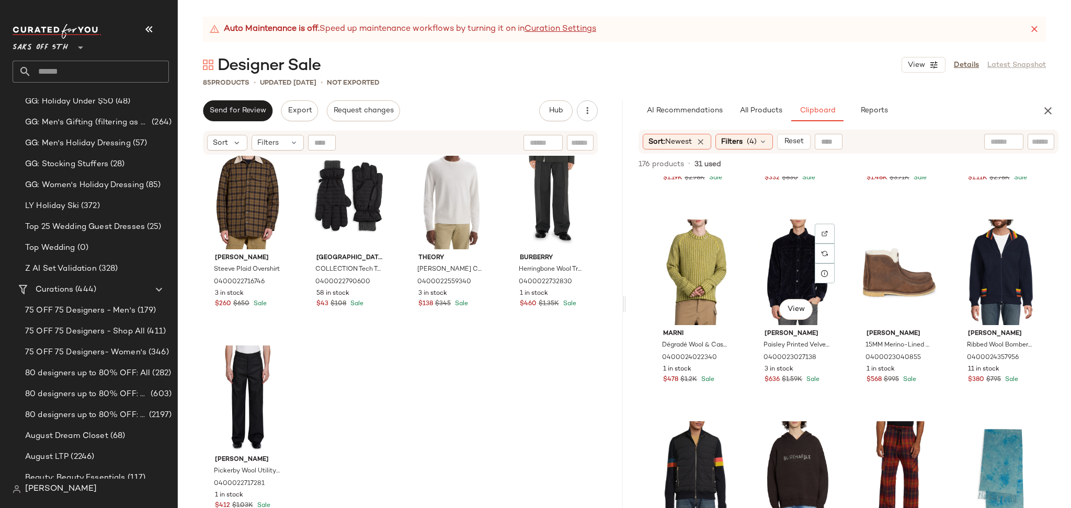
scroll to position [3000, 0]
click at [682, 272] on div "View" at bounding box center [696, 272] width 83 height 106
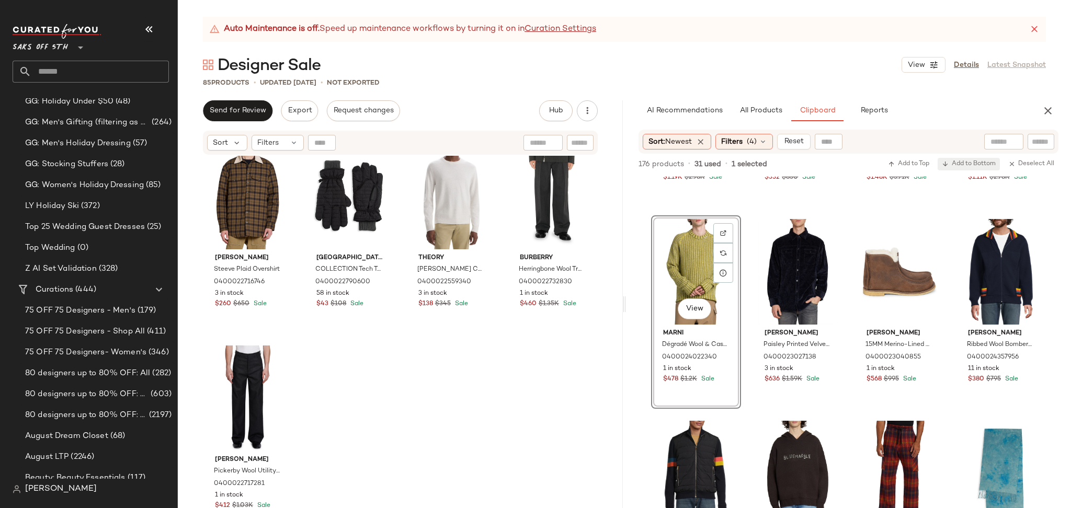
click at [951, 163] on span "Add to Bottom" at bounding box center [969, 164] width 54 height 7
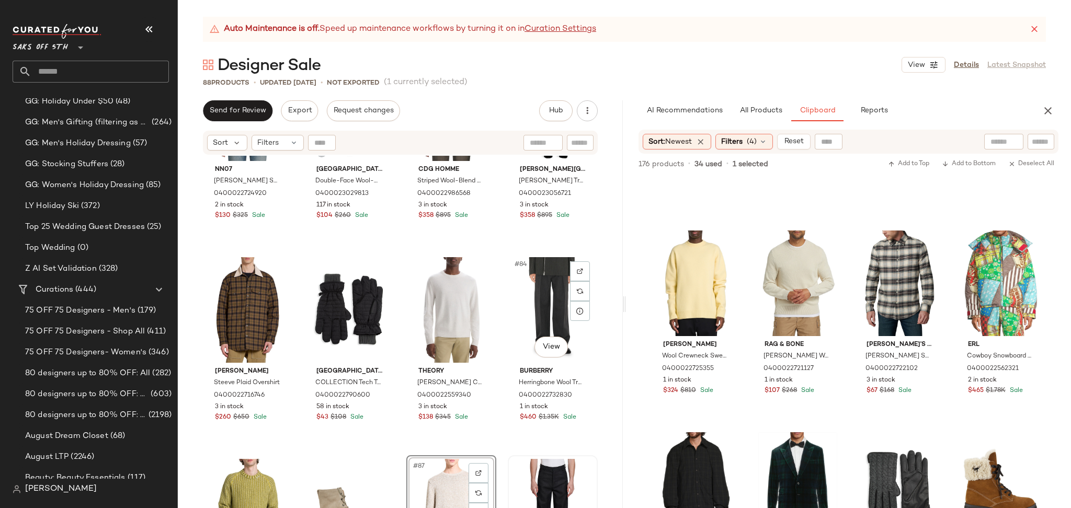
scroll to position [4064, 0]
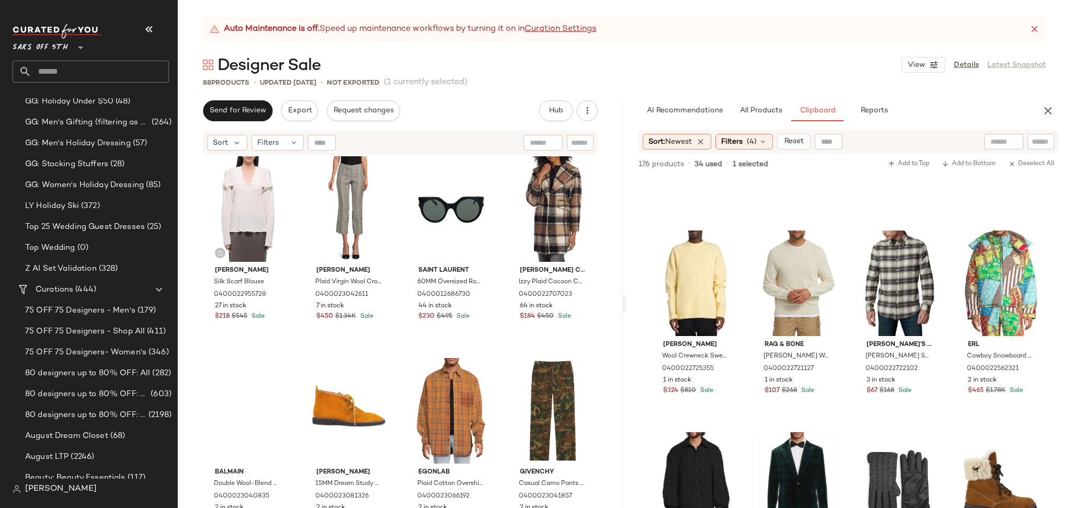
scroll to position [3234, 0]
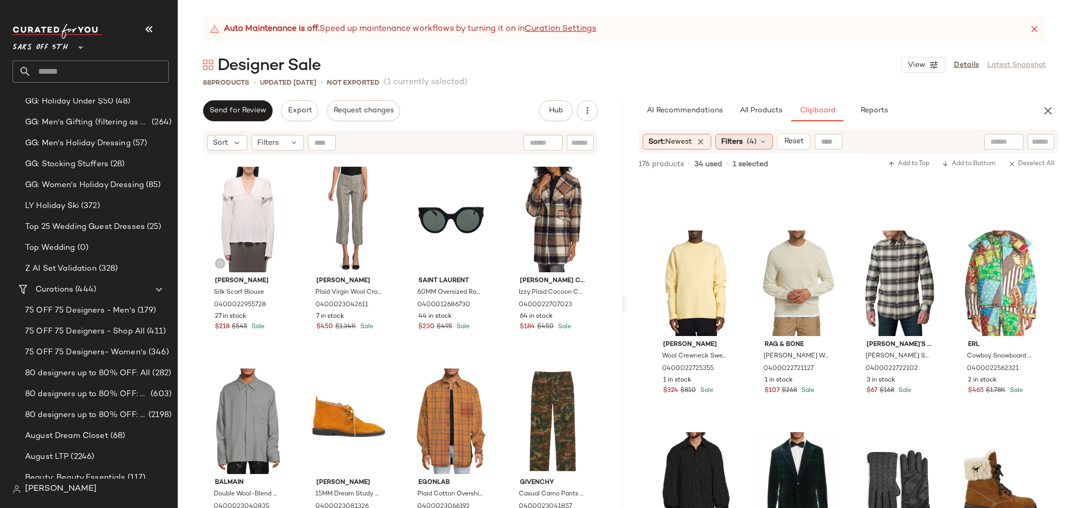
click at [743, 146] on span "Filters" at bounding box center [731, 142] width 21 height 11
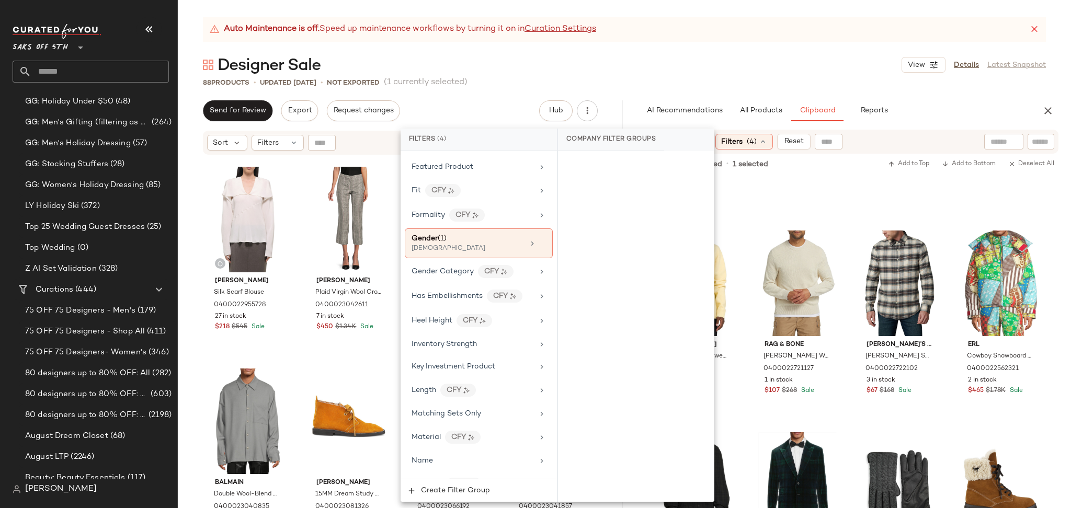
scroll to position [290, 0]
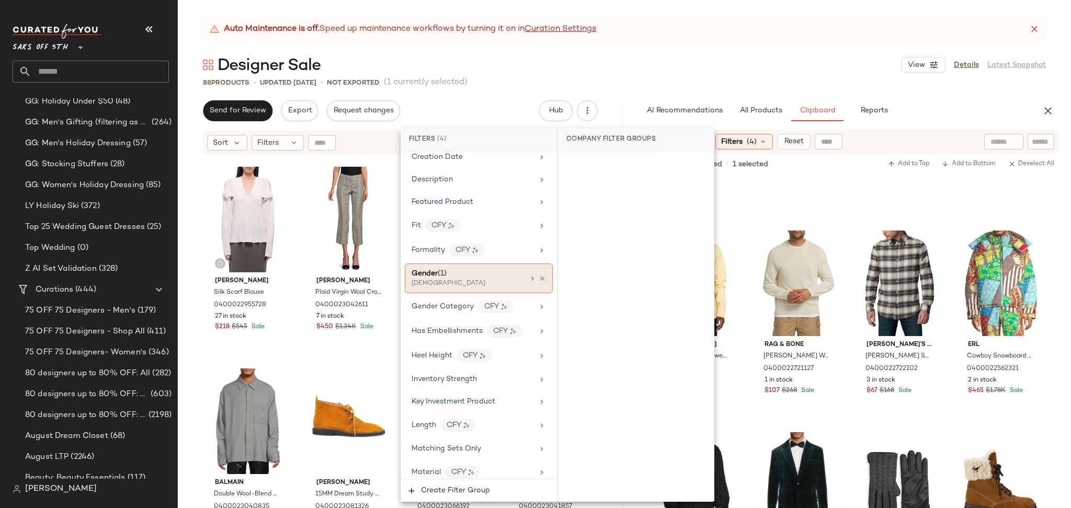
click at [476, 286] on div "[DEMOGRAPHIC_DATA]" at bounding box center [464, 283] width 105 height 9
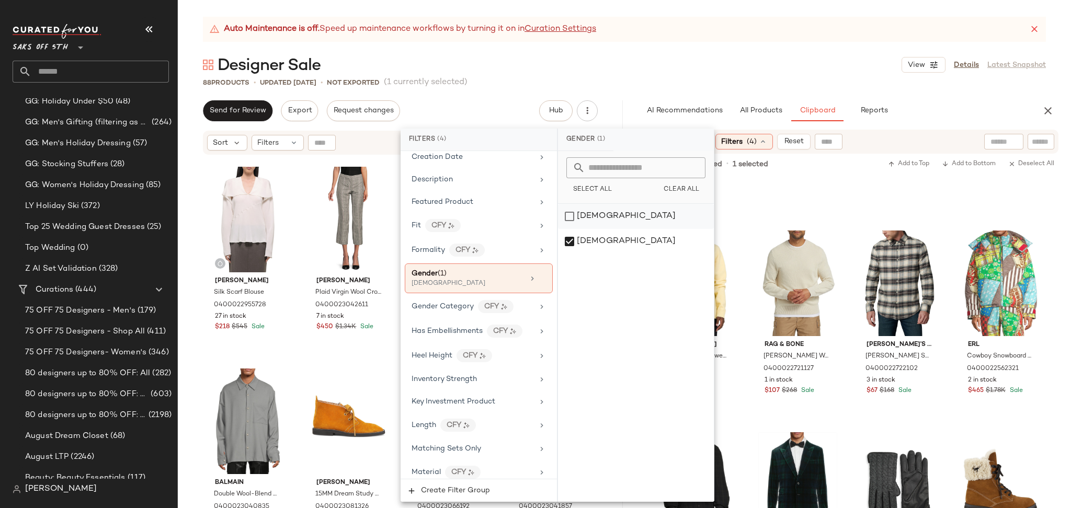
click at [570, 214] on div "[DEMOGRAPHIC_DATA]" at bounding box center [636, 216] width 156 height 25
click at [568, 239] on div "[DEMOGRAPHIC_DATA]" at bounding box center [636, 241] width 156 height 25
click at [693, 70] on div "Designer Sale View Details Latest Snapshot" at bounding box center [624, 64] width 893 height 21
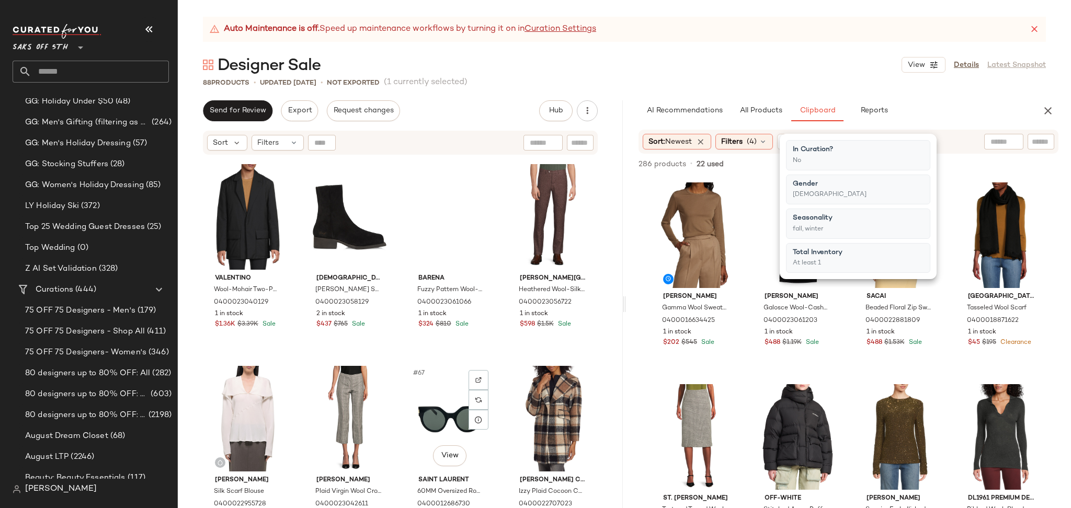
scroll to position [3032, 0]
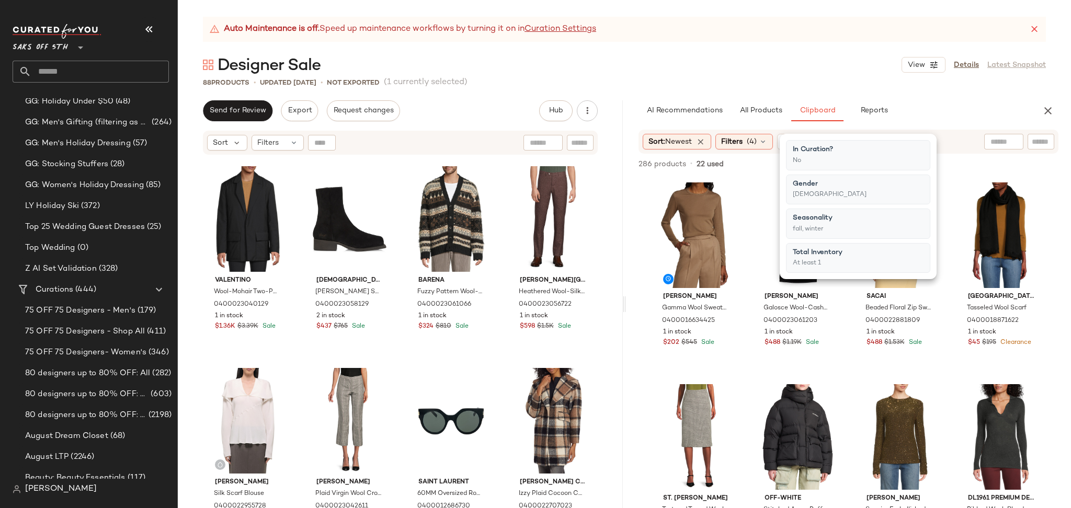
click at [743, 32] on div "Auto Maintenance is off. Speed up maintenance workflows by turning it on in Cur…" at bounding box center [624, 29] width 843 height 25
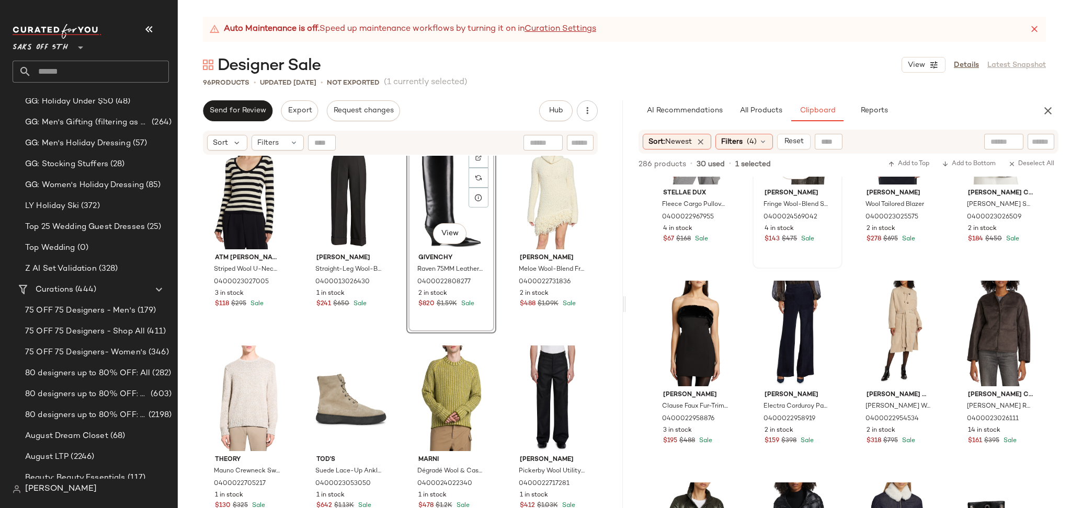
scroll to position [2135, 0]
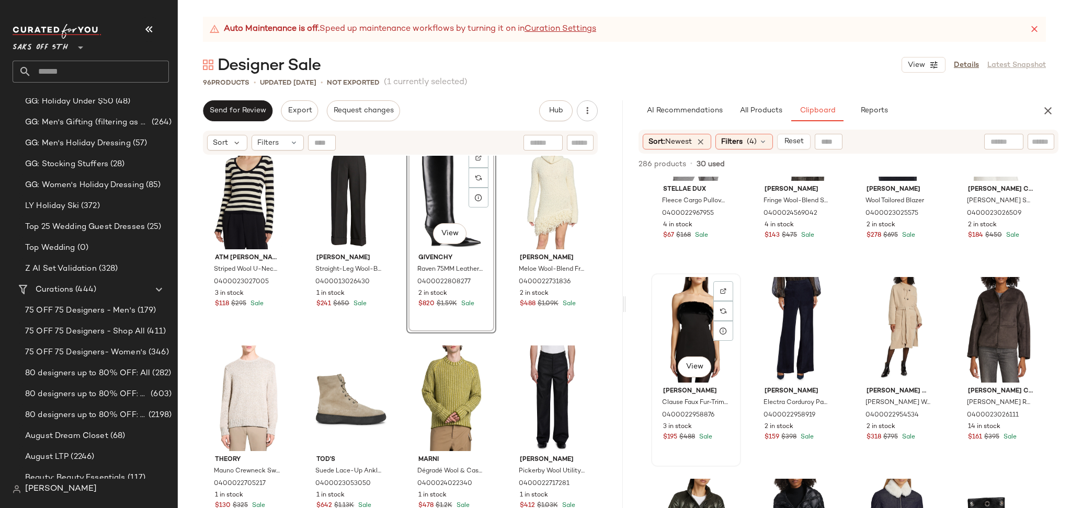
click at [691, 329] on div "View" at bounding box center [696, 330] width 83 height 106
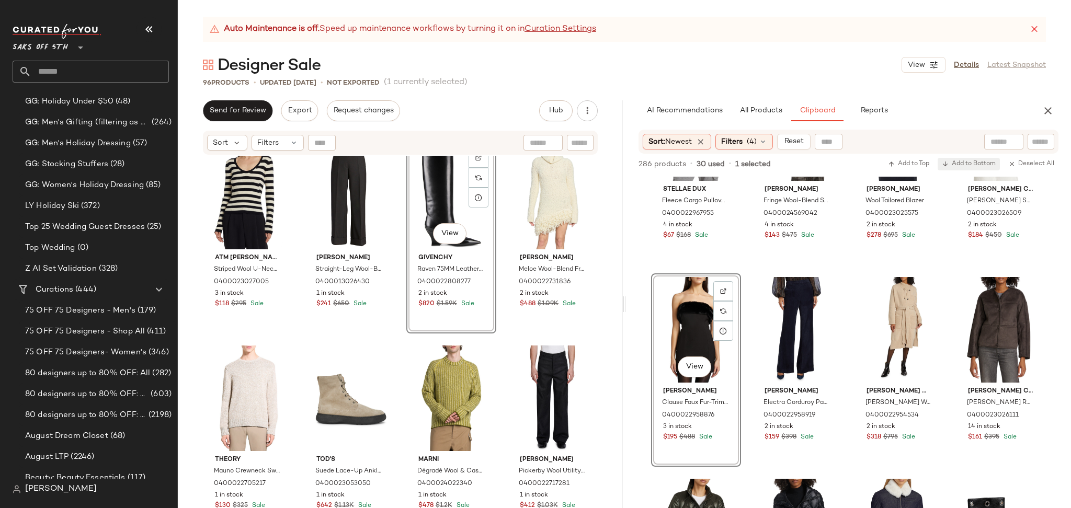
click at [964, 157] on div "286 products • 30 used • 1 selected Add to Top Add to Bottom Deselect All" at bounding box center [848, 165] width 445 height 23
click at [704, 306] on div "View" at bounding box center [696, 330] width 83 height 106
click at [959, 163] on span "Add to Bottom" at bounding box center [969, 164] width 54 height 7
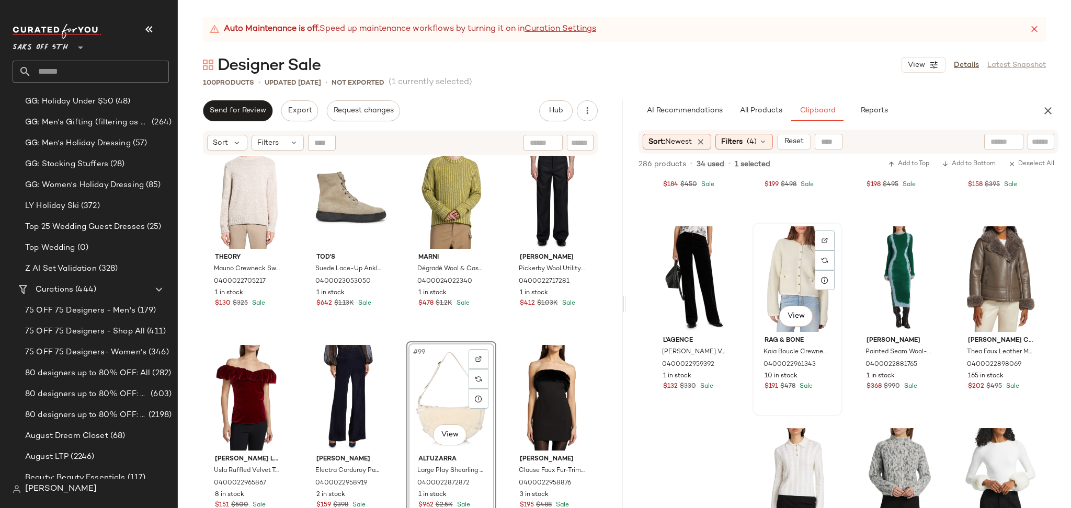
scroll to position [4588, 0]
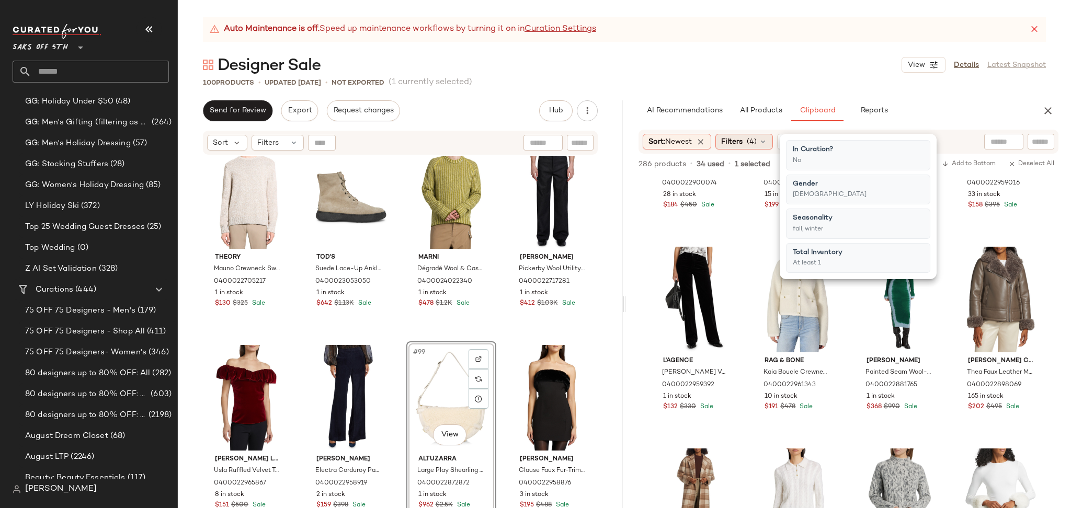
click at [743, 143] on span "Filters" at bounding box center [731, 142] width 21 height 11
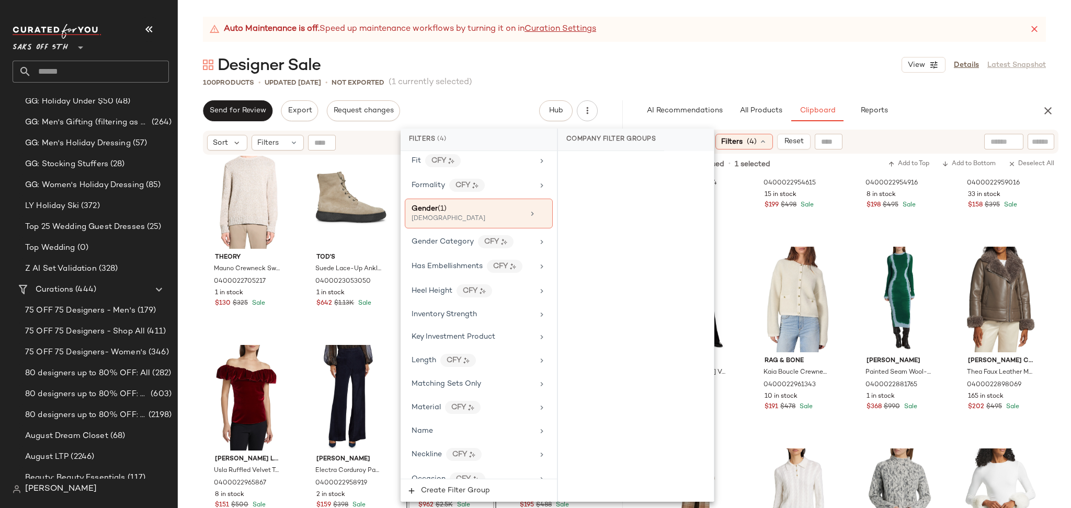
scroll to position [344, 0]
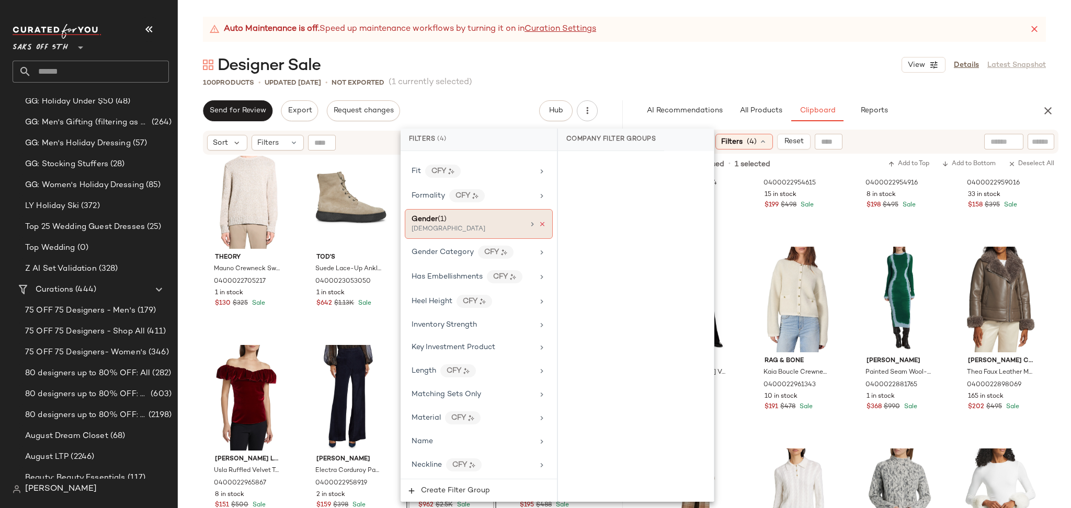
click at [539, 225] on icon at bounding box center [542, 224] width 7 height 7
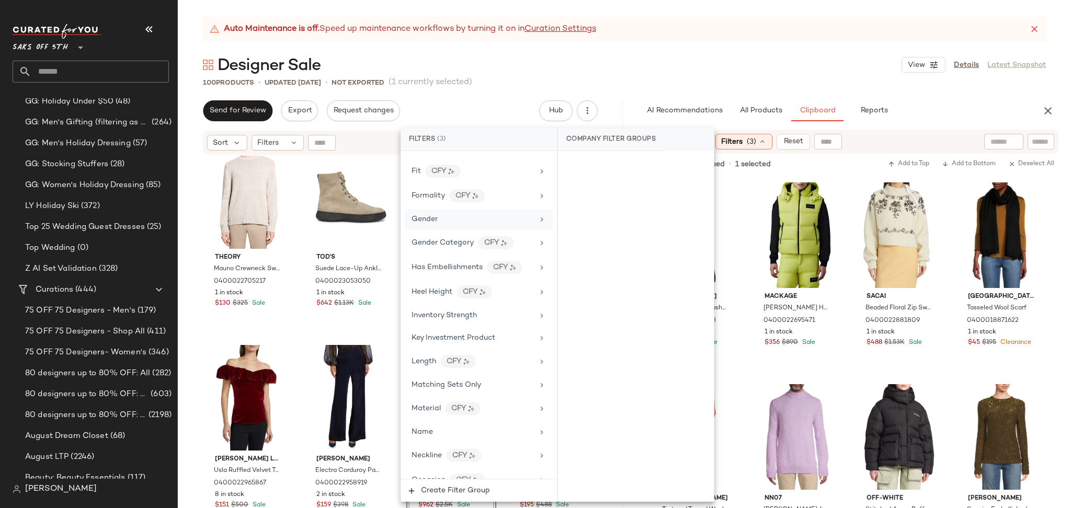
click at [825, 66] on div "Designer Sale View Details Latest Snapshot" at bounding box center [624, 64] width 893 height 21
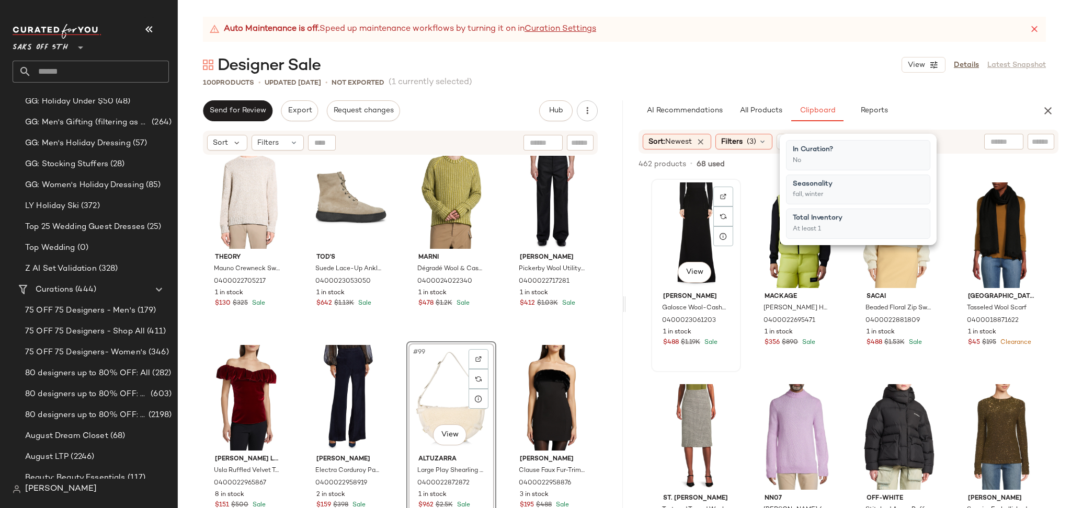
click at [695, 219] on div "View" at bounding box center [696, 236] width 83 height 106
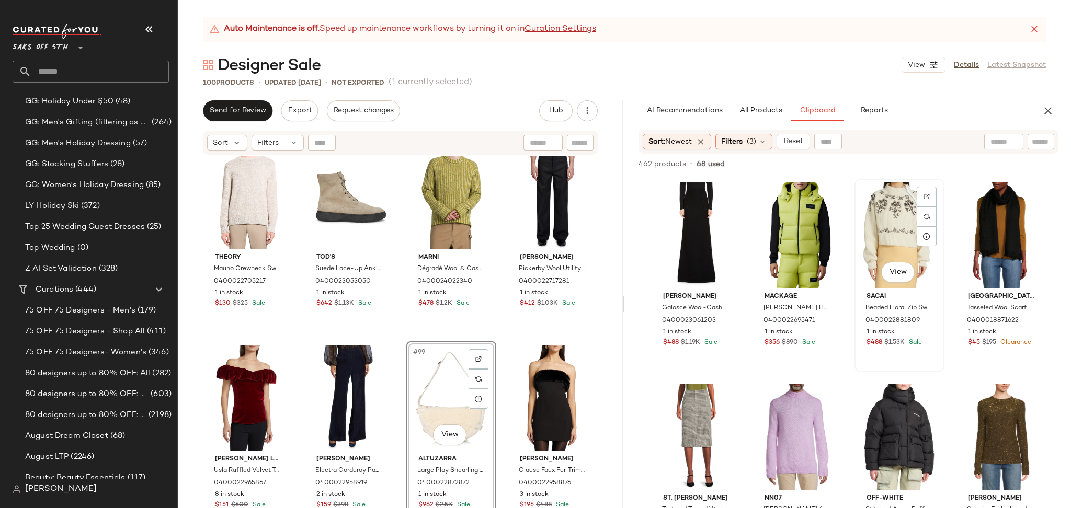
click at [877, 229] on div "View" at bounding box center [899, 236] width 83 height 106
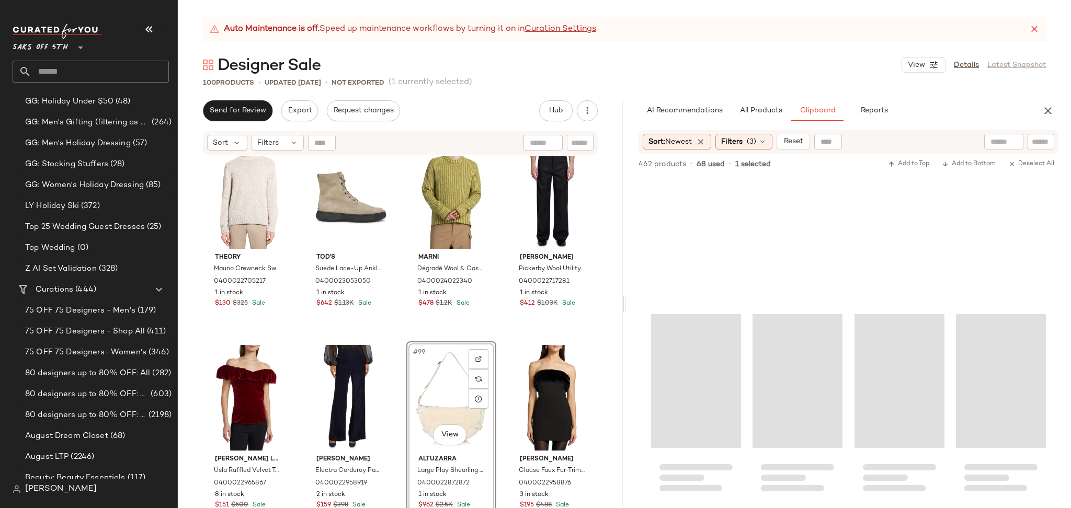
scroll to position [19658, 0]
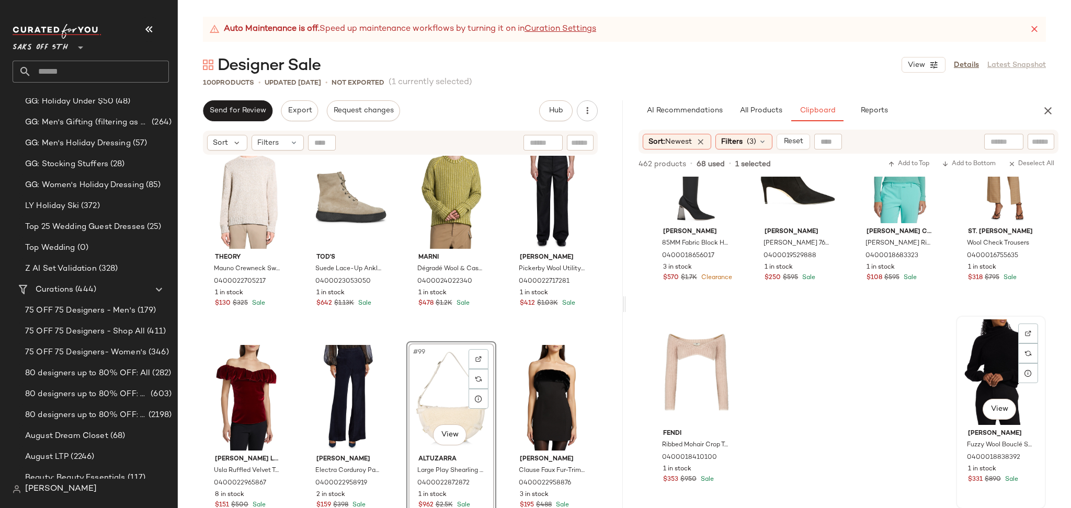
click at [990, 359] on div "View" at bounding box center [1001, 373] width 83 height 106
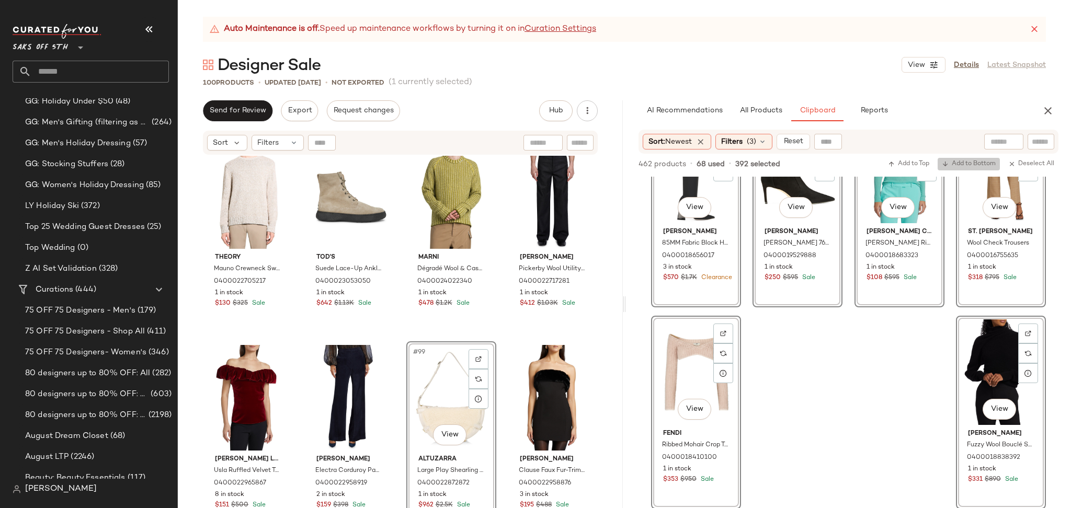
click at [955, 161] on span "Add to Bottom" at bounding box center [969, 164] width 54 height 7
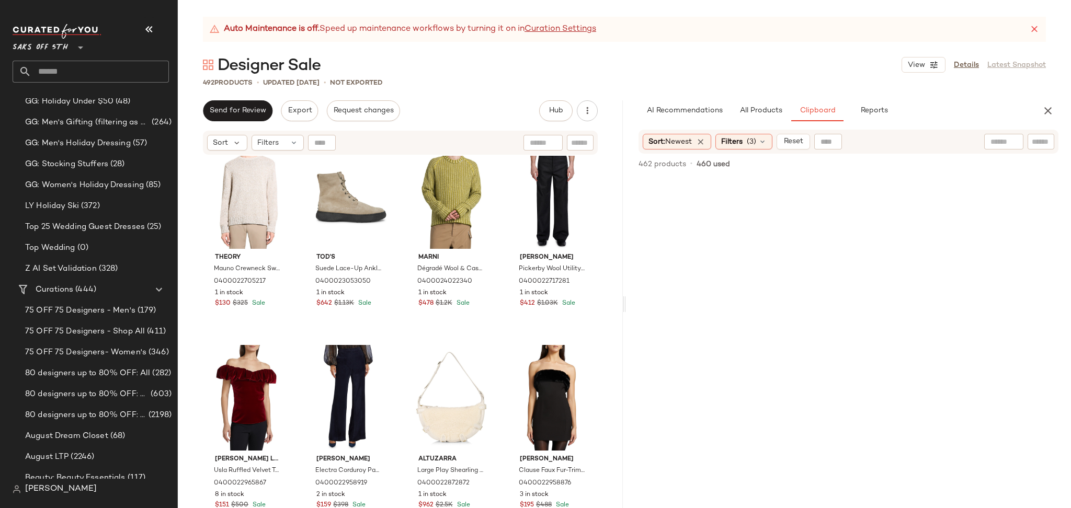
scroll to position [0, 0]
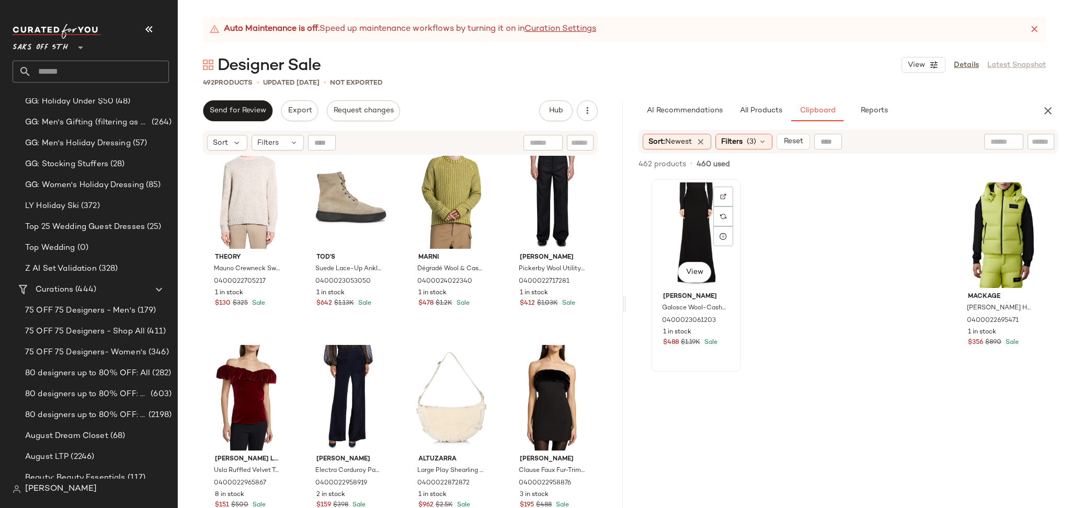
click at [677, 234] on div "View" at bounding box center [696, 236] width 83 height 106
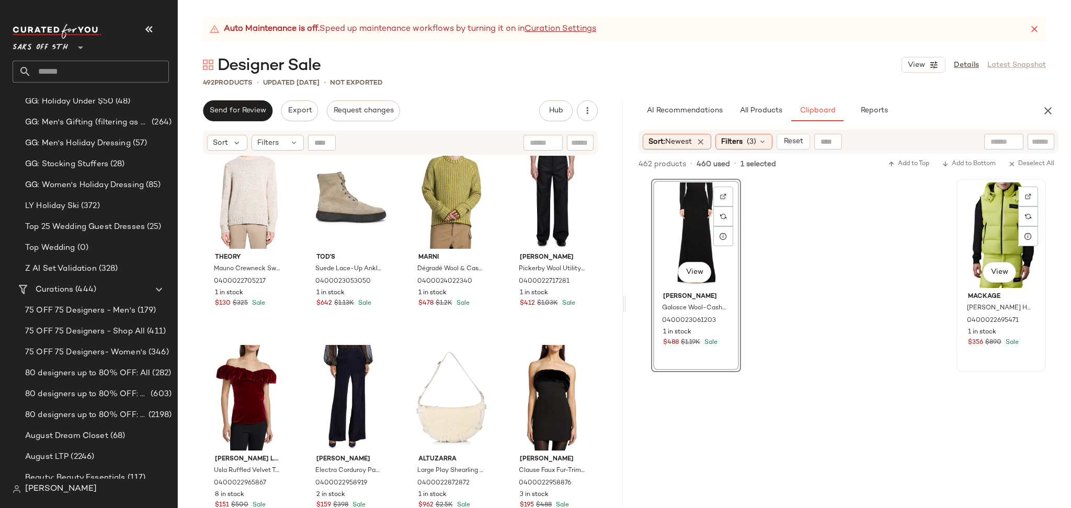
click at [993, 207] on div "View" at bounding box center [1001, 236] width 83 height 106
click at [971, 167] on span "Add to Bottom" at bounding box center [969, 164] width 54 height 7
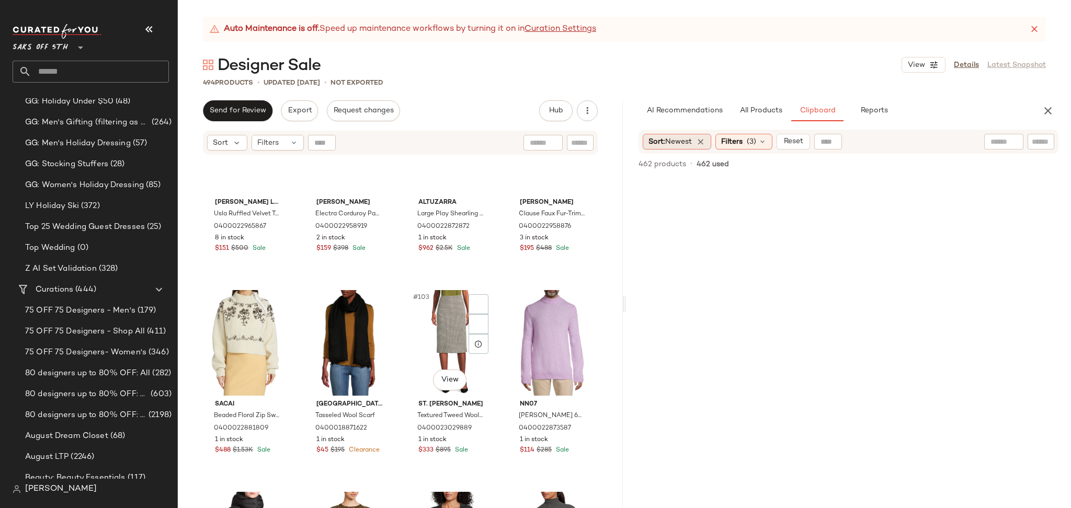
scroll to position [4861, 0]
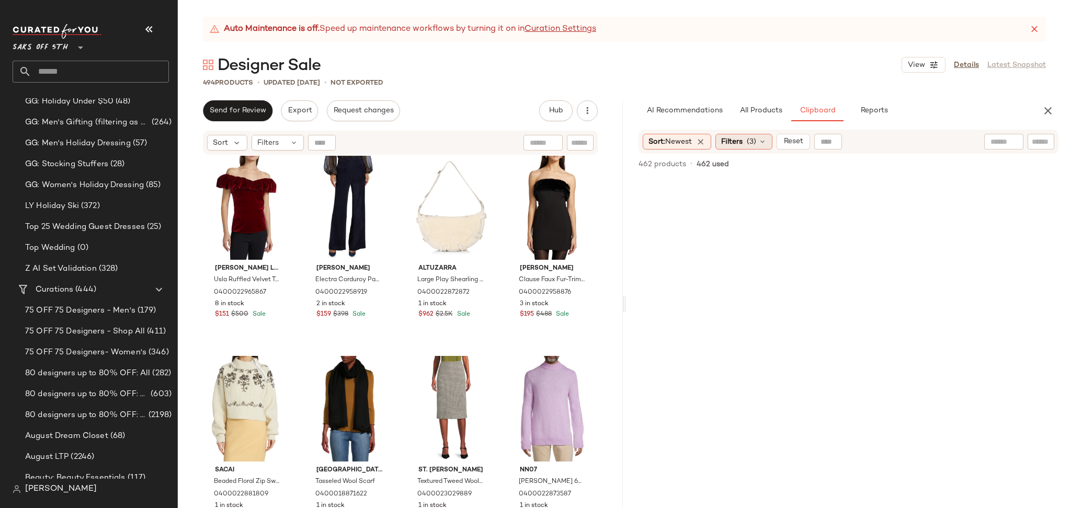
click at [731, 140] on span "Filters" at bounding box center [731, 142] width 21 height 11
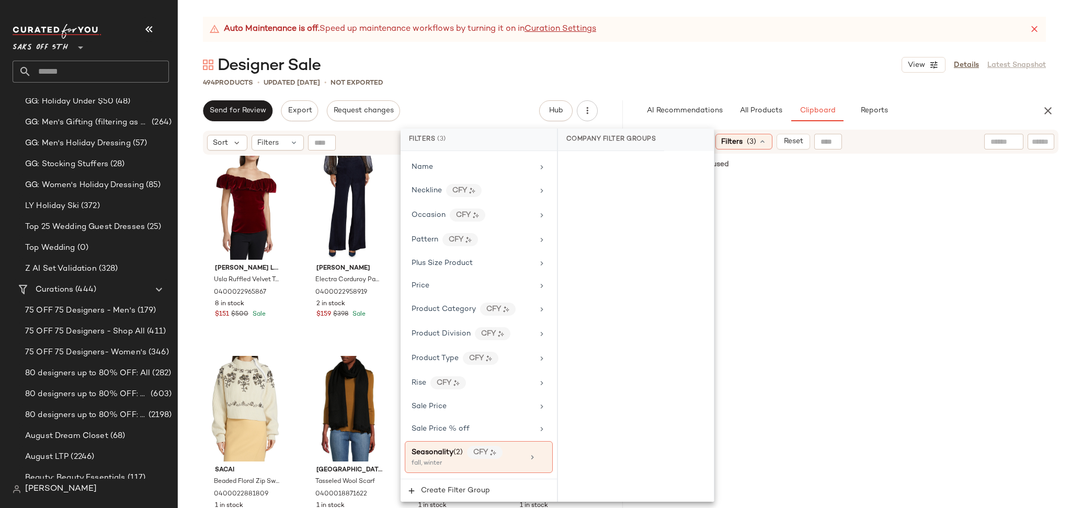
scroll to position [689, 0]
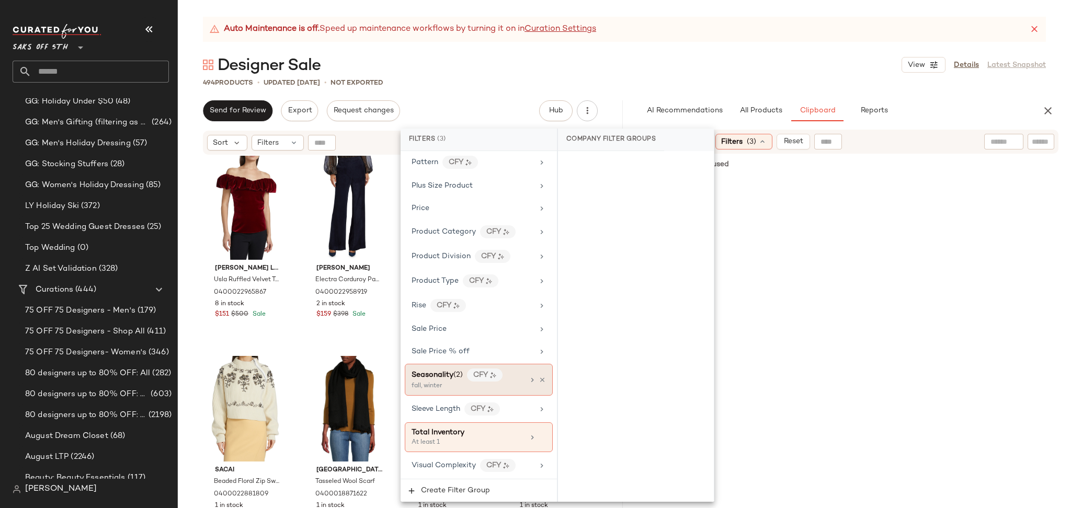
click at [534, 380] on div at bounding box center [537, 380] width 18 height 8
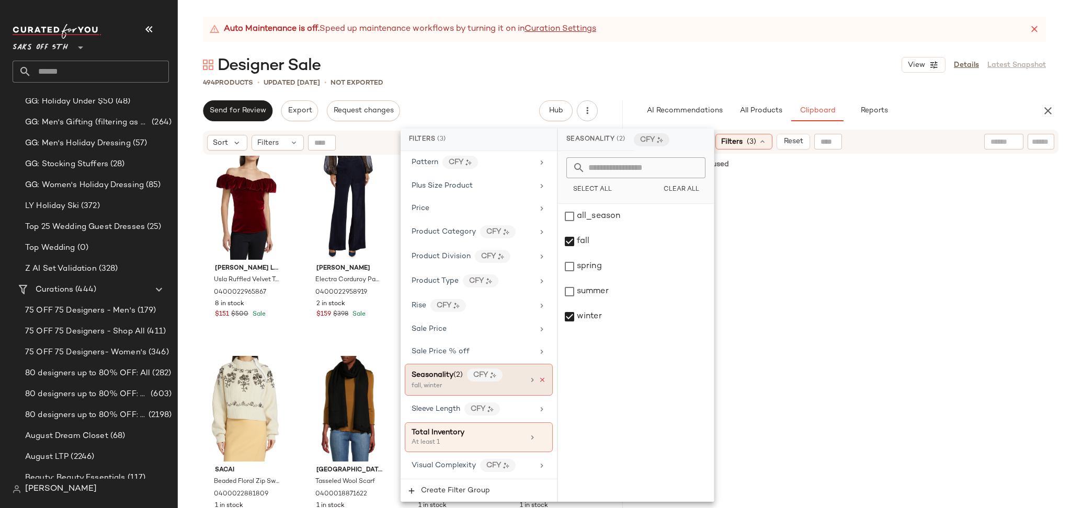
click at [539, 380] on icon at bounding box center [542, 380] width 7 height 7
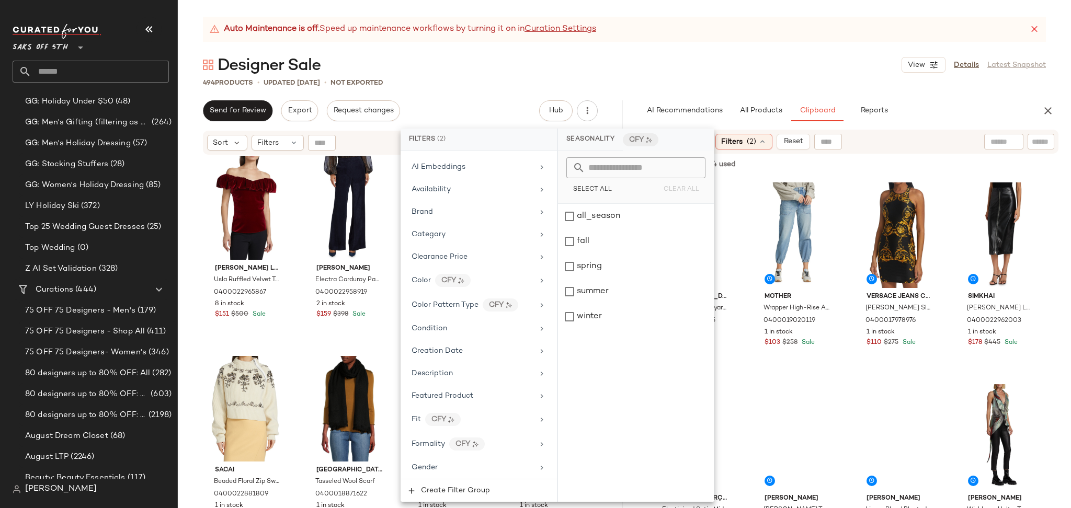
scroll to position [94, 0]
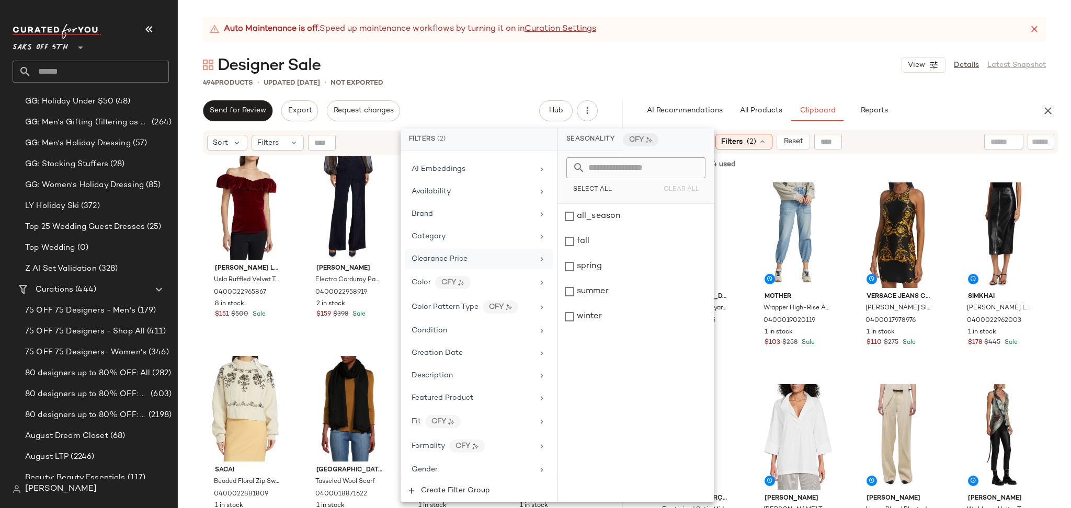
click at [490, 259] on div "Clearance Price" at bounding box center [473, 259] width 122 height 11
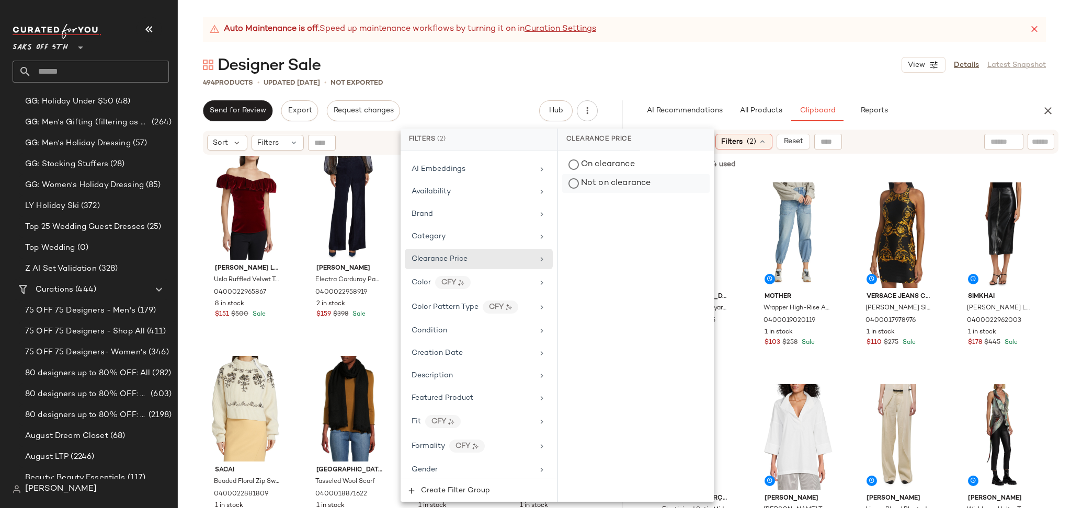
click at [572, 188] on div "Not on clearance" at bounding box center [636, 183] width 148 height 19
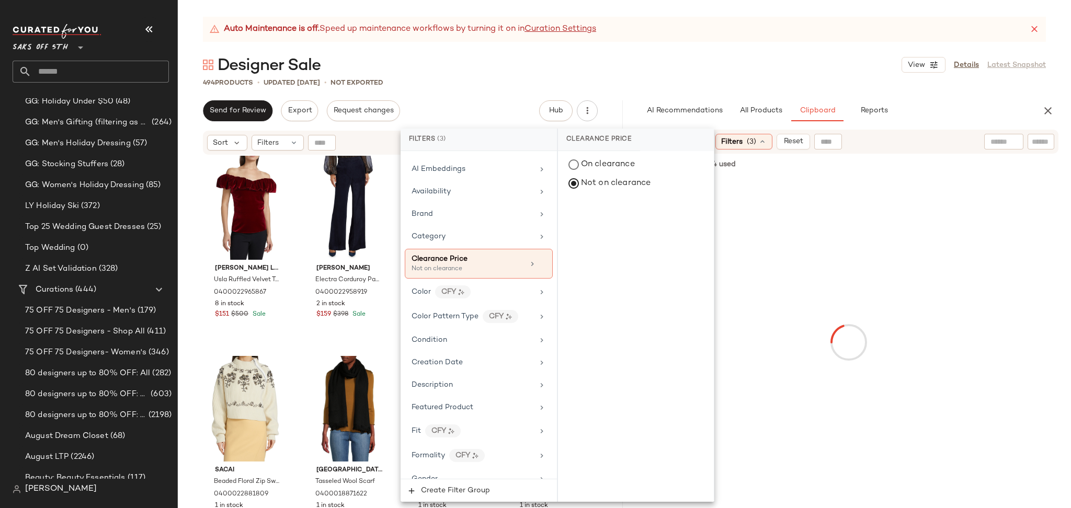
click at [738, 67] on div "Designer Sale View Details Latest Snapshot" at bounding box center [624, 64] width 893 height 21
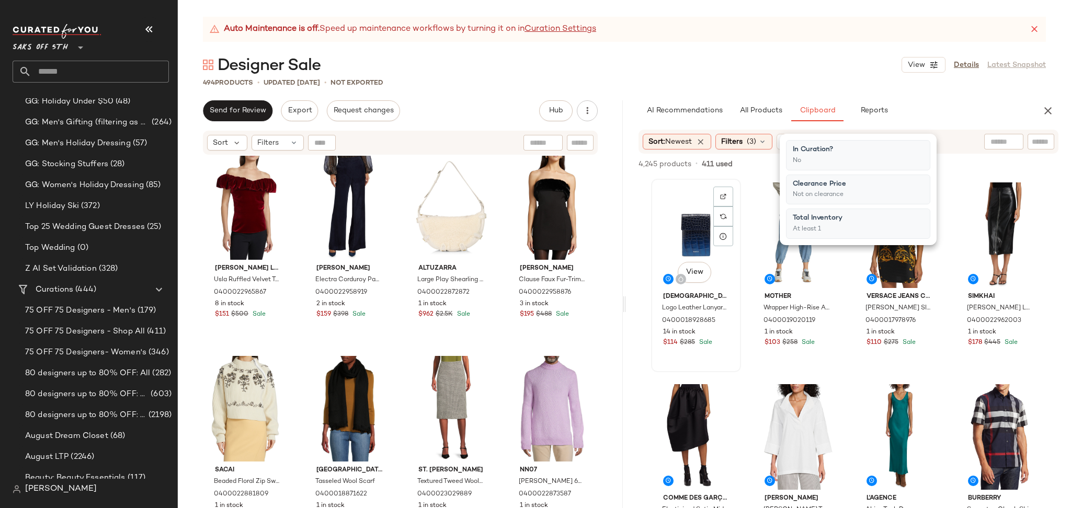
click at [684, 220] on div "View" at bounding box center [696, 236] width 83 height 106
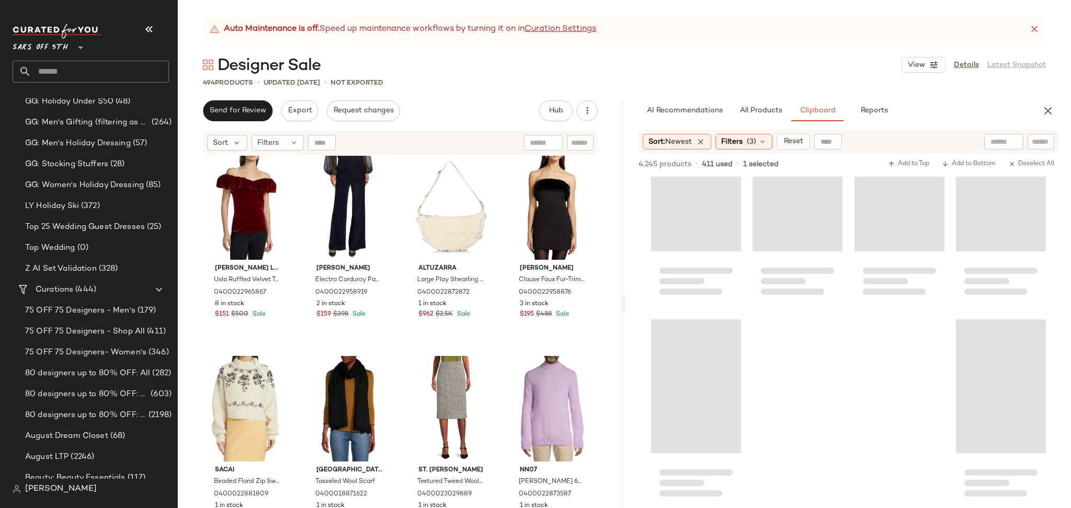
scroll to position [193292, 0]
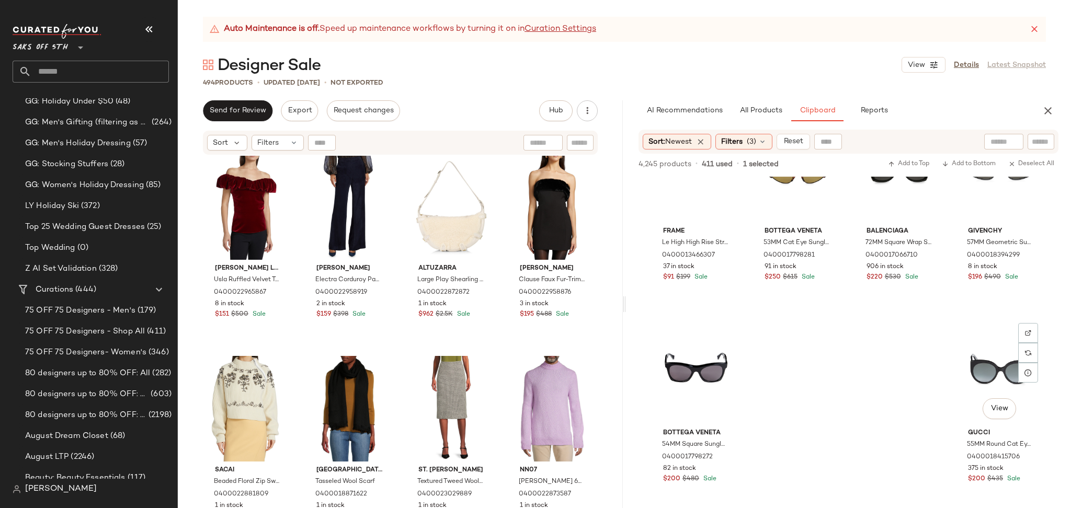
click at [990, 348] on div "View" at bounding box center [1001, 372] width 83 height 106
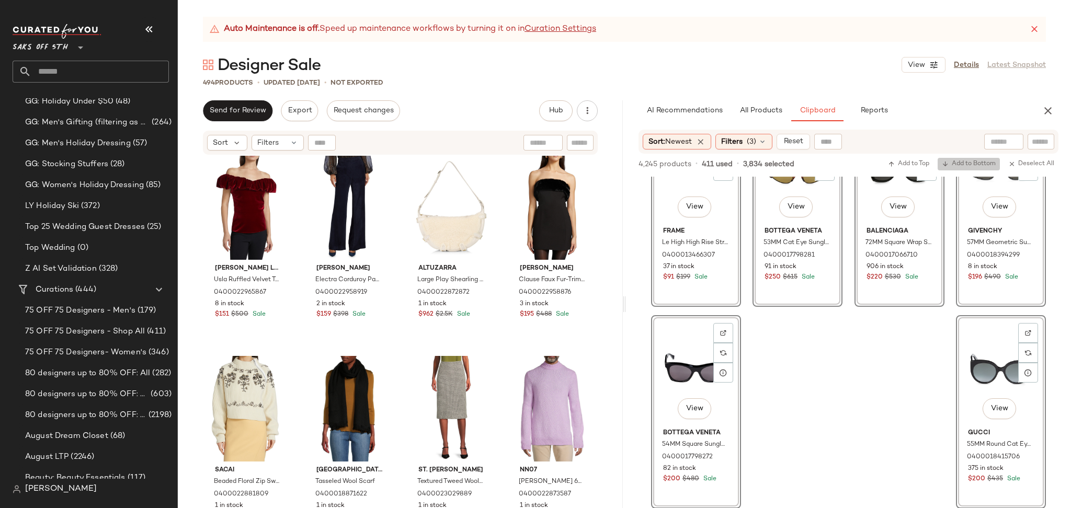
click at [956, 165] on span "Add to Bottom" at bounding box center [969, 164] width 54 height 7
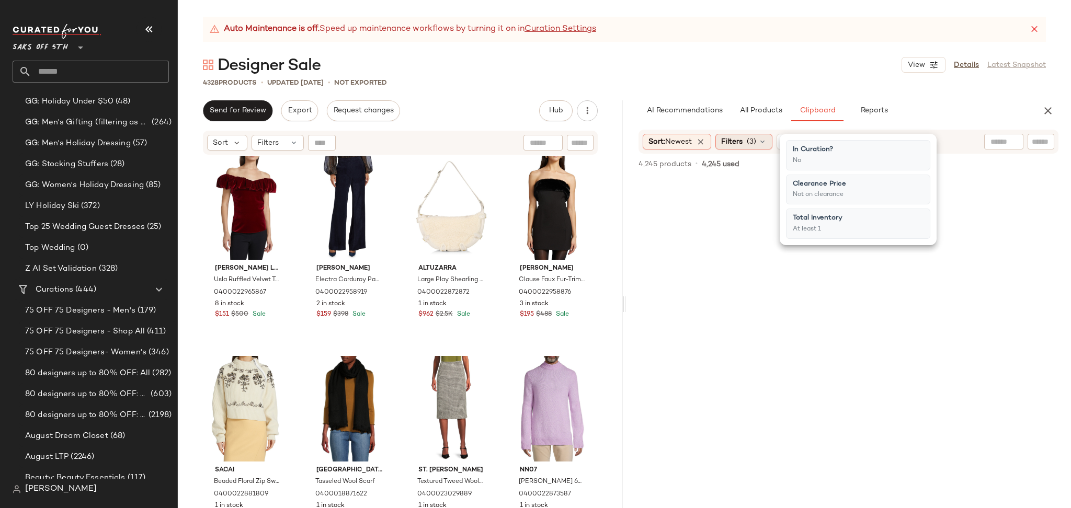
click at [751, 145] on span "(3)" at bounding box center [751, 142] width 9 height 11
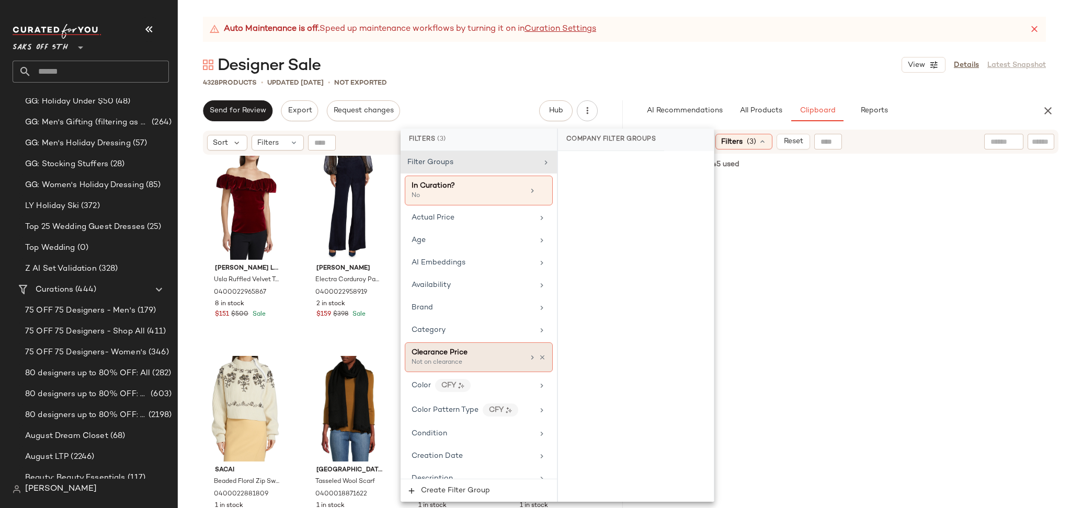
click at [513, 358] on div "Clearance Price" at bounding box center [468, 352] width 112 height 11
click at [575, 163] on div "On clearance" at bounding box center [636, 164] width 148 height 19
click at [573, 183] on div "Not on clearance" at bounding box center [636, 183] width 148 height 19
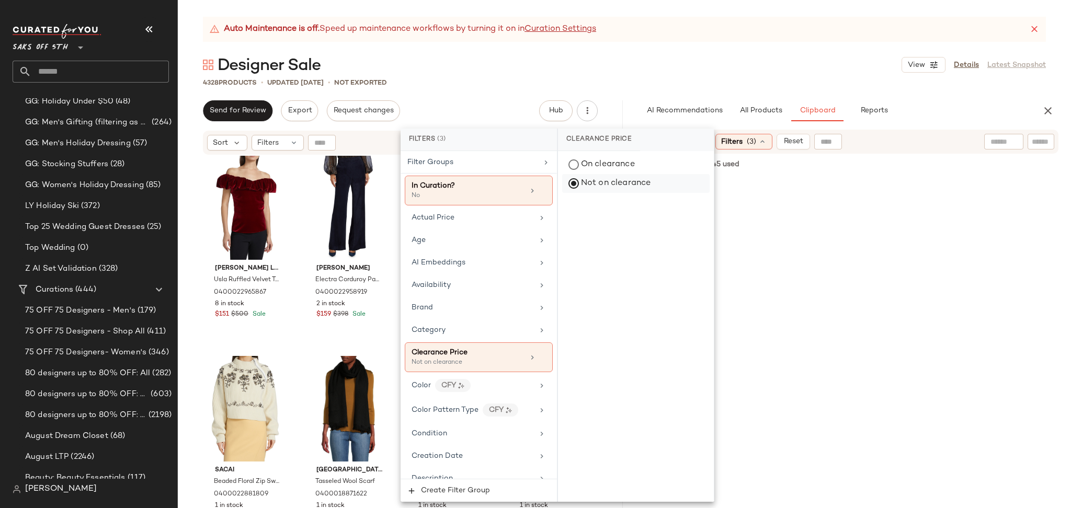
click at [573, 183] on div "Not on clearance" at bounding box center [636, 183] width 148 height 19
click at [573, 156] on div "On clearance" at bounding box center [636, 164] width 148 height 19
click at [729, 93] on div "Auto Maintenance is off. Speed up maintenance workflows by turning it on in Cur…" at bounding box center [624, 263] width 893 height 492
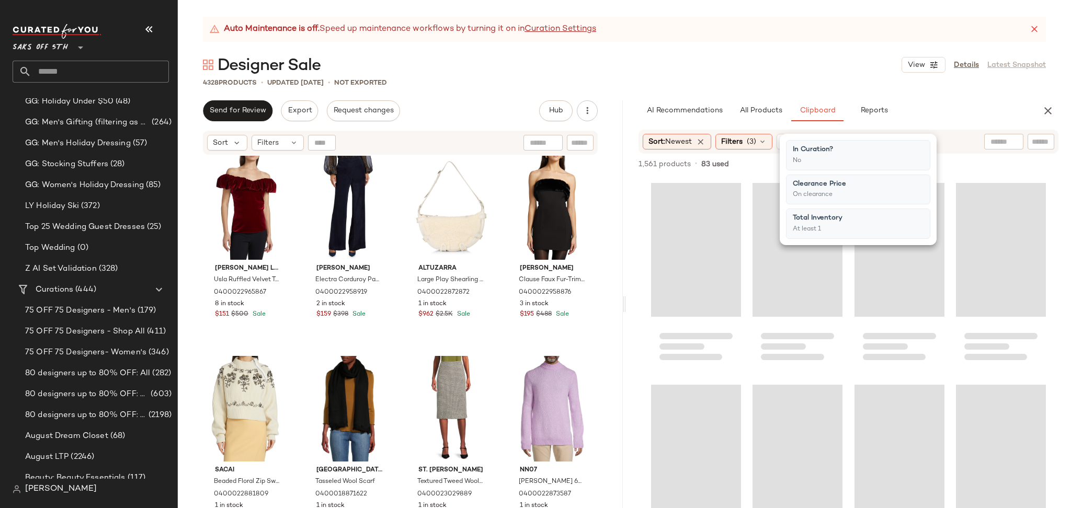
click at [729, 93] on div "Auto Maintenance is off. Speed up maintenance workflows by turning it on in Cur…" at bounding box center [624, 263] width 893 height 492
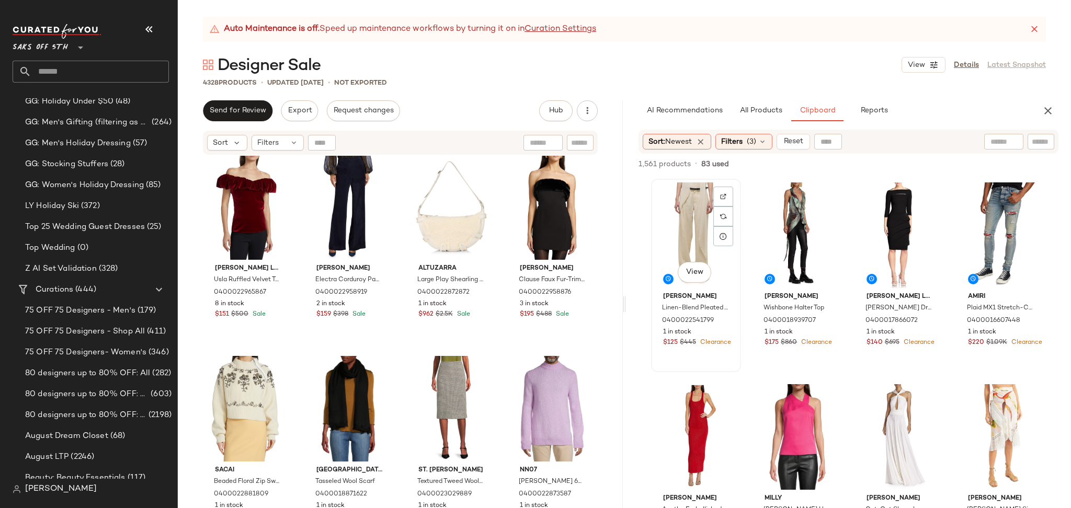
click at [692, 244] on div "View" at bounding box center [696, 236] width 83 height 106
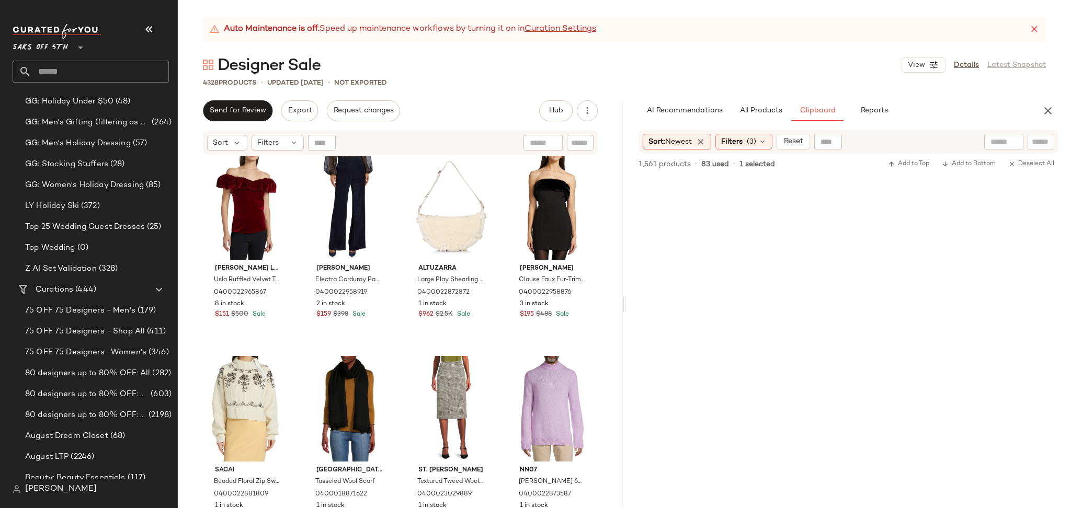
scroll to position [74373, 0]
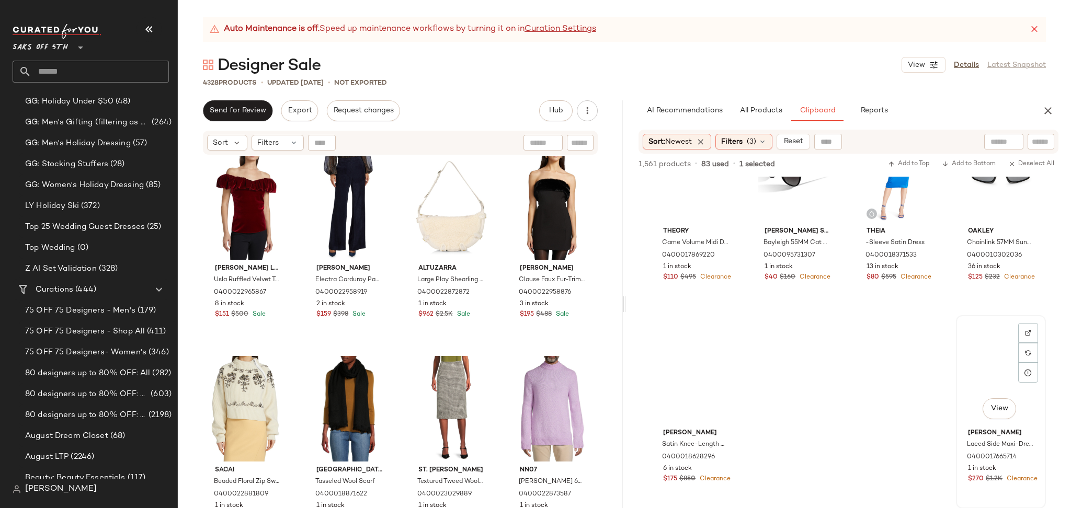
click at [983, 353] on div "View" at bounding box center [1001, 372] width 83 height 106
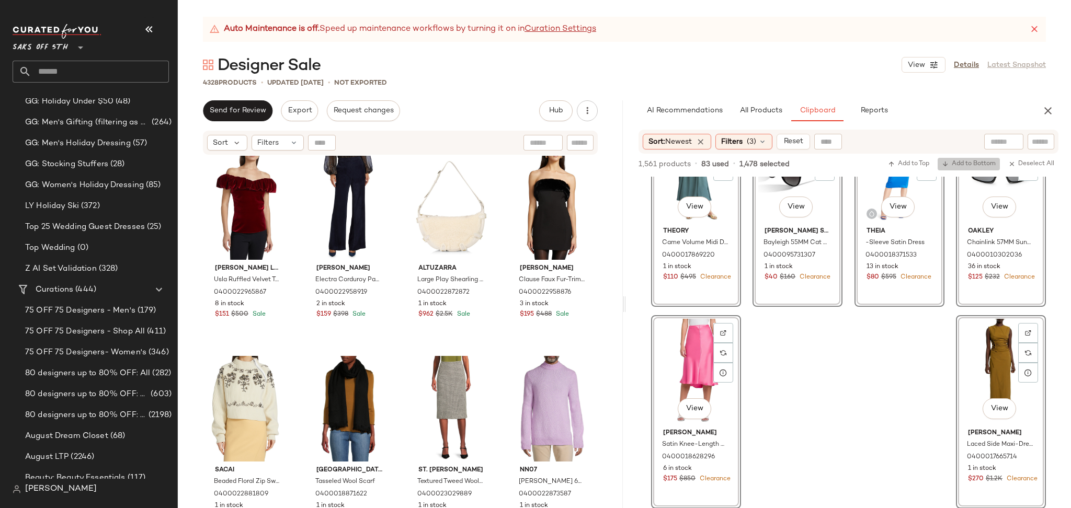
click at [967, 162] on span "Add to Bottom" at bounding box center [969, 164] width 54 height 7
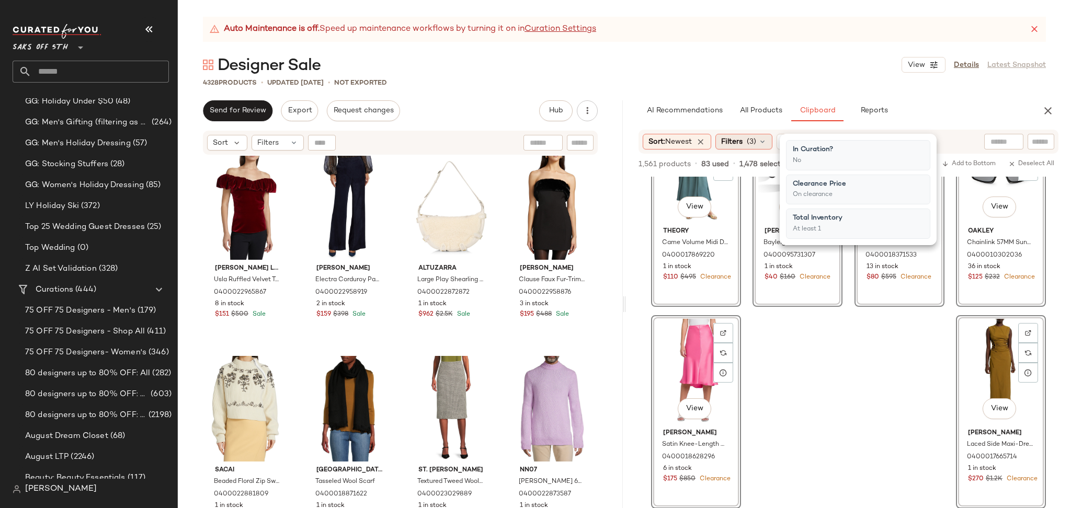
click at [750, 143] on span "(3)" at bounding box center [751, 142] width 9 height 11
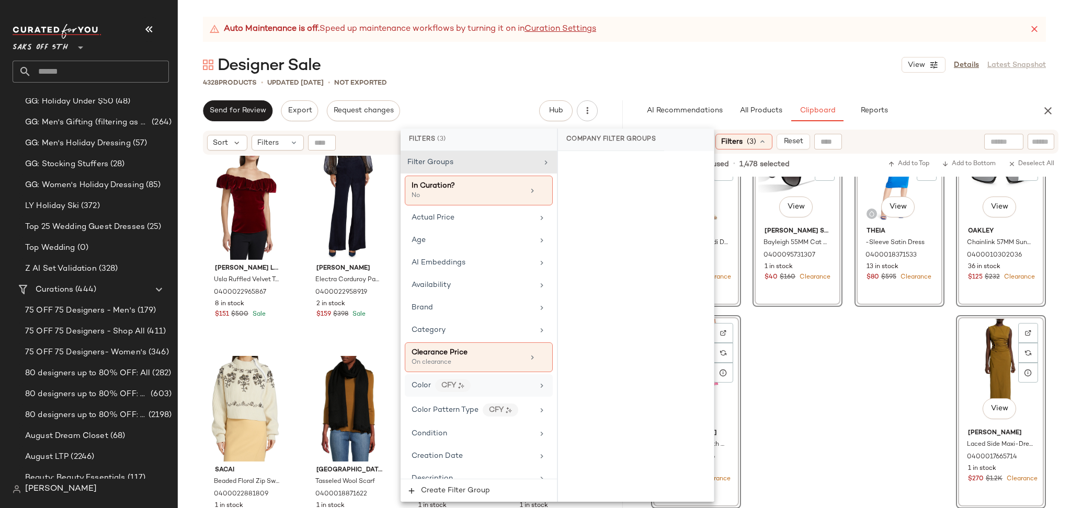
scroll to position [37, 0]
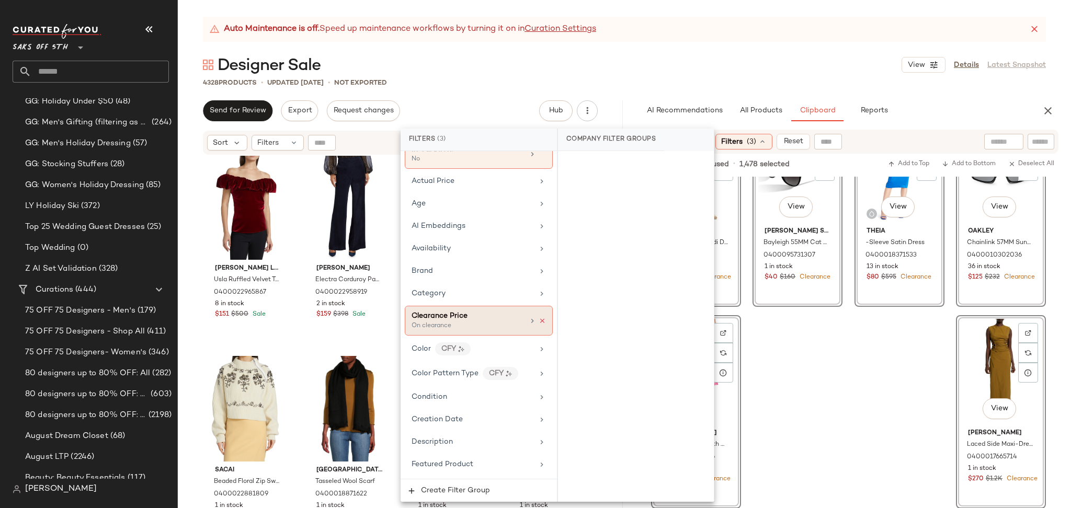
click at [541, 322] on icon at bounding box center [542, 320] width 7 height 7
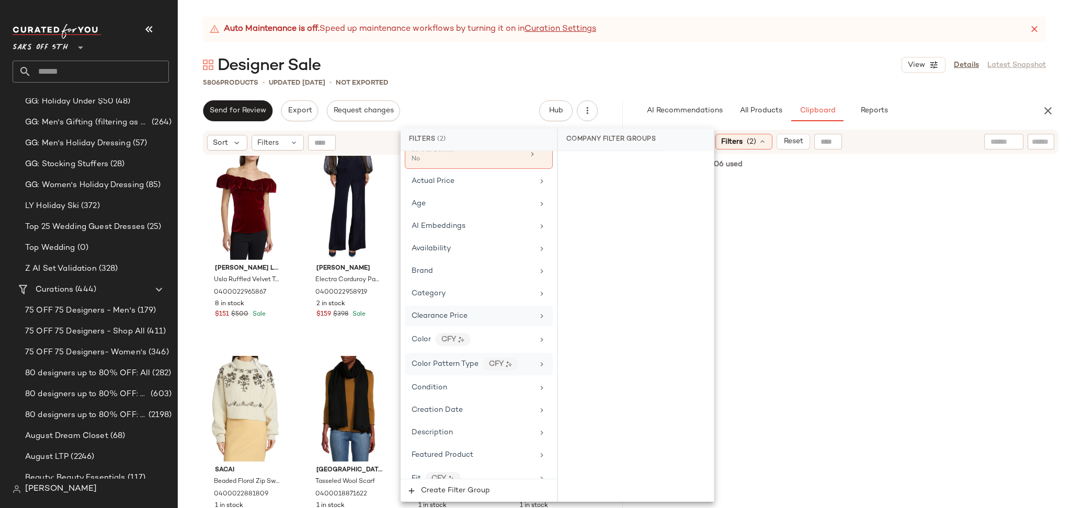
scroll to position [679, 0]
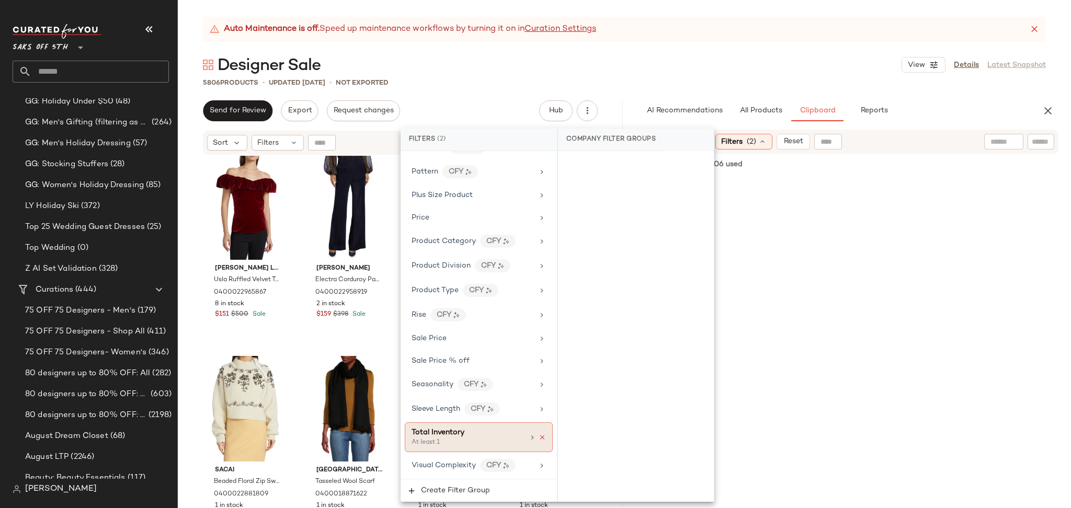
click at [539, 436] on icon at bounding box center [542, 437] width 7 height 7
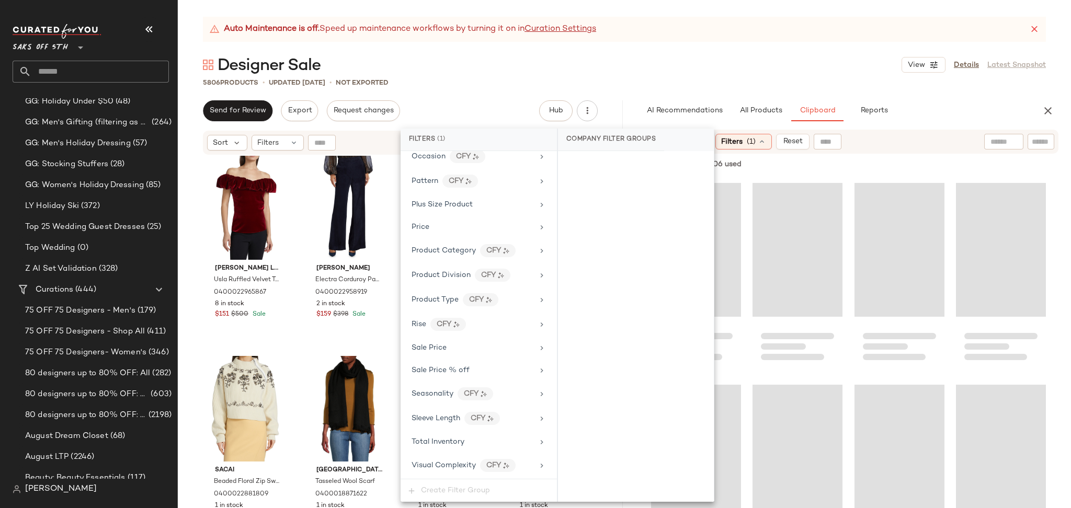
click at [738, 85] on div "5806 Products • updated Oct 14th • Not Exported" at bounding box center [624, 82] width 893 height 10
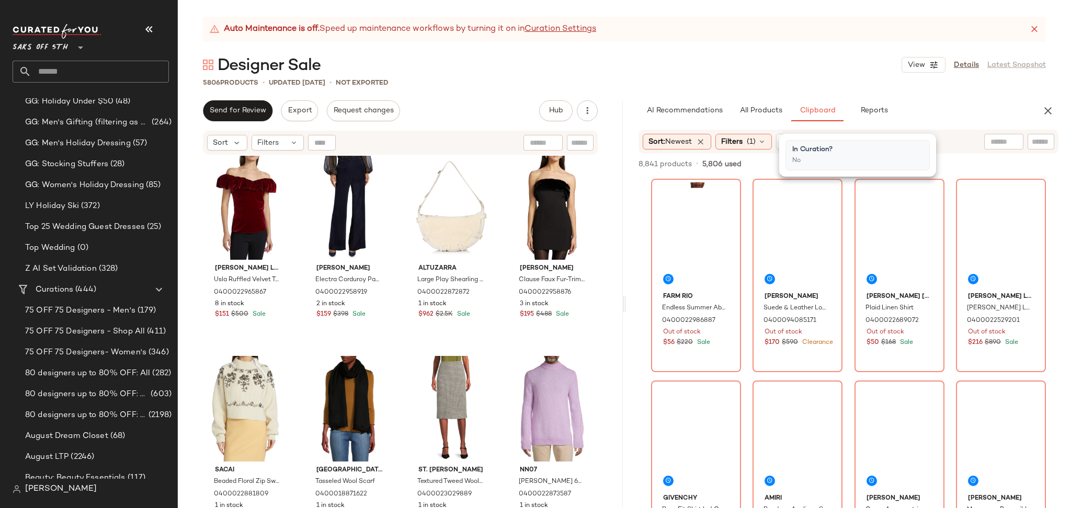
click at [738, 85] on div "5806 Products • updated Oct 14th • Not Exported" at bounding box center [624, 82] width 893 height 10
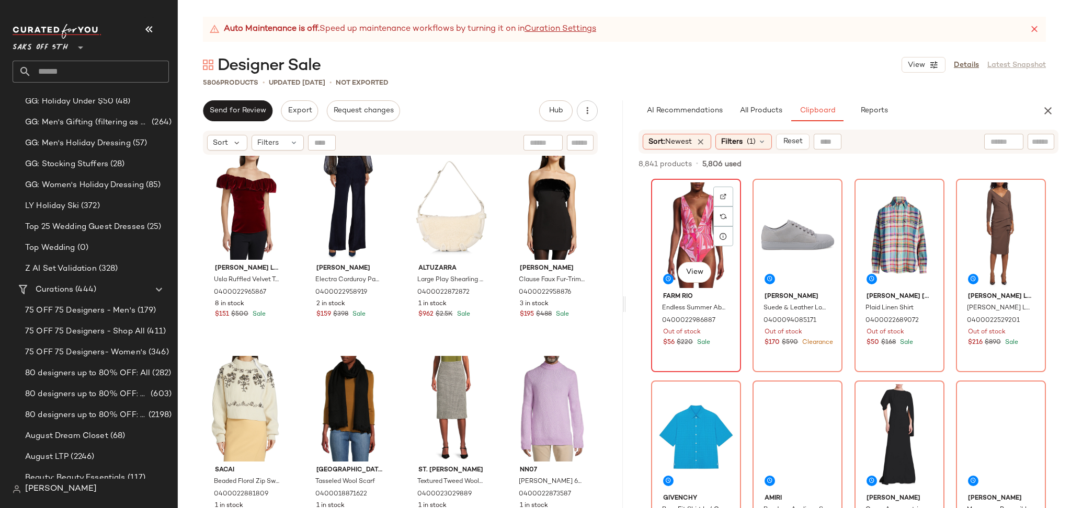
click at [700, 202] on div "View" at bounding box center [696, 236] width 83 height 106
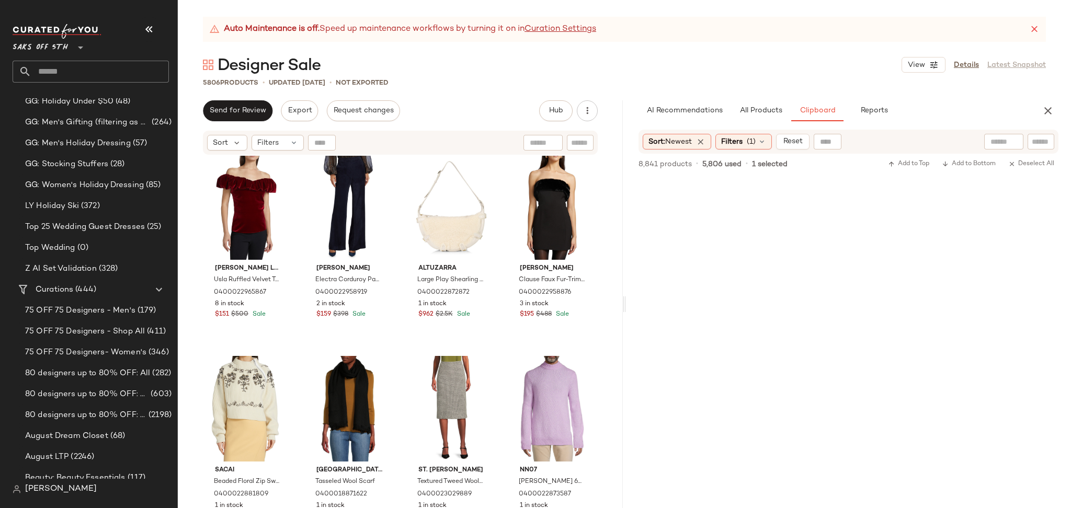
scroll to position [152912, 0]
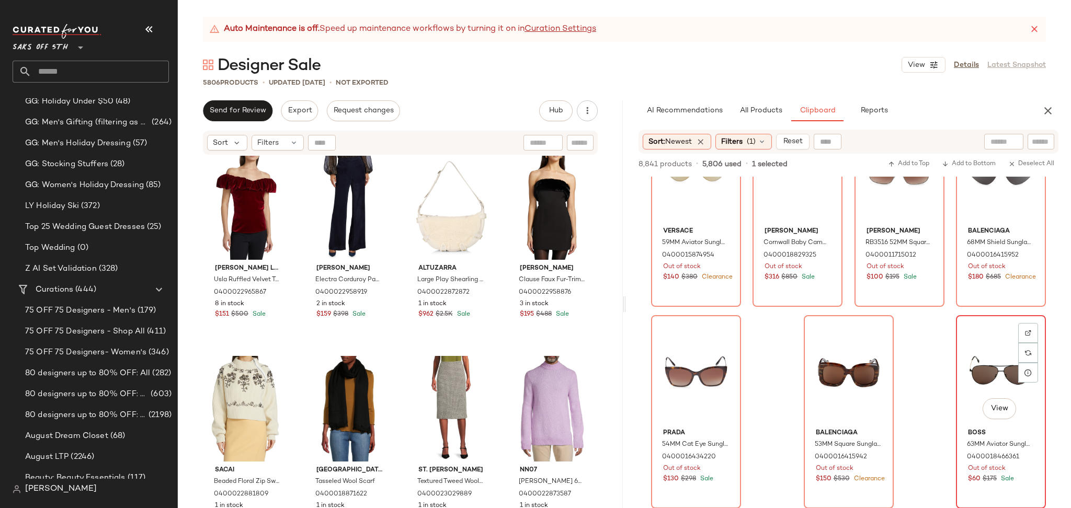
click at [967, 359] on div "View" at bounding box center [1001, 372] width 83 height 106
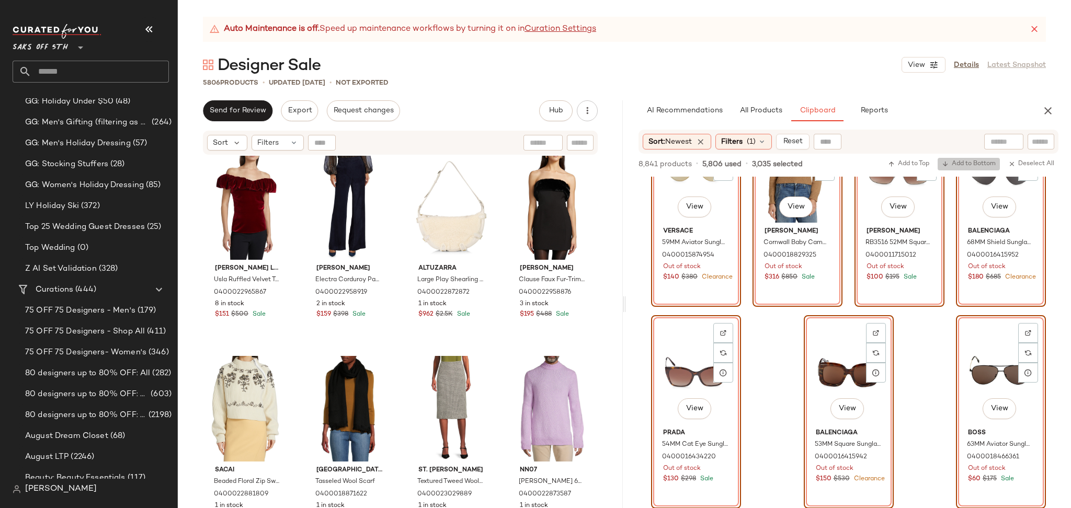
click at [963, 161] on span "Add to Bottom" at bounding box center [969, 164] width 54 height 7
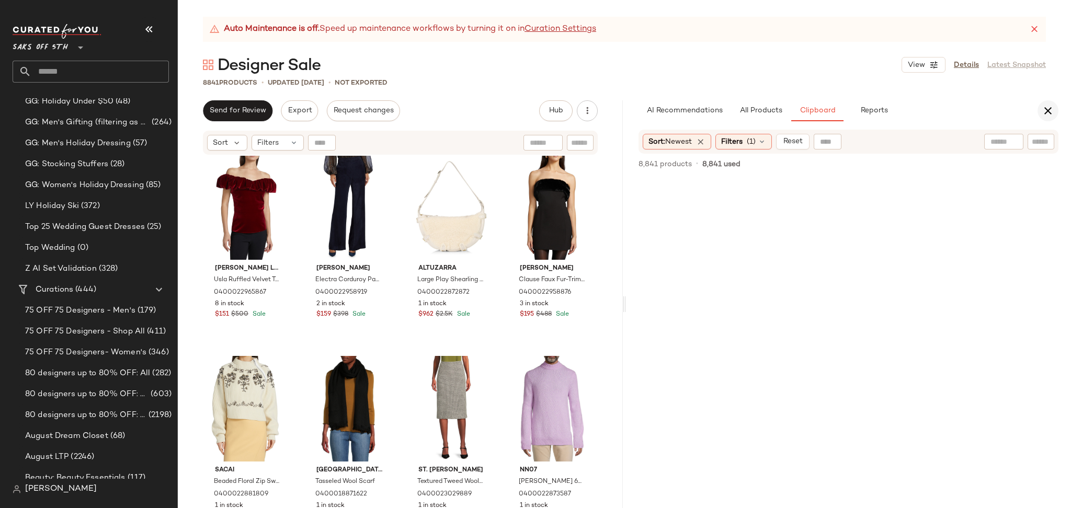
scroll to position [33791, 0]
click at [1041, 110] on button "button" at bounding box center [1048, 110] width 21 height 21
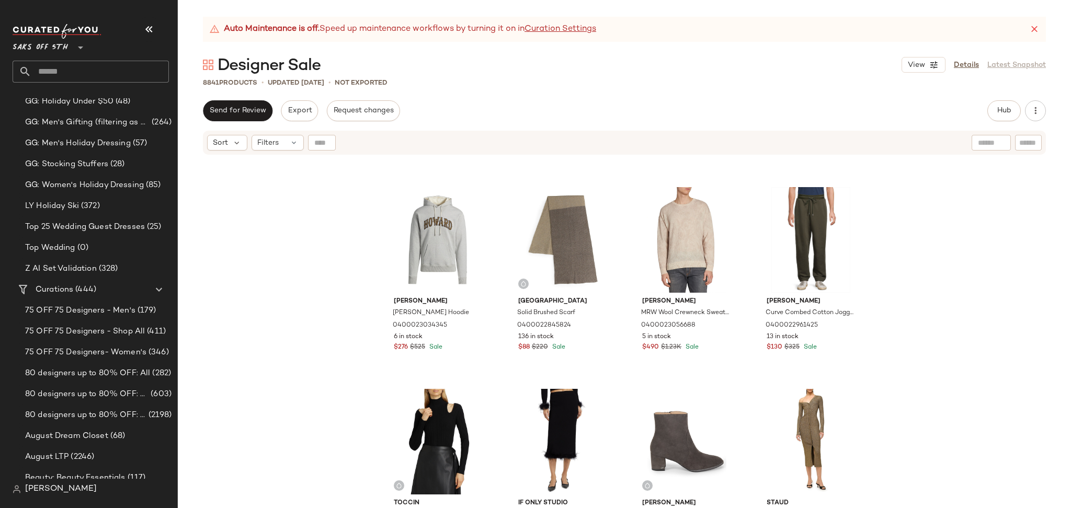
scroll to position [2013, 0]
